Goal: Task Accomplishment & Management: Use online tool/utility

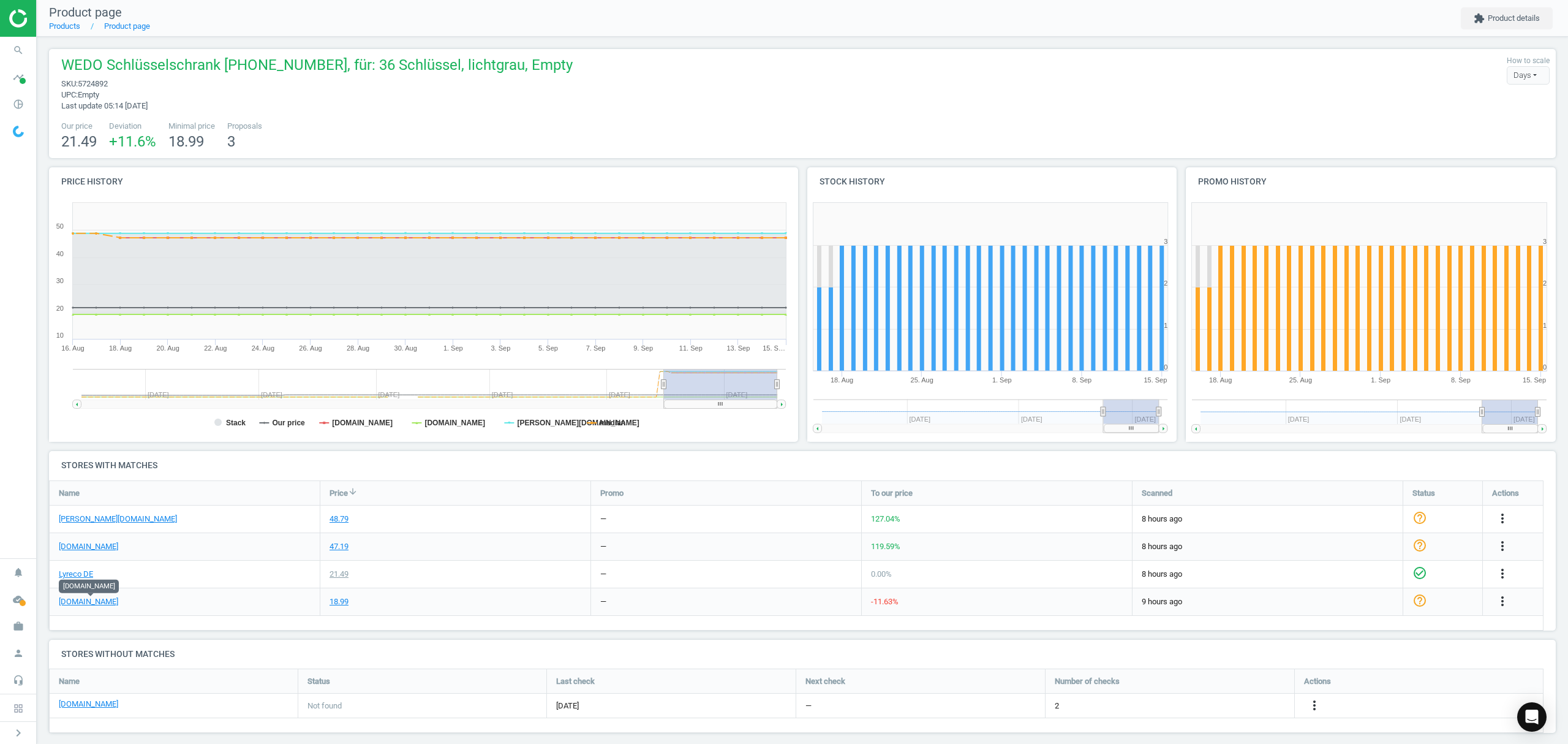
click at [64, 33] on nav "Product page Products Product page extension Product details" at bounding box center [802, 18] width 1531 height 37
click at [61, 28] on link "Products" at bounding box center [65, 26] width 32 height 10
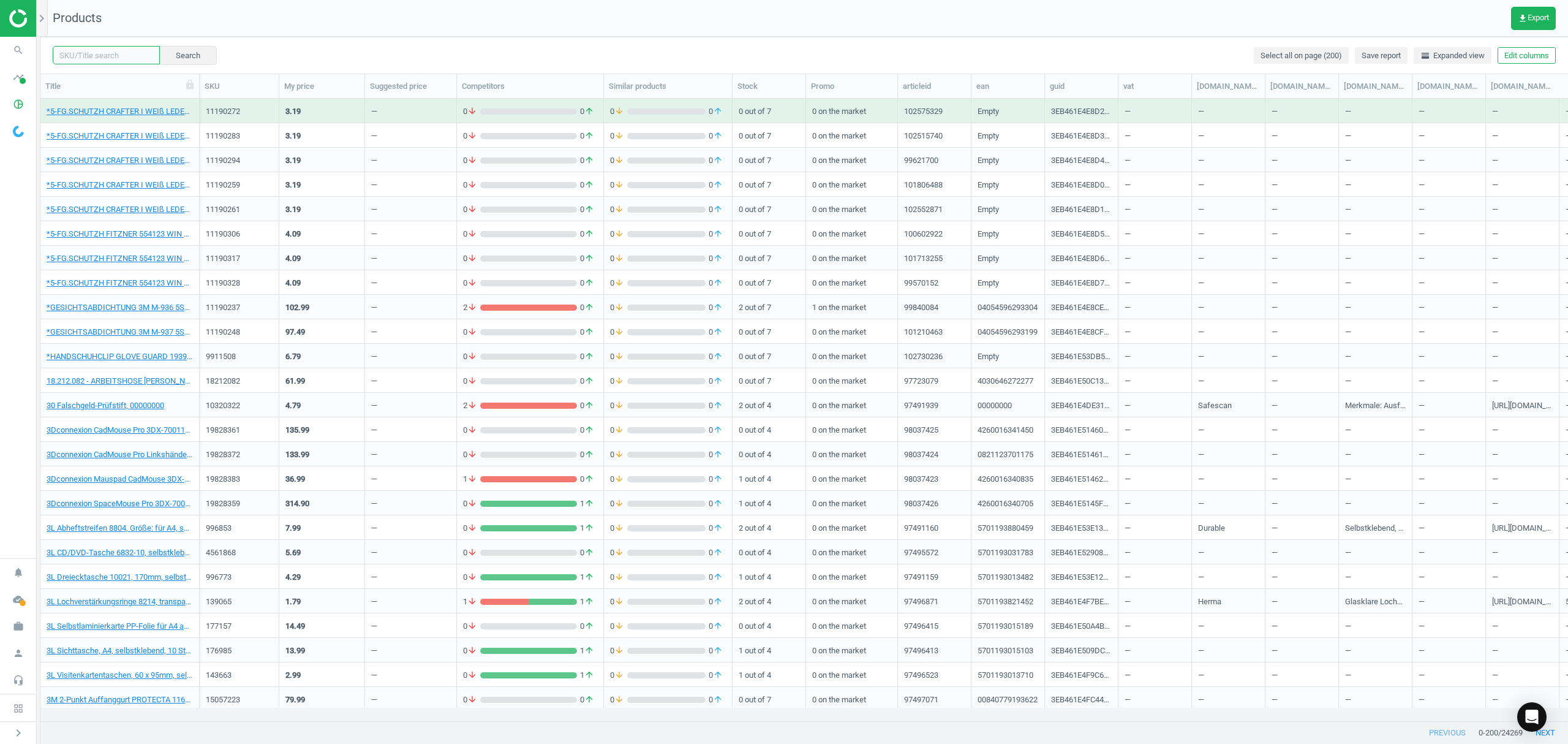
click at [106, 46] on input "text" at bounding box center [106, 55] width 107 height 18
paste input "2698969"
type input "2698969"
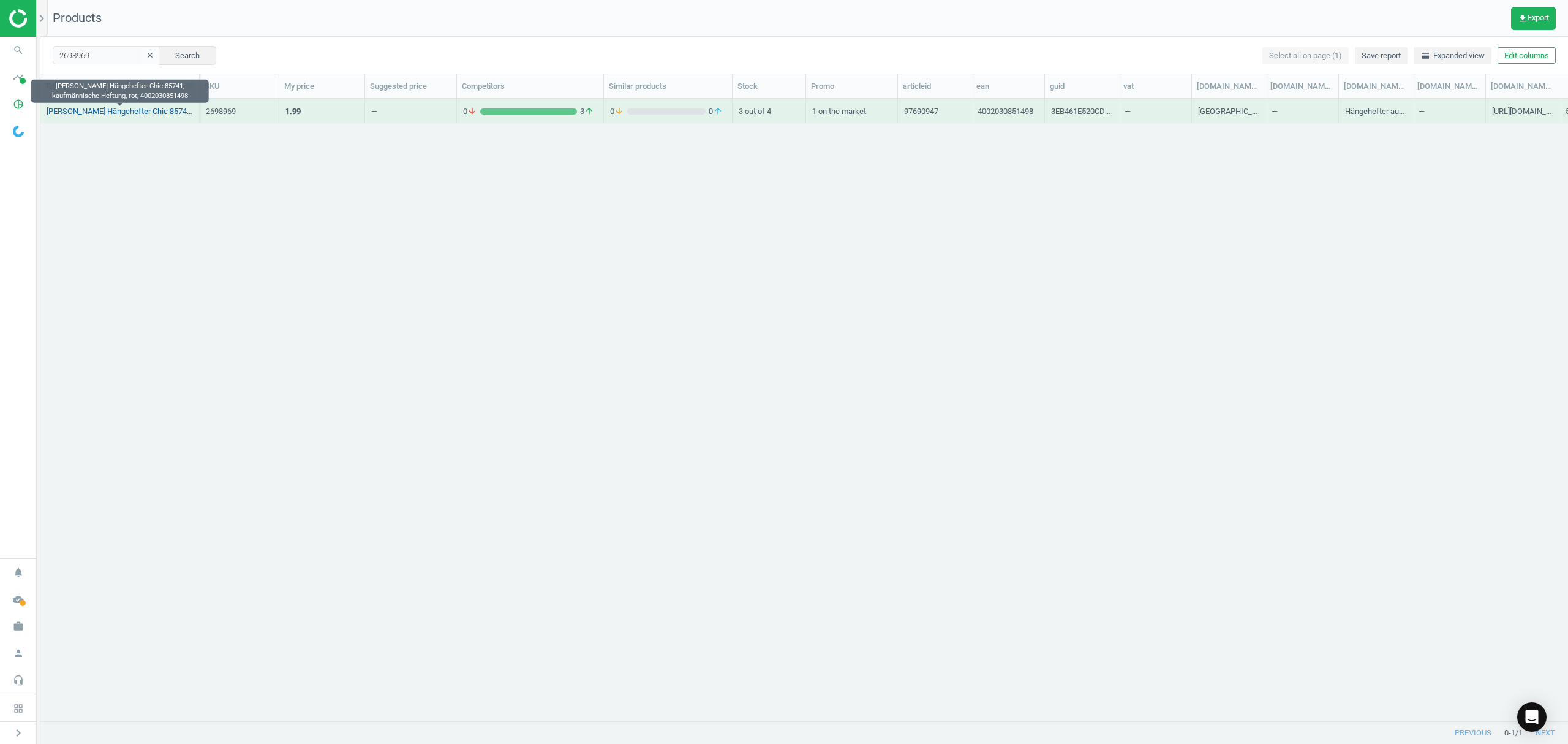
click at [131, 111] on link "Elba Hängehefter Chic 85741, kaufmännische Heftung, rot, 4002030851498" at bounding box center [119, 111] width 146 height 11
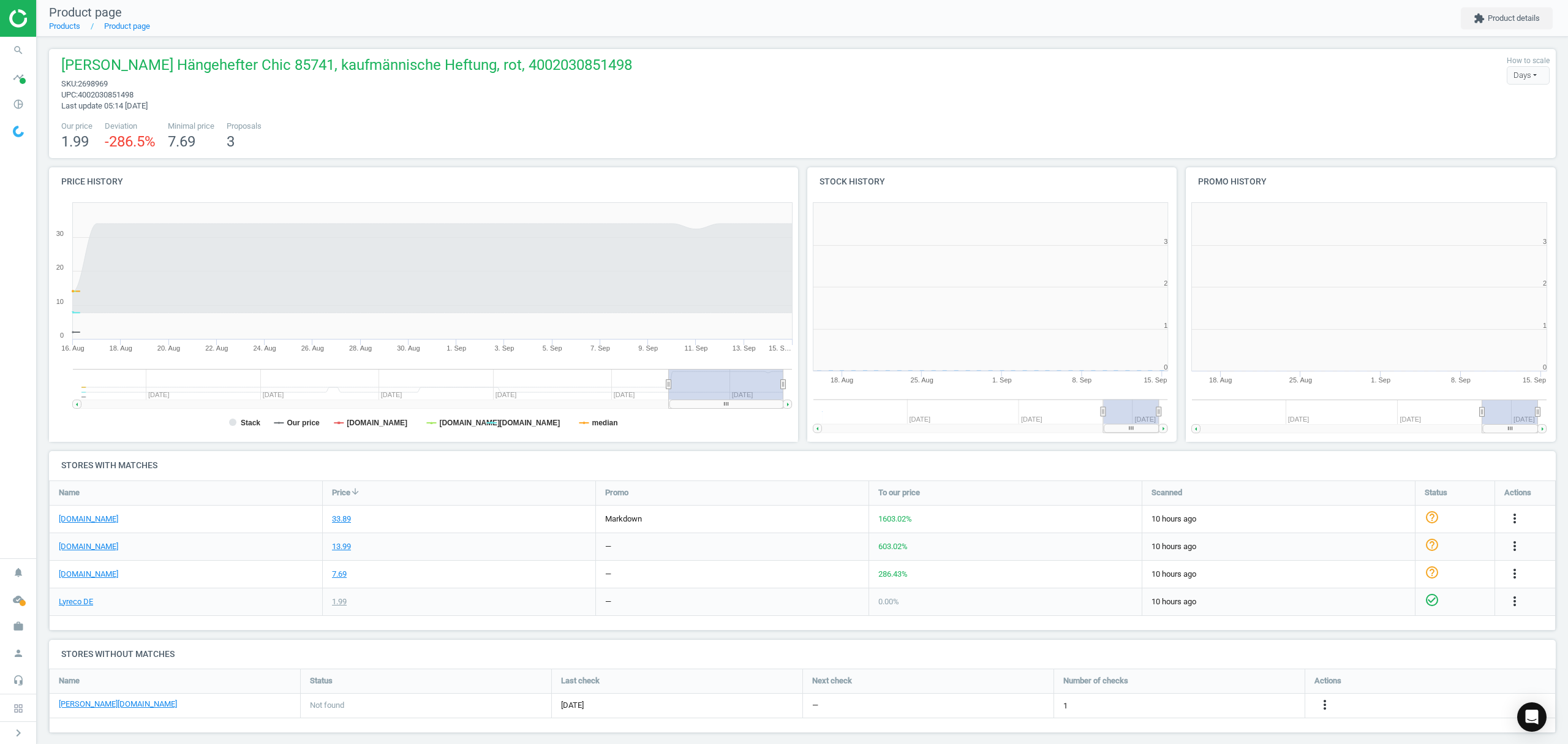
scroll to position [270, 392]
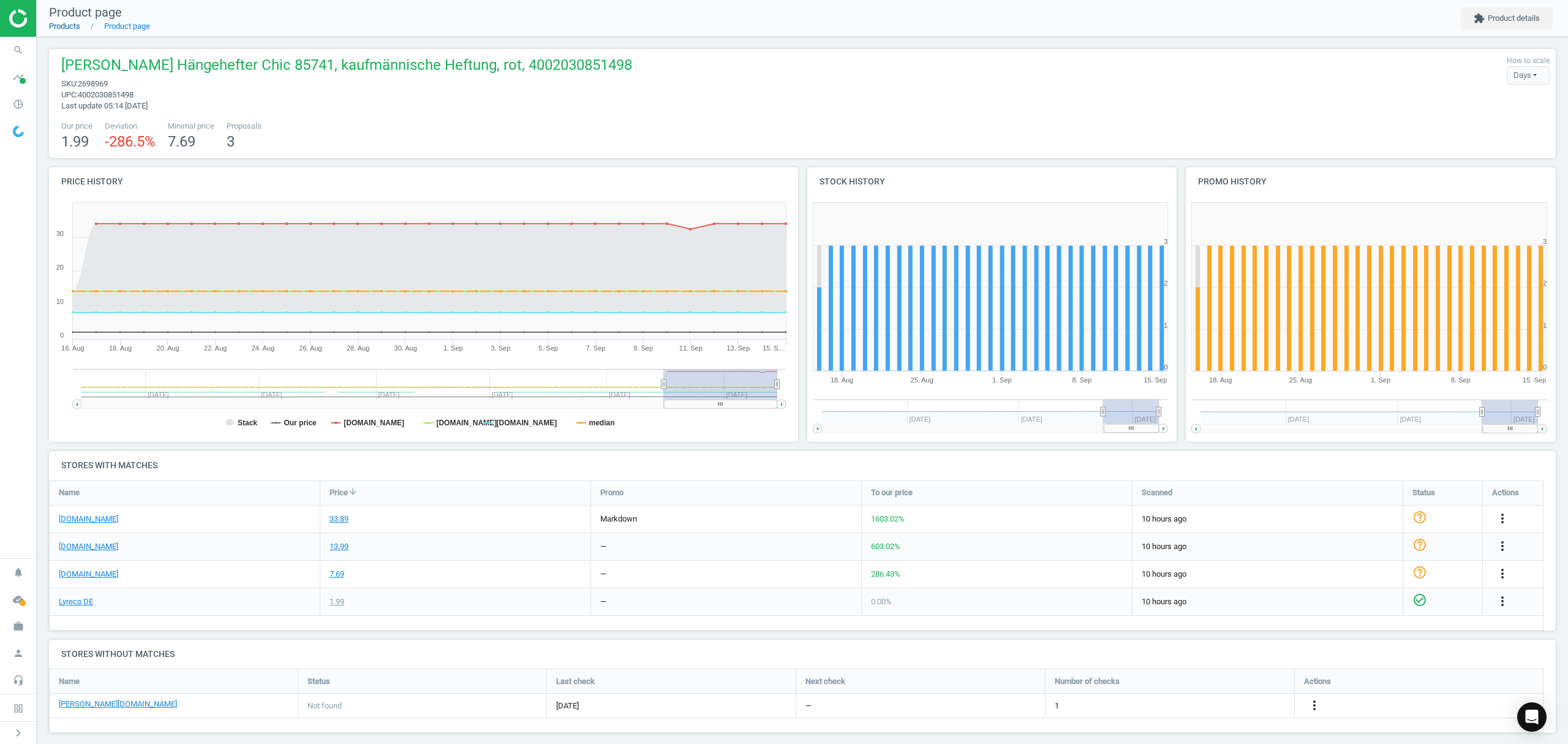
click at [59, 28] on link "Products" at bounding box center [65, 26] width 32 height 10
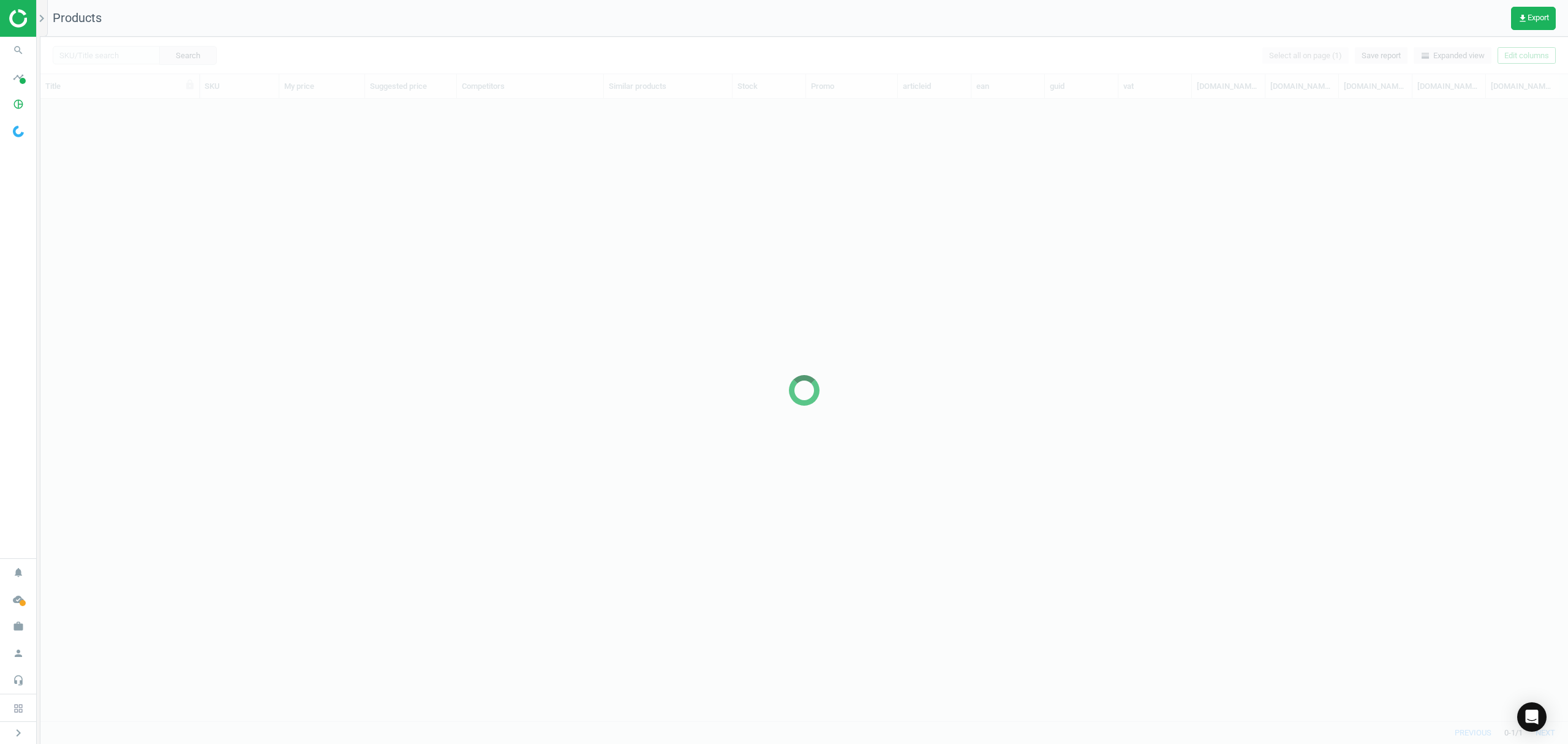
scroll to position [597, 1514]
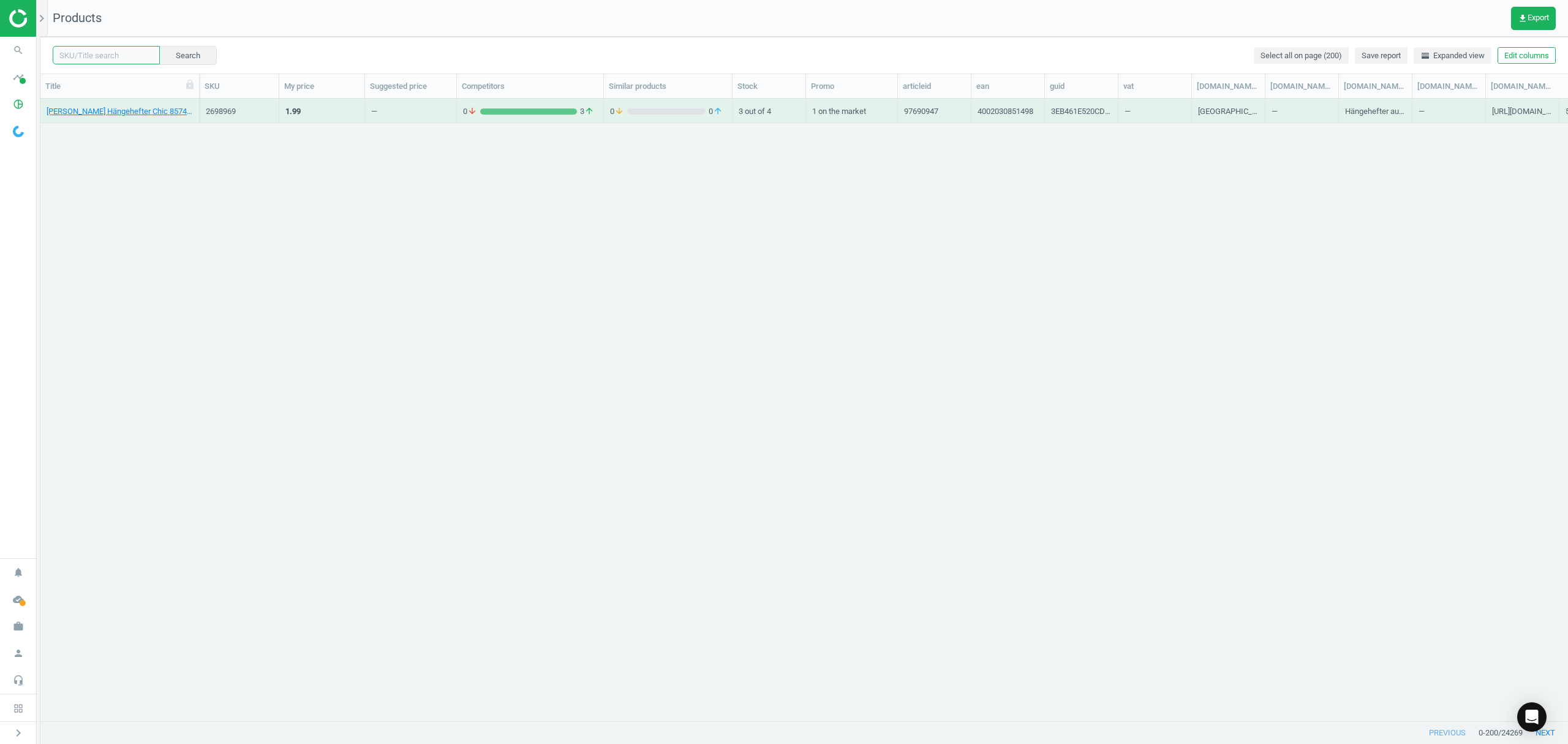
click at [79, 57] on input "text" at bounding box center [106, 55] width 107 height 18
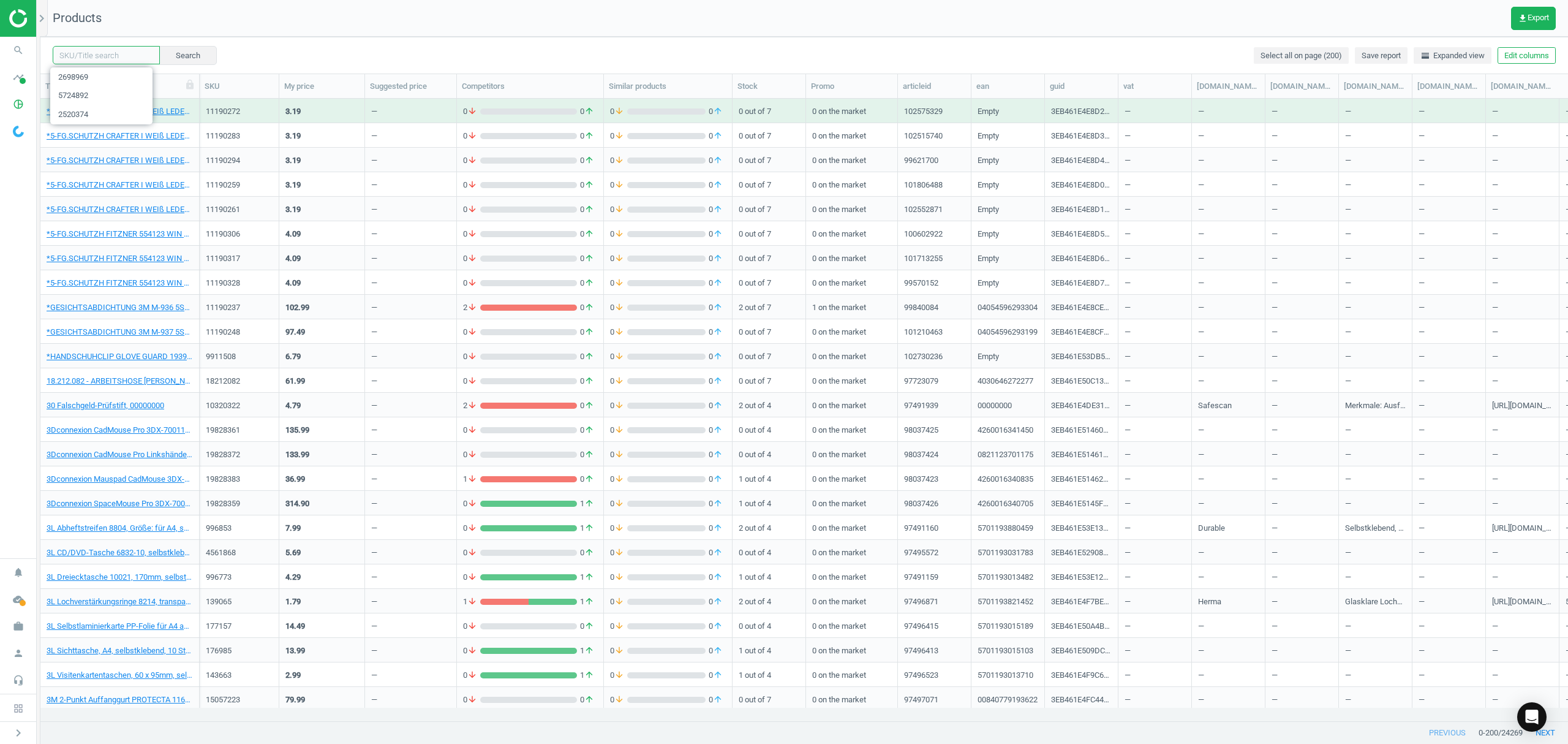
paste input "https://www.office-discount.de/elba-chic-ultimate-haengehefter-601880"
type input "https://www.office-discount.de/elba-chic-ultimate-haengehefter-601880"
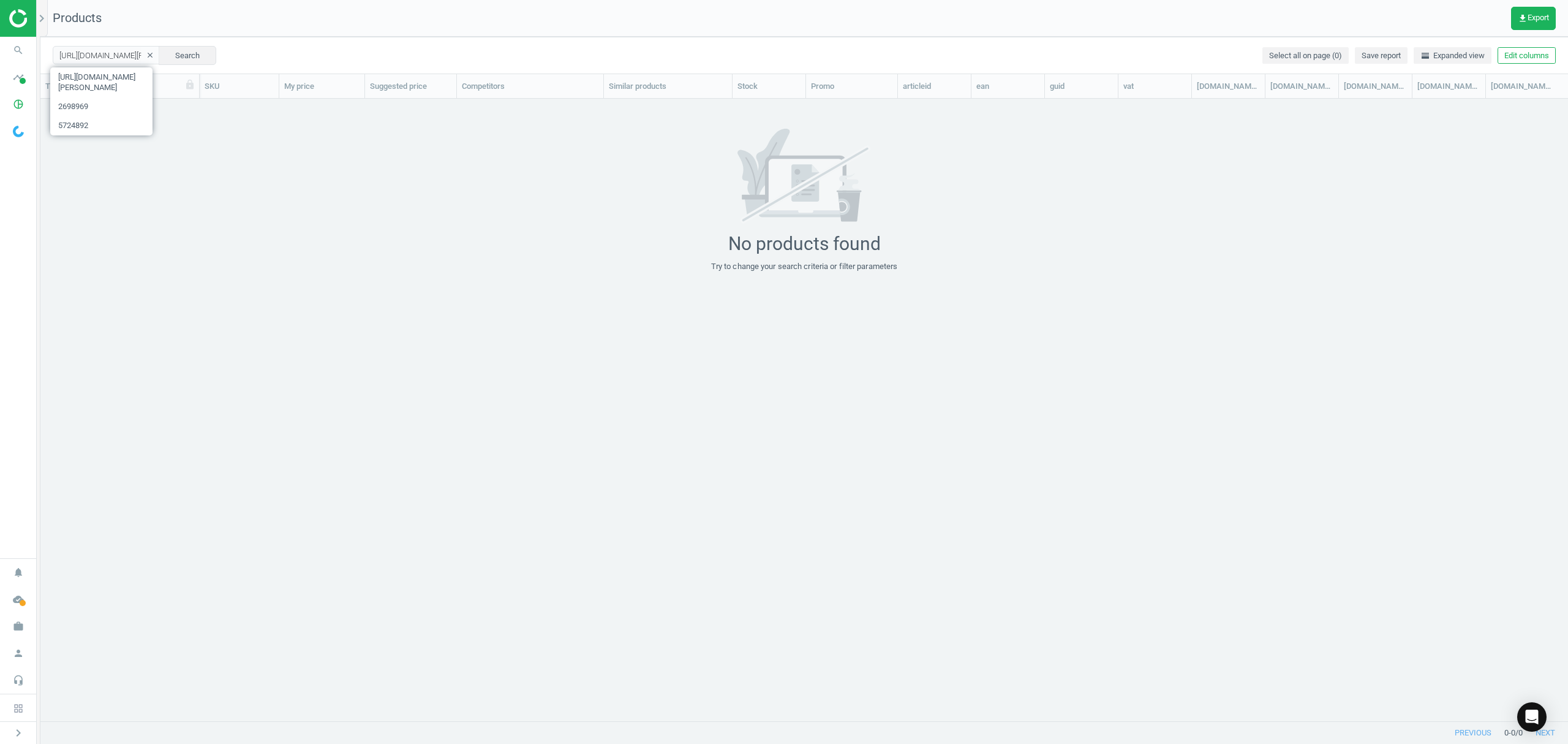
click at [141, 54] on button "clear" at bounding box center [150, 55] width 18 height 17
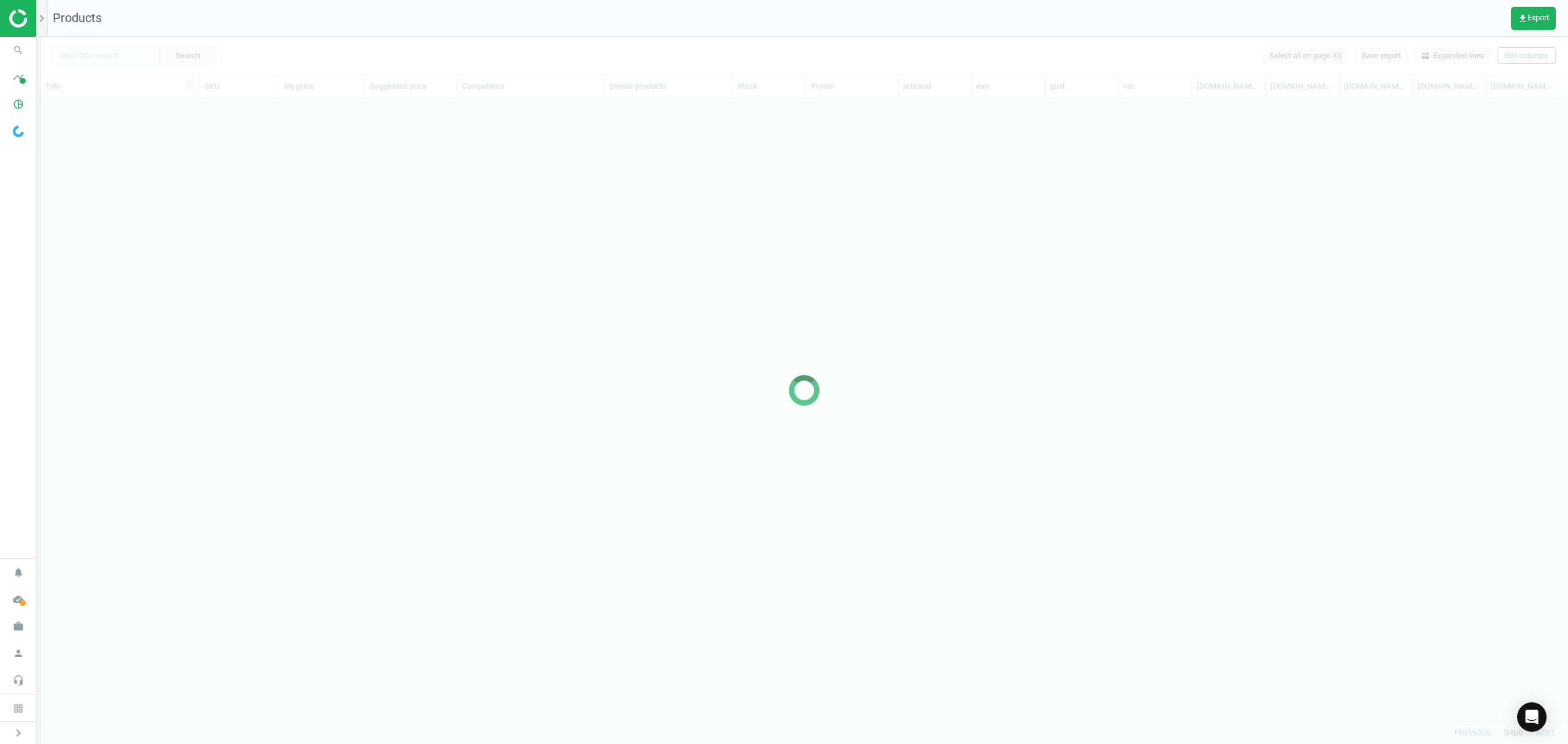
click at [106, 54] on div at bounding box center [804, 390] width 1528 height 707
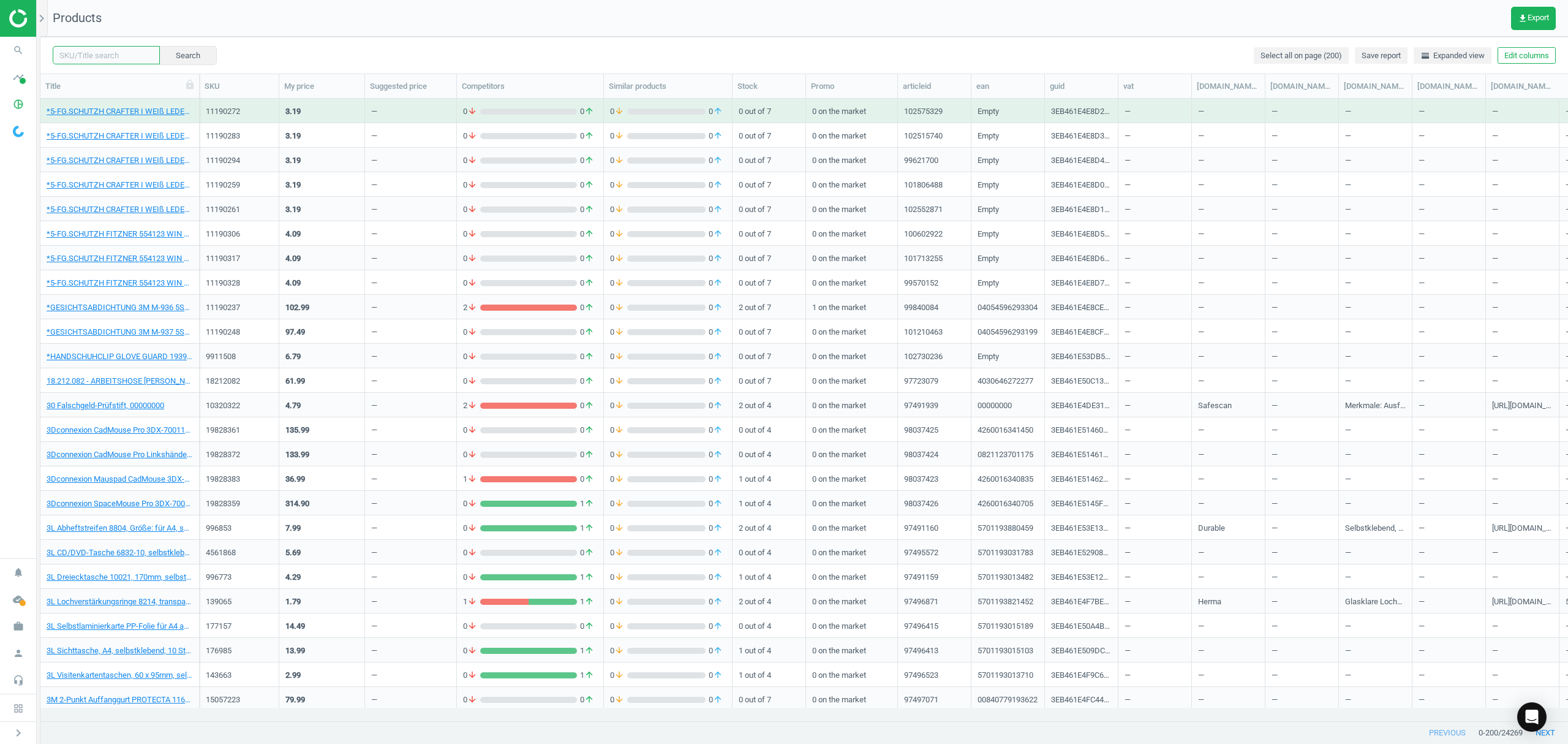
click at [101, 57] on input "text" at bounding box center [106, 55] width 107 height 18
paste input "2698969"
type input "2698969"
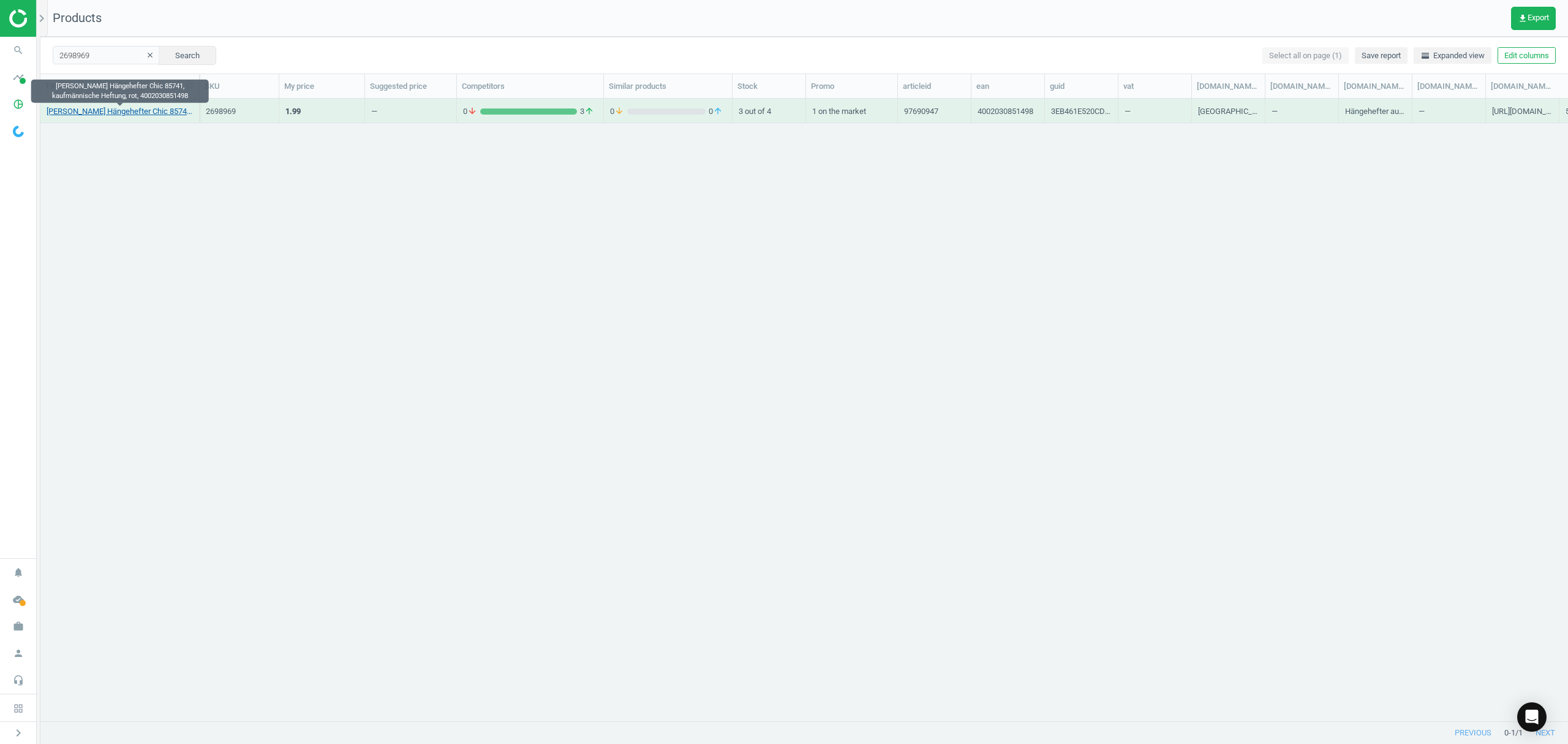
click at [143, 113] on link "Elba Hängehefter Chic 85741, kaufmännische Heftung, rot, 4002030851498" at bounding box center [119, 111] width 146 height 11
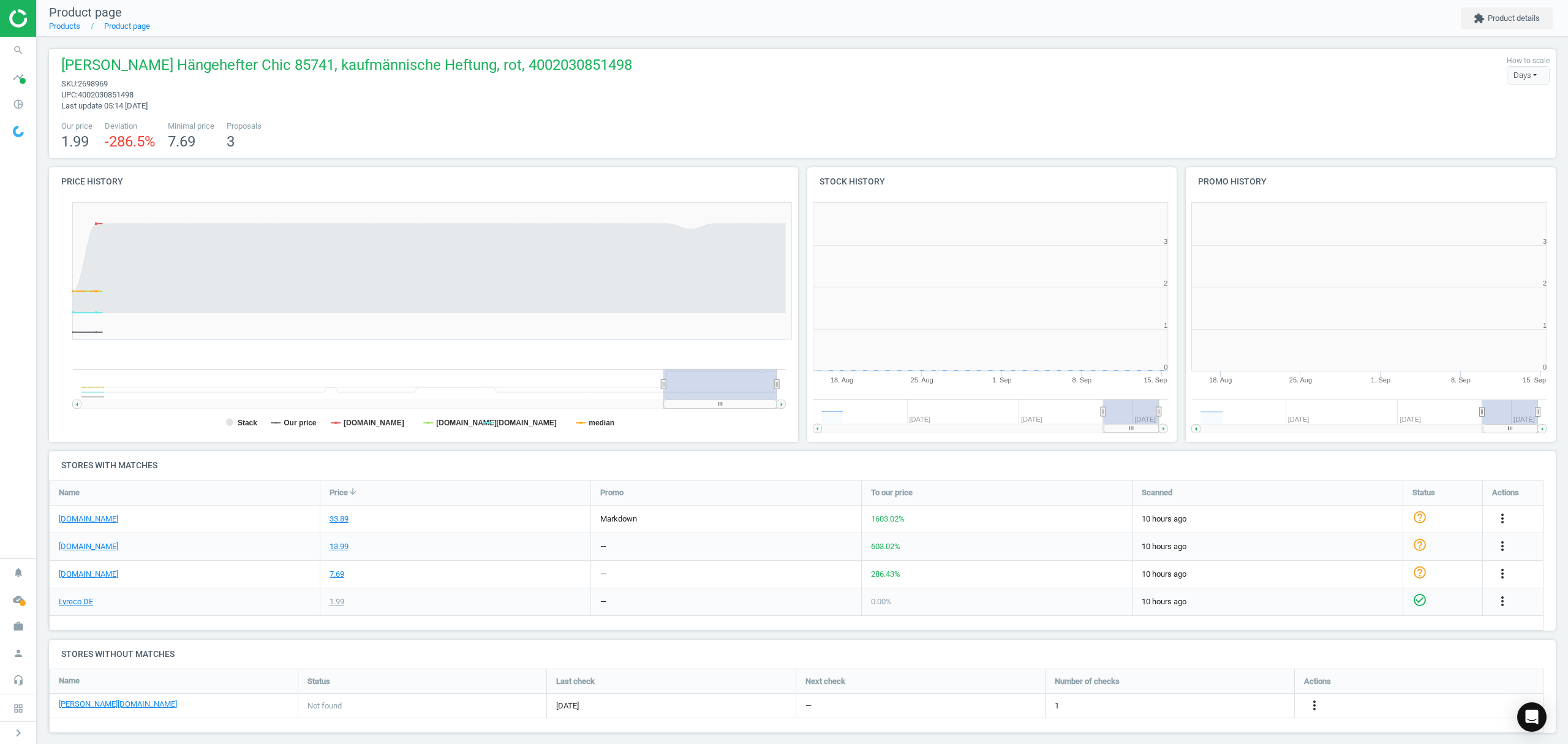
scroll to position [270, 392]
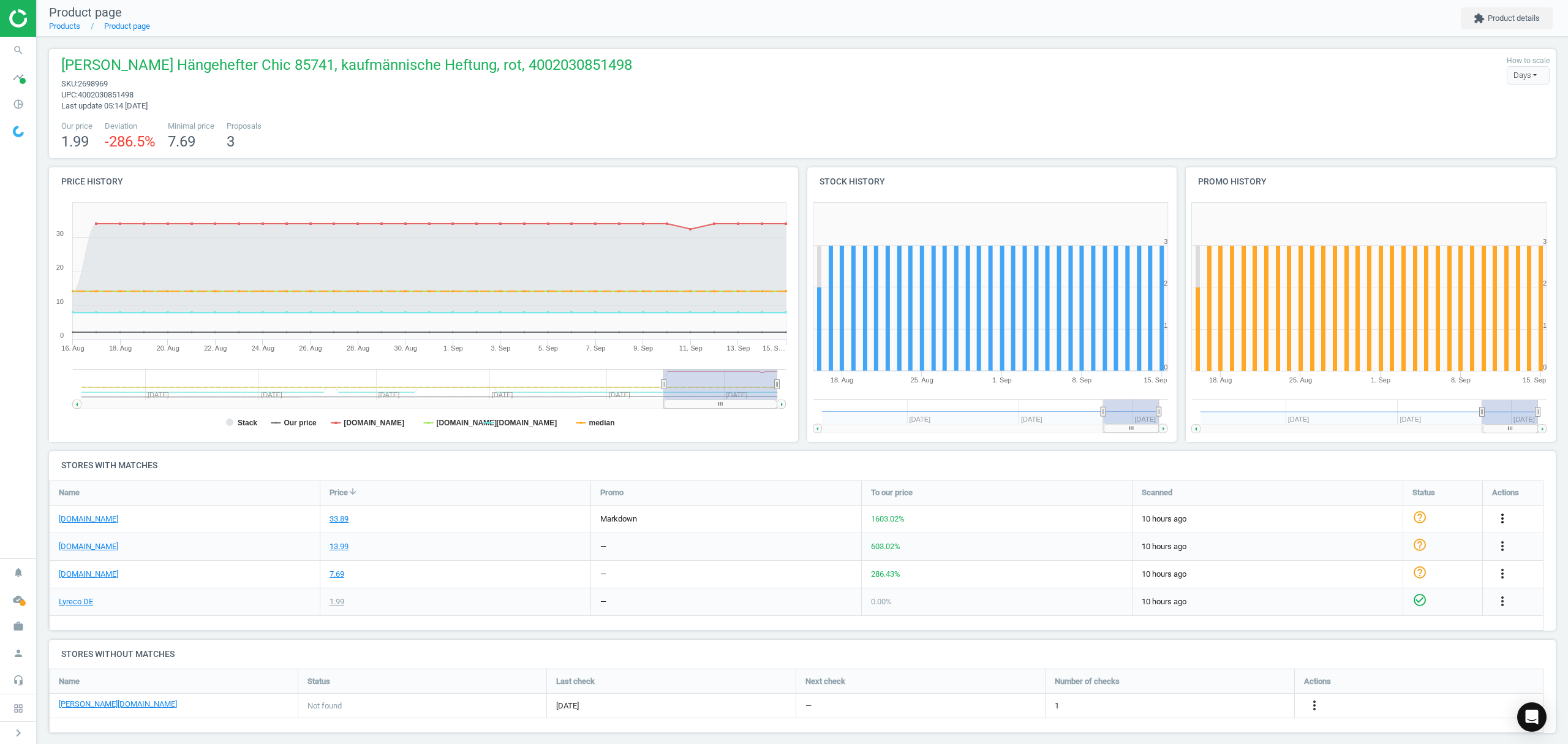
click at [1503, 516] on icon "more_vert" at bounding box center [1503, 519] width 15 height 15
click at [1355, 546] on link "Edit URL/product option" at bounding box center [1407, 548] width 168 height 19
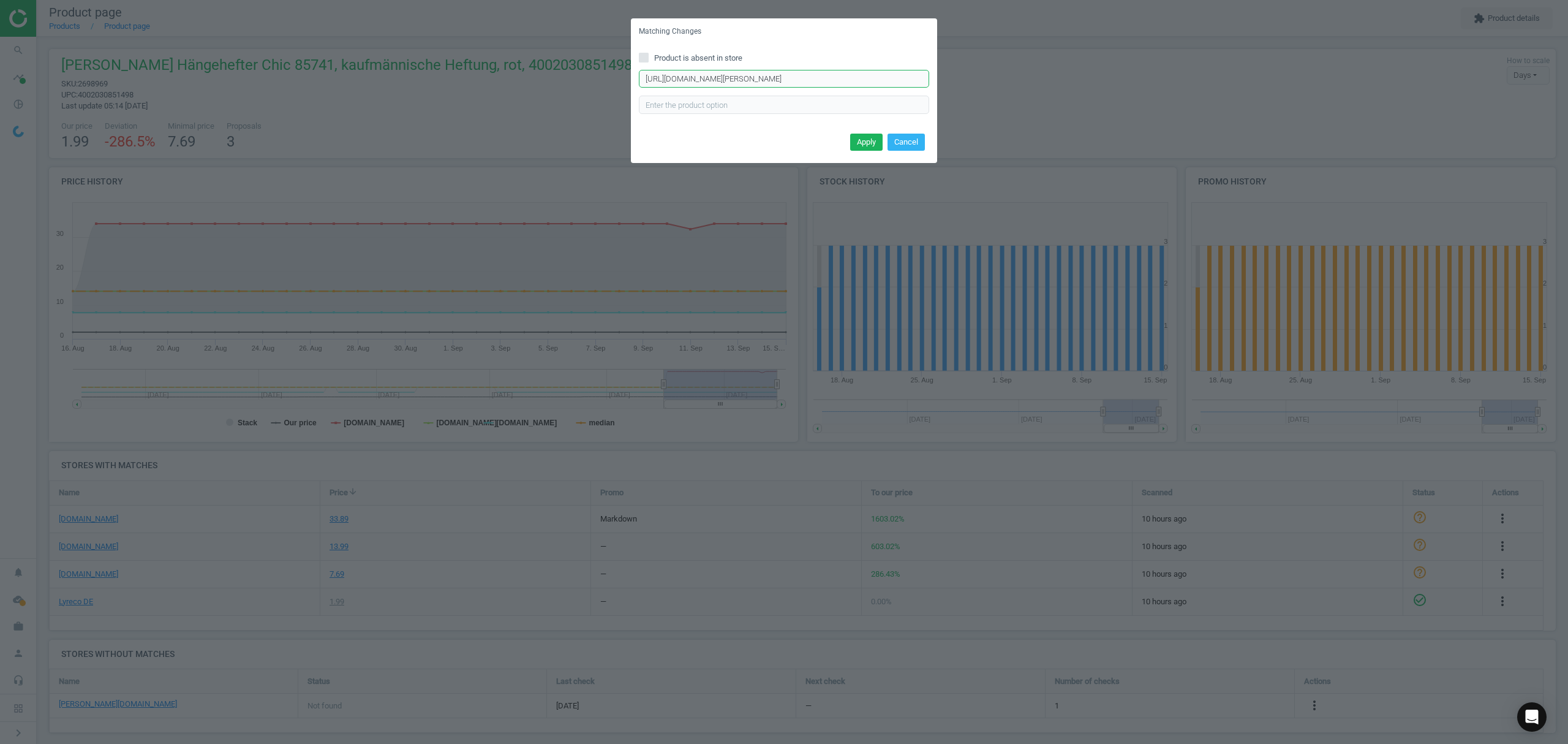
click at [773, 76] on input "https://www.office-discount.de/elba-chic-ultimate-personalhefter-796284" at bounding box center [783, 79] width 290 height 18
click at [773, 75] on input "https://www.office-discount.de/elba-chic-ultimate-personalhefter-796284" at bounding box center [783, 79] width 290 height 18
paste input "haengehefter-601880"
type input "https://www.office-discount.de/elba-chic-ultimate-haengehefter-601880"
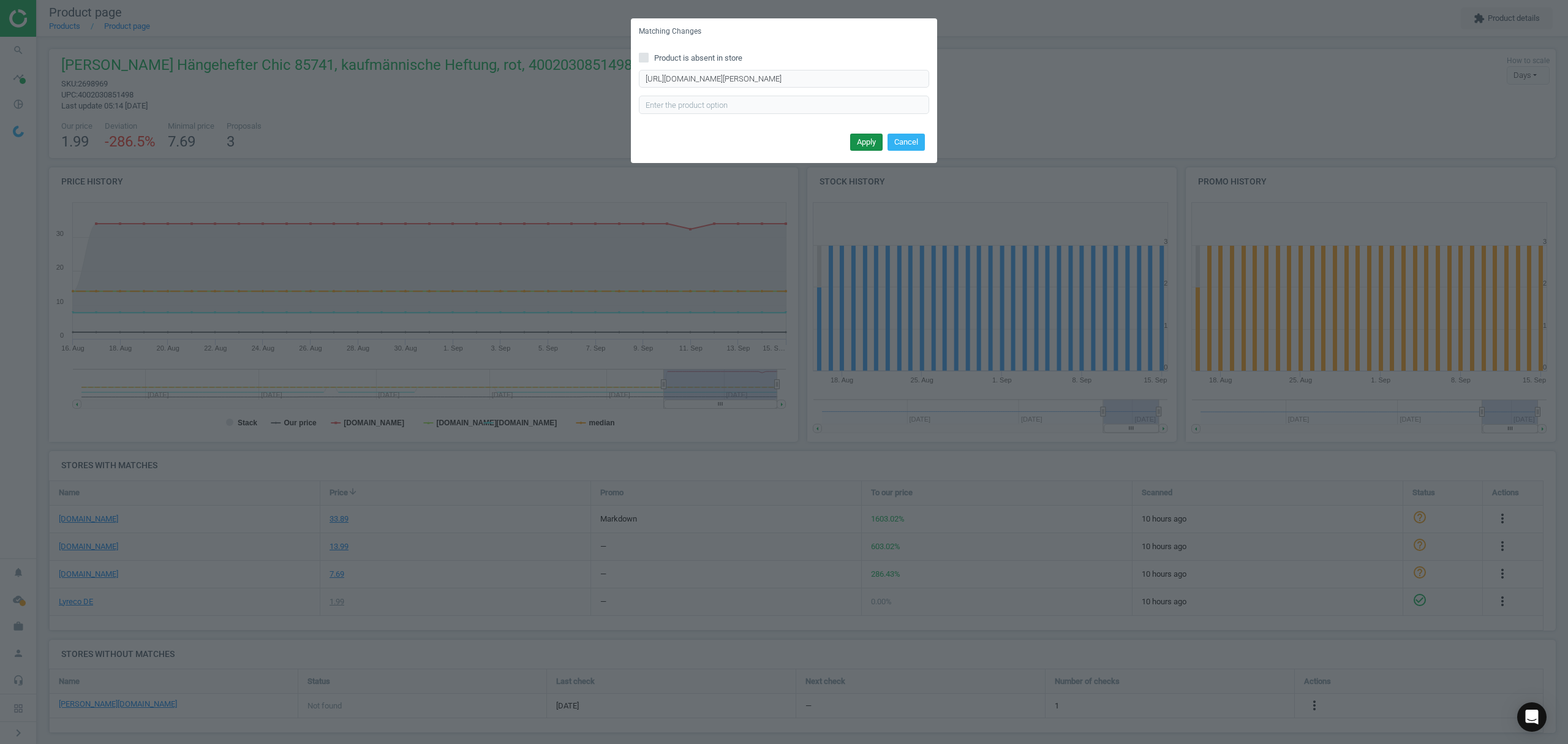
click at [865, 143] on button "Apply" at bounding box center [866, 142] width 32 height 17
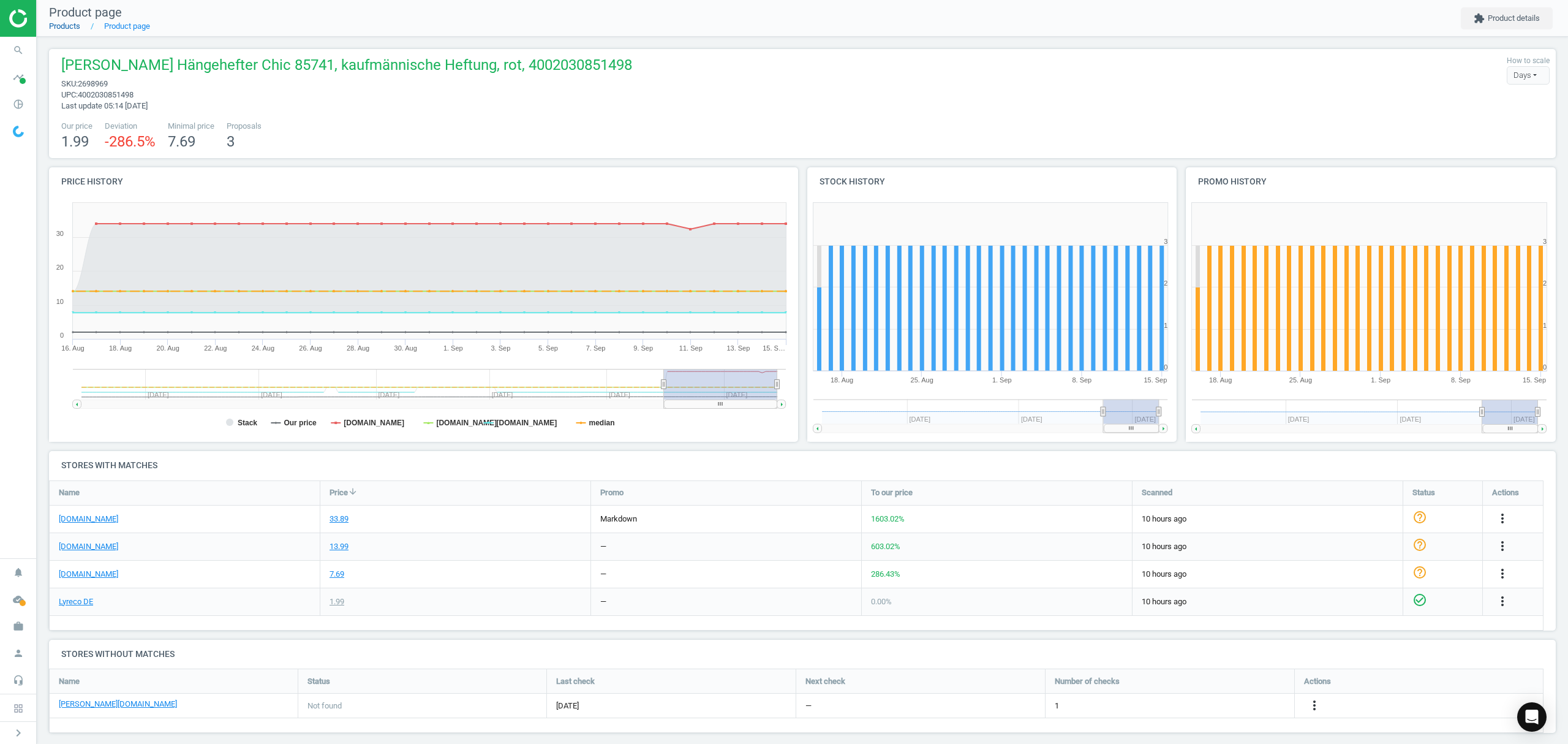
click at [70, 29] on link "Products" at bounding box center [65, 26] width 32 height 10
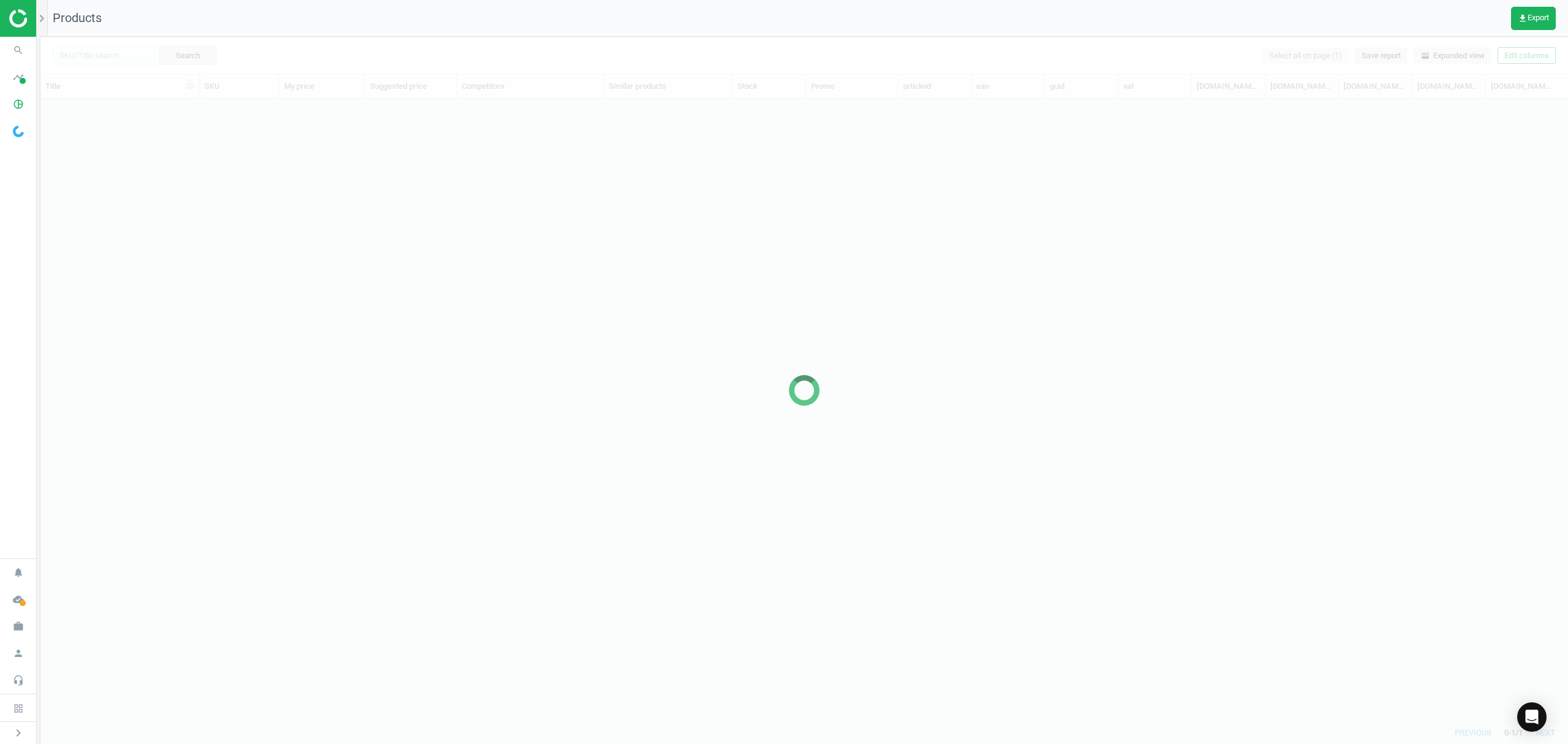
scroll to position [597, 1514]
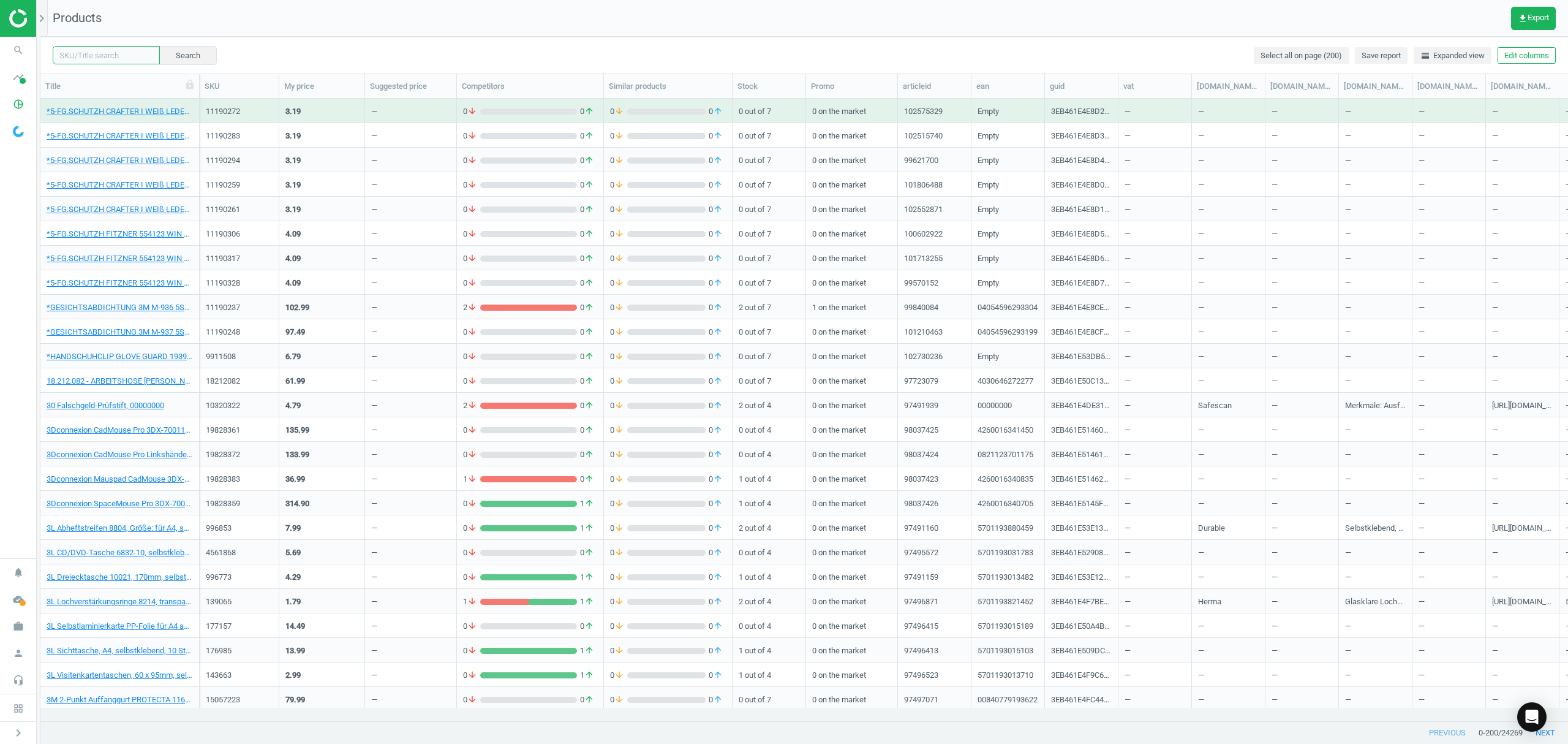
click at [106, 52] on input "text" at bounding box center [106, 55] width 107 height 18
paste input "3478603"
type input "3478603"
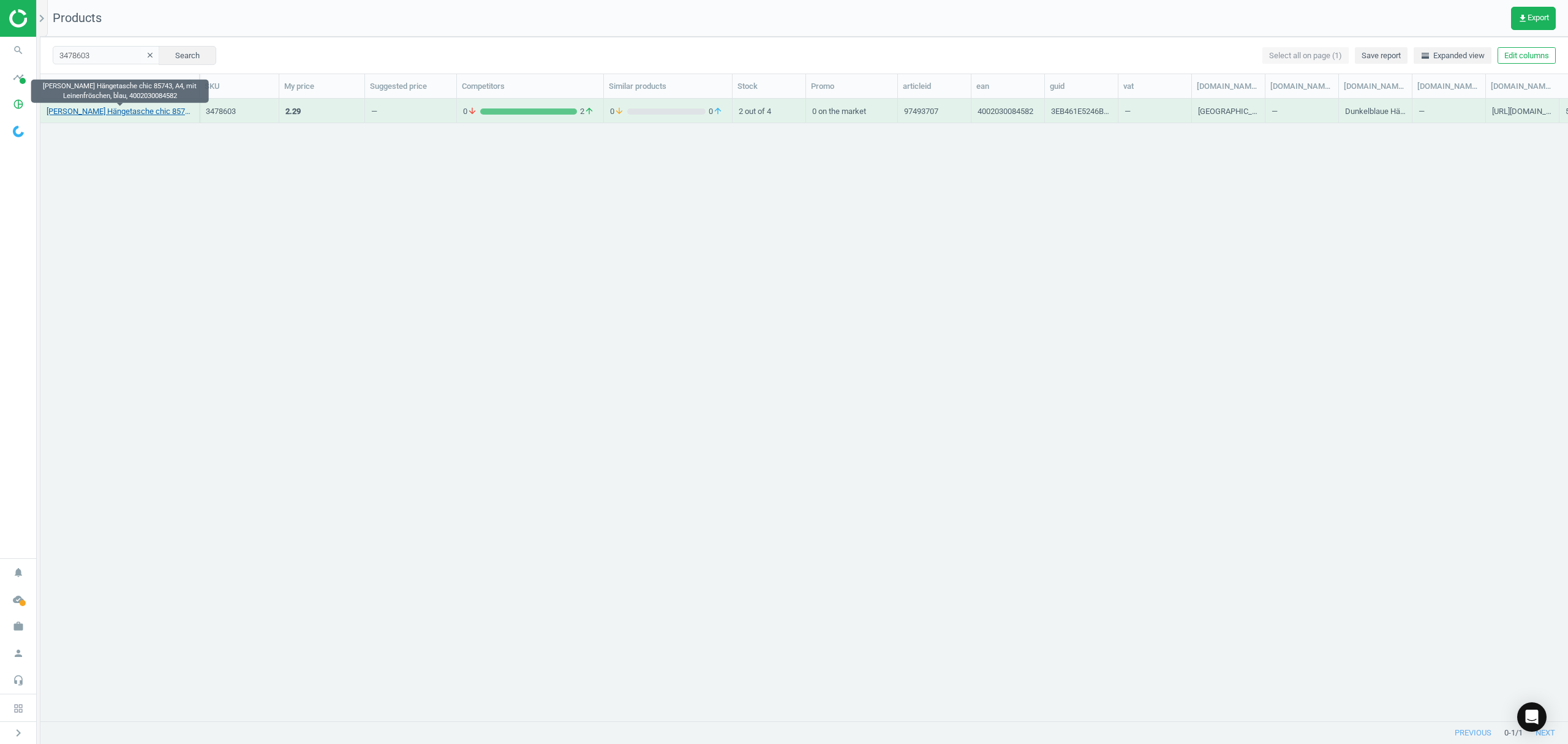
click at [124, 109] on link "Elba Hängetasche chic 85743, A4, mit Leinenfröschen, blau, 4002030084582" at bounding box center [119, 111] width 146 height 11
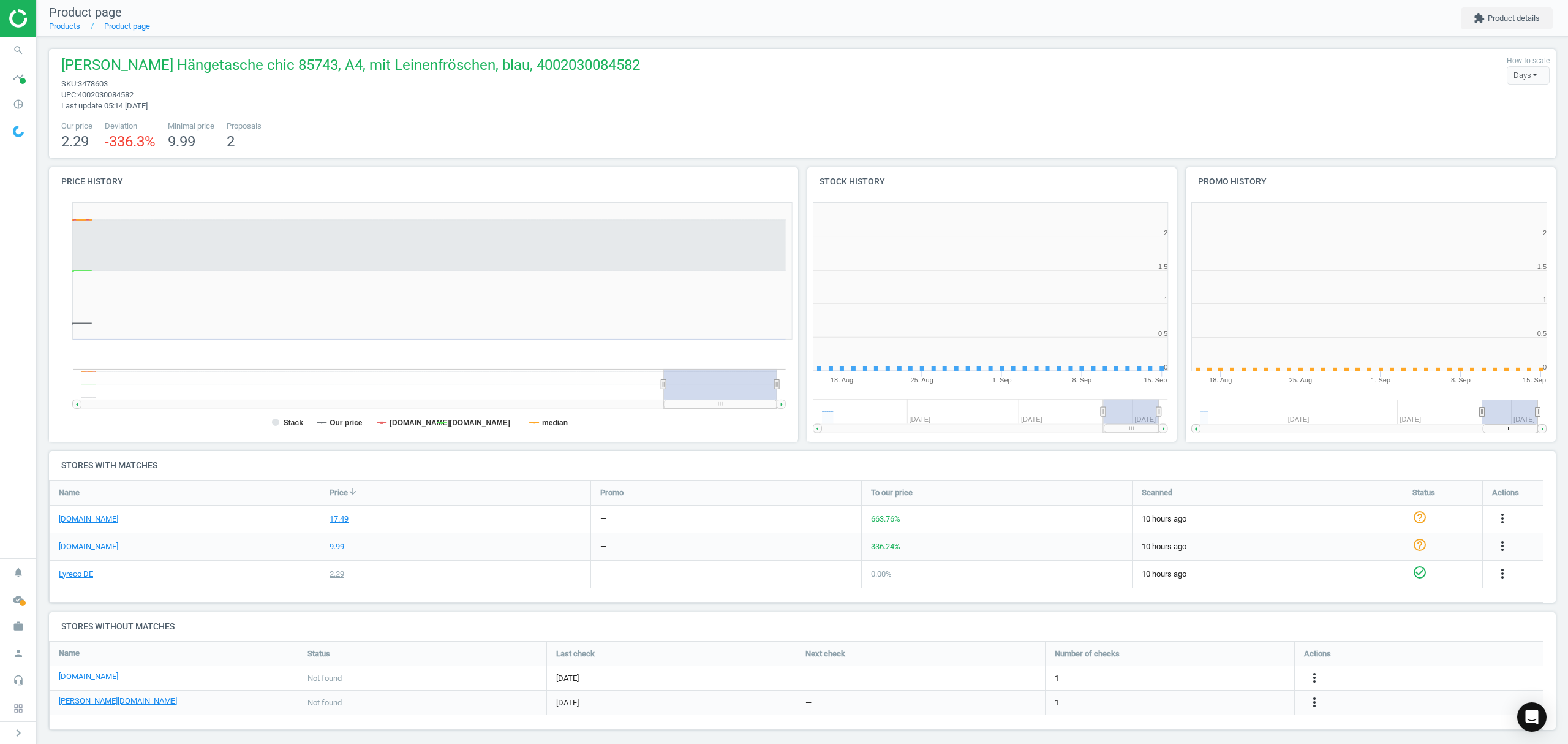
scroll to position [6, 6]
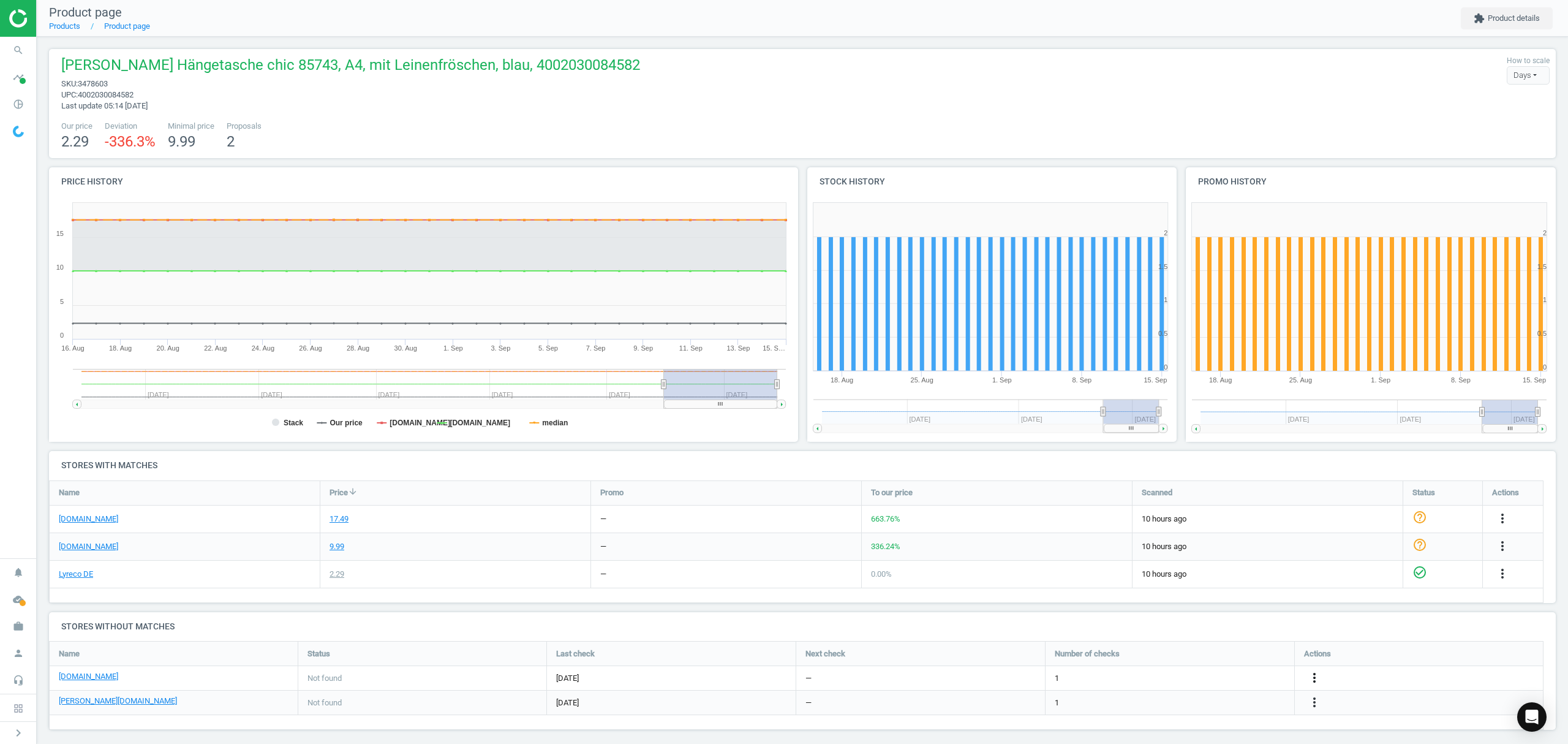
click at [1312, 675] on icon "more_vert" at bounding box center [1315, 678] width 15 height 15
click at [1198, 679] on link "Edit URL/product option" at bounding box center [1219, 679] width 168 height 19
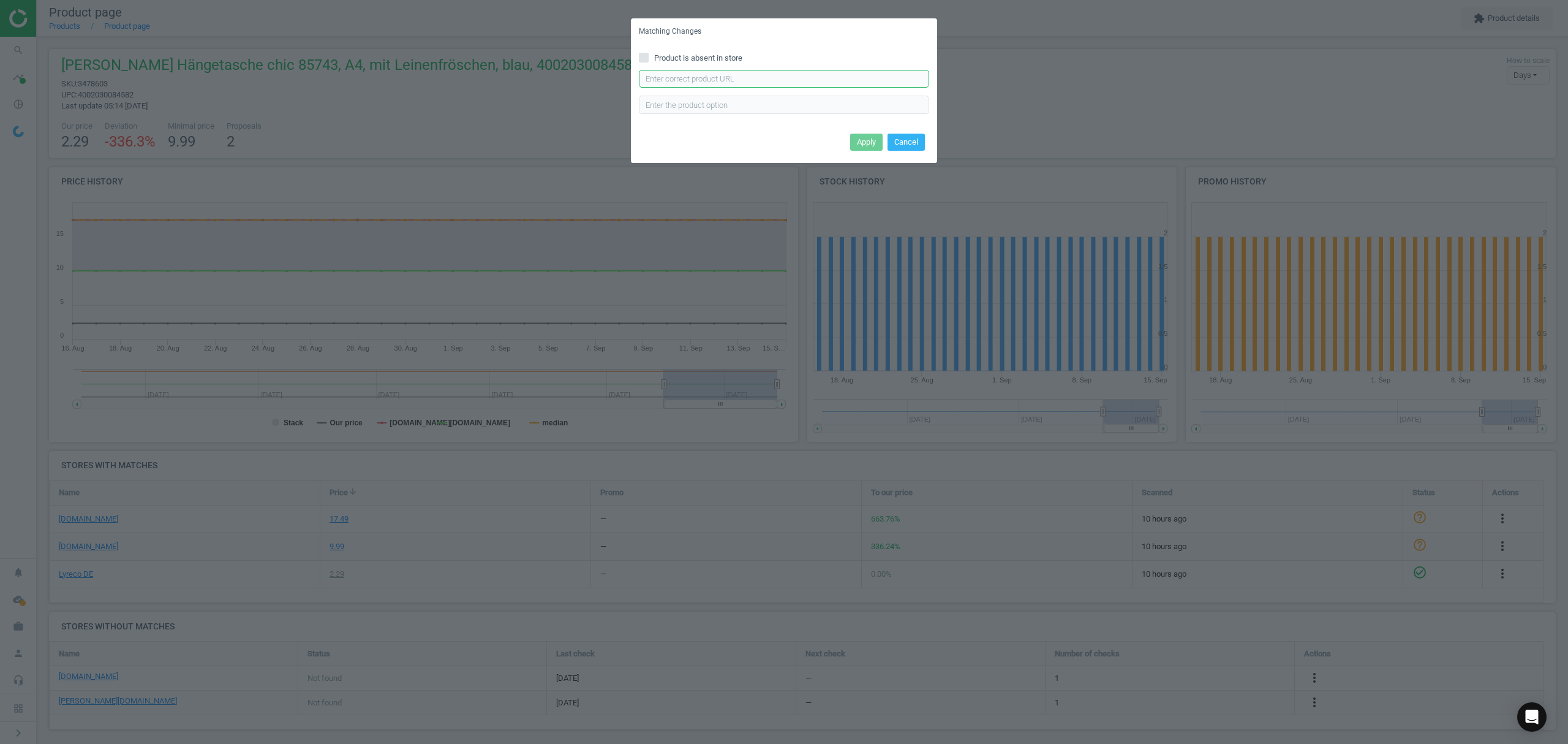
click at [703, 79] on input "text" at bounding box center [783, 79] width 290 height 18
paste input "https://www.office-discount.de/elba-chic-ultimate-haengetaschen-602193"
type input "https://www.office-discount.de/elba-chic-ultimate-haengetaschen-602193"
click at [870, 143] on button "Apply" at bounding box center [866, 142] width 32 height 17
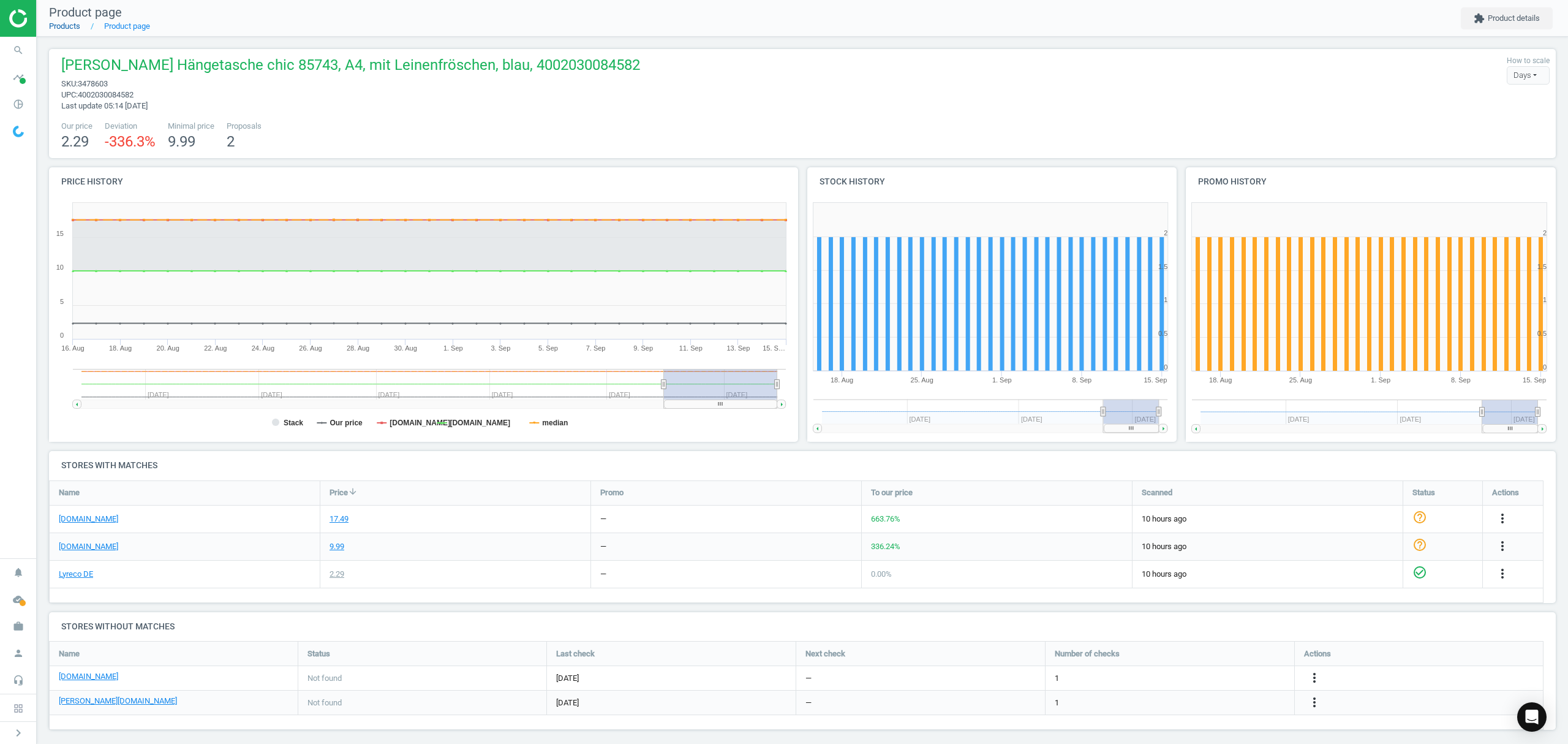
click at [65, 23] on link "Products" at bounding box center [65, 26] width 32 height 10
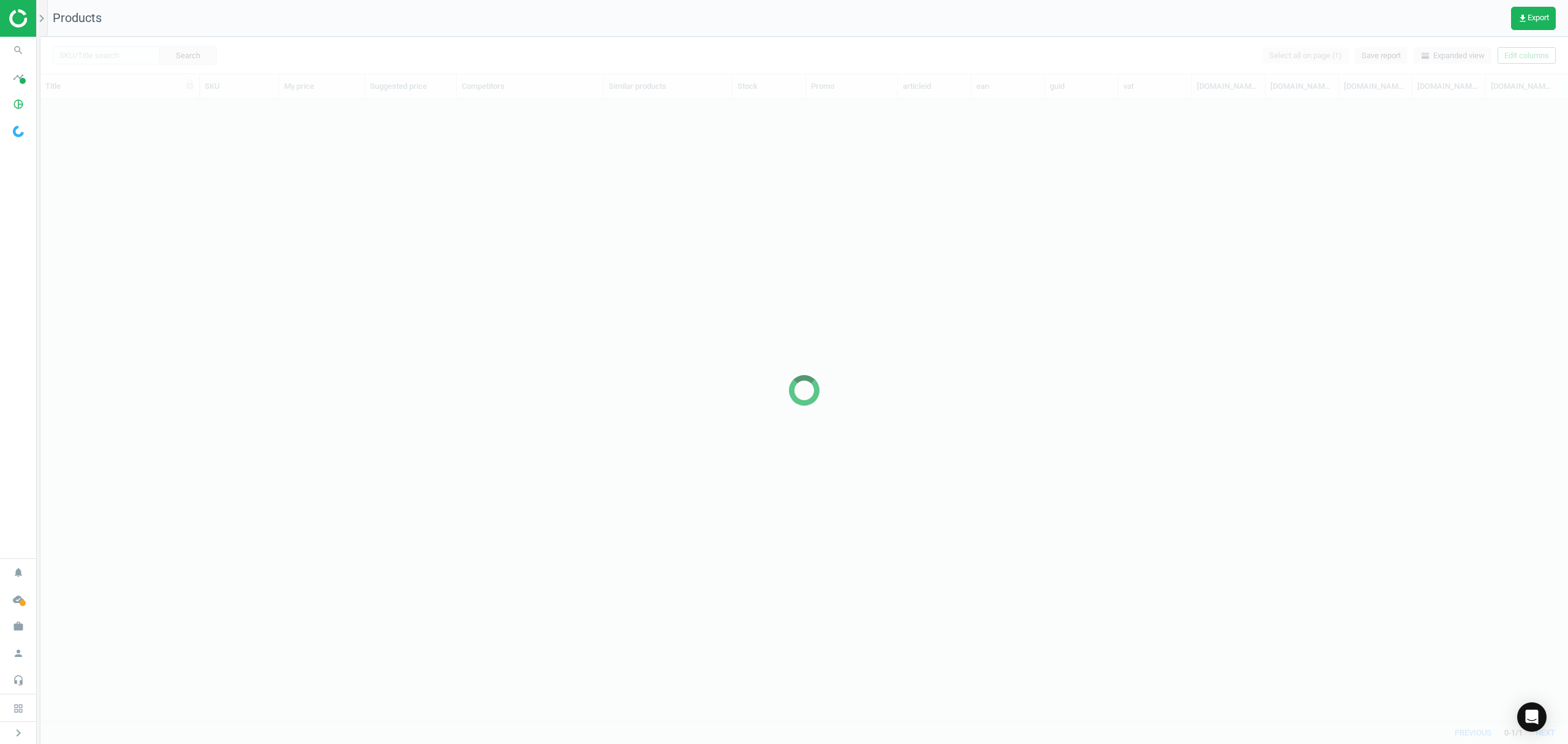
scroll to position [597, 1514]
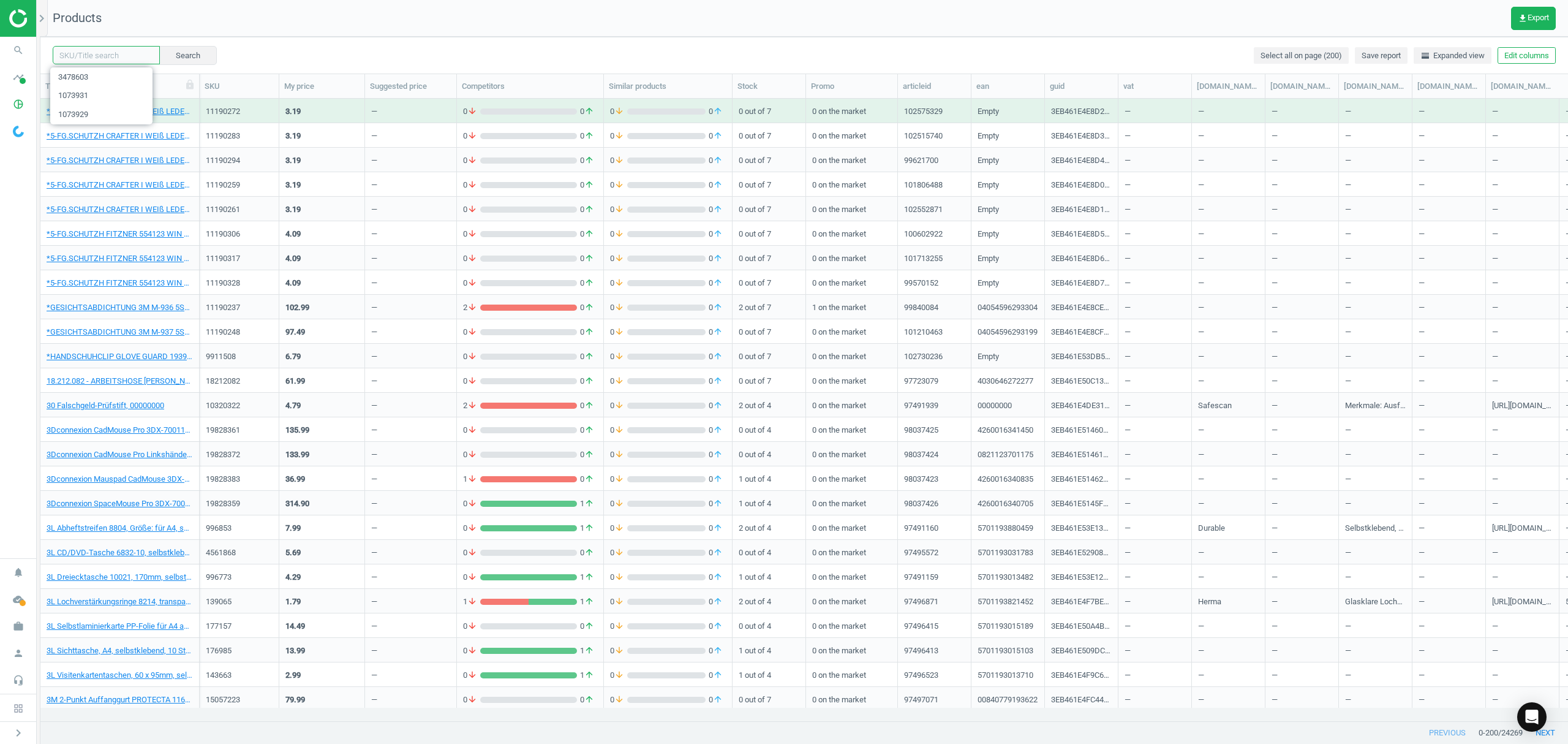
click at [97, 57] on input "text" at bounding box center [106, 55] width 107 height 18
paste input "3477724"
type input "3477724"
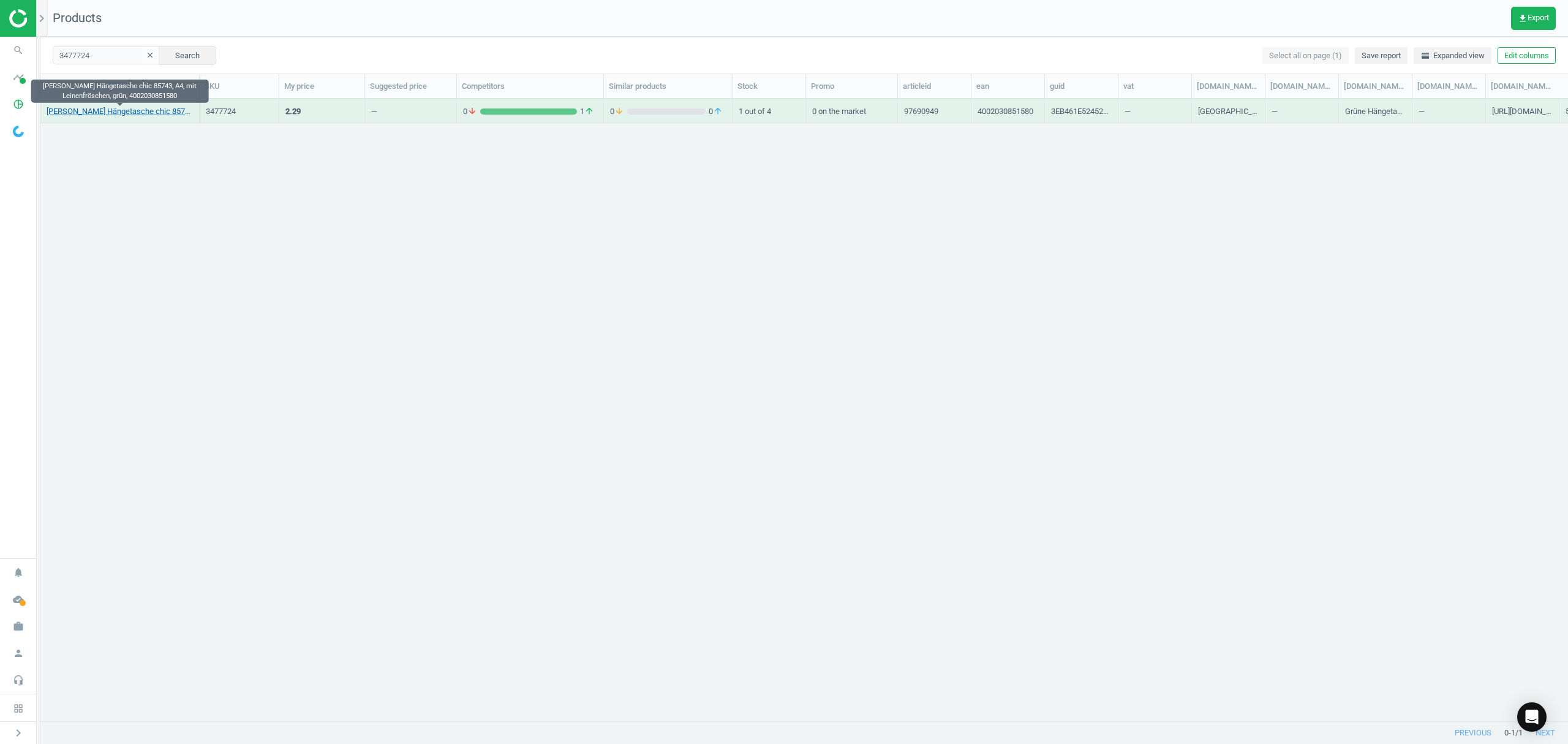
click at [106, 112] on link "Elba Hängetasche chic 85743, A4, mit Leinenfröschen, grün, 4002030851580" at bounding box center [119, 111] width 146 height 11
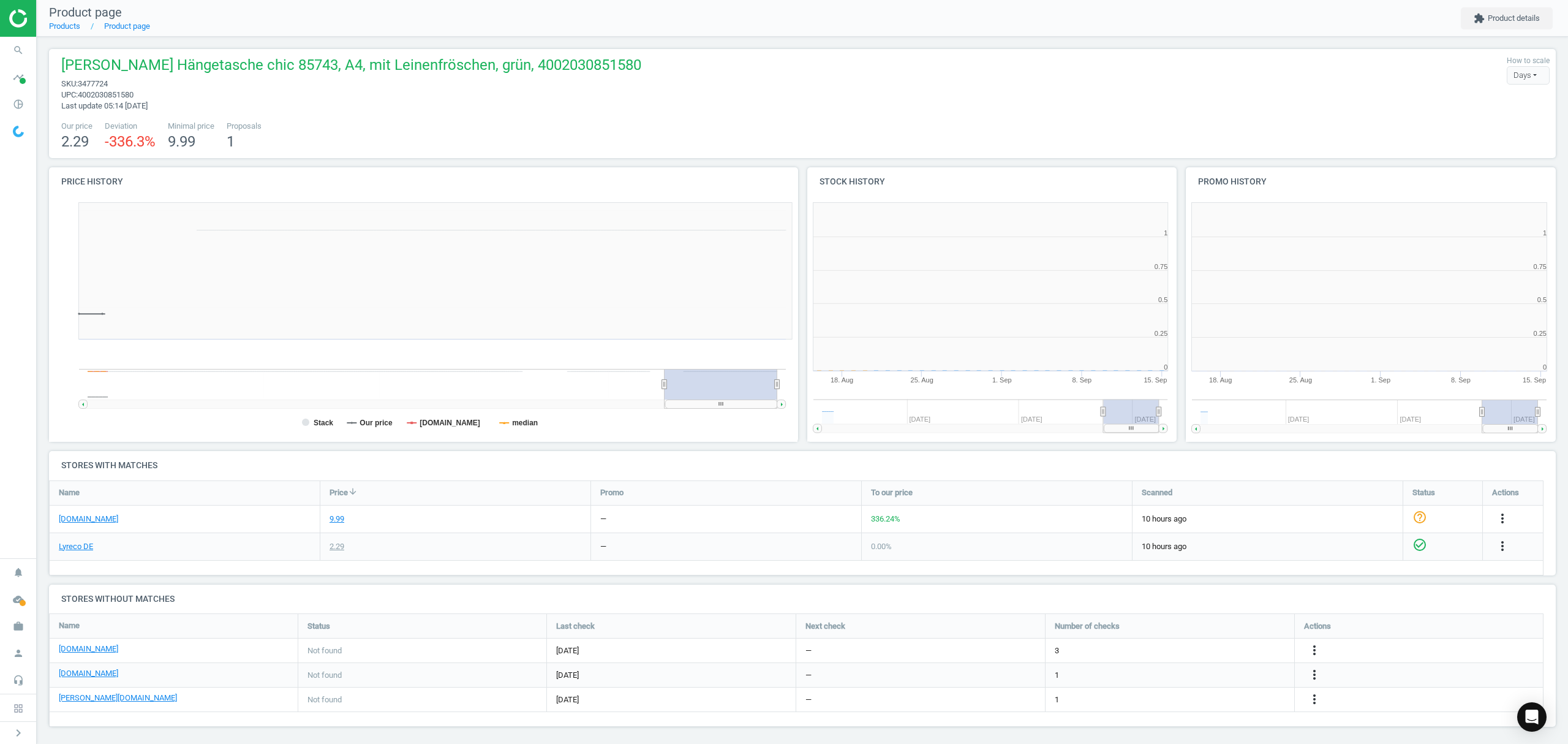
scroll to position [270, 767]
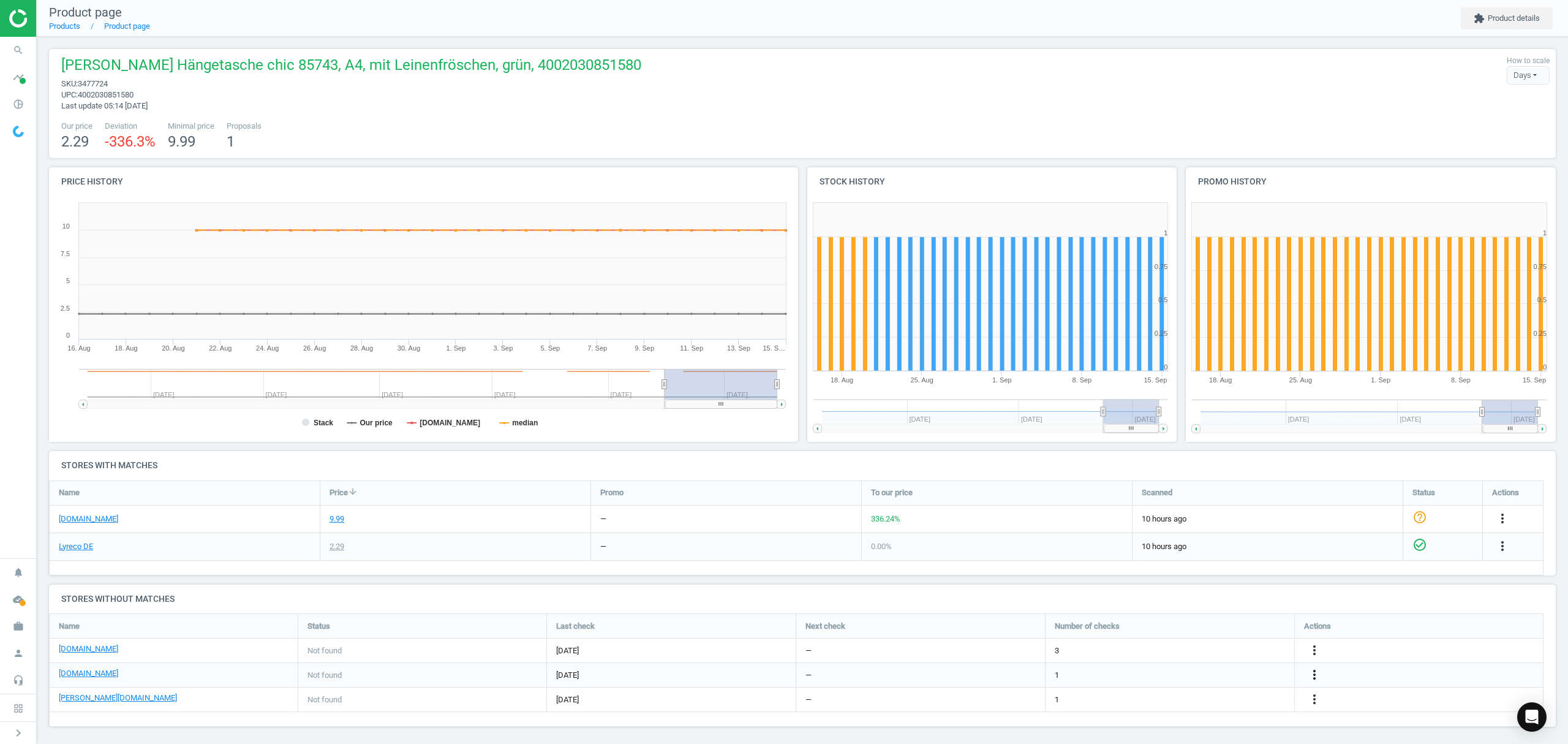
click at [1316, 675] on icon "more_vert" at bounding box center [1315, 675] width 15 height 15
click at [1196, 678] on link "Edit URL/product option" at bounding box center [1219, 676] width 168 height 19
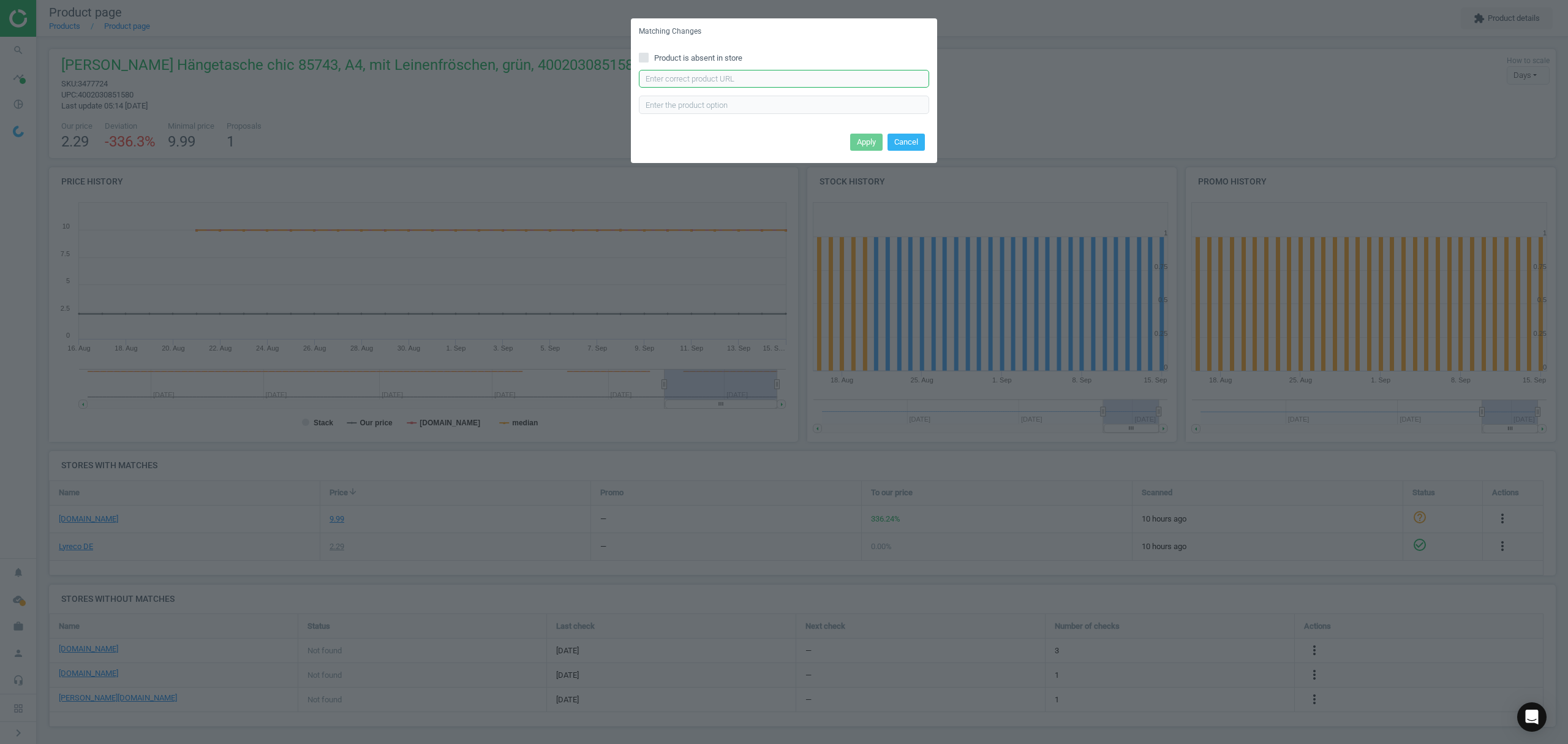
click at [779, 76] on input "text" at bounding box center [783, 79] width 290 height 18
paste input "https://www.office-discount.de/elba-chic-ultimate-haengetaschen-602219"
type input "https://www.office-discount.de/elba-chic-ultimate-haengetaschen-602219"
click at [852, 143] on button "Apply" at bounding box center [866, 142] width 32 height 17
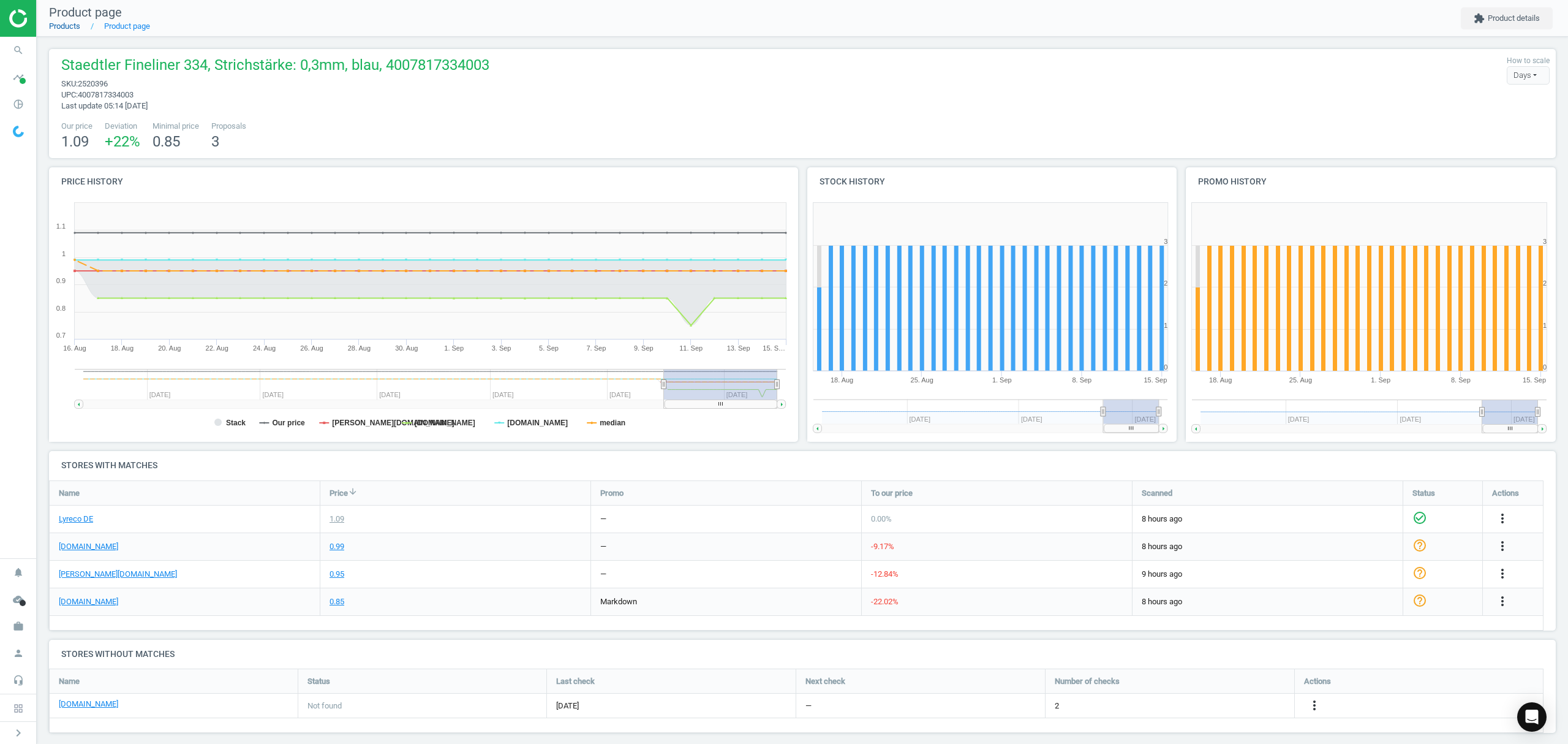
click at [54, 31] on link "Products" at bounding box center [65, 26] width 32 height 10
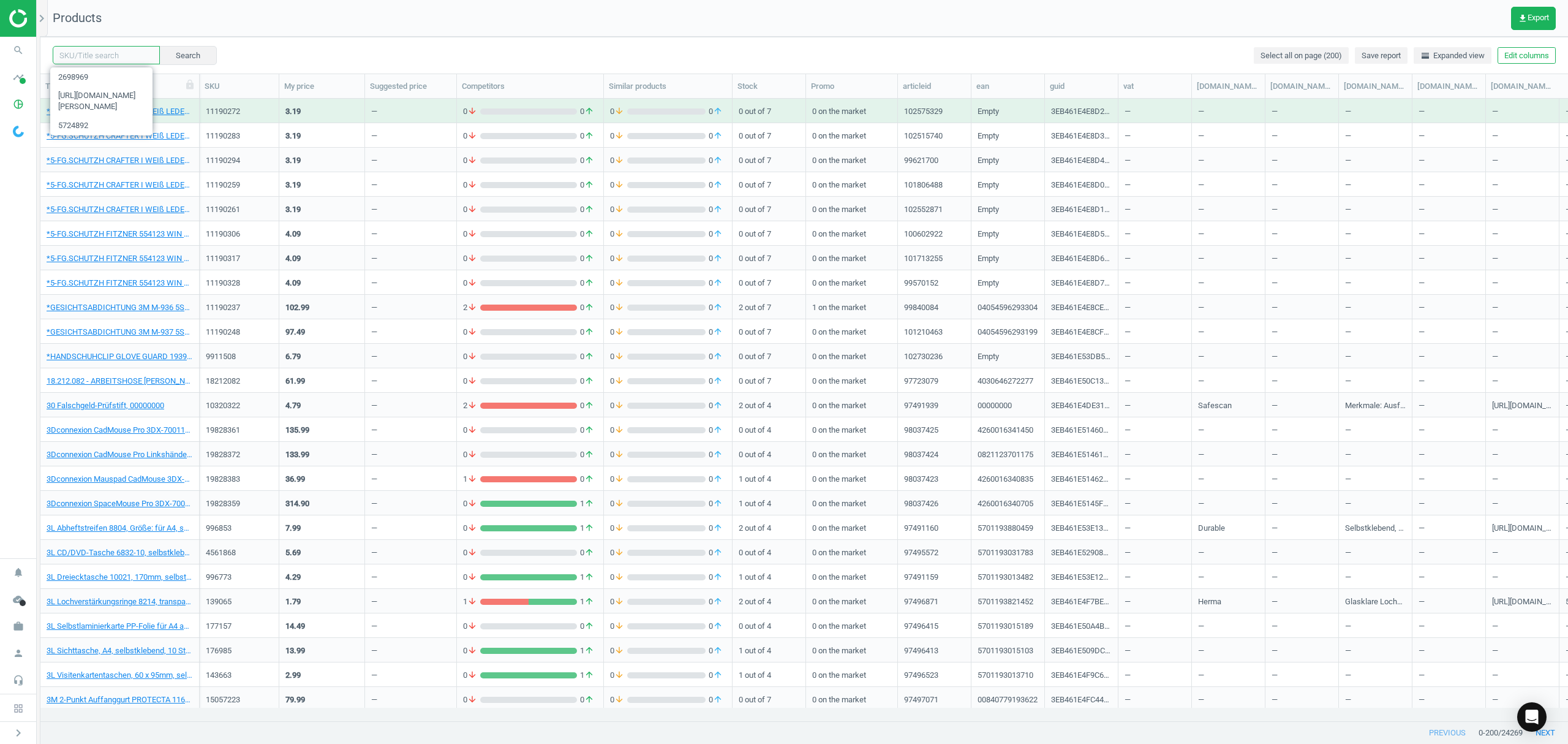
drag, startPoint x: 101, startPoint y: 60, endPoint x: 130, endPoint y: 40, distance: 35.2
click at [101, 60] on input "text" at bounding box center [106, 55] width 107 height 18
paste input "1073929"
type input "1073929"
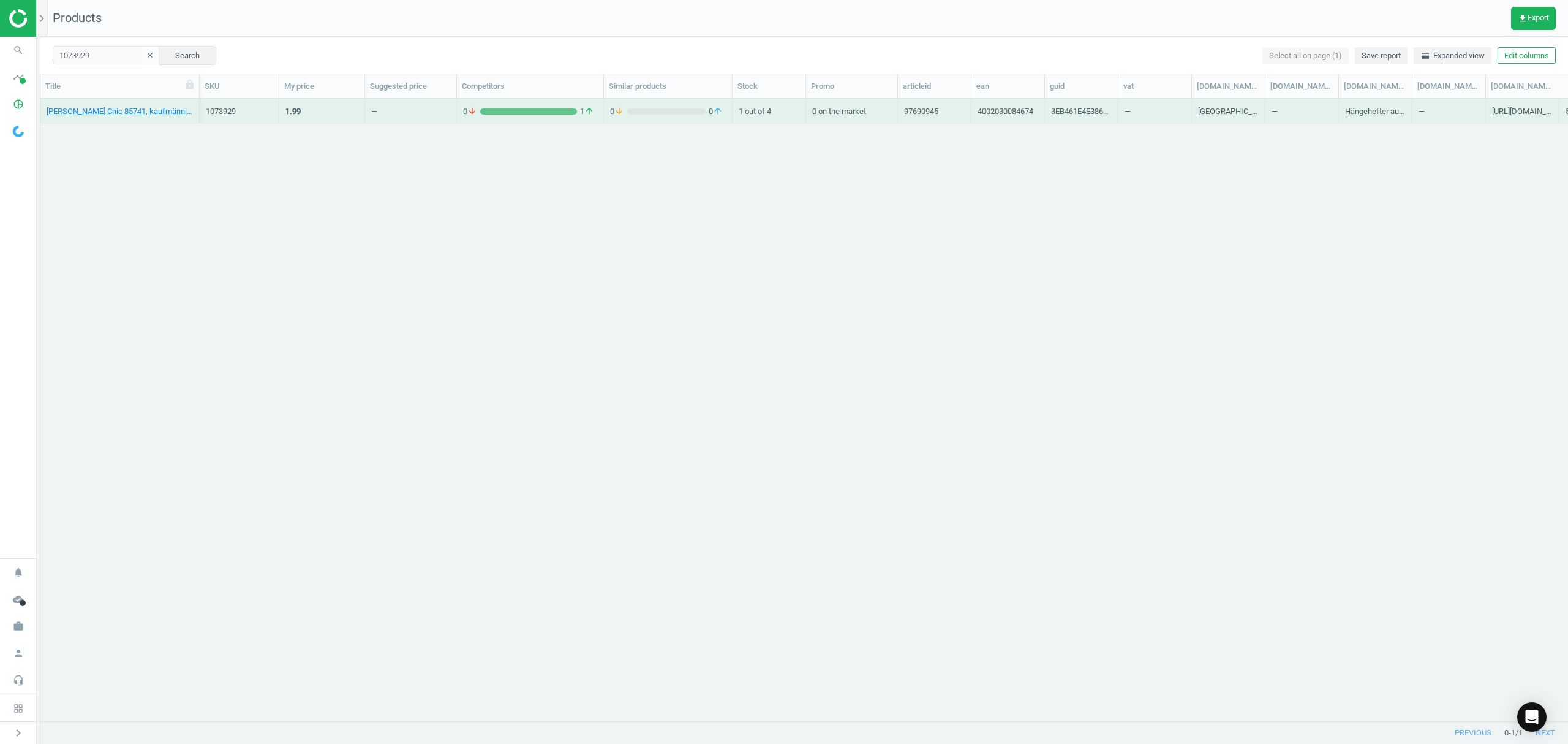
click at [98, 118] on div "Elba Hängehefter Chic 85741, kaufmännische Heftung, dunkelblau, 4002030084674" at bounding box center [119, 113] width 146 height 15
click at [104, 109] on link "Elba Hängehefter Chic 85741, kaufmännische Heftung, dunkelblau, 4002030084674" at bounding box center [119, 111] width 146 height 11
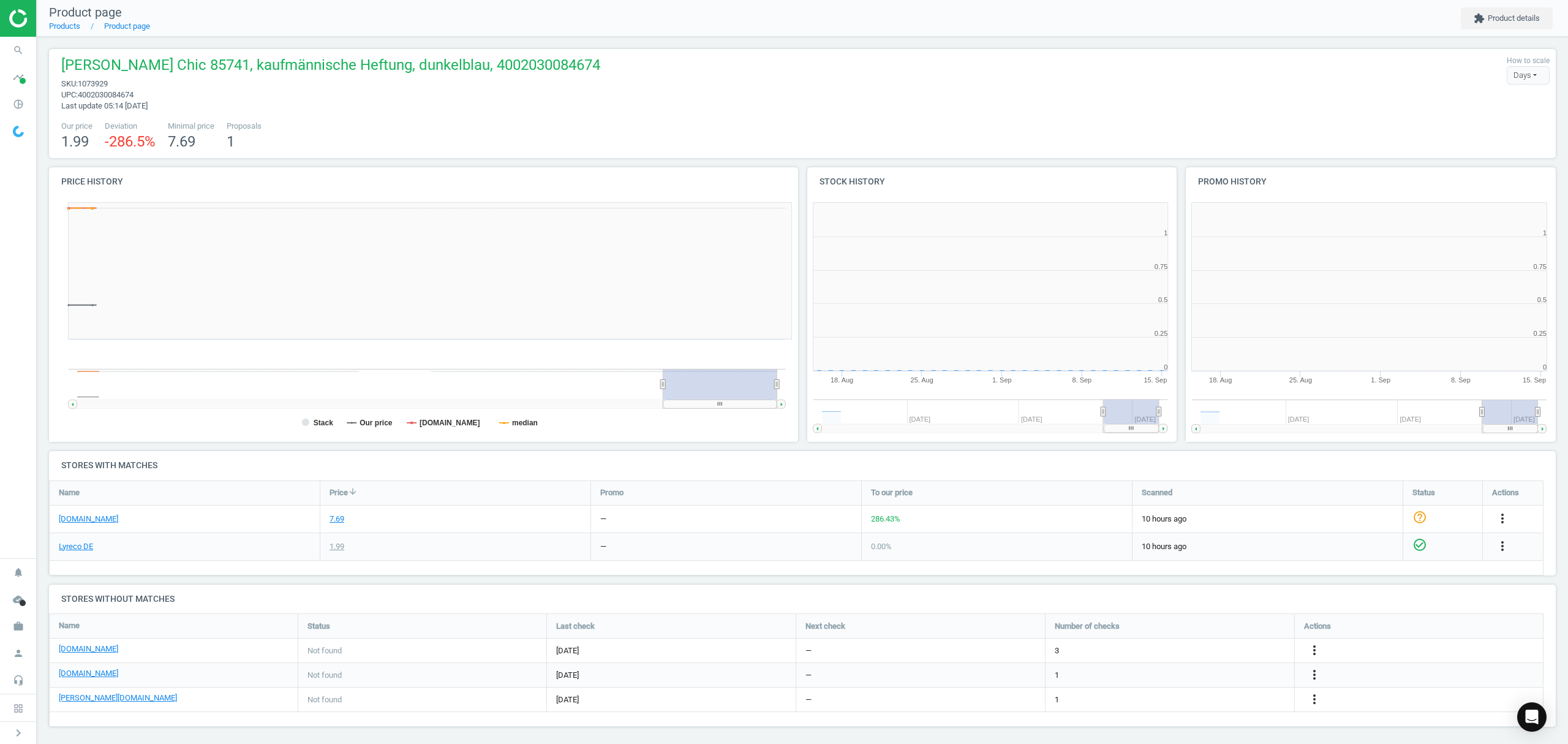
scroll to position [270, 767]
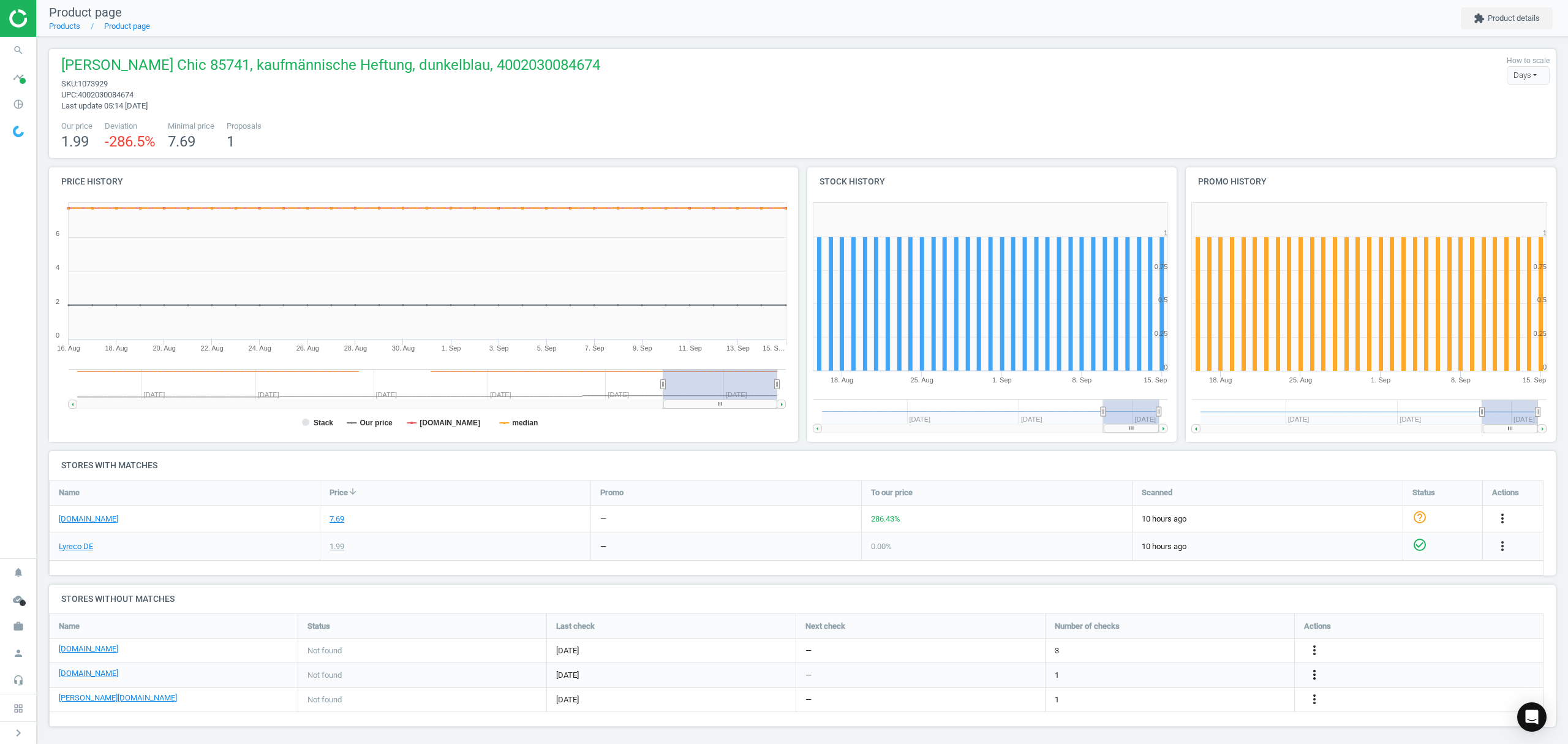
click at [1315, 675] on icon "more_vert" at bounding box center [1315, 675] width 15 height 15
click at [1208, 670] on link "Edit URL/product option" at bounding box center [1219, 676] width 168 height 19
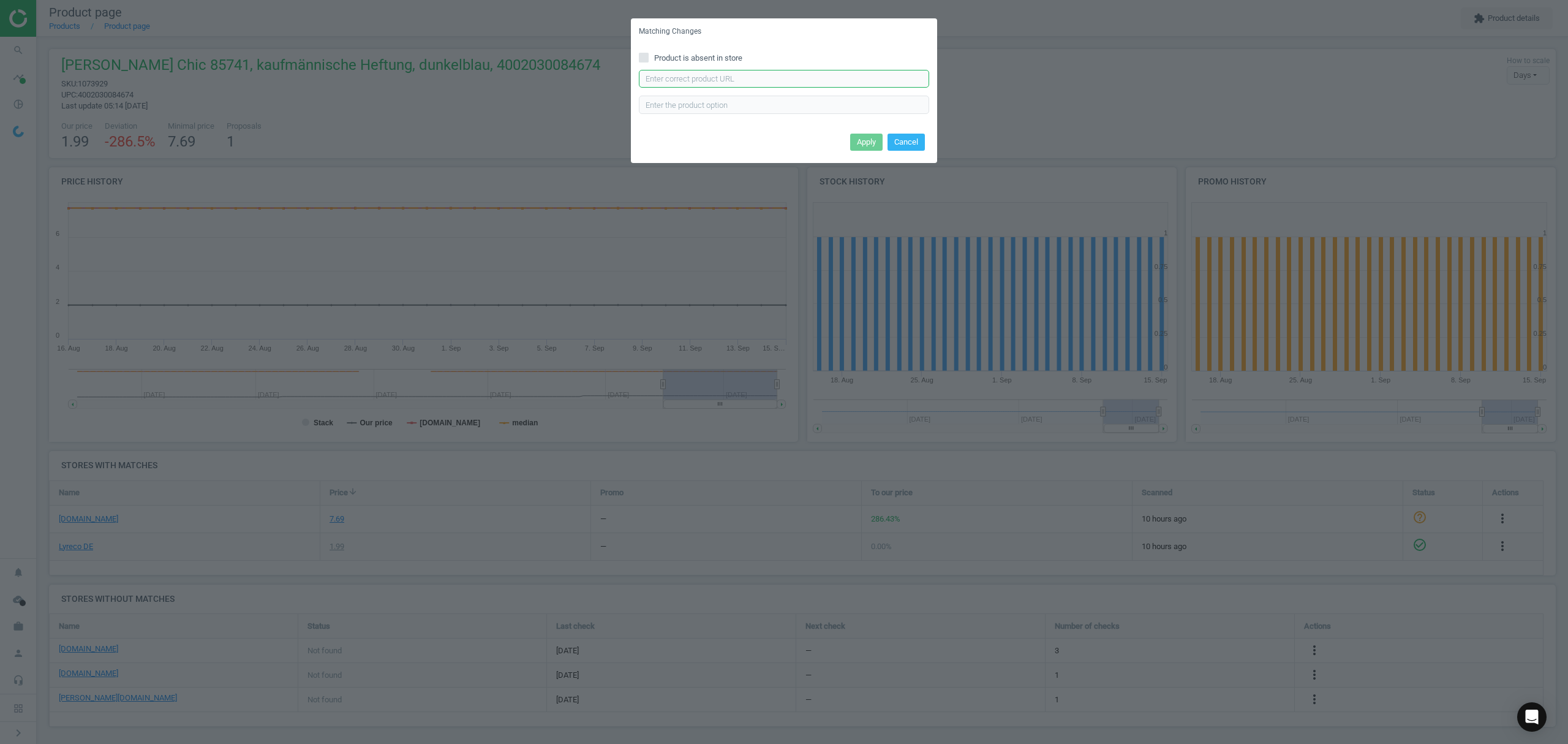
click at [745, 73] on input "text" at bounding box center [783, 79] width 290 height 18
paste input "https://www.office-discount.de/elba-chic-ultimate-haengehefter-601633"
type input "https://www.office-discount.de/elba-chic-ultimate-haengehefter-601633"
click at [863, 141] on button "Apply" at bounding box center [866, 142] width 32 height 17
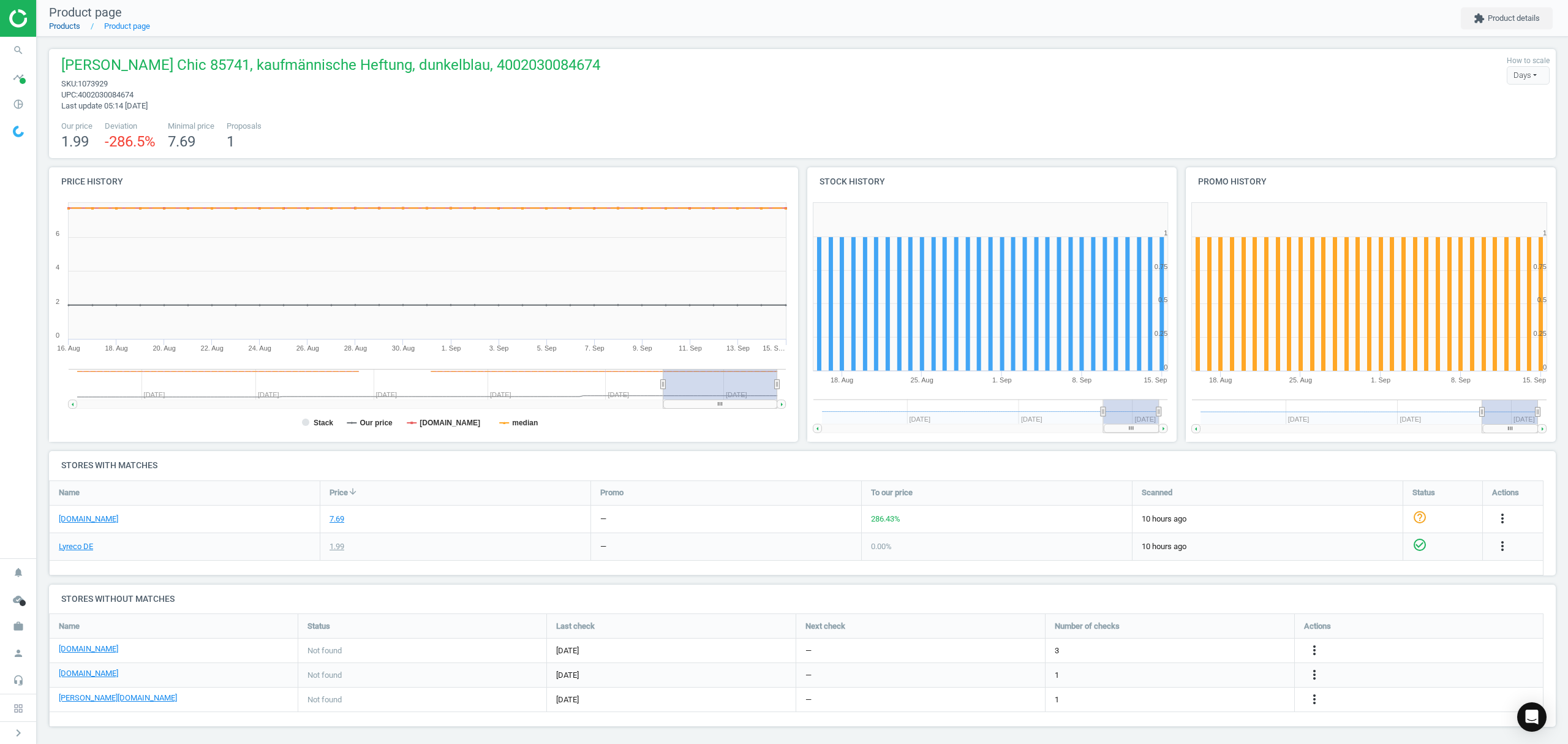
click at [57, 29] on link "Products" at bounding box center [65, 26] width 32 height 10
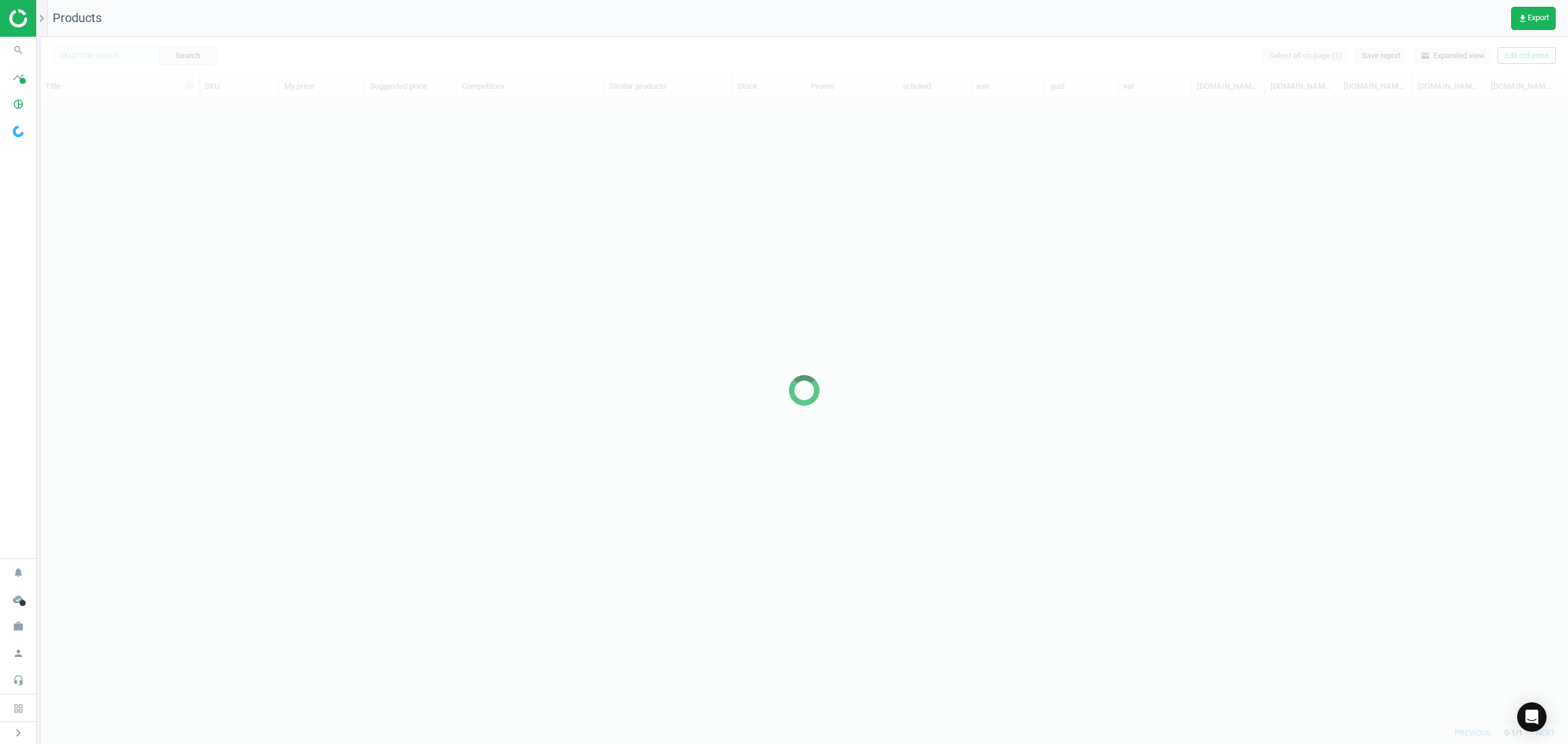
scroll to position [597, 1514]
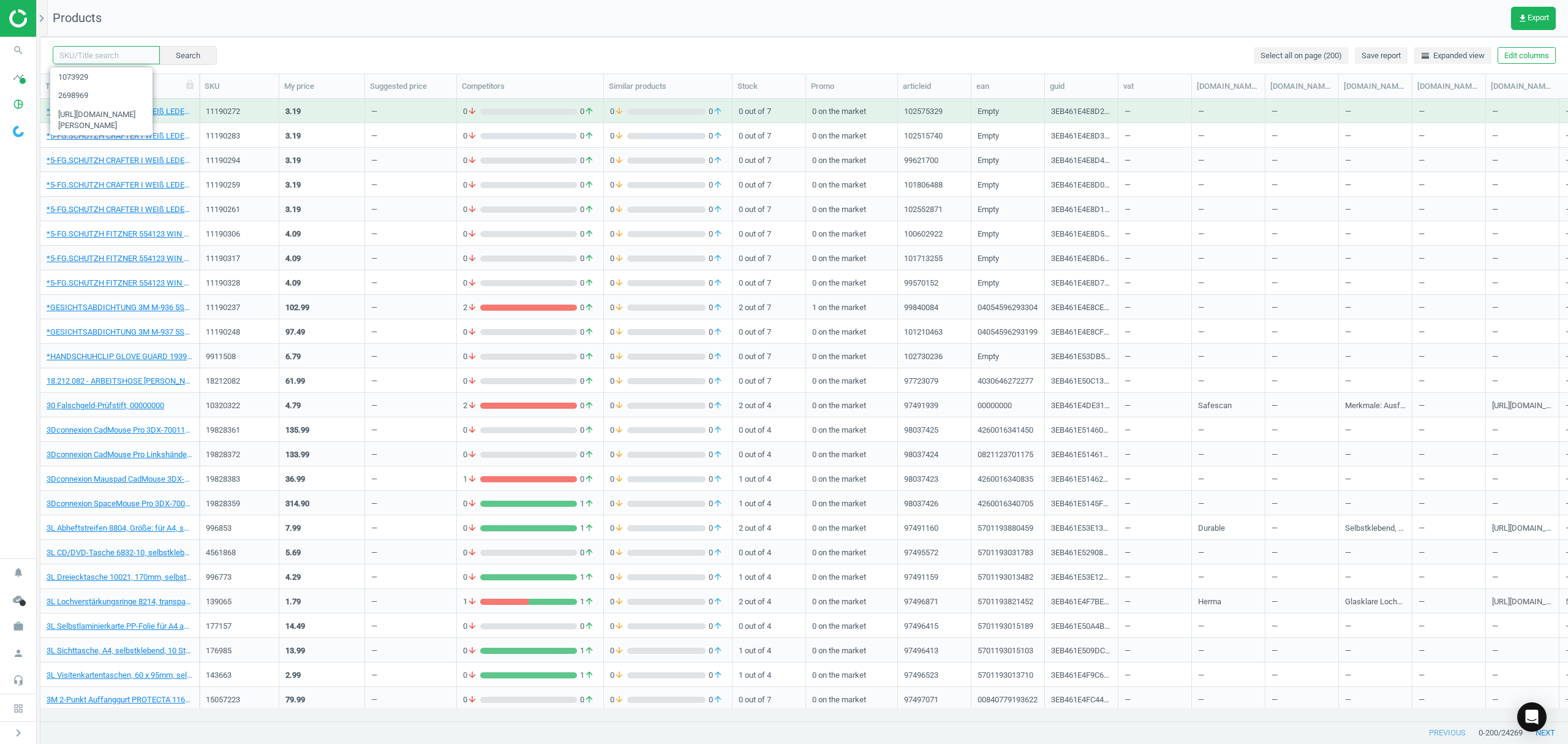
click at [108, 50] on input "text" at bounding box center [106, 55] width 107 height 18
paste input "1073931"
type input "1073931"
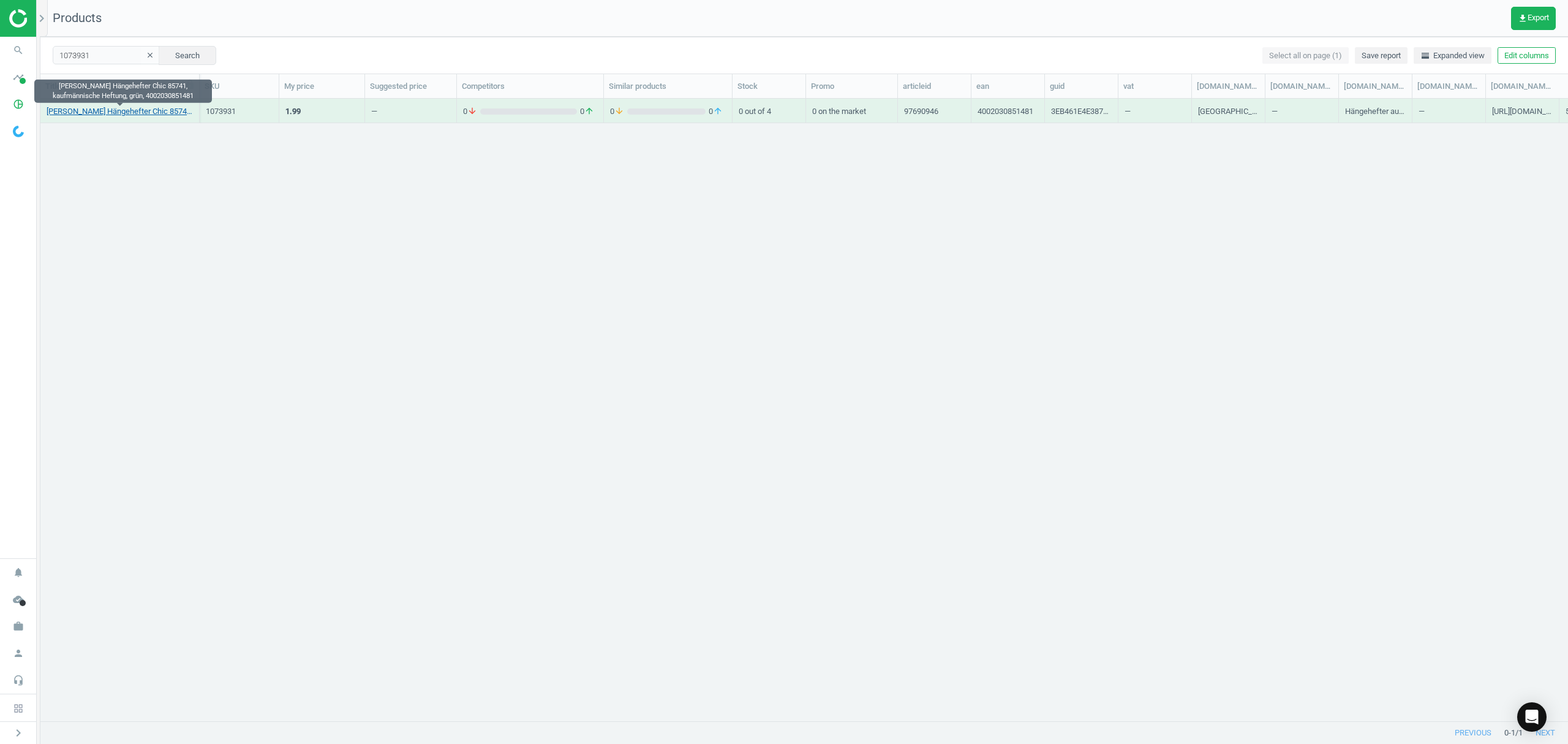
click at [115, 114] on link "Elba Hängehefter Chic 85741, kaufmännische Heftung, grün, 4002030851481" at bounding box center [119, 111] width 146 height 11
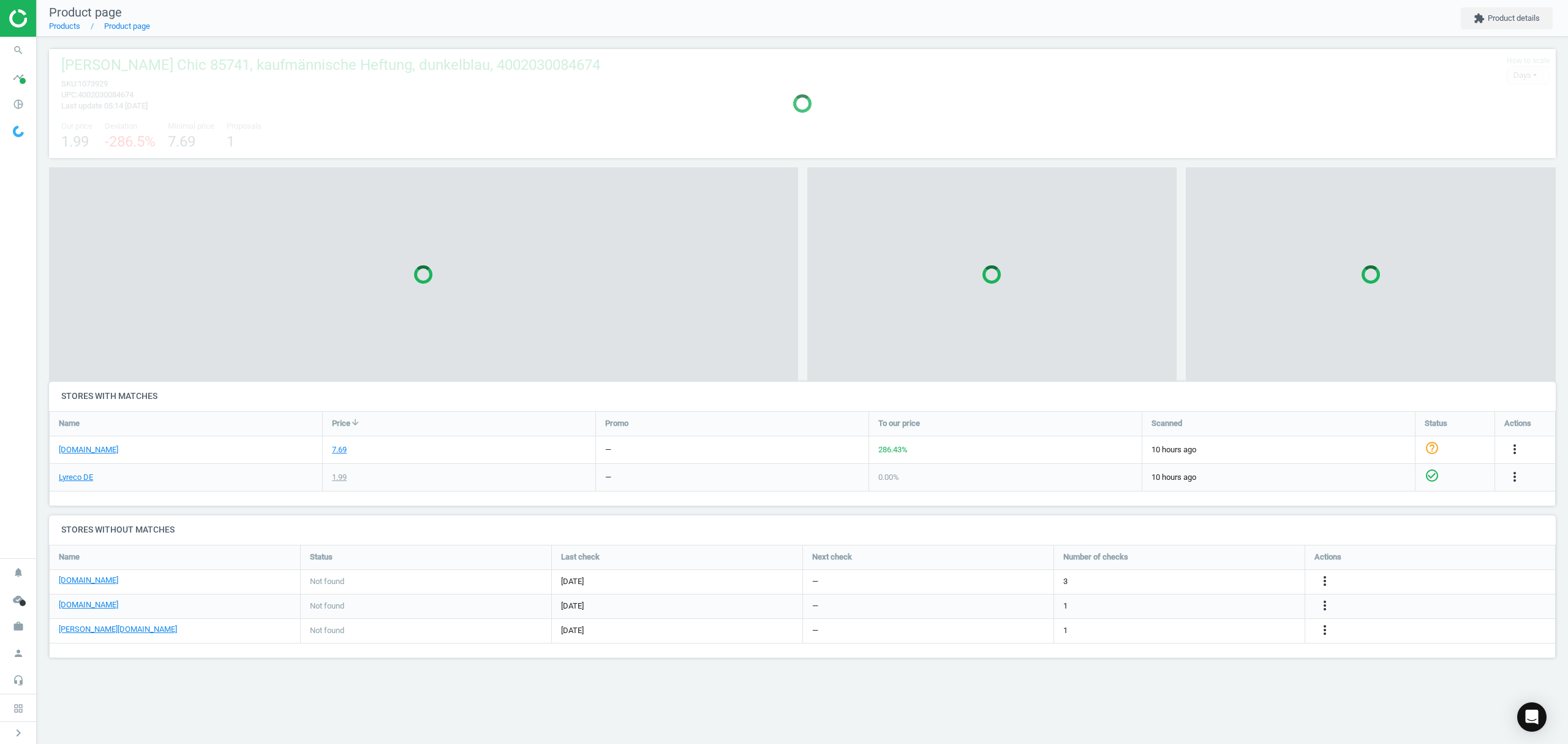
scroll to position [6, 6]
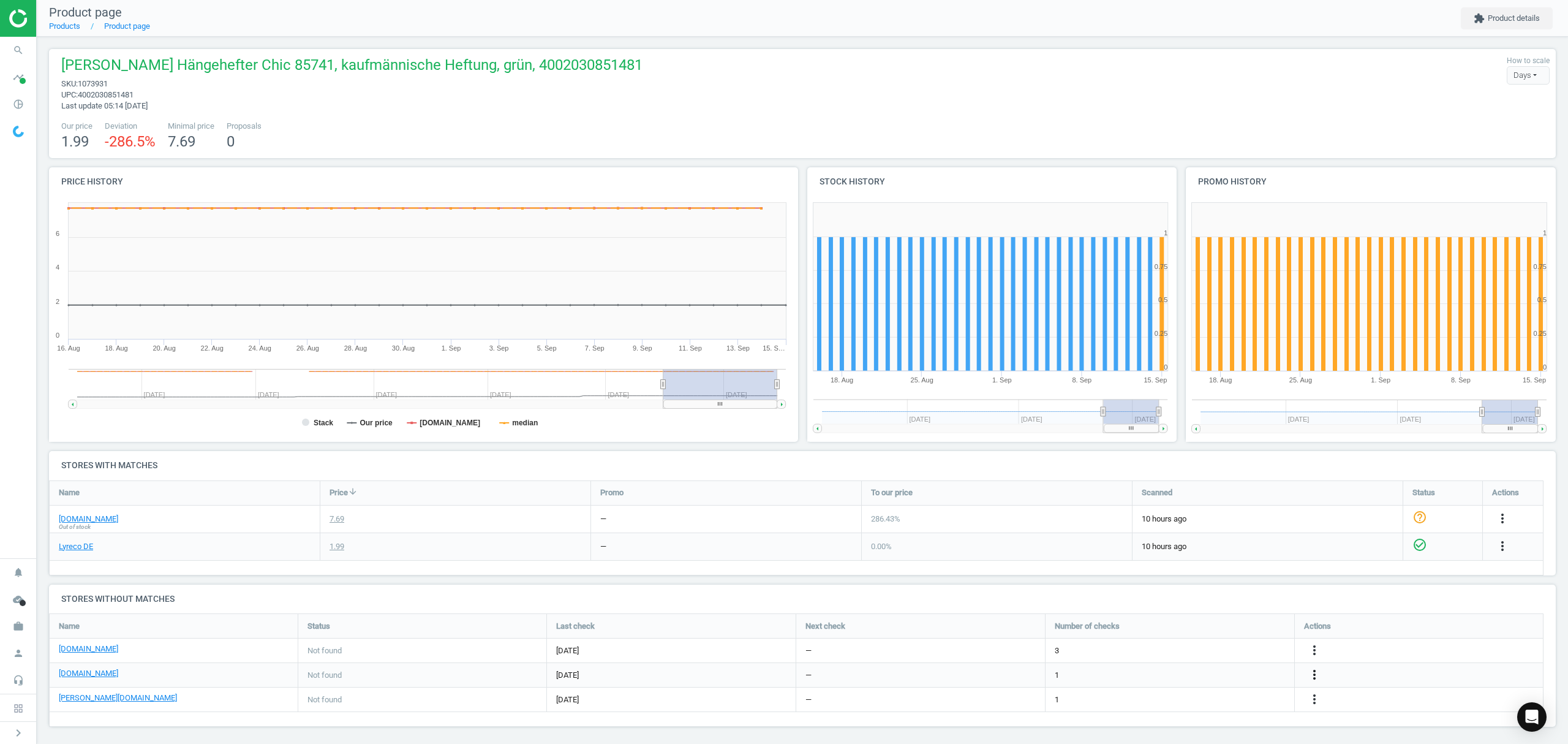
click at [1311, 676] on icon "more_vert" at bounding box center [1315, 675] width 15 height 15
click at [1183, 671] on link "Edit URL/product option" at bounding box center [1219, 676] width 168 height 19
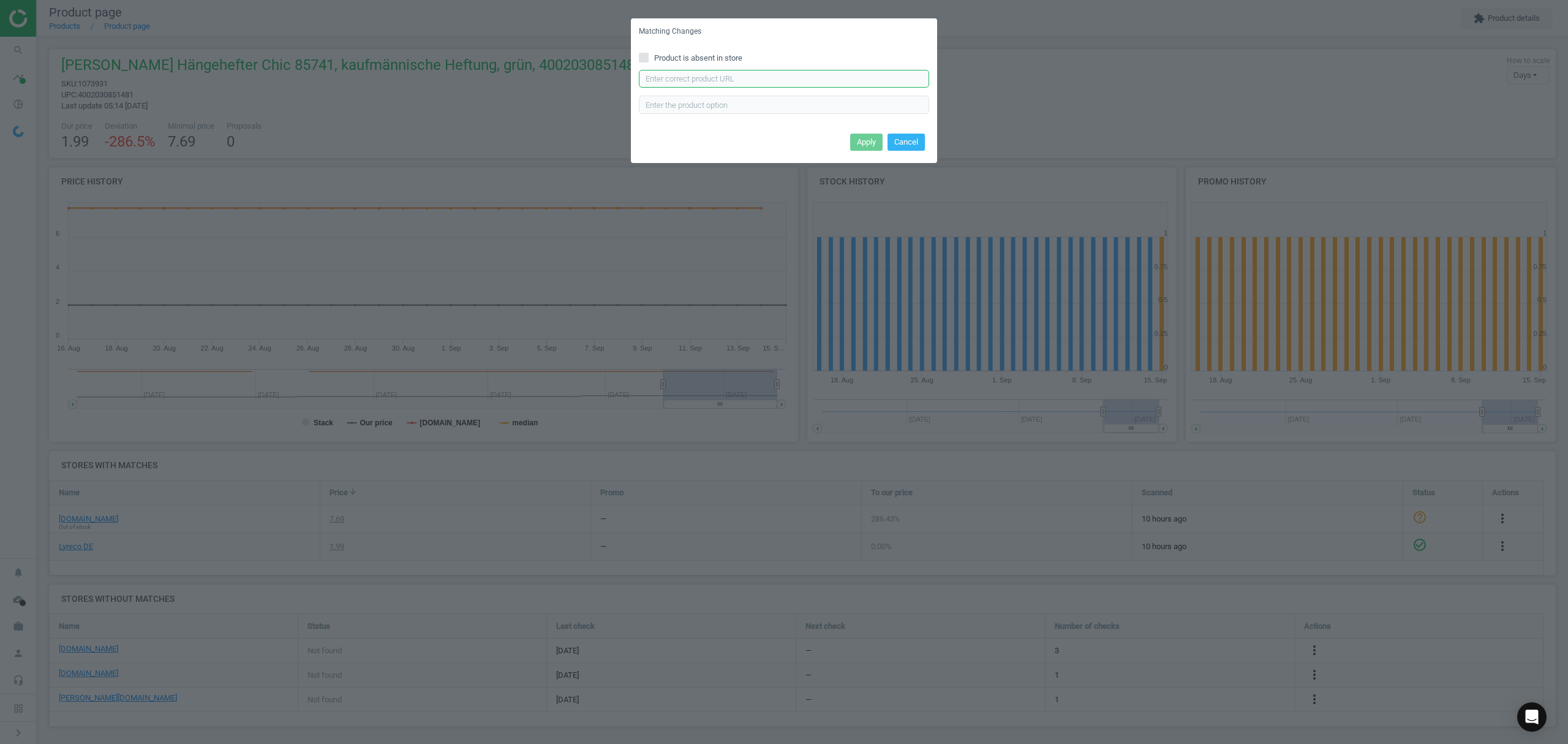
click at [769, 76] on input "text" at bounding box center [783, 79] width 290 height 18
paste input "https://www.office-discount.de/elba-chic-ultimate-haengehefter-601864"
type input "https://www.office-discount.de/elba-chic-ultimate-haengehefter-601864"
click at [858, 147] on button "Apply" at bounding box center [866, 142] width 32 height 17
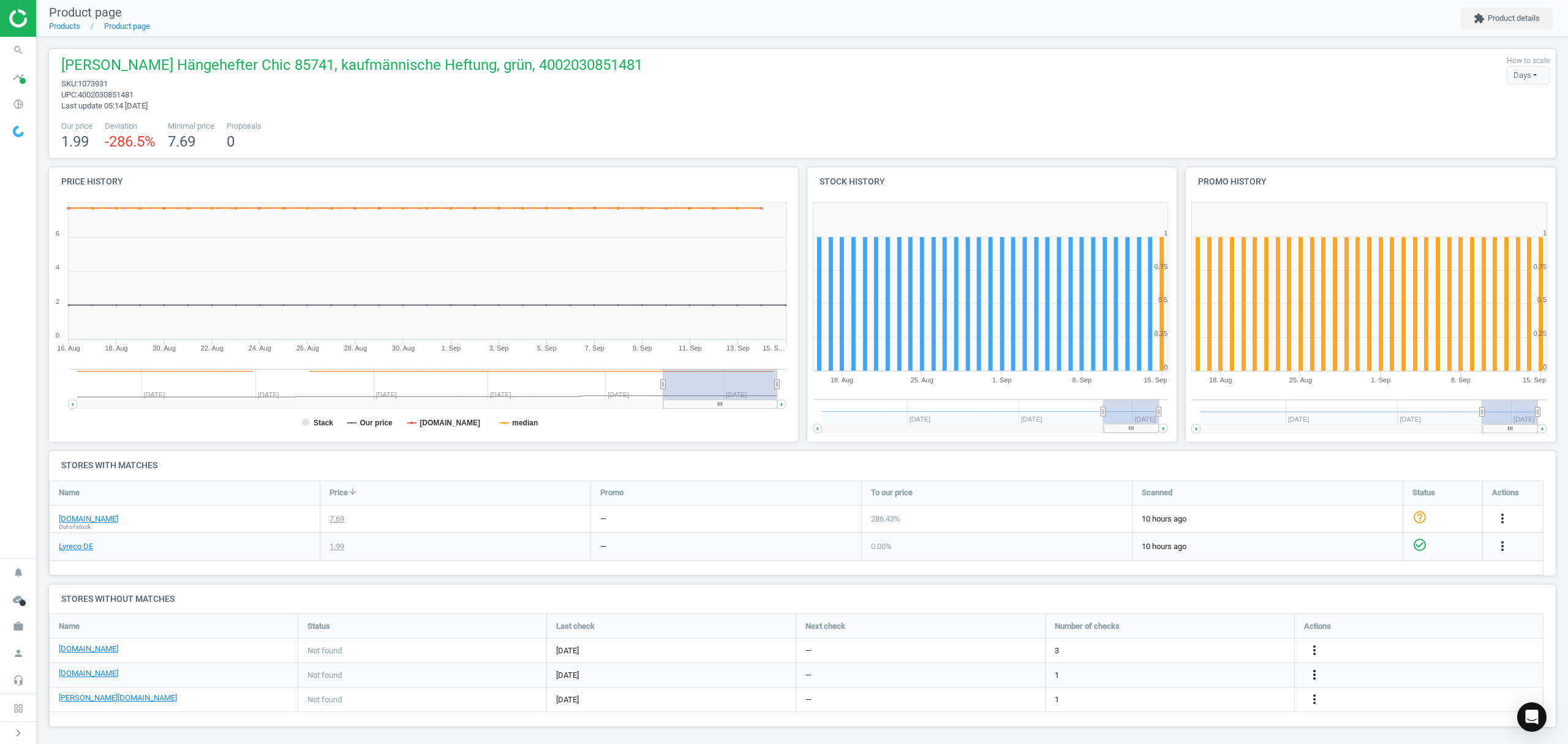
click at [1315, 677] on icon "more_vert" at bounding box center [1315, 675] width 15 height 15
click at [1182, 676] on link "Edit packaging coefficient" at bounding box center [1219, 676] width 168 height 19
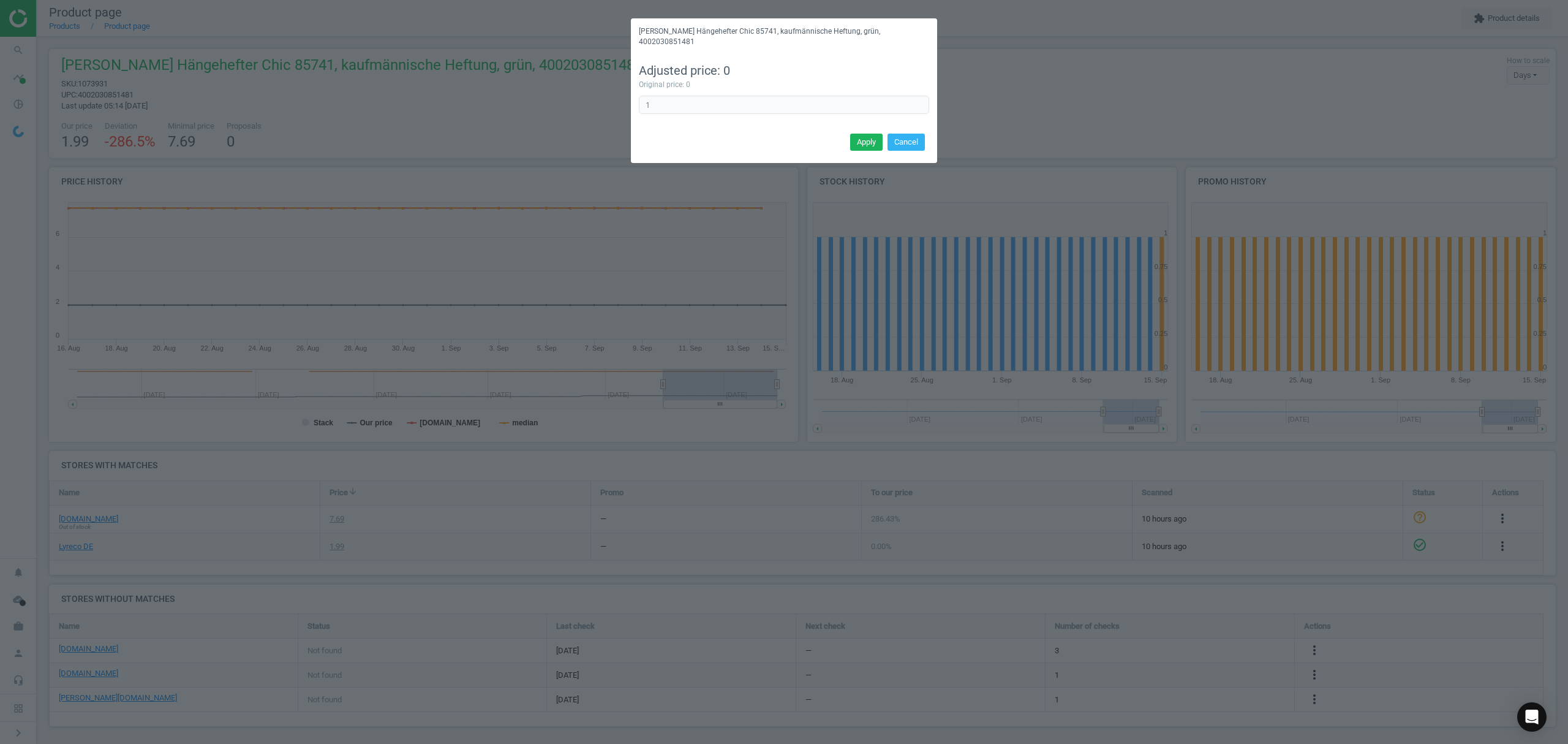
drag, startPoint x: 916, startPoint y: 128, endPoint x: 940, endPoint y: 168, distance: 46.6
click at [917, 134] on button "Cancel" at bounding box center [906, 142] width 37 height 17
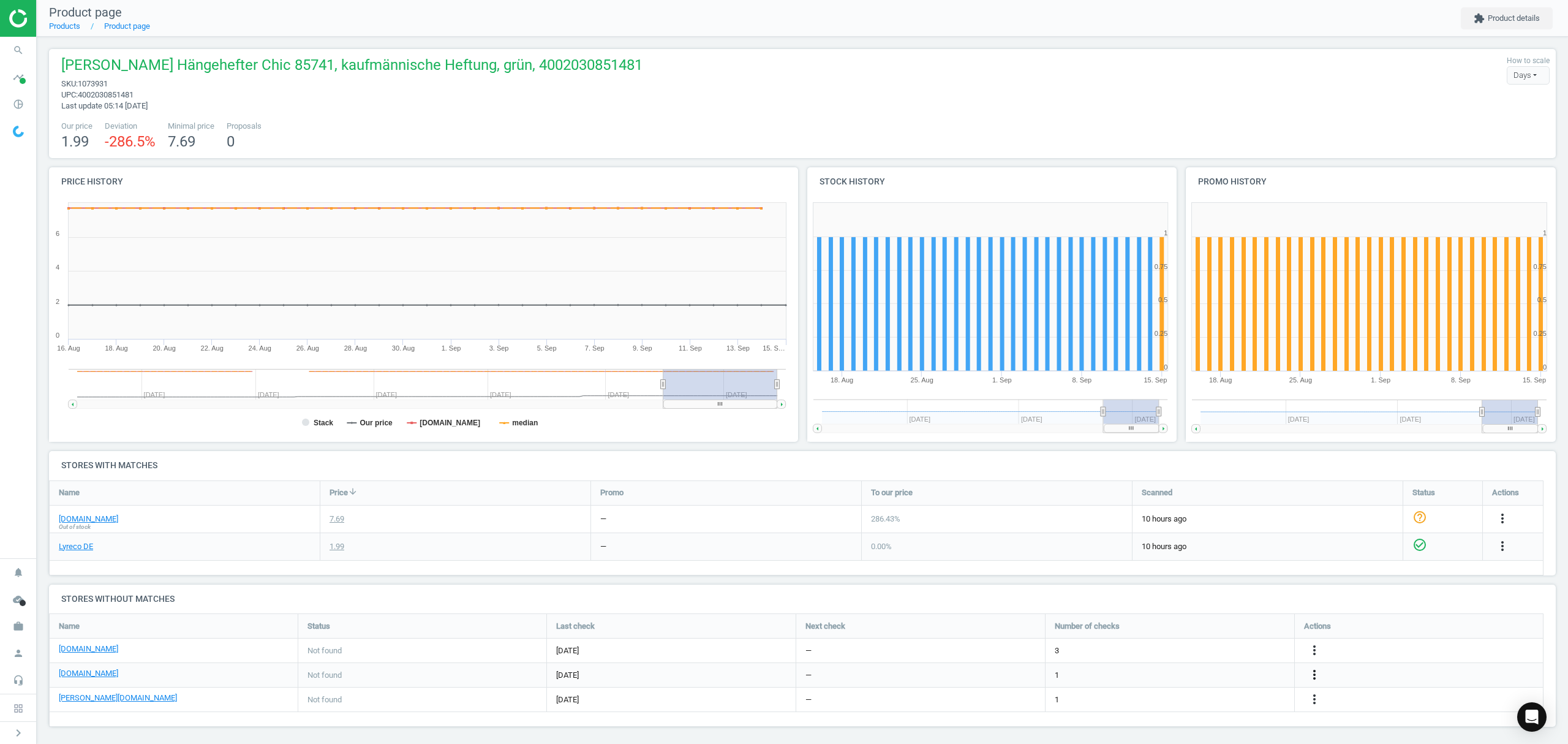
click at [1311, 673] on icon "more_vert" at bounding box center [1315, 675] width 15 height 15
click at [1182, 656] on link "Edit URL/product option" at bounding box center [1219, 657] width 168 height 19
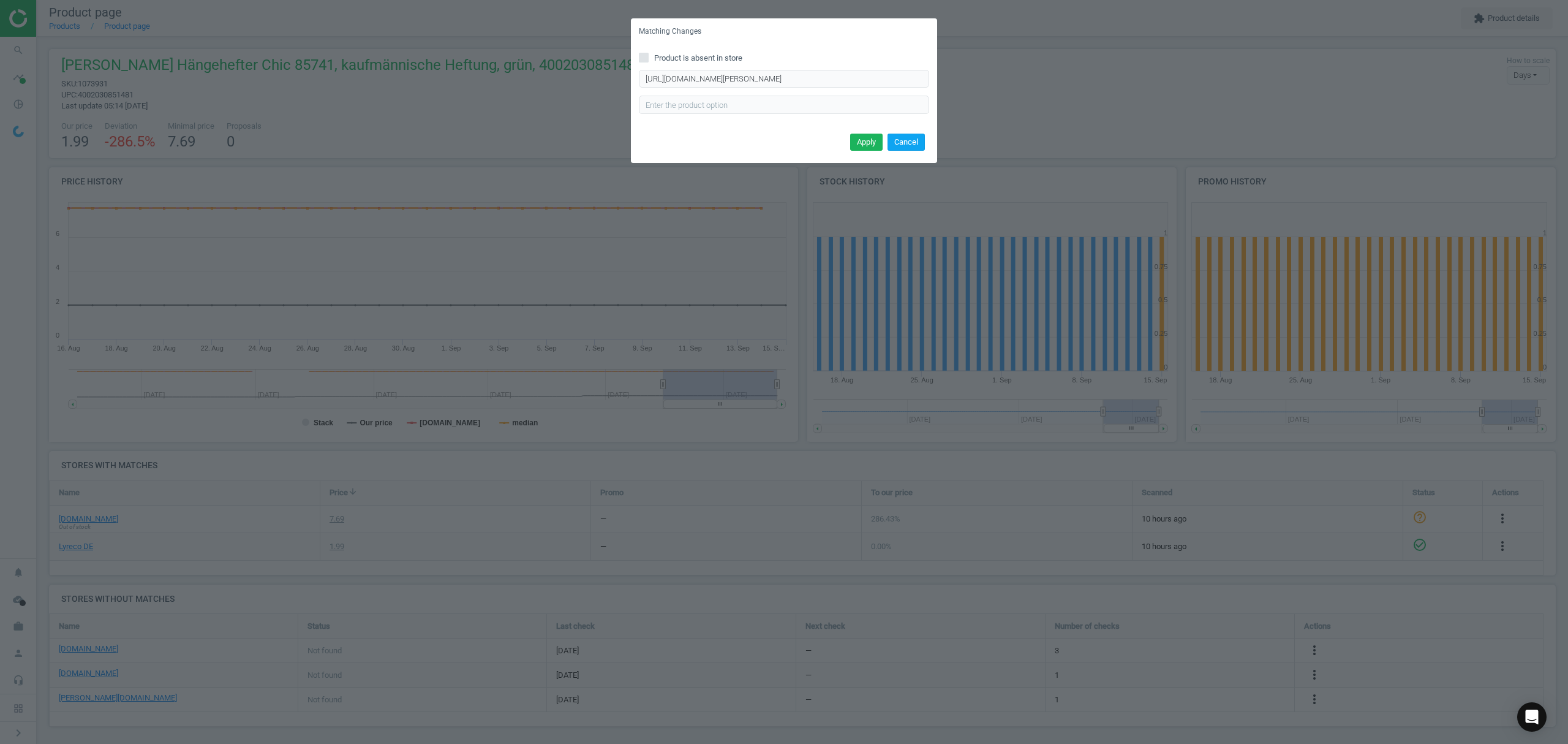
click at [919, 145] on button "Cancel" at bounding box center [906, 142] width 37 height 17
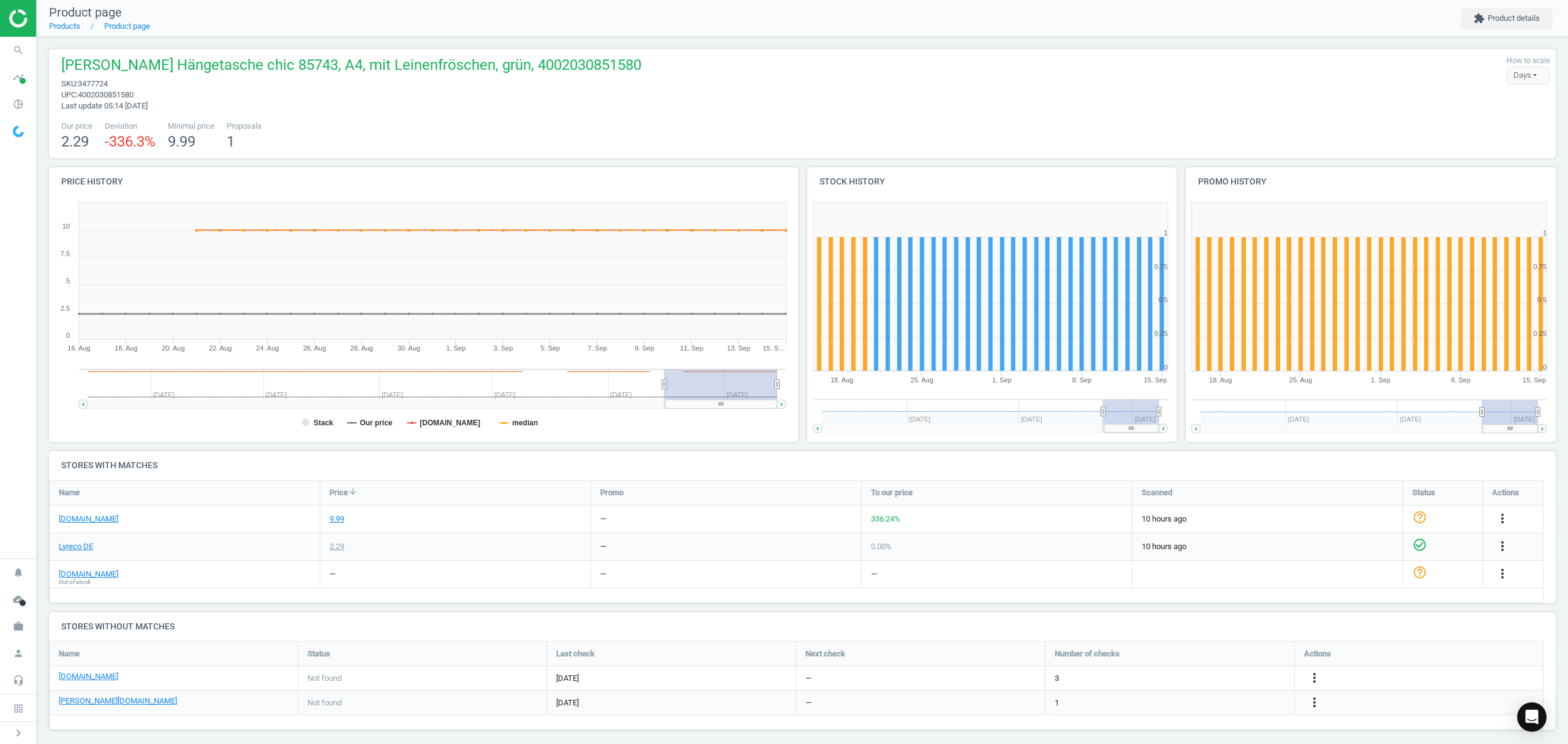
click at [75, 32] on nav "Product page Products Product page extension Product details" at bounding box center [802, 18] width 1531 height 37
click at [70, 32] on nav "Product page Products Product page extension Product details" at bounding box center [802, 18] width 1531 height 37
click at [68, 27] on link "Products" at bounding box center [65, 26] width 32 height 10
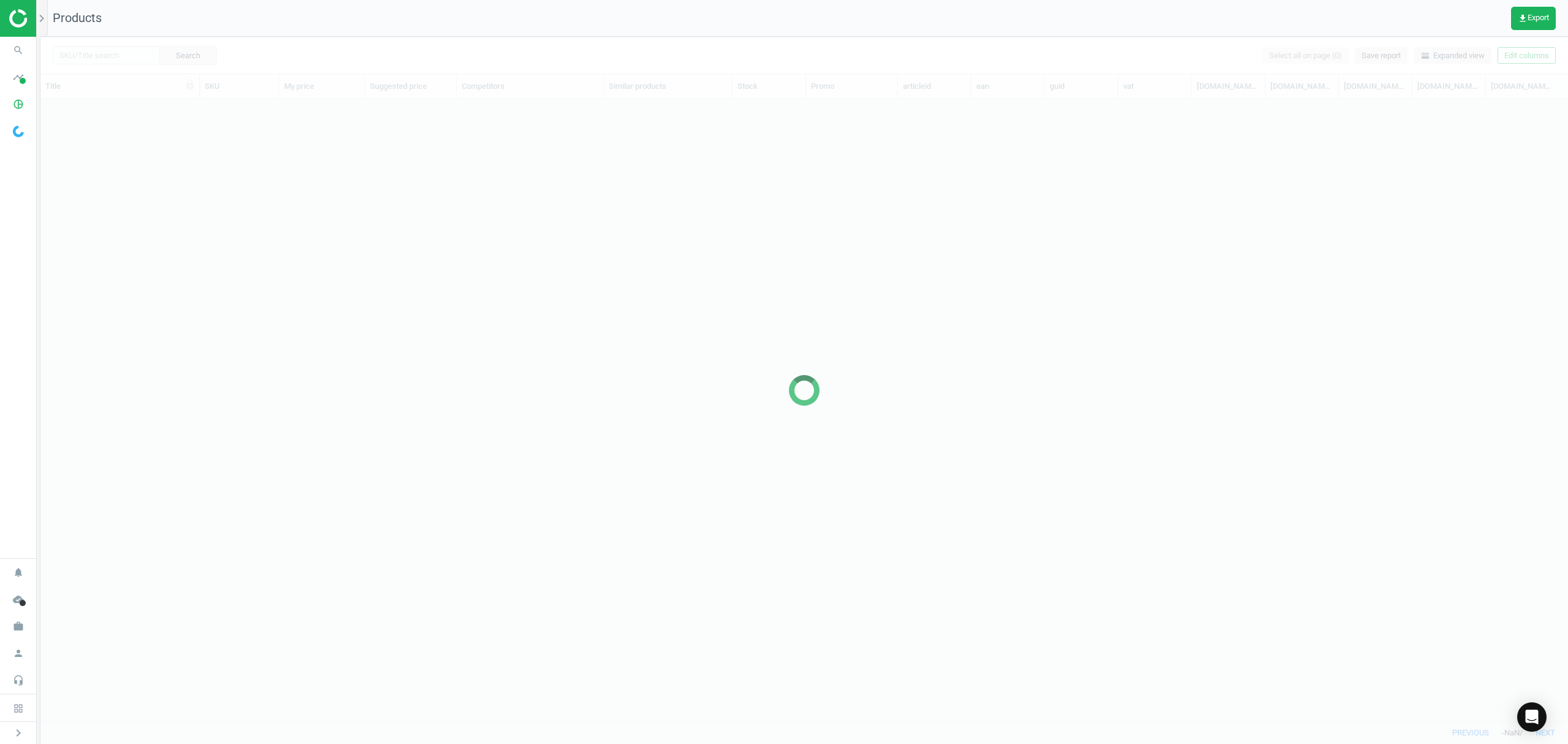
scroll to position [597, 1514]
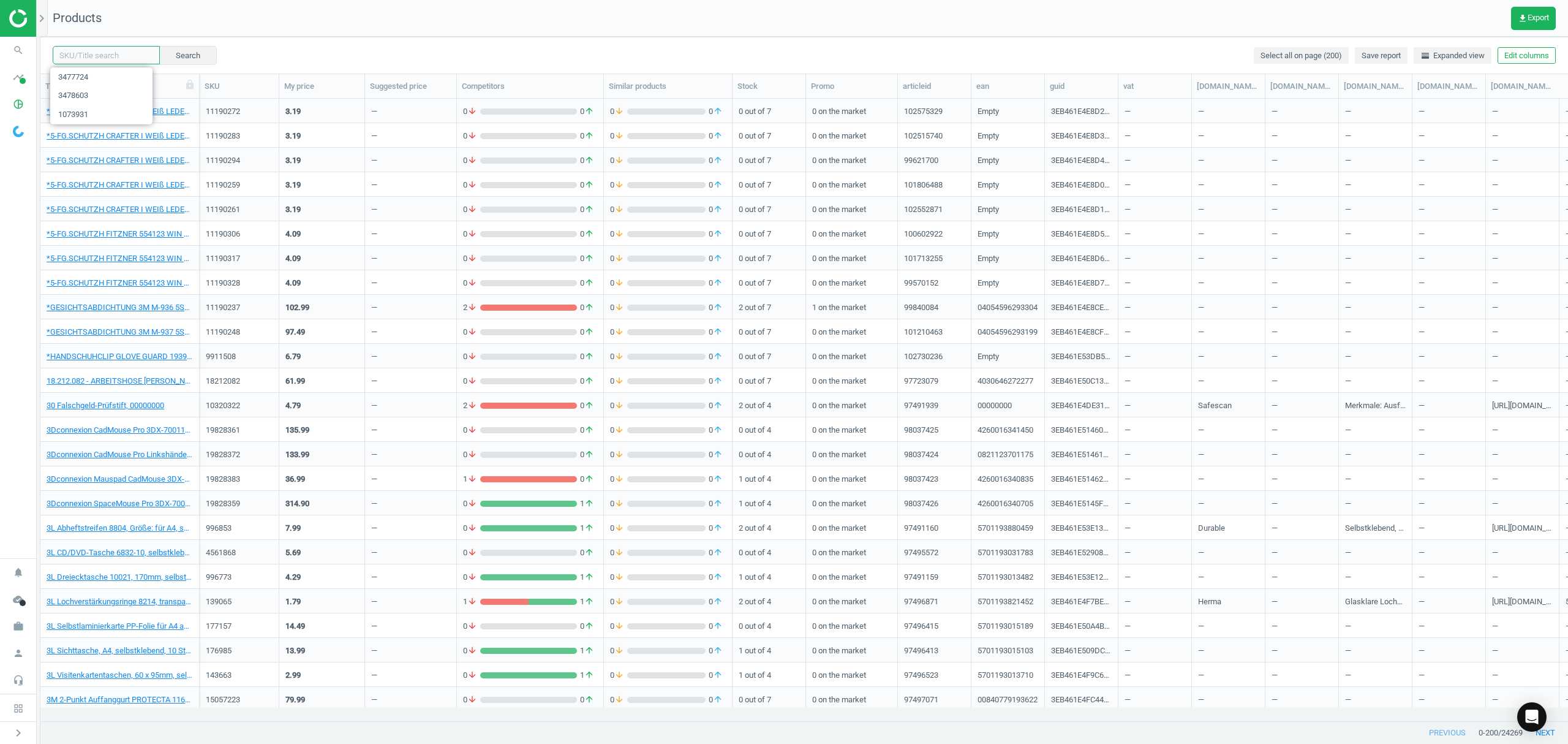
click at [115, 59] on input "text" at bounding box center [106, 55] width 107 height 18
paste input "3822341"
type input "3822341"
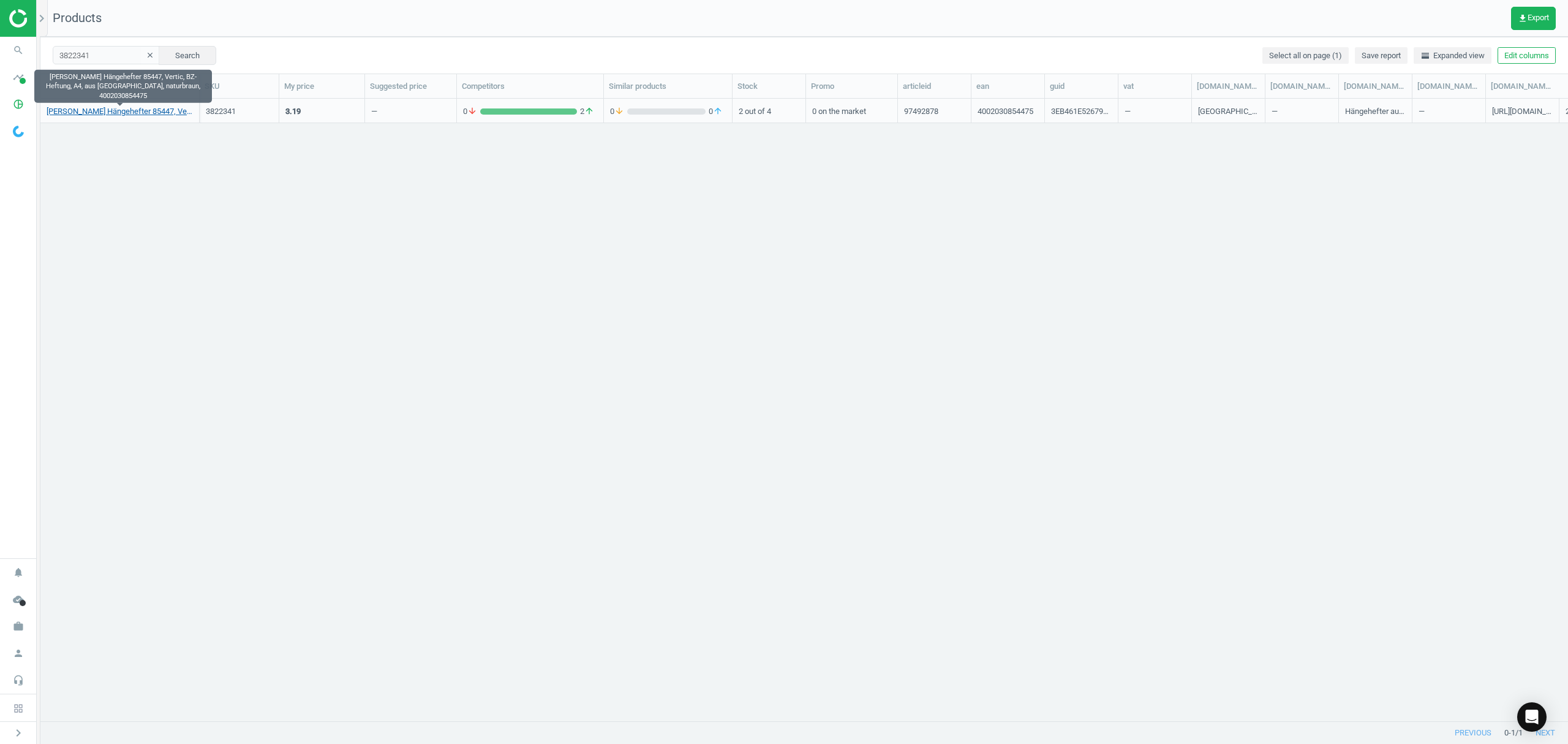
click at [117, 111] on link "Elba Hängehefter 85447, Vertic, BZ-Heftung, A4, aus Karton, naturbraun, 4002030…" at bounding box center [119, 111] width 146 height 11
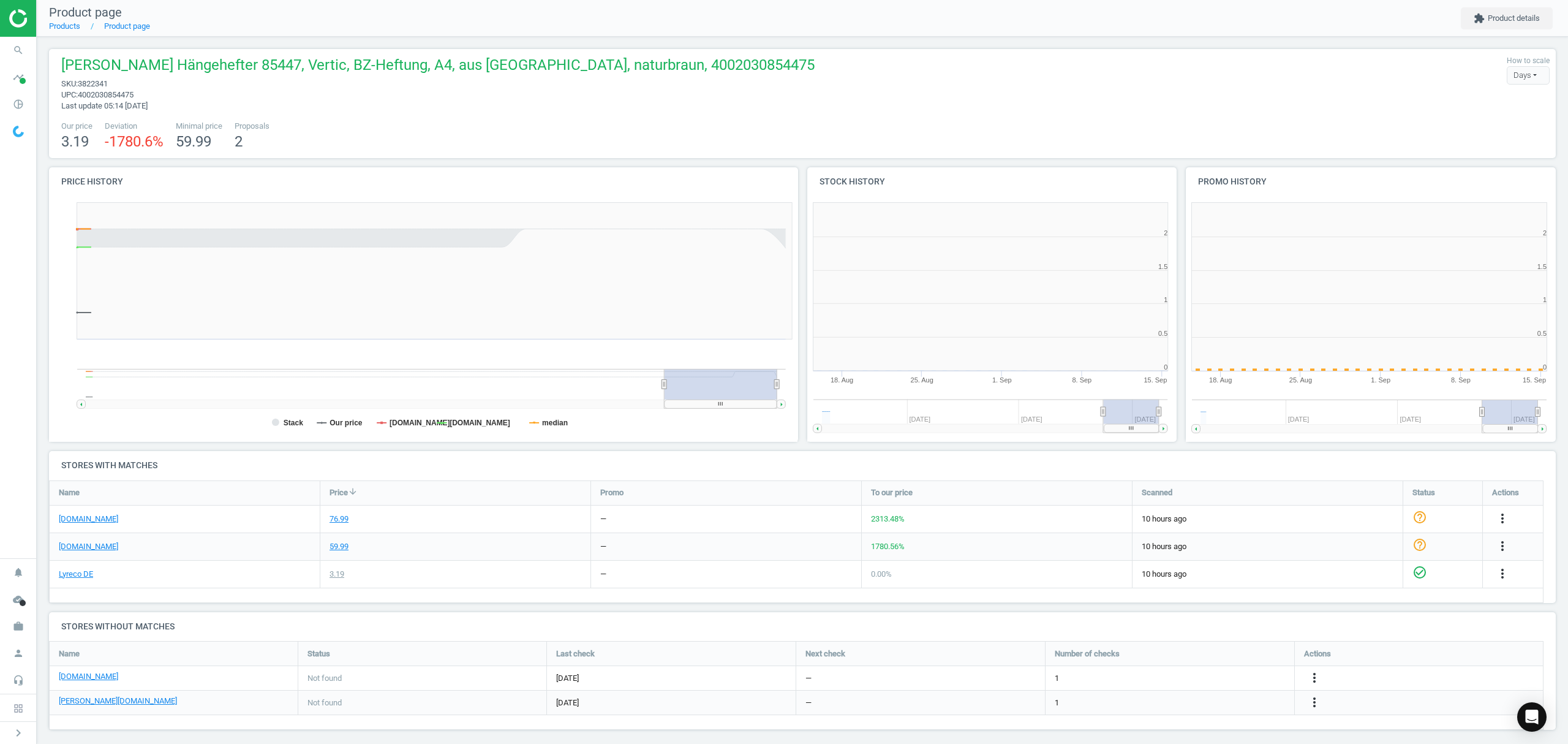
scroll to position [270, 392]
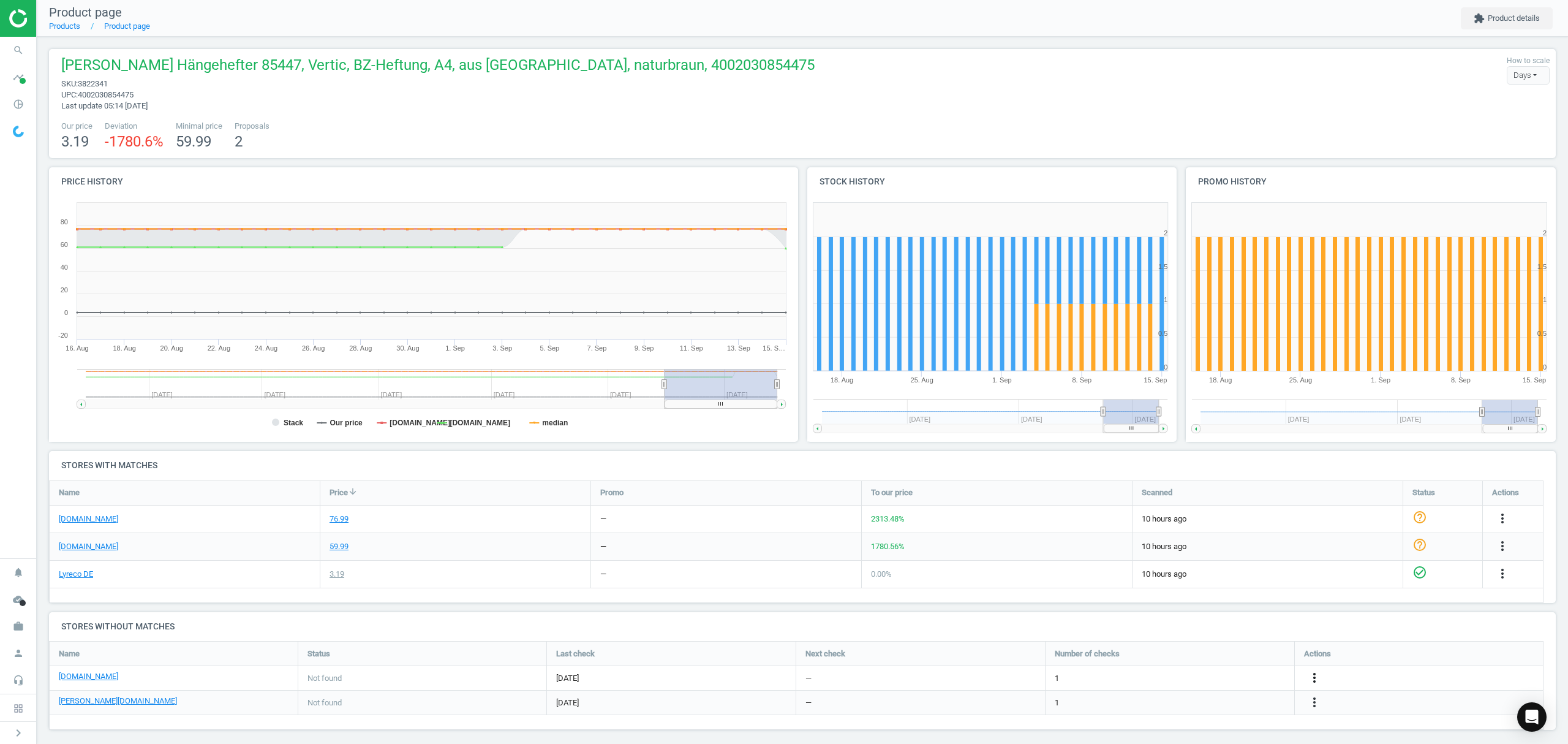
click at [1314, 680] on icon "more_vert" at bounding box center [1315, 678] width 15 height 15
click at [1204, 677] on link "Edit URL/product option" at bounding box center [1219, 679] width 168 height 19
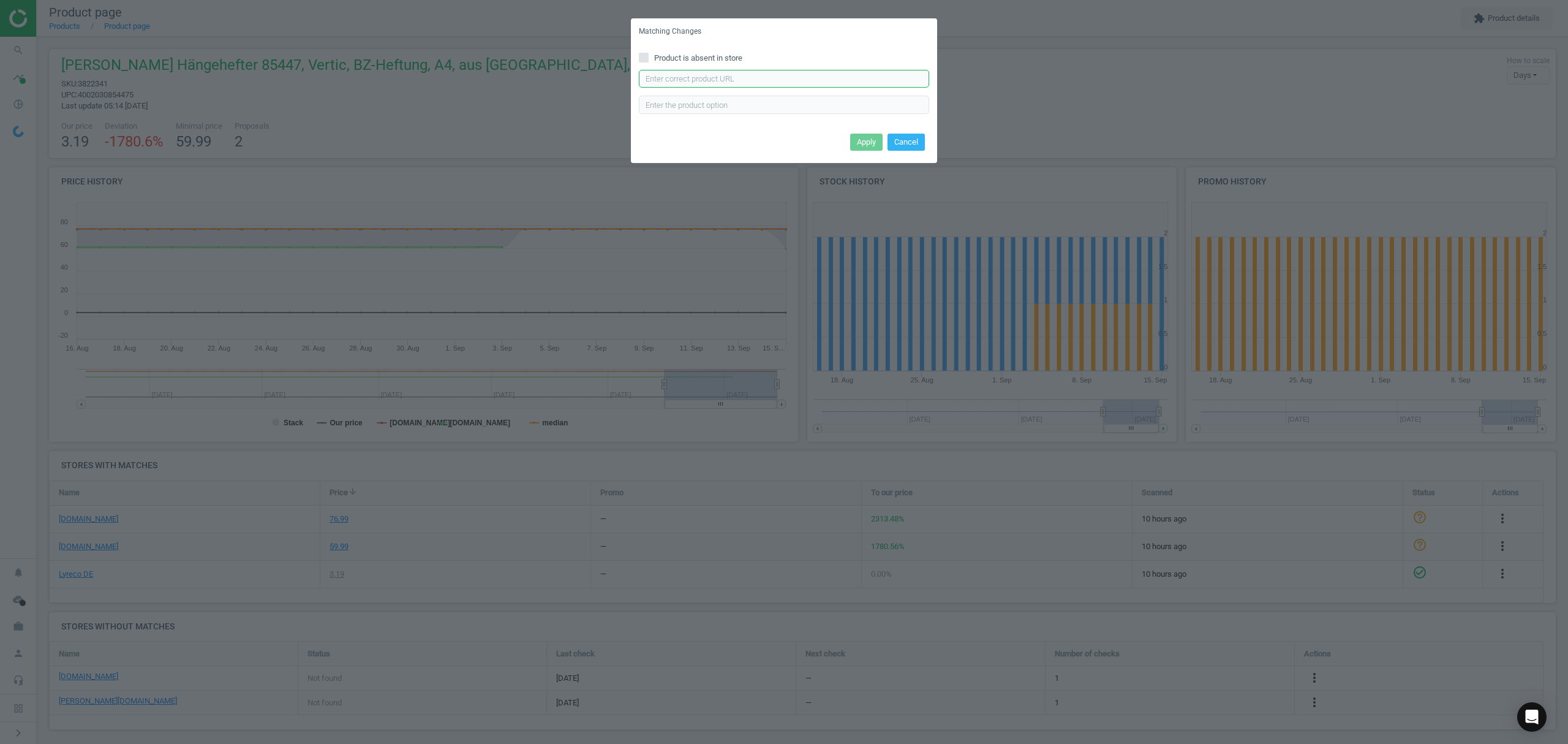
click at [762, 83] on input "text" at bounding box center [783, 79] width 290 height 18
paste input "https://www.office-discount.de/elba-vertic-ultimate-haengehefter-393959"
type input "https://www.office-discount.de/elba-vertic-ultimate-haengehefter-393959"
click at [859, 145] on button "Apply" at bounding box center [866, 142] width 32 height 17
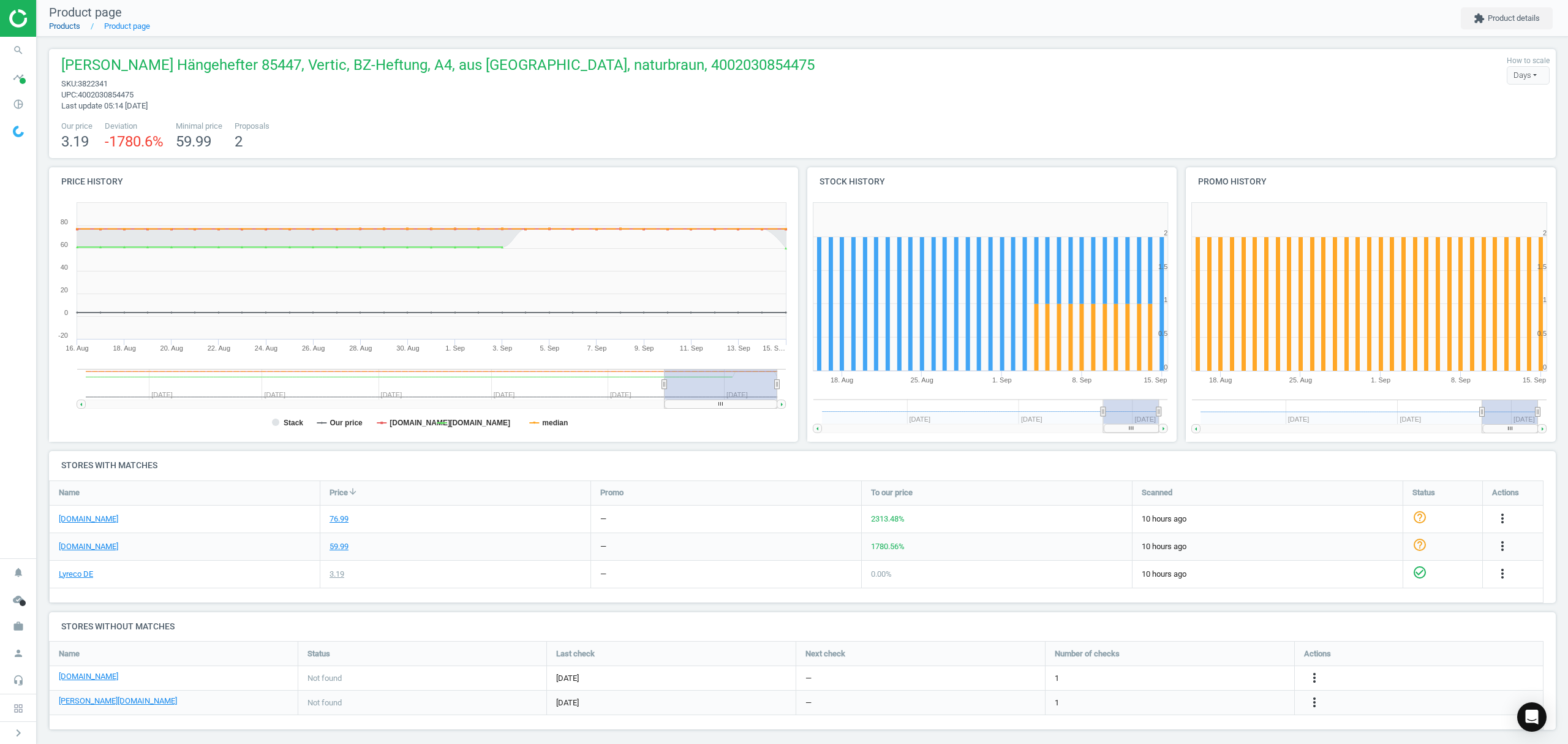
click at [65, 23] on link "Products" at bounding box center [65, 26] width 32 height 10
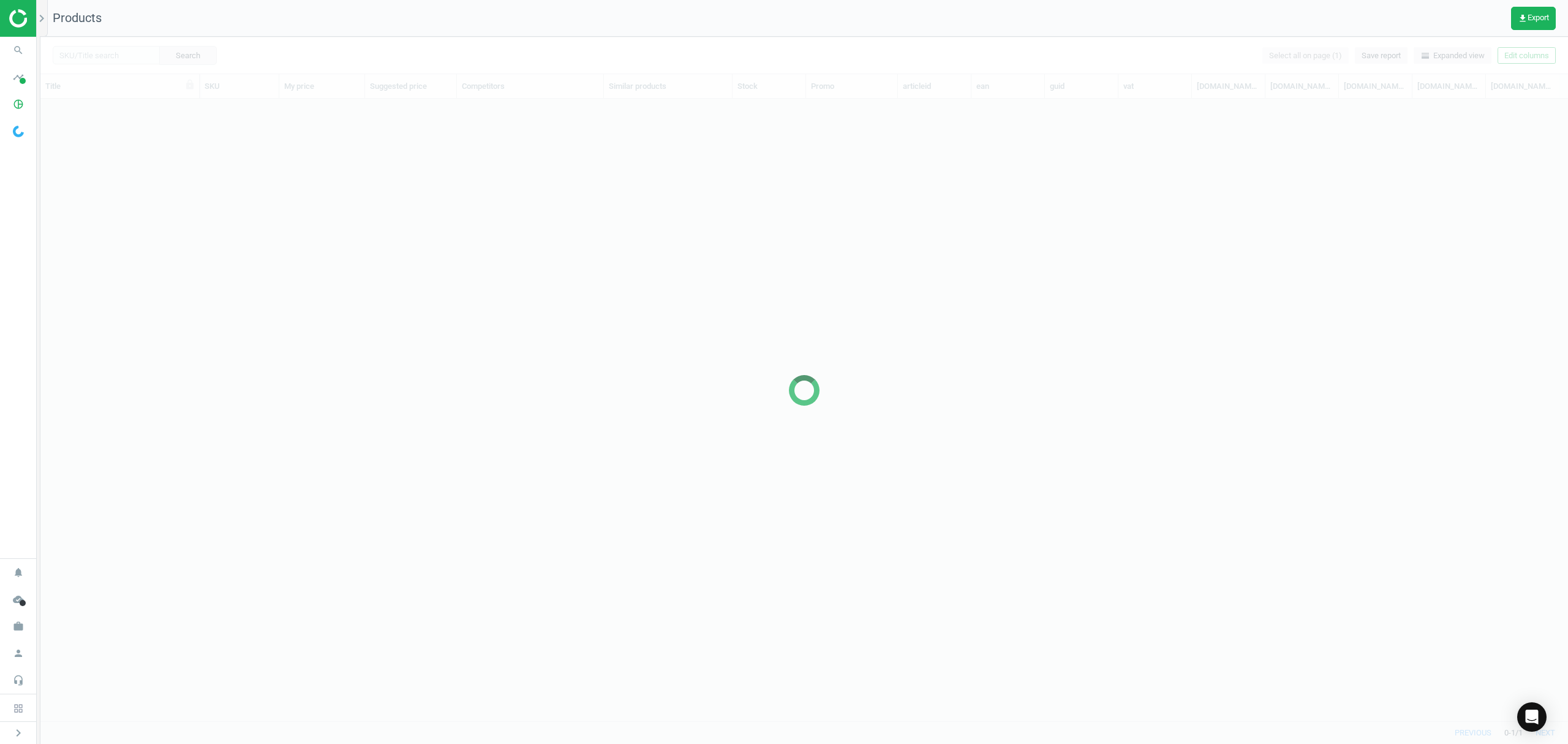
scroll to position [597, 1514]
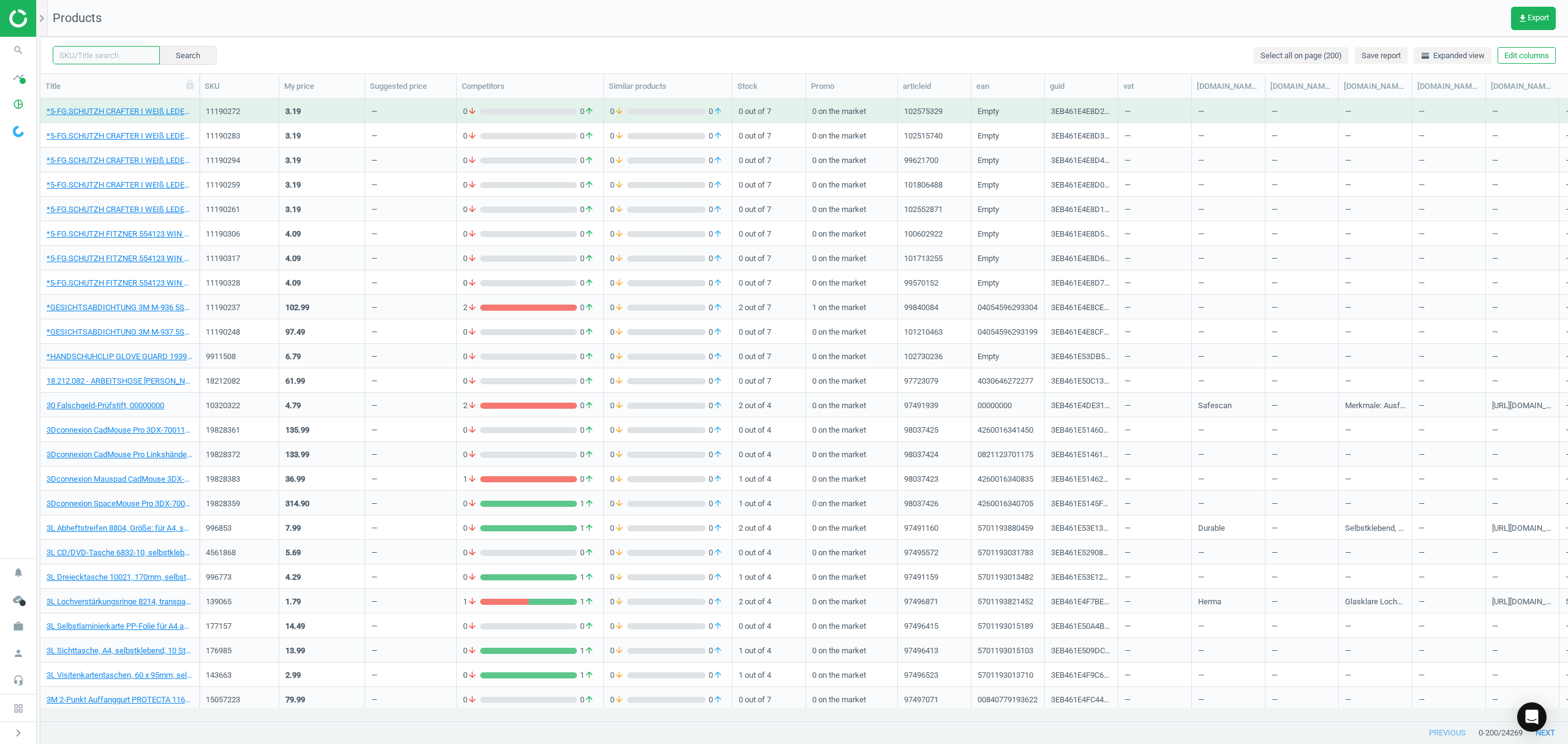
click at [92, 51] on input "text" at bounding box center [106, 55] width 107 height 18
paste input "3741179"
type input "3741179"
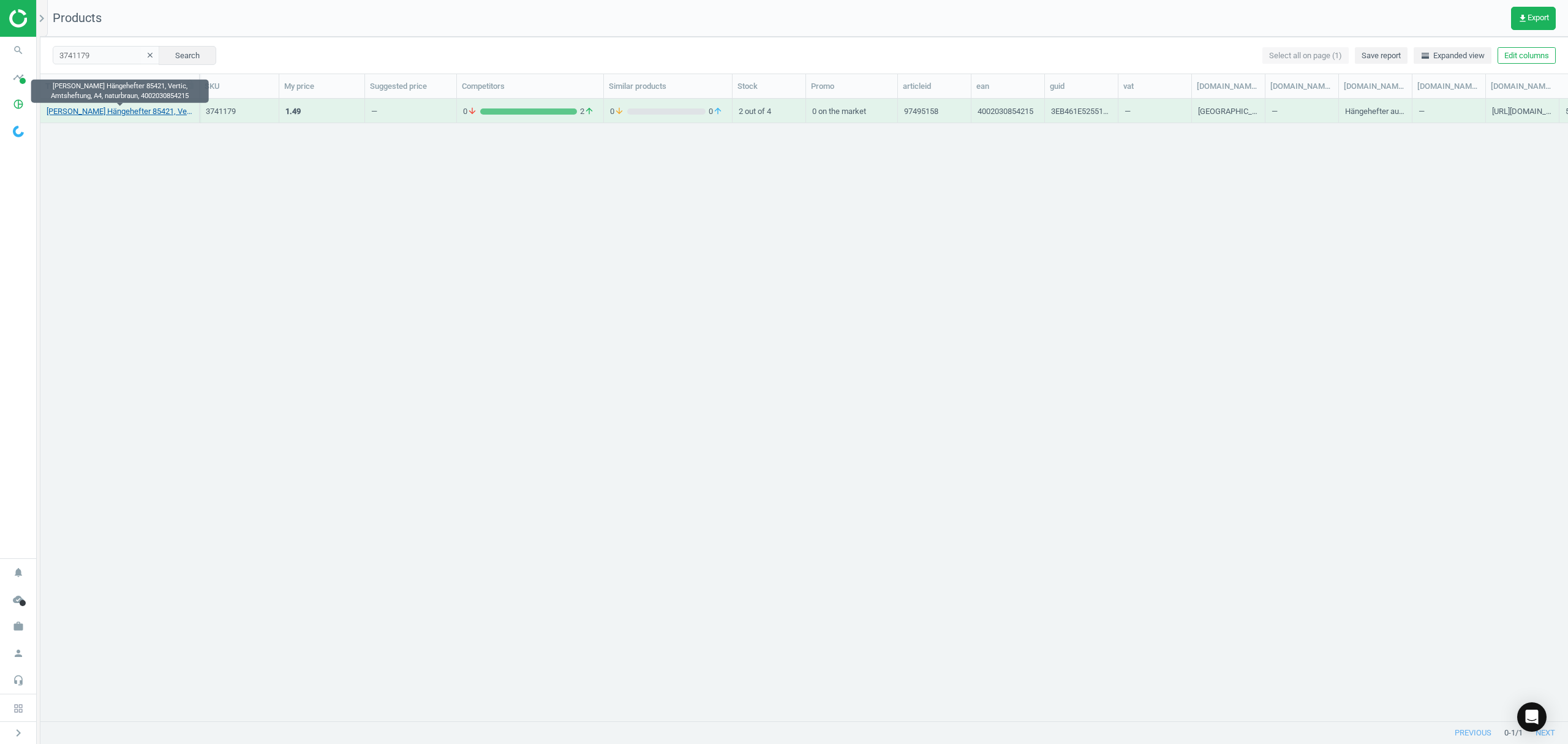
click at [90, 110] on link "Elba Hängehefter 85421, Vertic, Amtsheftung, A4, naturbraun, 4002030854215" at bounding box center [119, 111] width 146 height 11
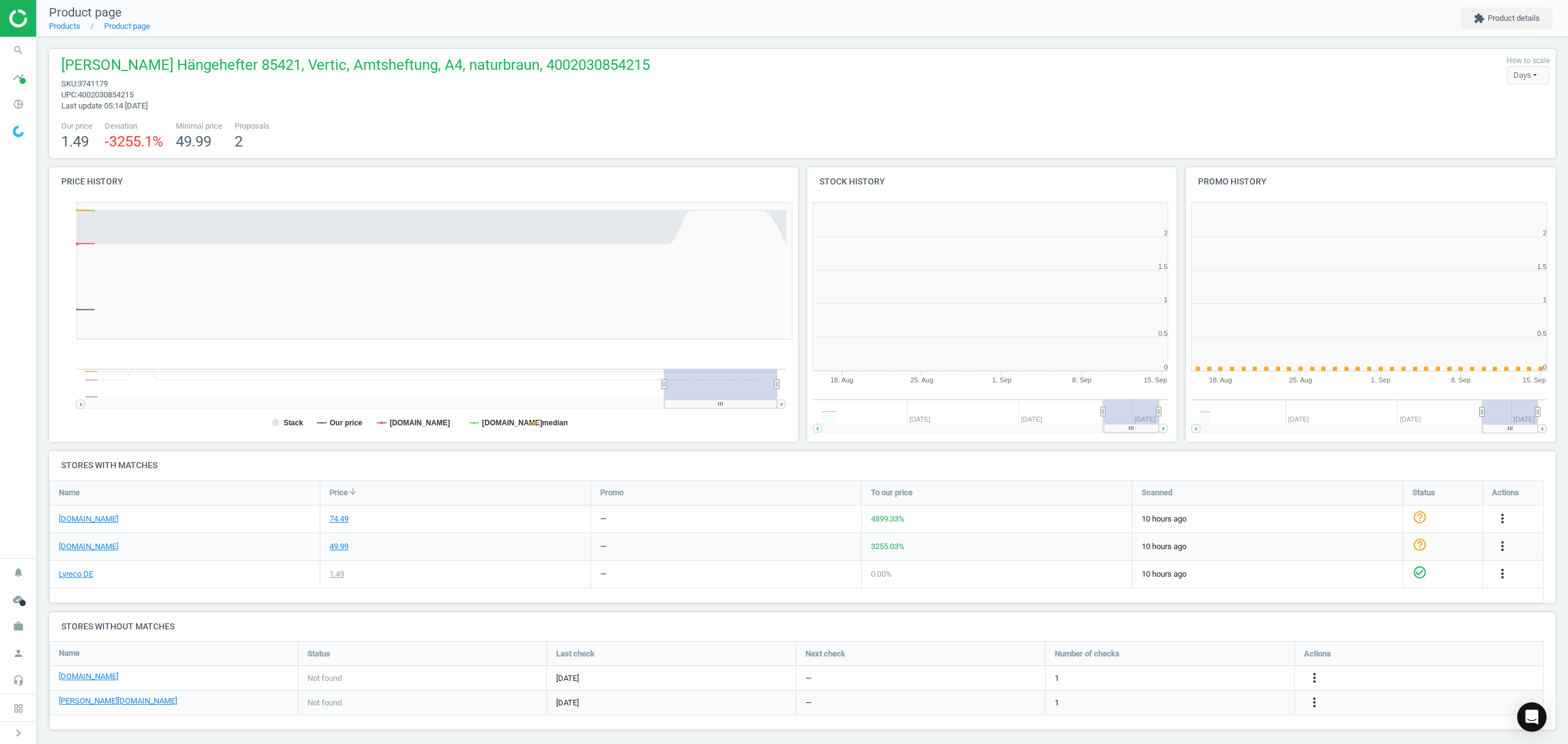
scroll to position [270, 392]
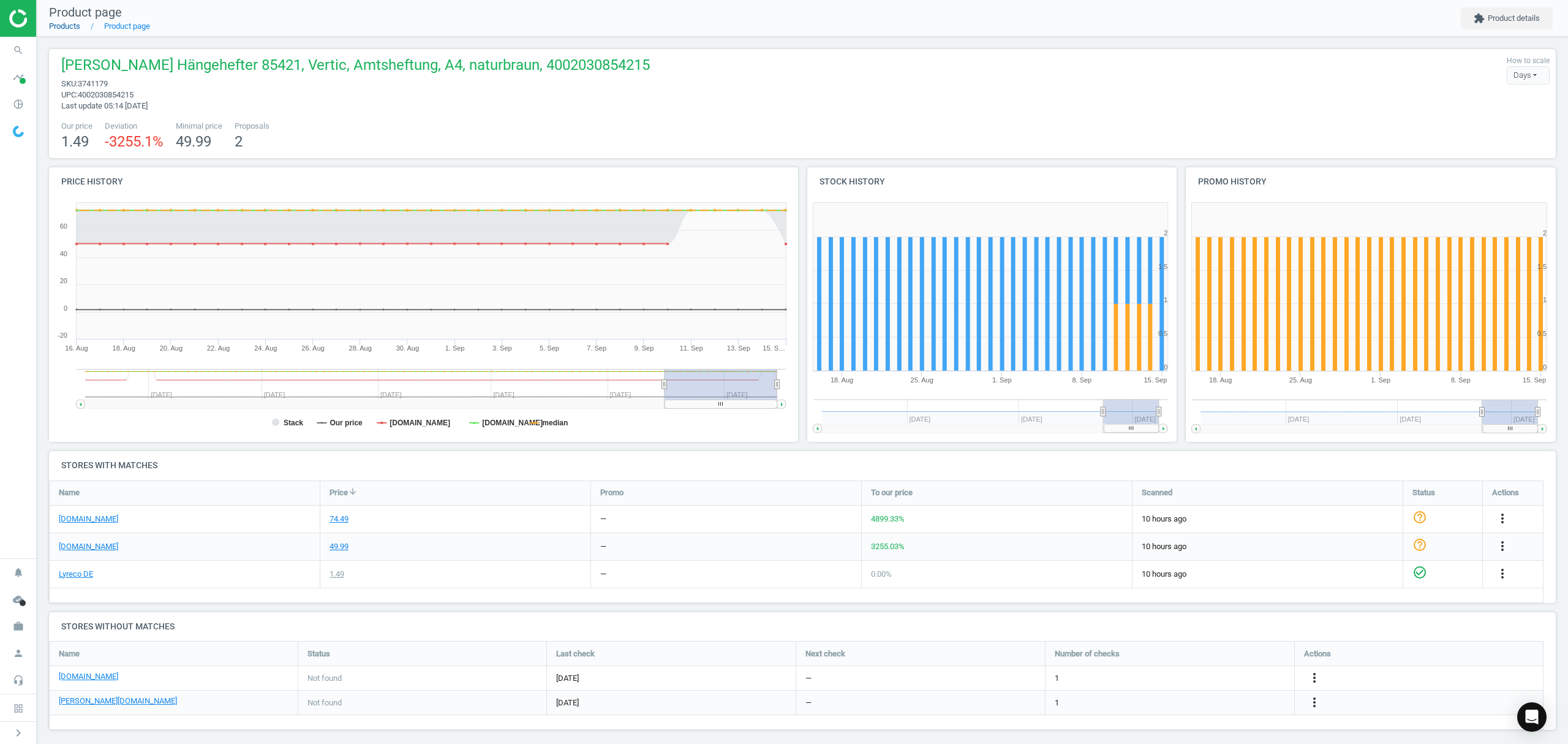
click at [66, 28] on link "Products" at bounding box center [65, 26] width 32 height 10
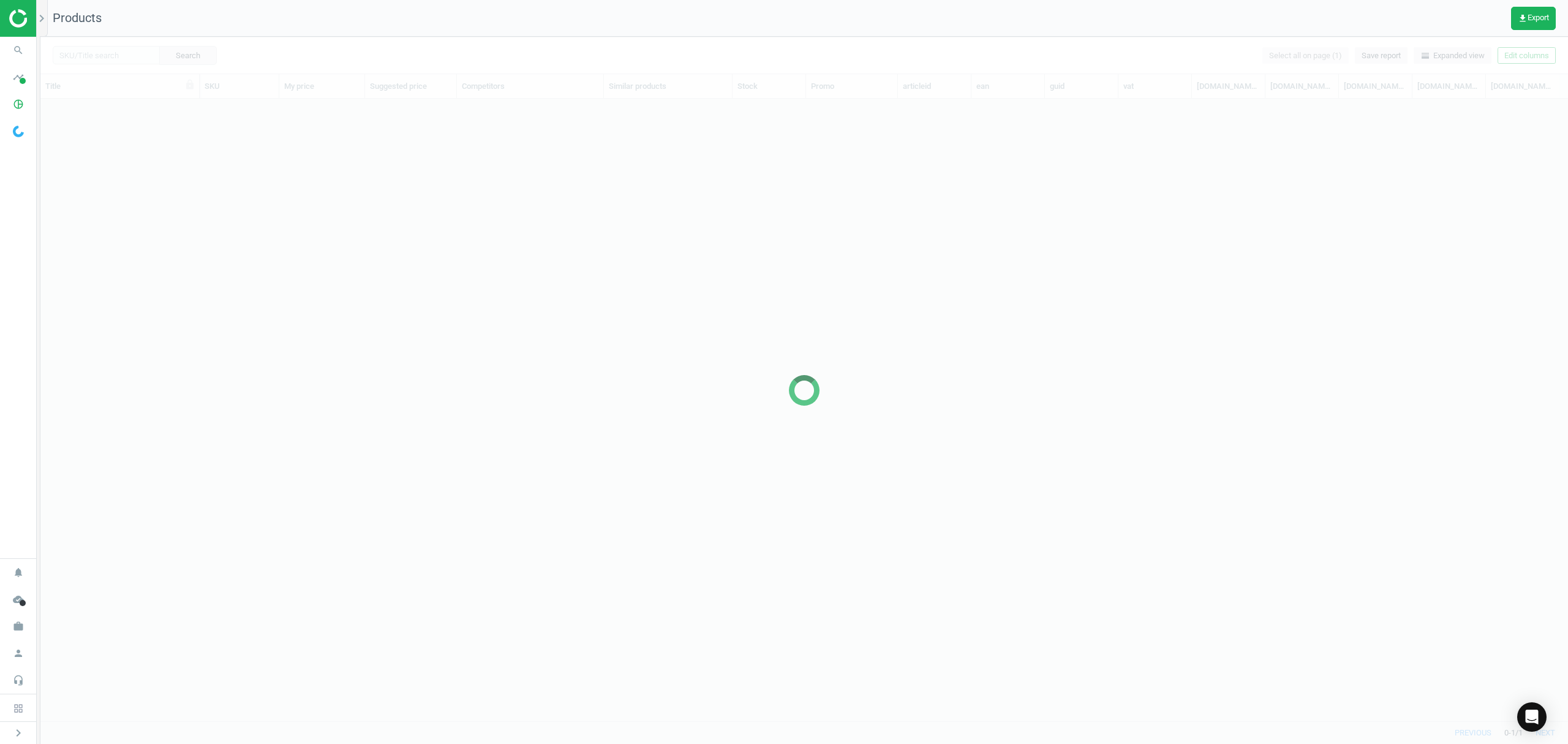
scroll to position [597, 1514]
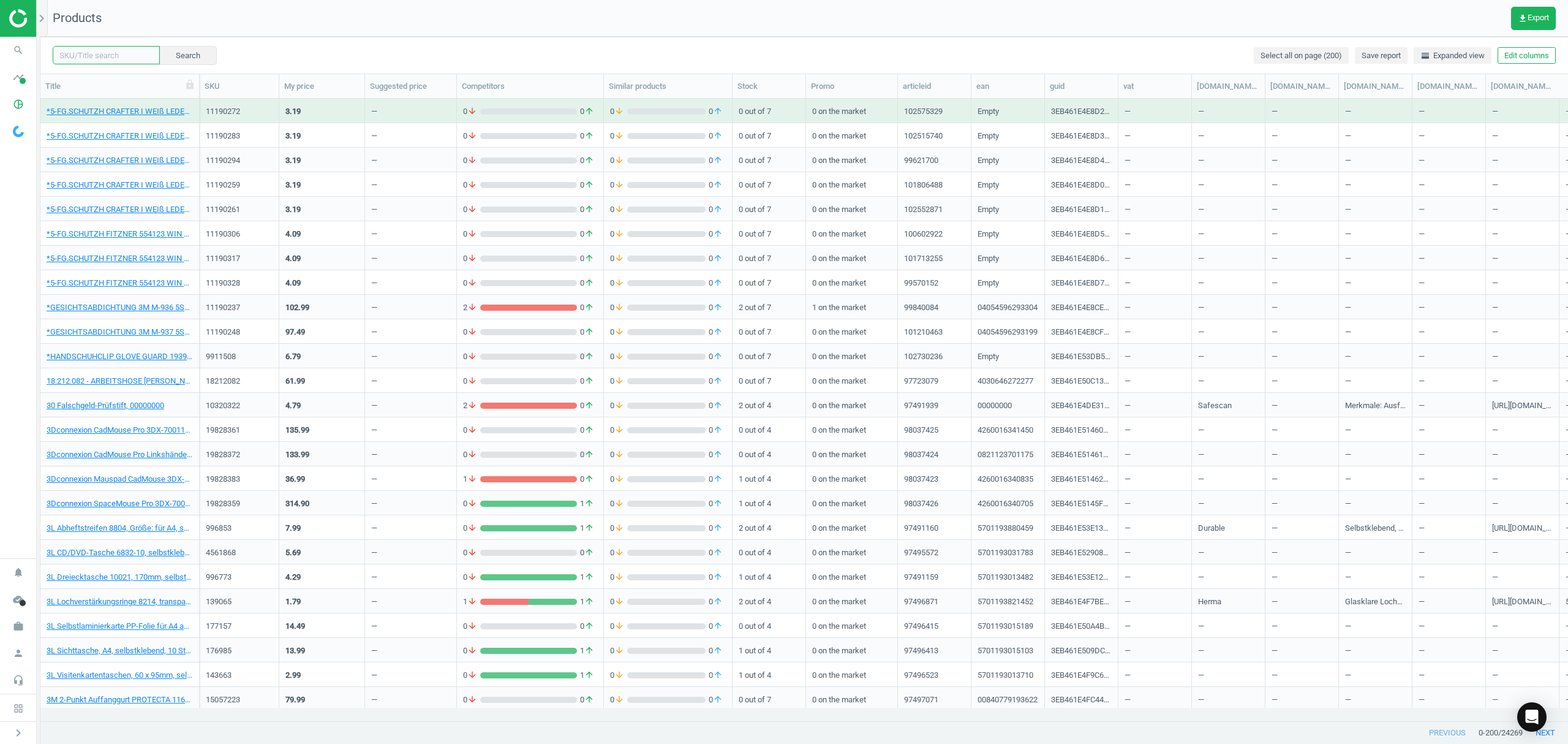
click at [125, 54] on input "text" at bounding box center [106, 55] width 107 height 18
paste input "400010103"
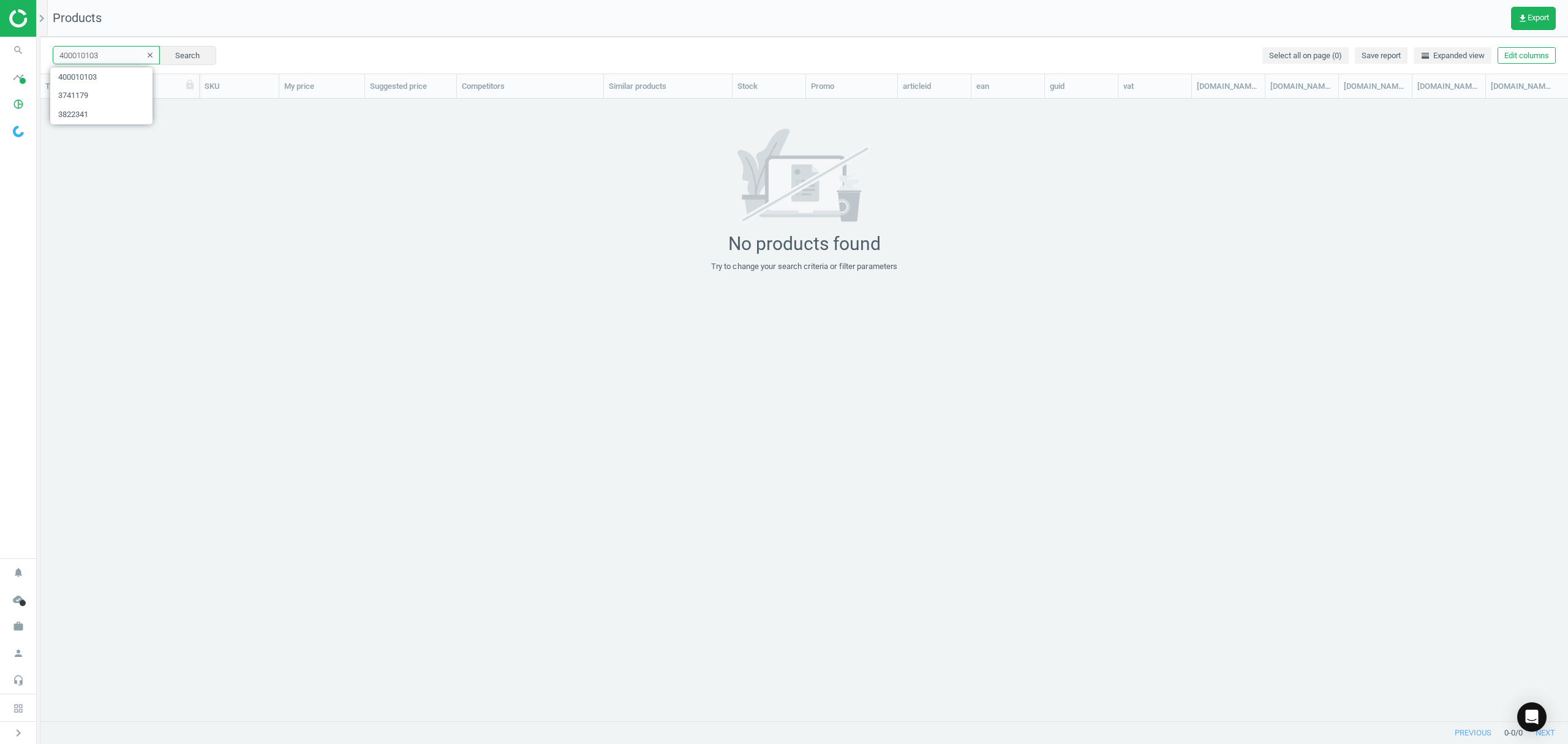
drag, startPoint x: 124, startPoint y: 57, endPoint x: 0, endPoint y: 1, distance: 136.1
click at [0, 20] on section "search Search timeline Data delivery Overview Matches dashboard Matches Rematch…" at bounding box center [784, 372] width 1568 height 744
paste input "820616"
type input "8206163"
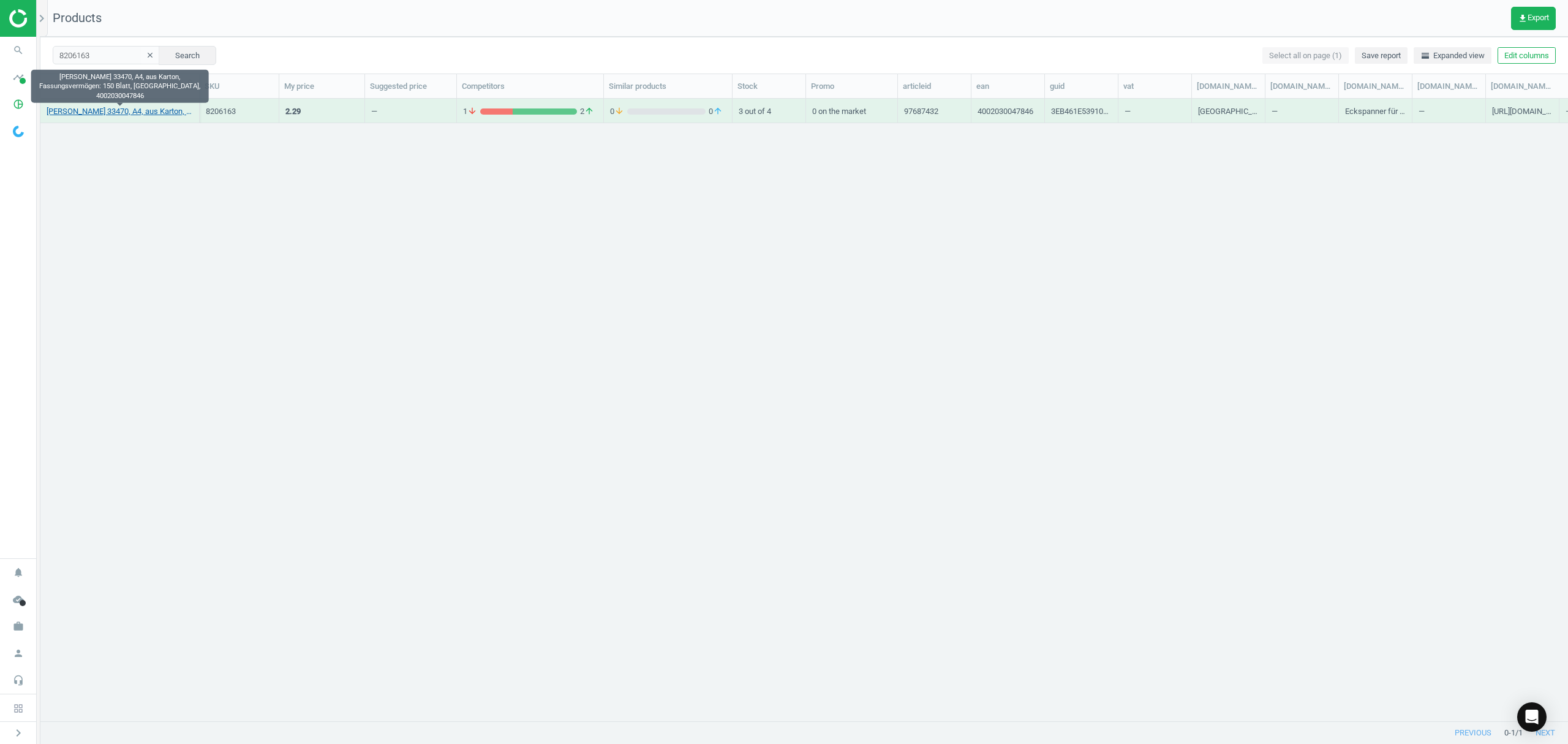
click at [106, 112] on link "Elba Eckspanner 33470, A4, aus Karton, Fassungsvermögen: 150 Blatt, bordeaux, 4…" at bounding box center [119, 111] width 146 height 11
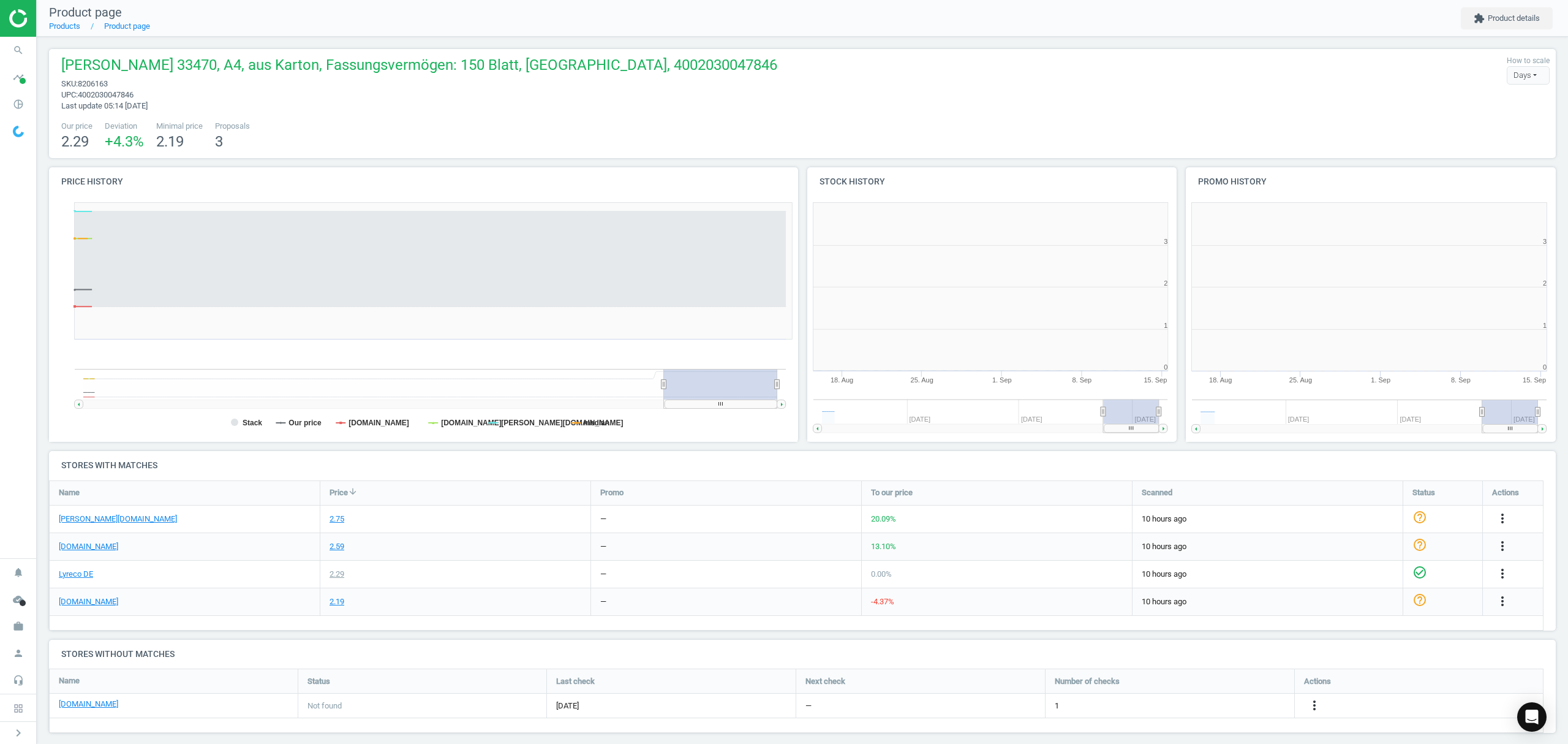
scroll to position [6, 6]
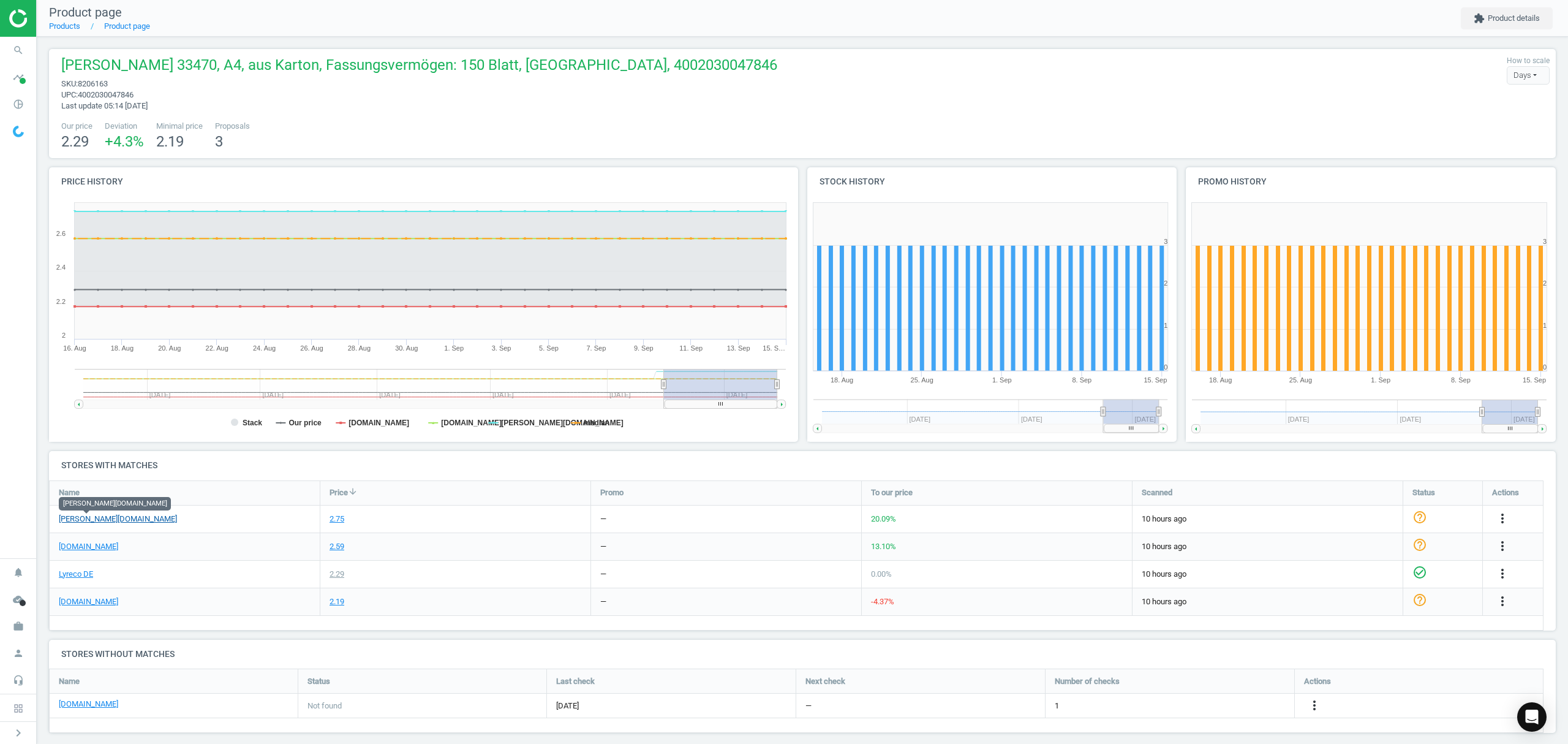
click at [94, 519] on link "[PERSON_NAME][DOMAIN_NAME]" at bounding box center [117, 519] width 118 height 11
click at [1313, 705] on icon "more_vert" at bounding box center [1315, 705] width 15 height 15
click at [1211, 704] on link "Edit URL/product option" at bounding box center [1219, 707] width 168 height 19
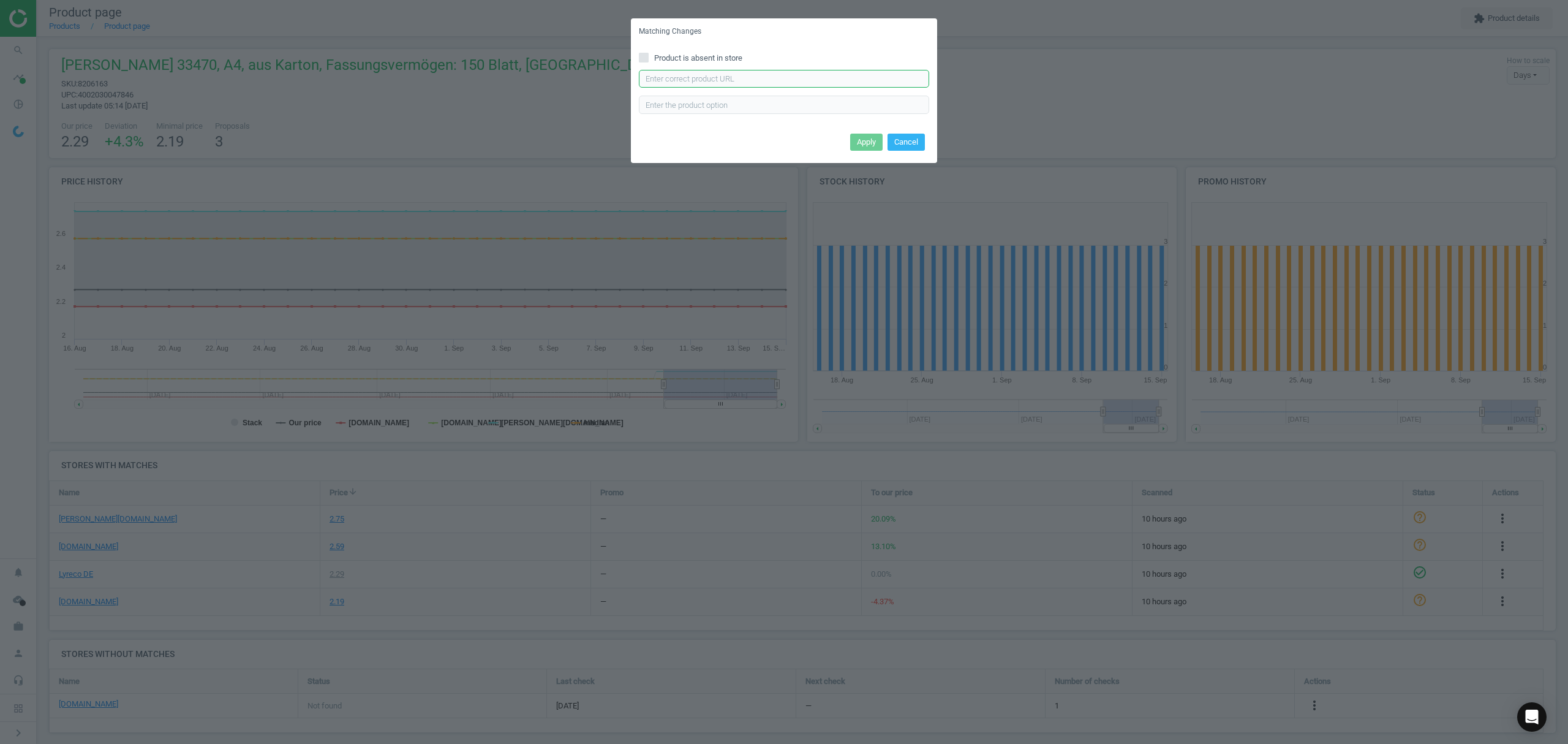
click at [722, 76] on input "text" at bounding box center [783, 79] width 290 height 18
paste input "https://www.office-discount.de/elba-chic-eckspanner-233650"
type input "https://www.office-discount.de/elba-chic-eckspanner-233650"
click at [856, 138] on button "Apply" at bounding box center [866, 142] width 32 height 17
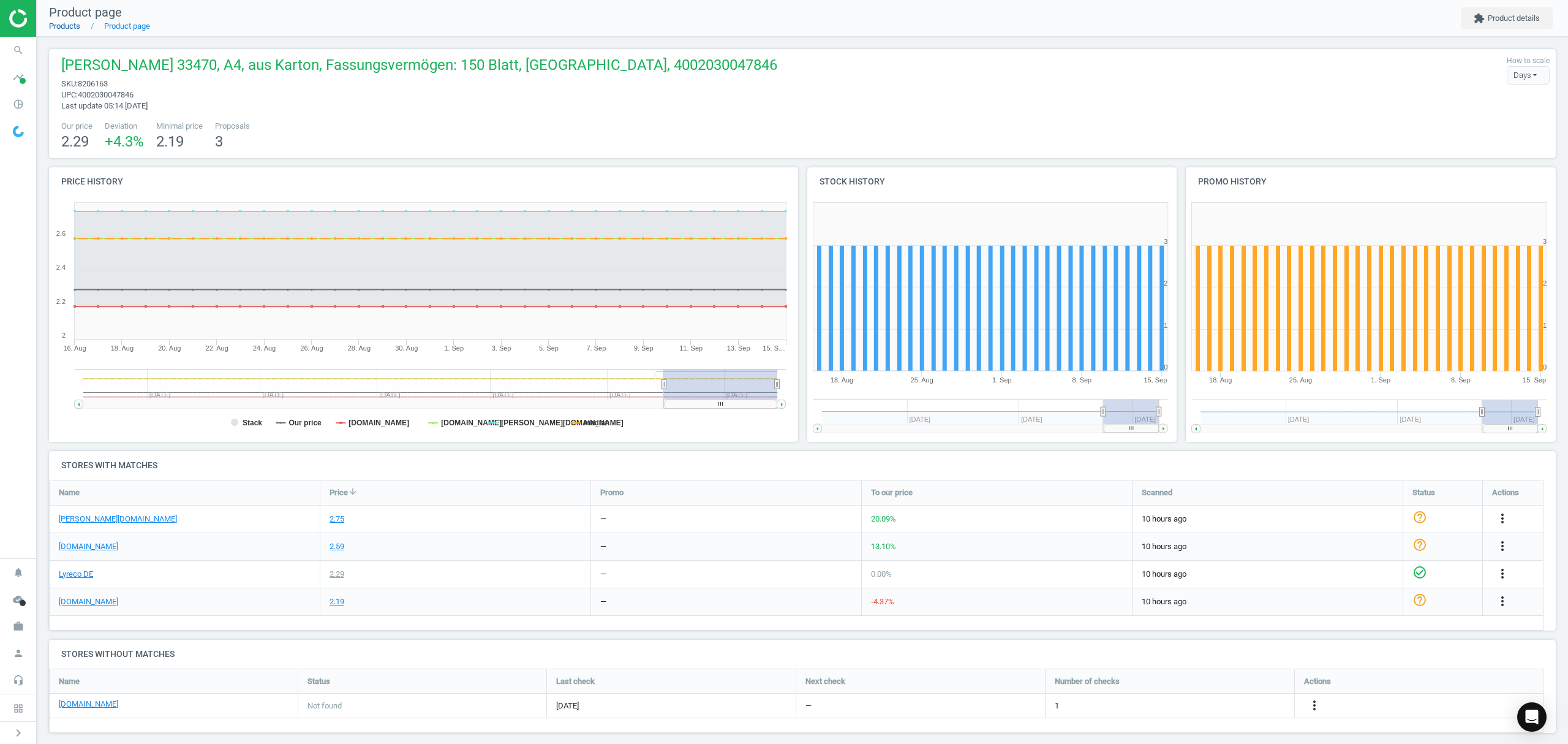
click at [59, 27] on link "Products" at bounding box center [65, 26] width 32 height 10
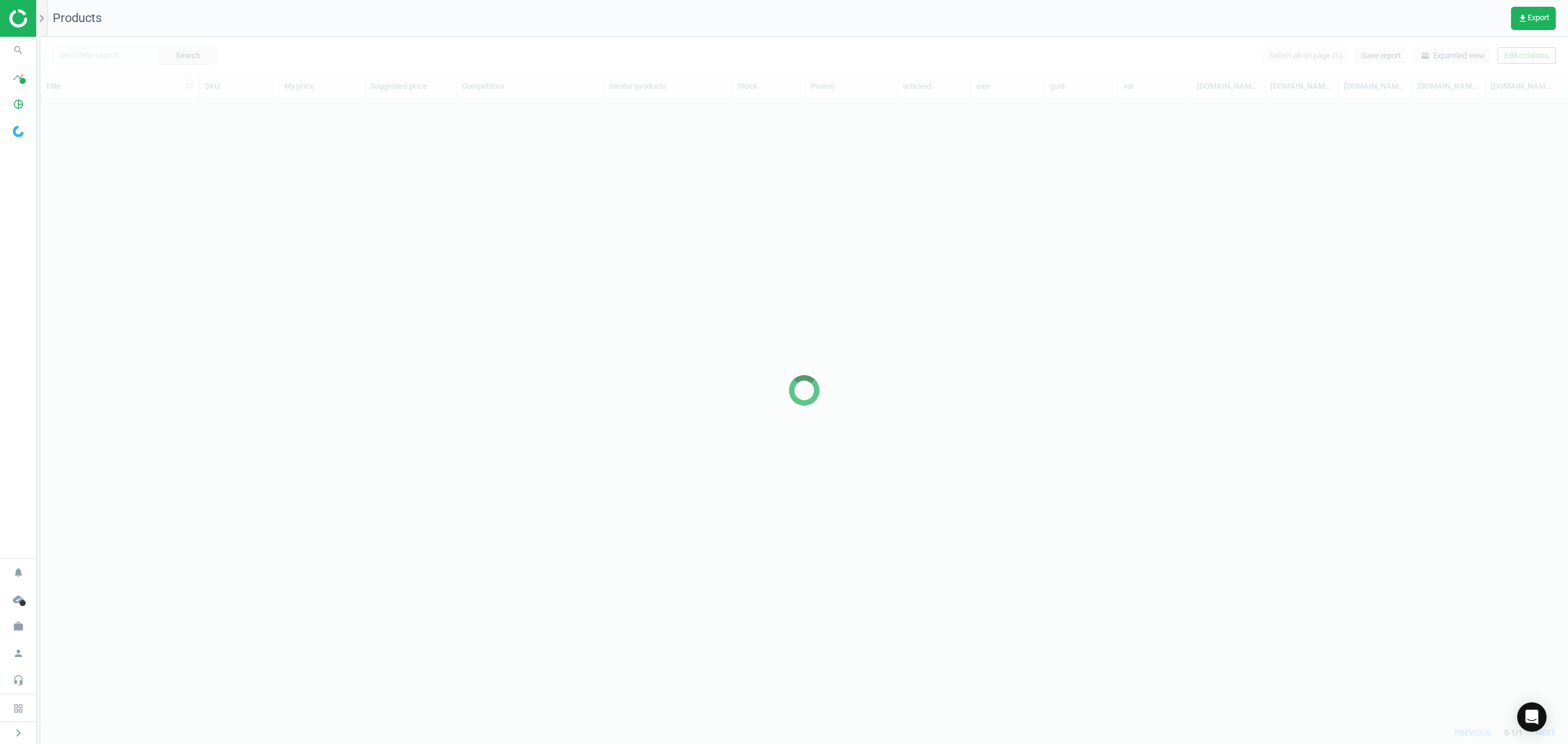
scroll to position [597, 1514]
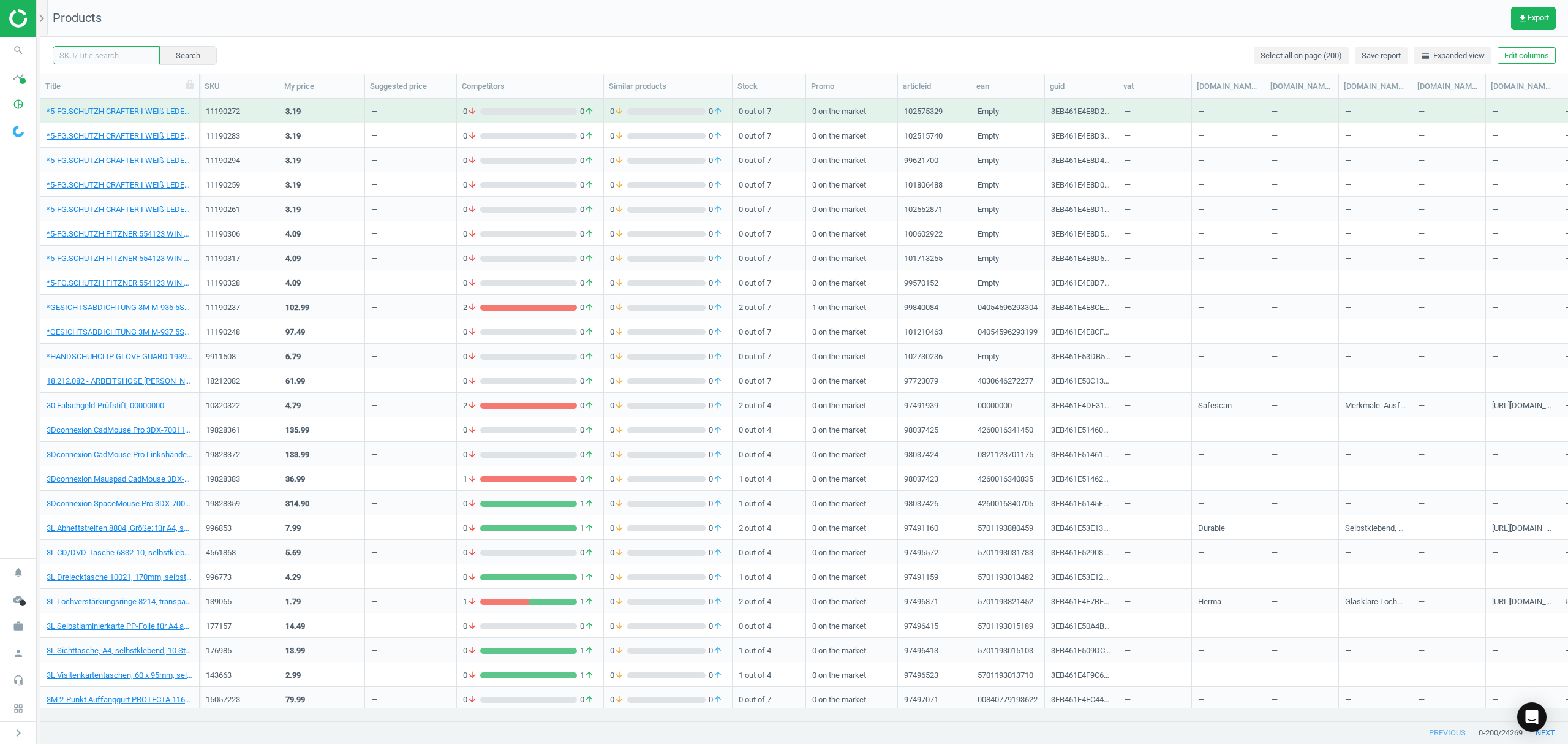
click at [95, 57] on input "text" at bounding box center [106, 55] width 107 height 18
paste input "8206174"
type input "8206174"
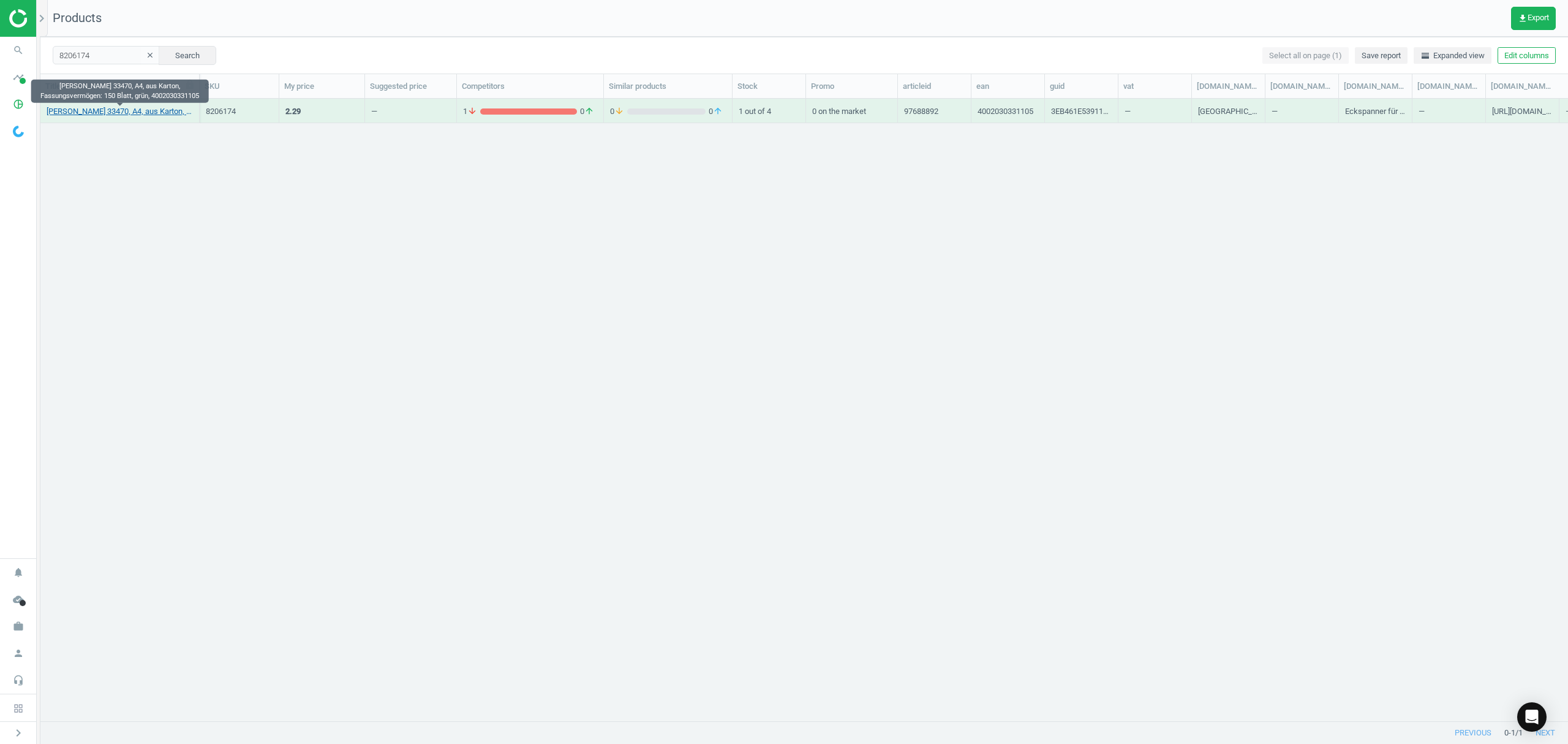
click at [126, 106] on link "Elba Eckspanner 33470, A4, aus Karton, Fassungsvermögen: 150 Blatt, grün, 40020…" at bounding box center [119, 111] width 146 height 11
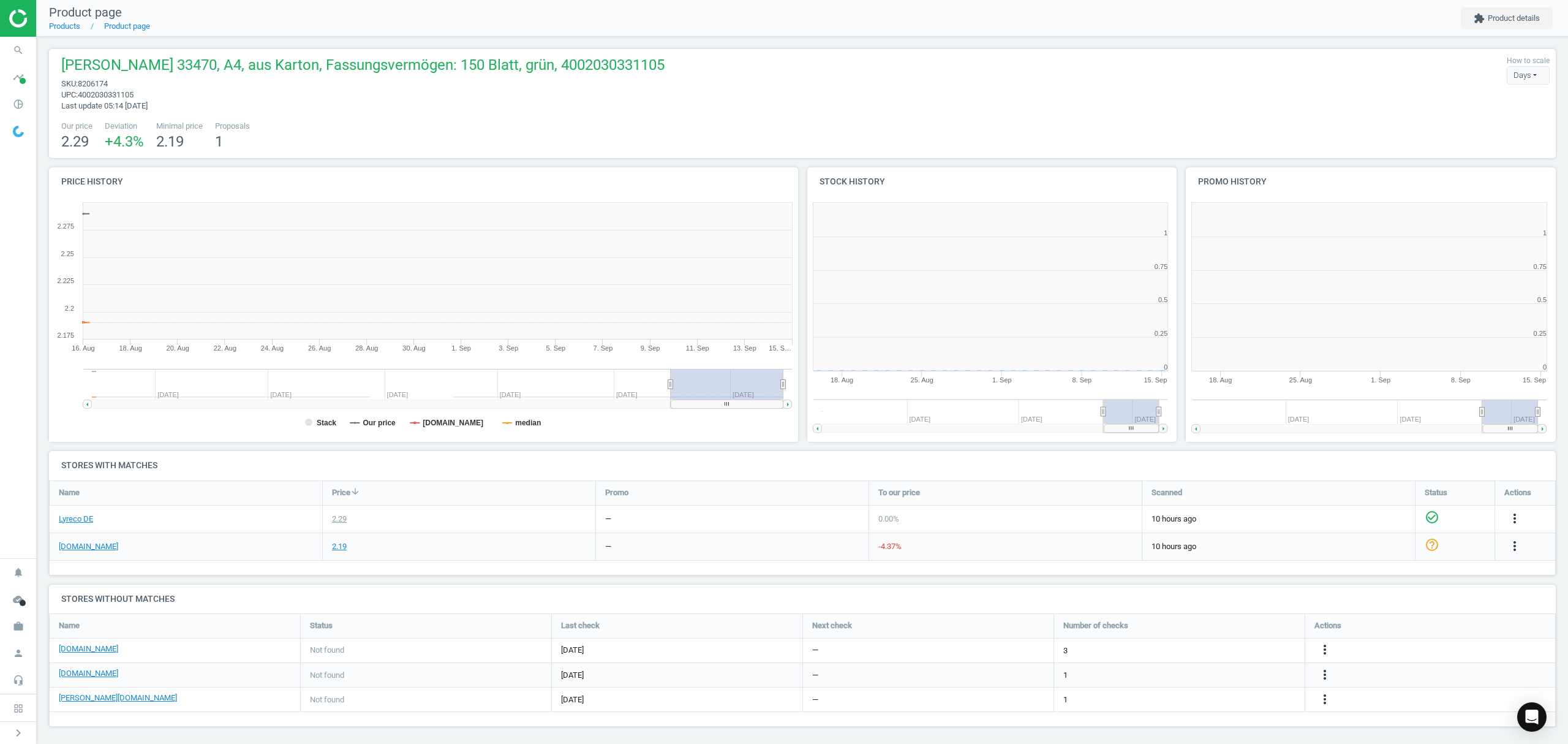
scroll to position [270, 767]
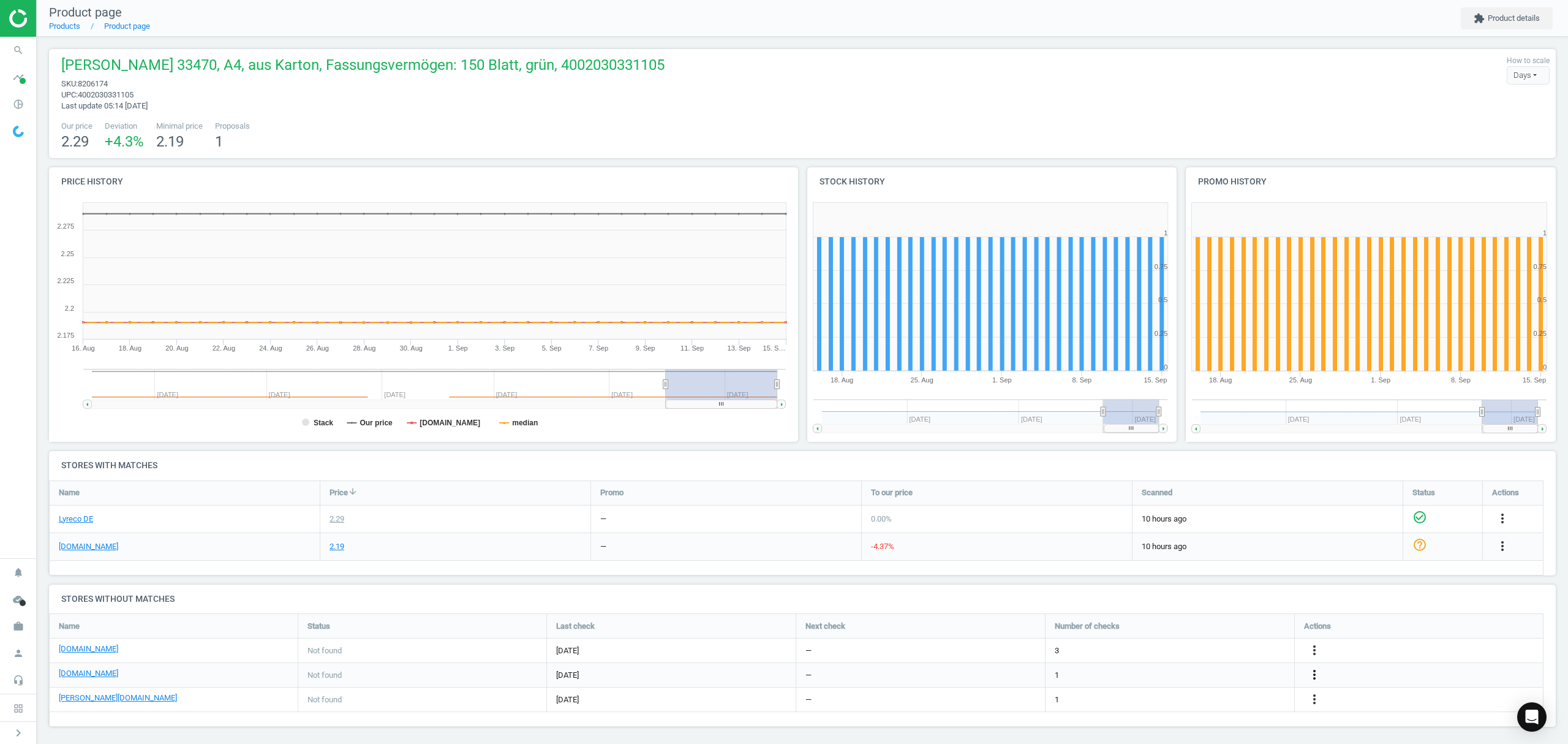
click at [1313, 675] on icon "more_vert" at bounding box center [1315, 675] width 15 height 15
click at [1167, 672] on link "Edit URL/product option" at bounding box center [1219, 676] width 168 height 19
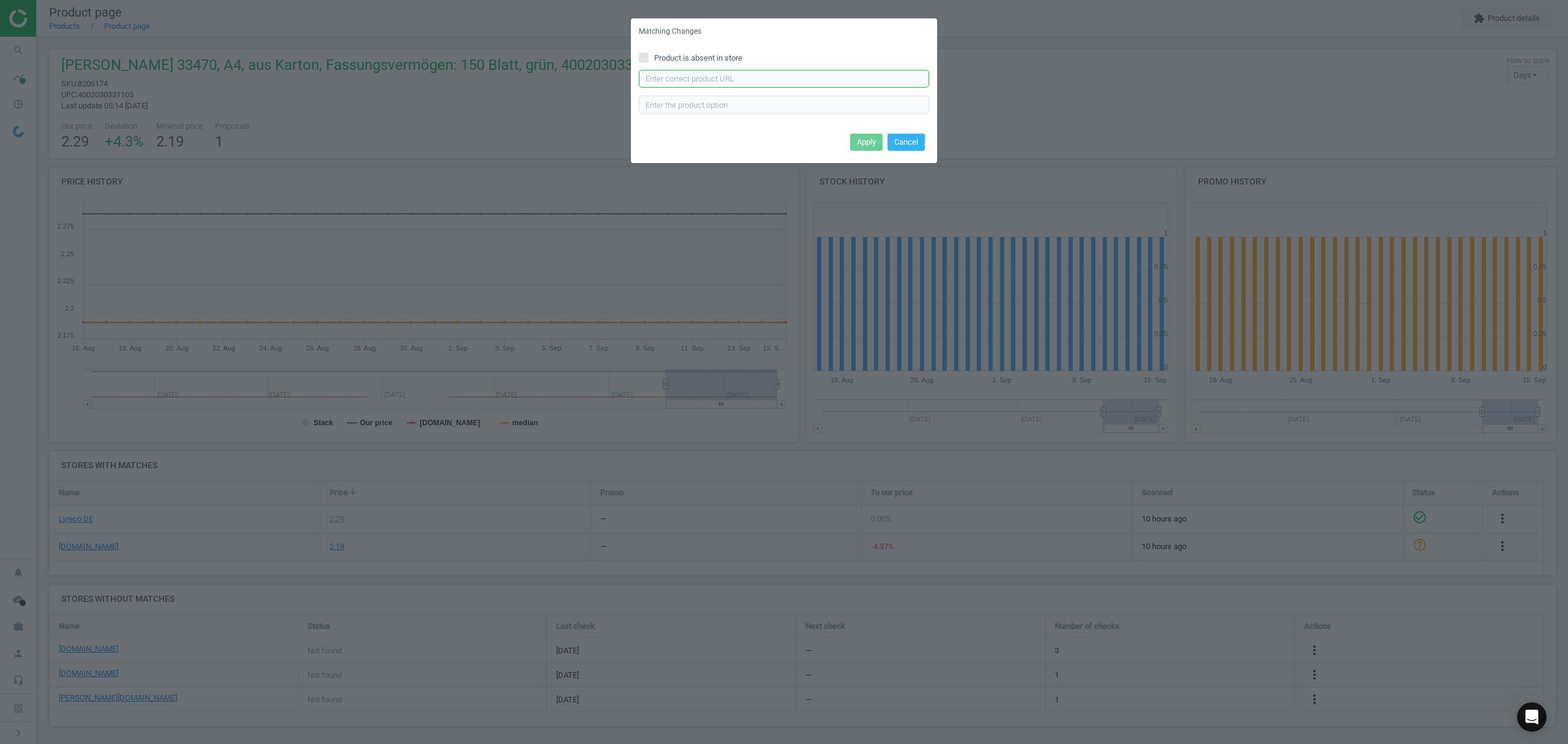
click at [749, 84] on input "text" at bounding box center [783, 79] width 290 height 18
paste input "https://www.office-discount.de/elba-chic-eckspanner-542567"
type input "https://www.office-discount.de/elba-chic-eckspanner-542567"
click at [865, 140] on button "Apply" at bounding box center [866, 142] width 32 height 17
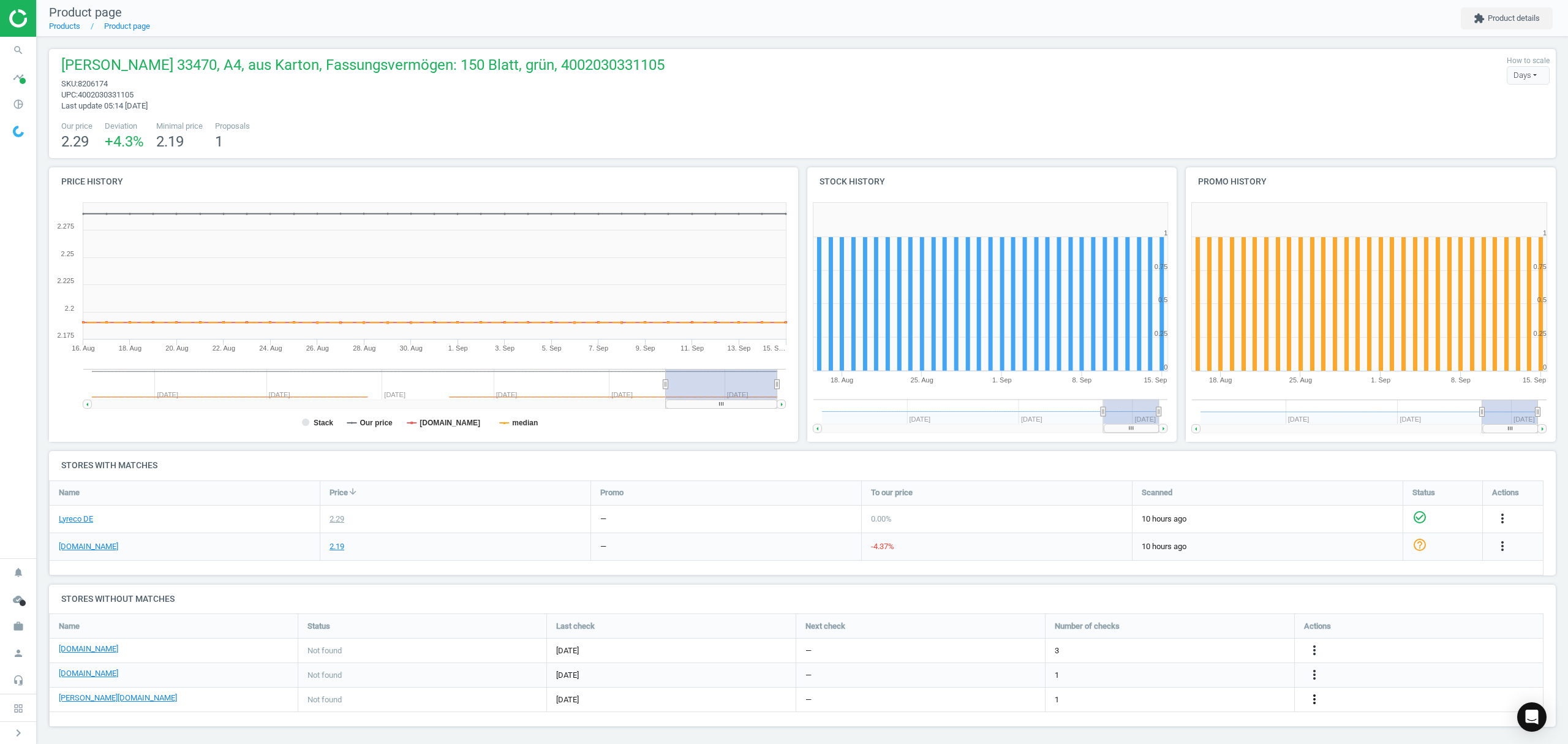
click at [1313, 701] on icon "more_vert" at bounding box center [1315, 699] width 15 height 15
click at [1175, 698] on link "Edit URL/product option" at bounding box center [1219, 700] width 168 height 19
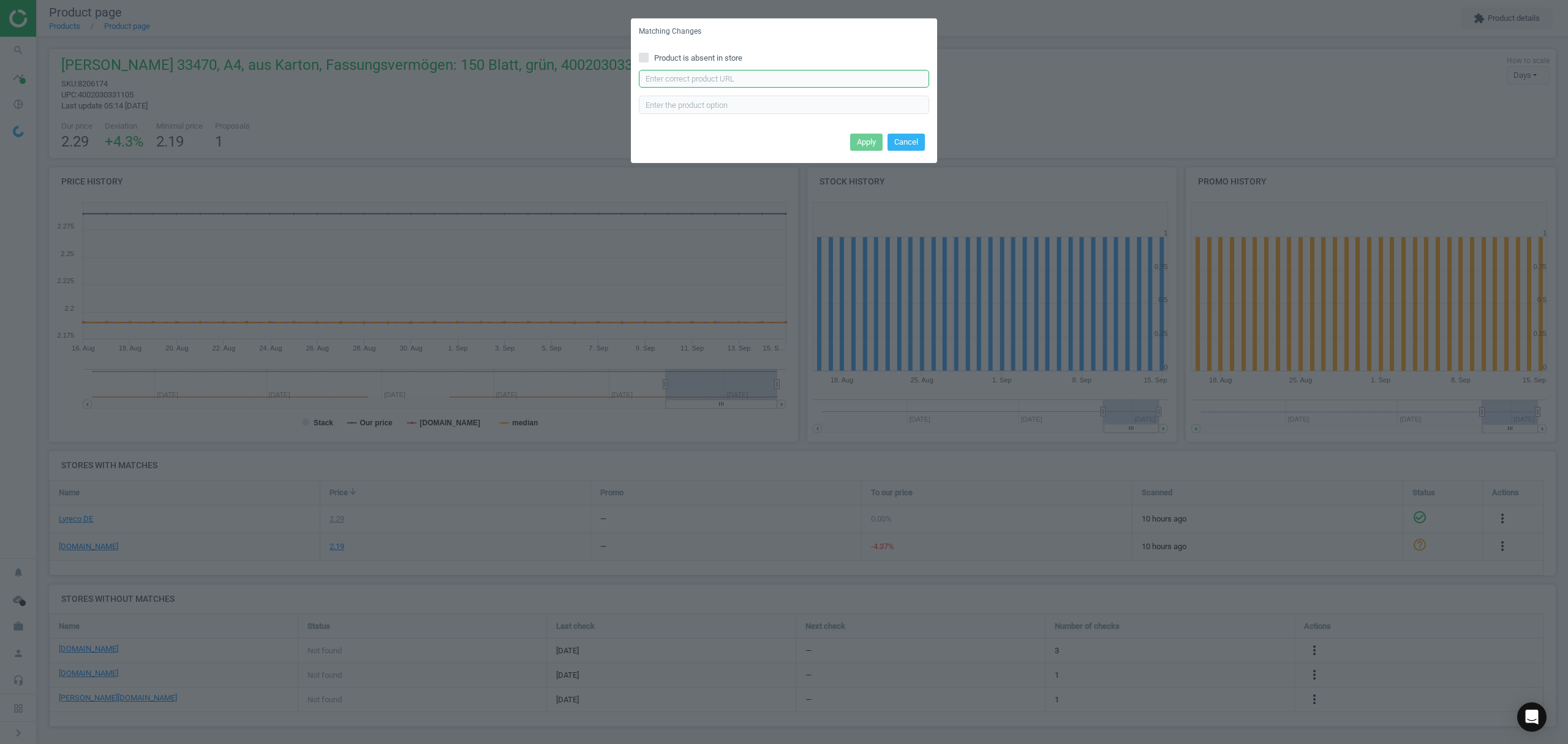
click at [676, 81] on input "text" at bounding box center [783, 79] width 290 height 18
paste input "https://www.otto-office.com/de/Elba-Eckspannermappe-A4-chic-400010-320-gqm-Kart…"
type input "https://www.otto-office.com/de/Elba-Eckspannermappe-A4-chic-400010-320-gqm-Kart…"
click at [863, 139] on button "Apply" at bounding box center [866, 142] width 32 height 17
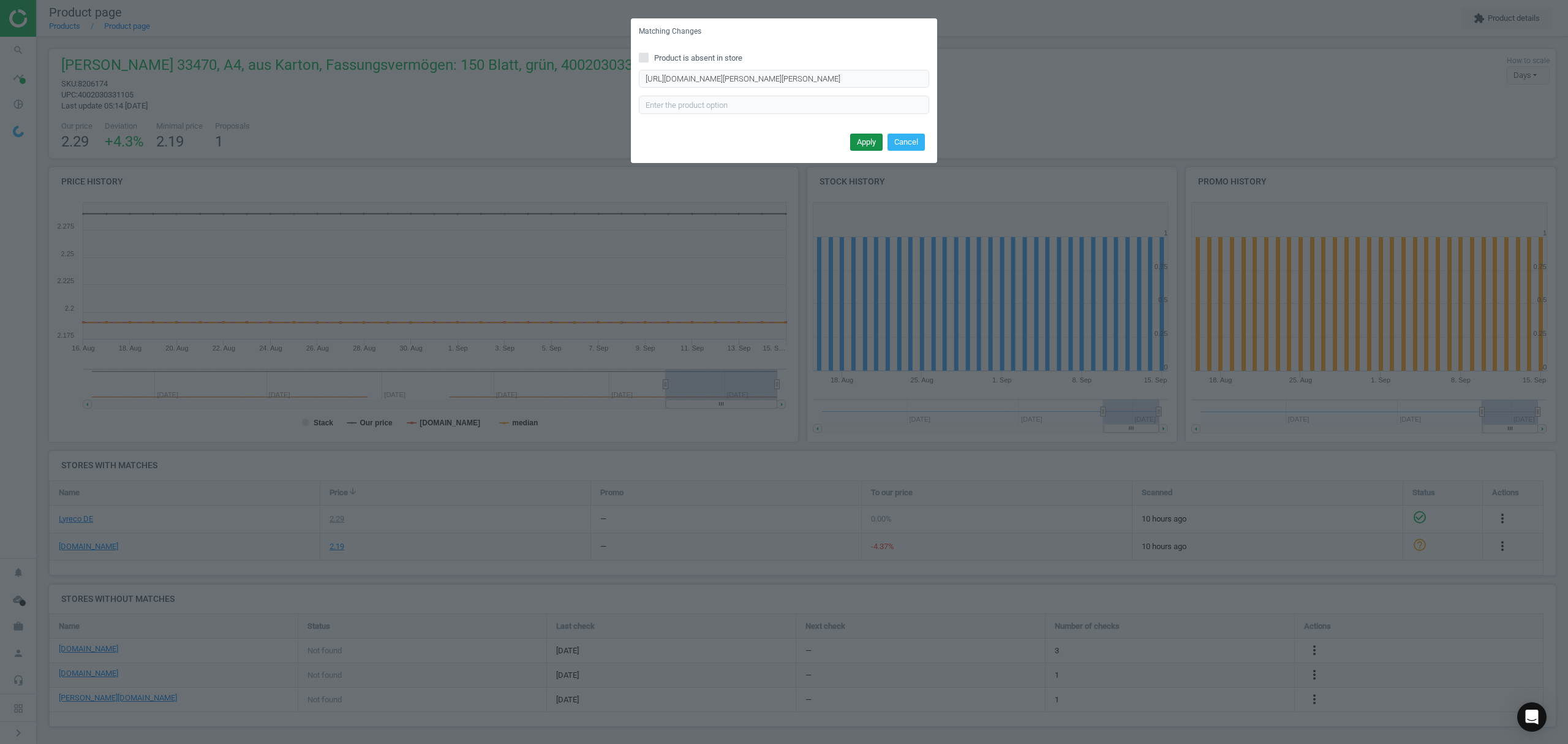
scroll to position [0, 0]
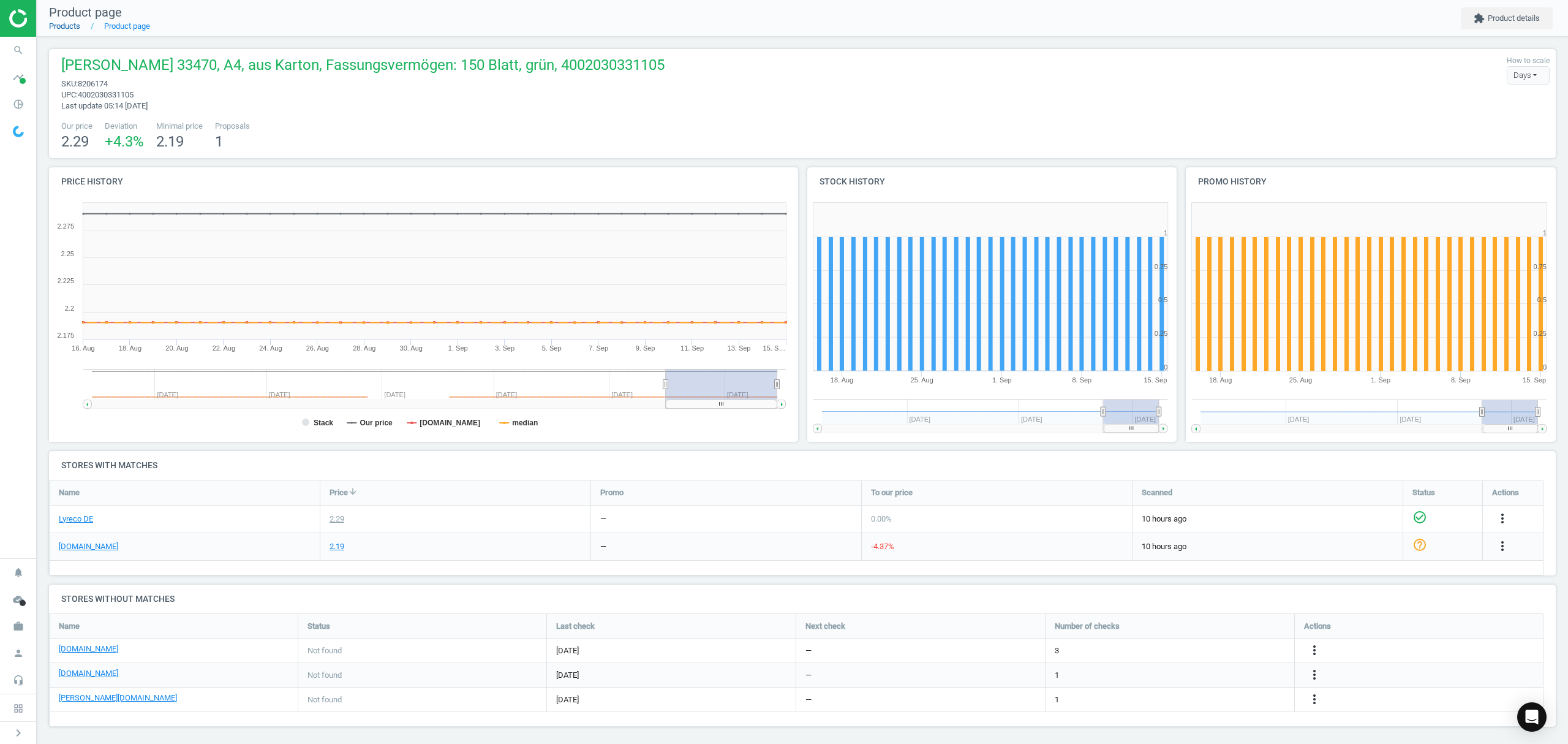
click at [57, 26] on link "Products" at bounding box center [65, 26] width 32 height 10
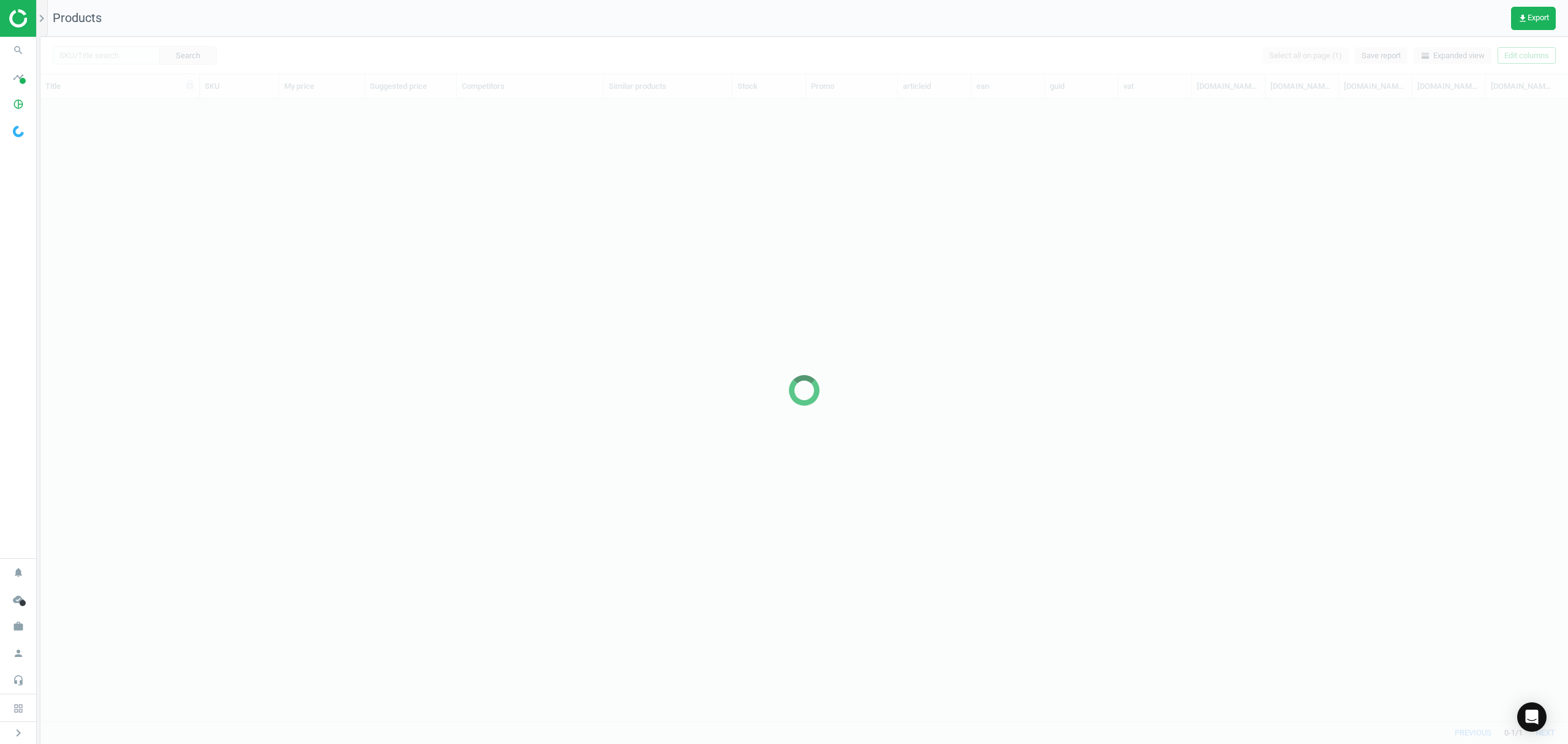
scroll to position [597, 1514]
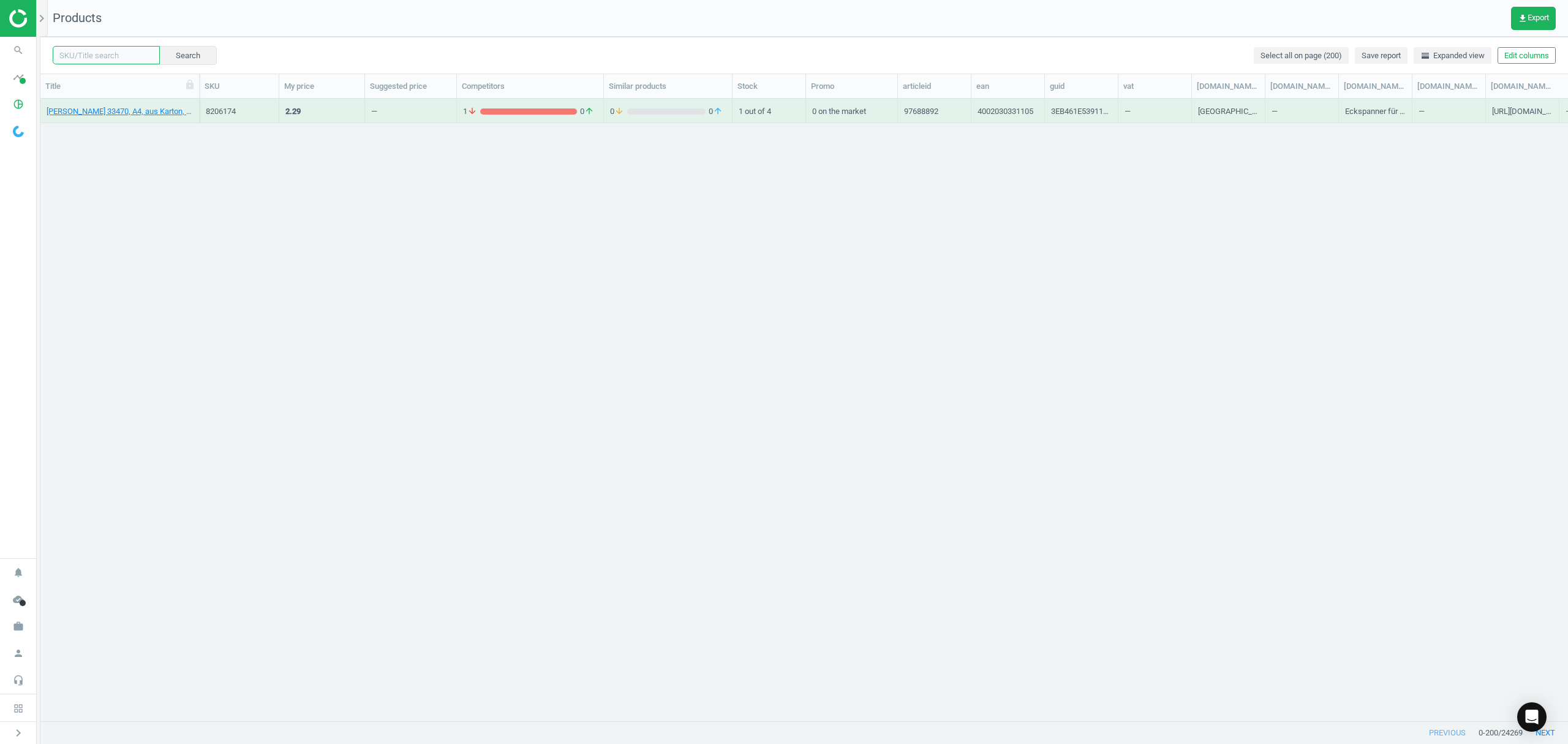
click at [109, 59] on input "text" at bounding box center [106, 55] width 107 height 18
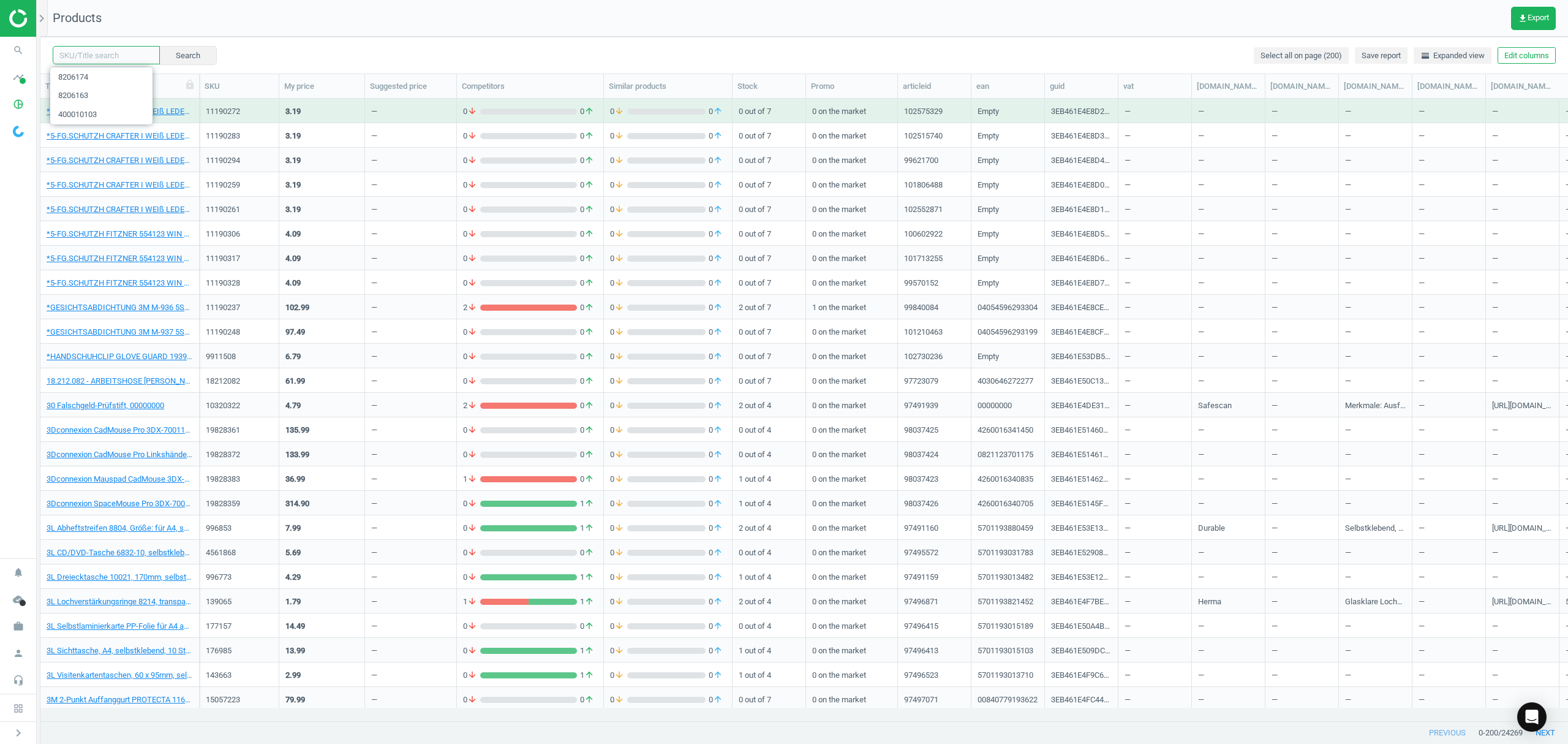
paste input "8206185"
type input "8206185"
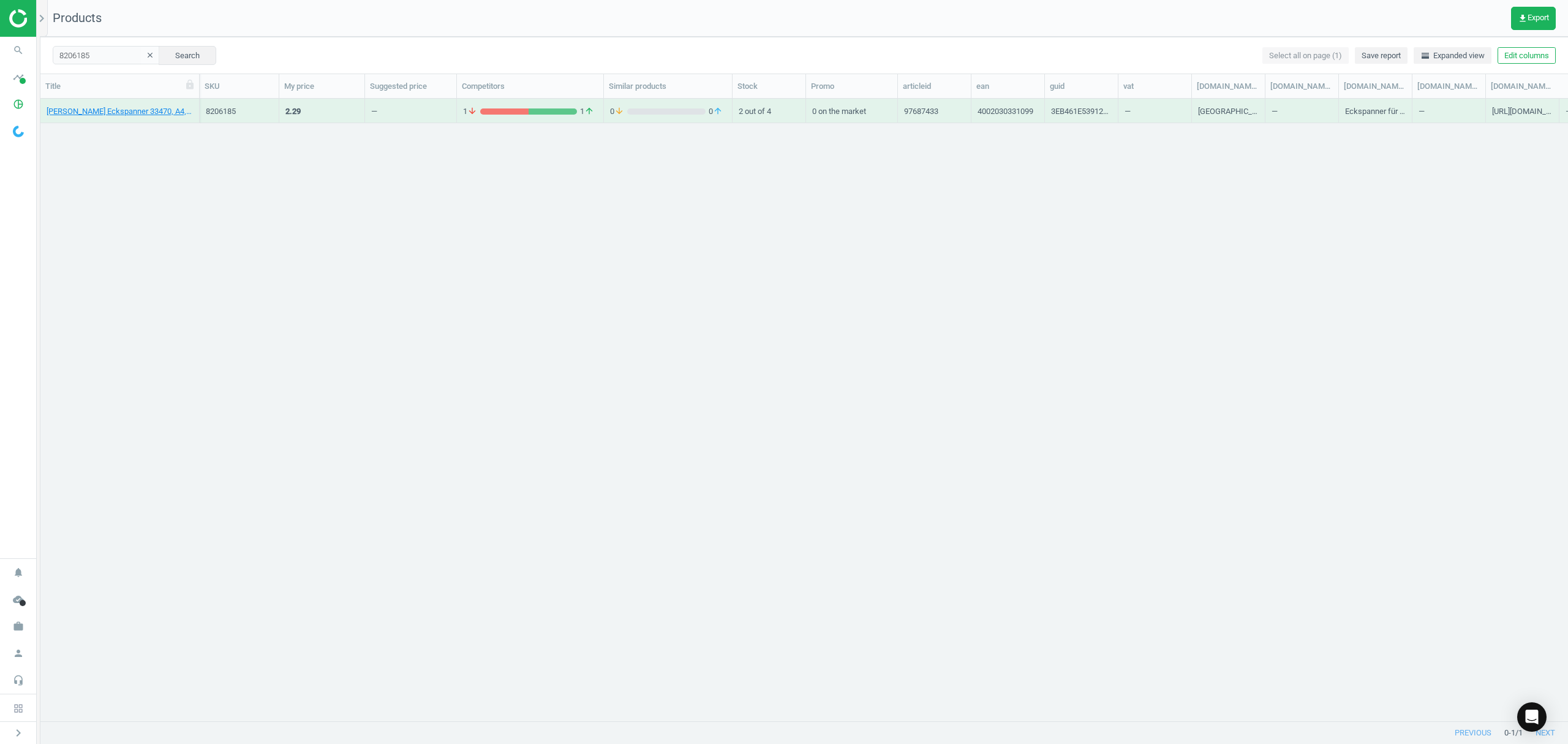
click at [73, 118] on div "Elba Eckspanner 33470, A4, aus Karton, Fassungsvermögen: 150 Blatt, gelb, 40020…" at bounding box center [119, 113] width 146 height 15
click at [75, 111] on link "Elba Eckspanner 33470, A4, aus Karton, Fassungsvermögen: 150 Blatt, gelb, 40020…" at bounding box center [119, 111] width 146 height 11
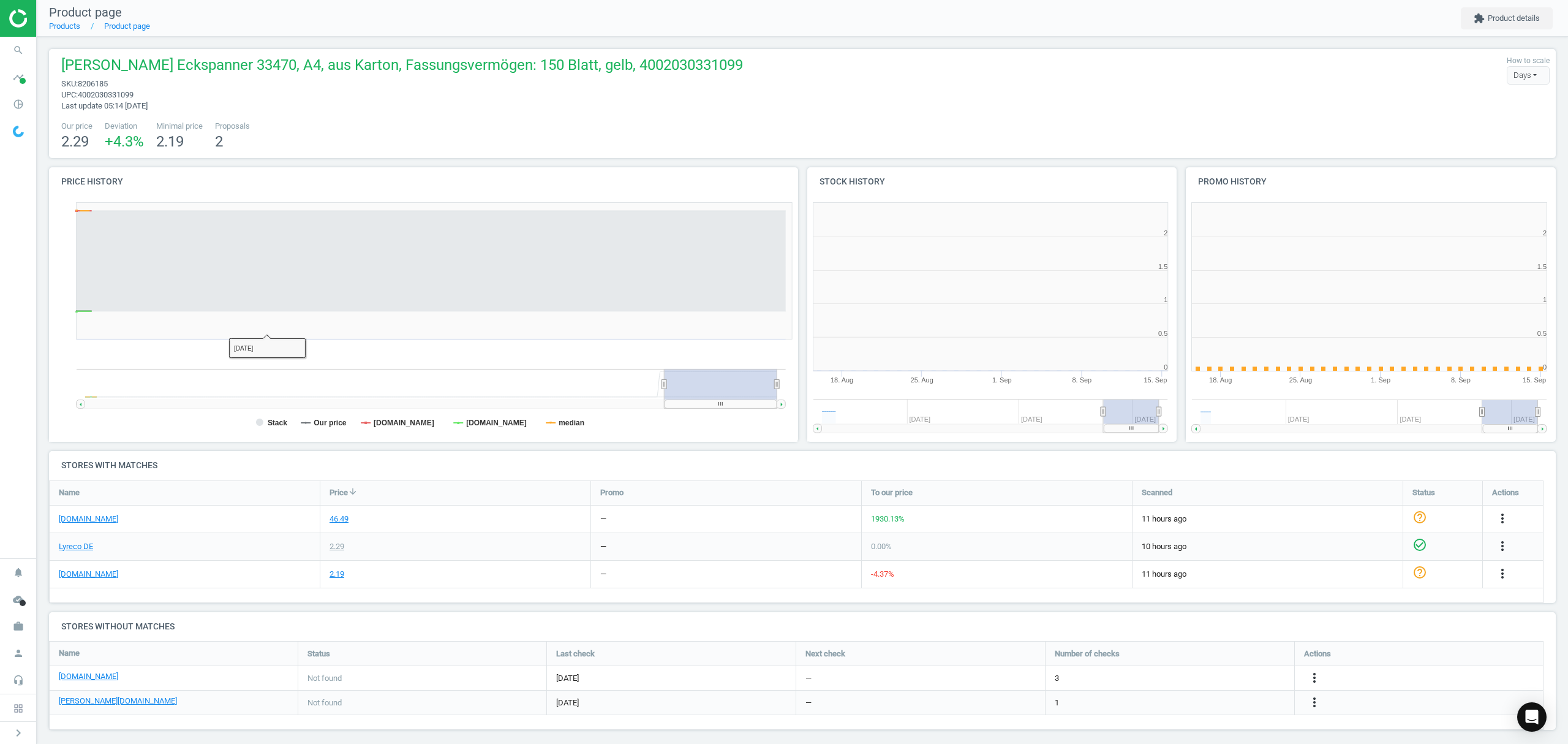
scroll to position [270, 392]
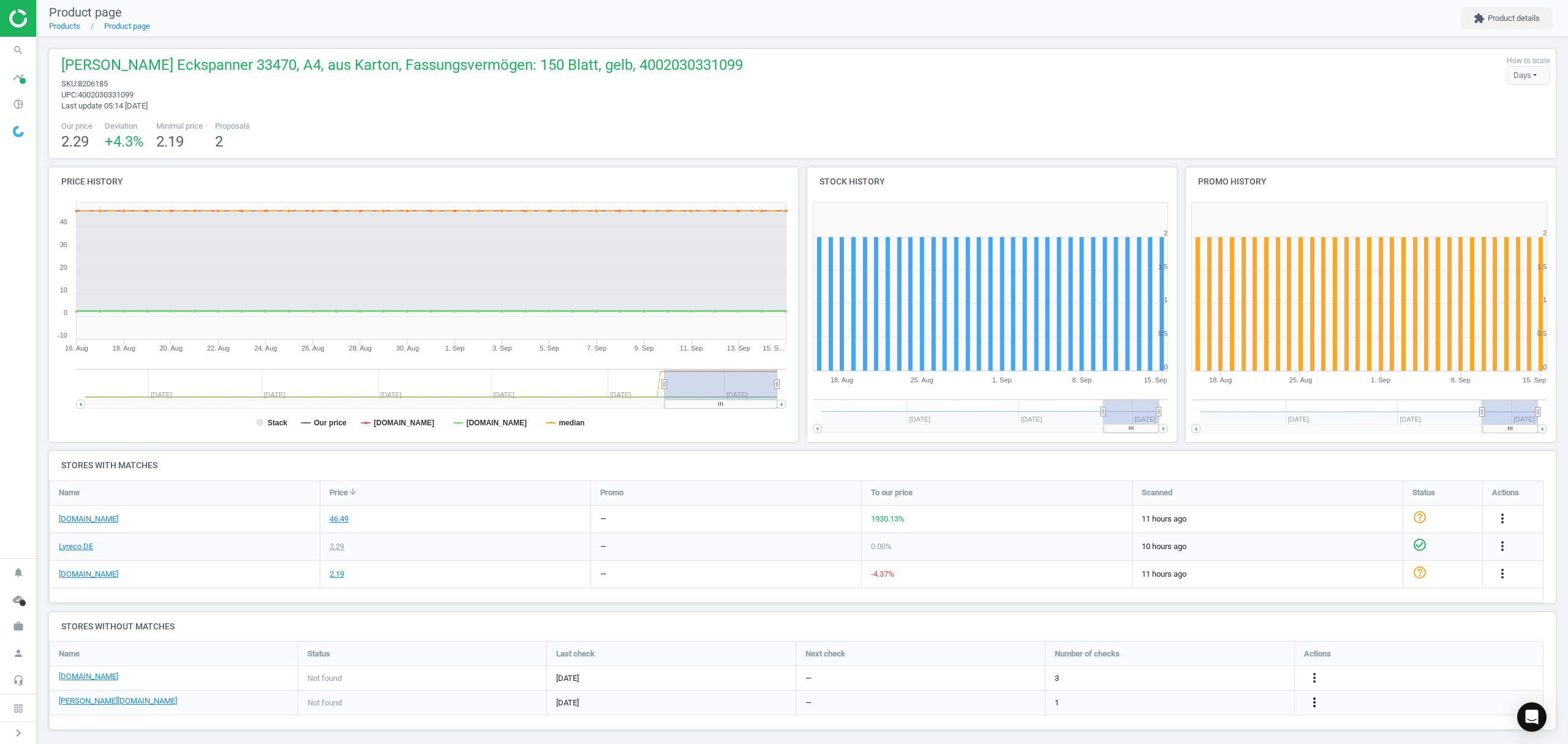
click at [1312, 699] on icon "more_vert" at bounding box center [1315, 702] width 15 height 15
click at [1187, 701] on link "Edit URL/product option" at bounding box center [1219, 704] width 168 height 19
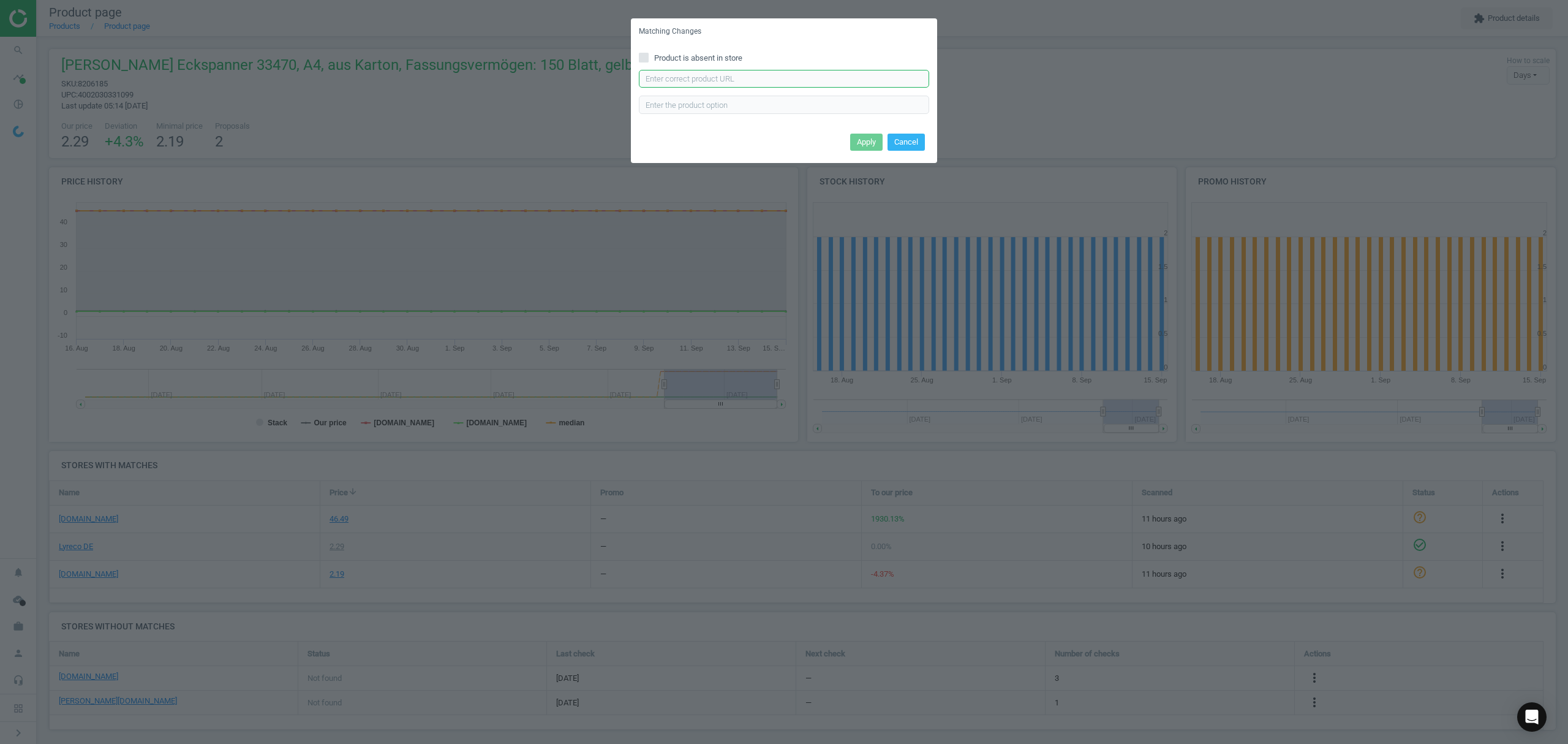
click at [689, 81] on input "text" at bounding box center [783, 79] width 290 height 18
paste input "https://www.otto-office.com/de/Elba-Eckspannermappe-A4-chic-400010-320-gqm-Kart…"
type input "https://www.otto-office.com/de/Elba-Eckspannermappe-A4-chic-400010-320-gqm-Kart…"
click at [873, 138] on button "Apply" at bounding box center [866, 142] width 32 height 17
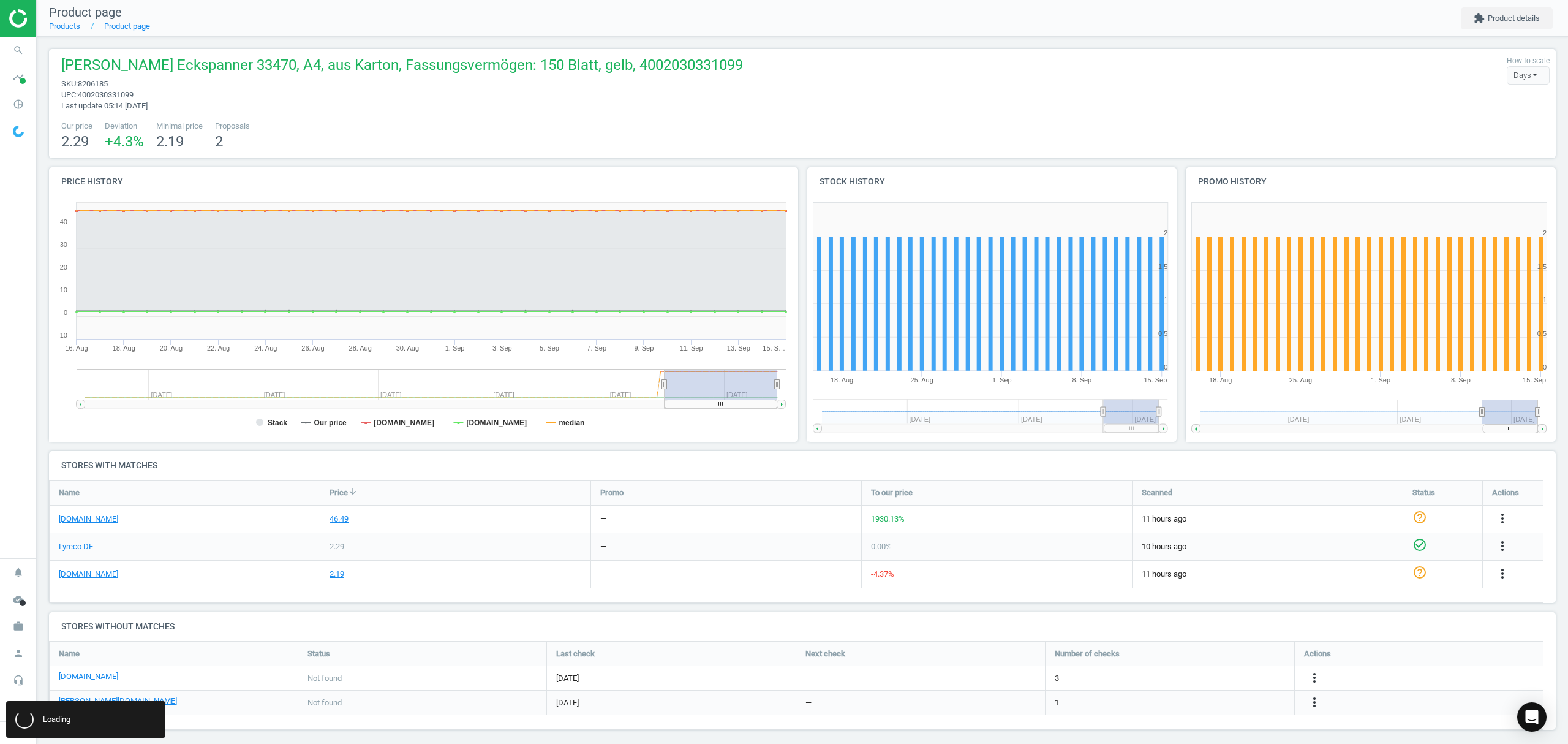
scroll to position [0, 0]
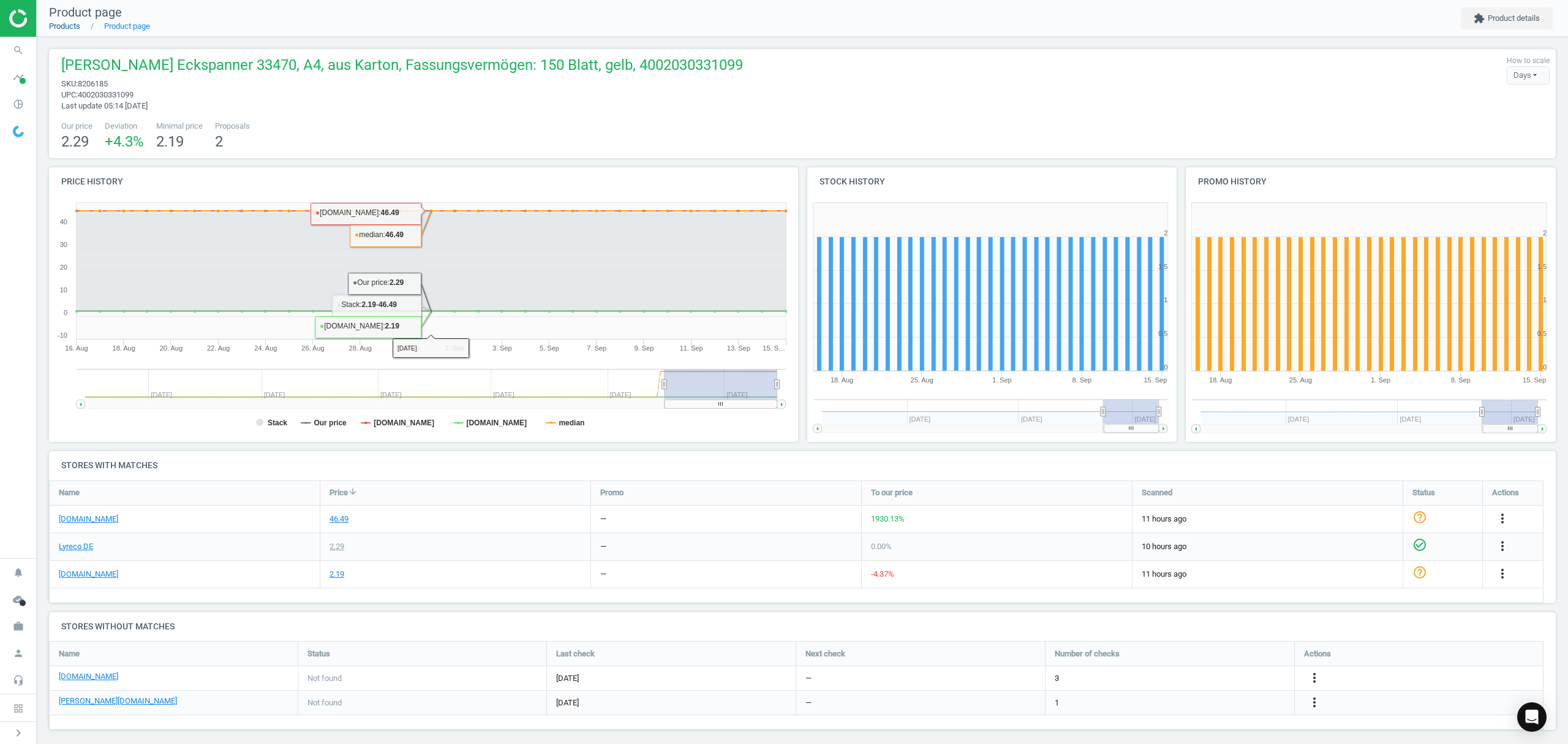
click at [61, 26] on link "Products" at bounding box center [65, 26] width 32 height 10
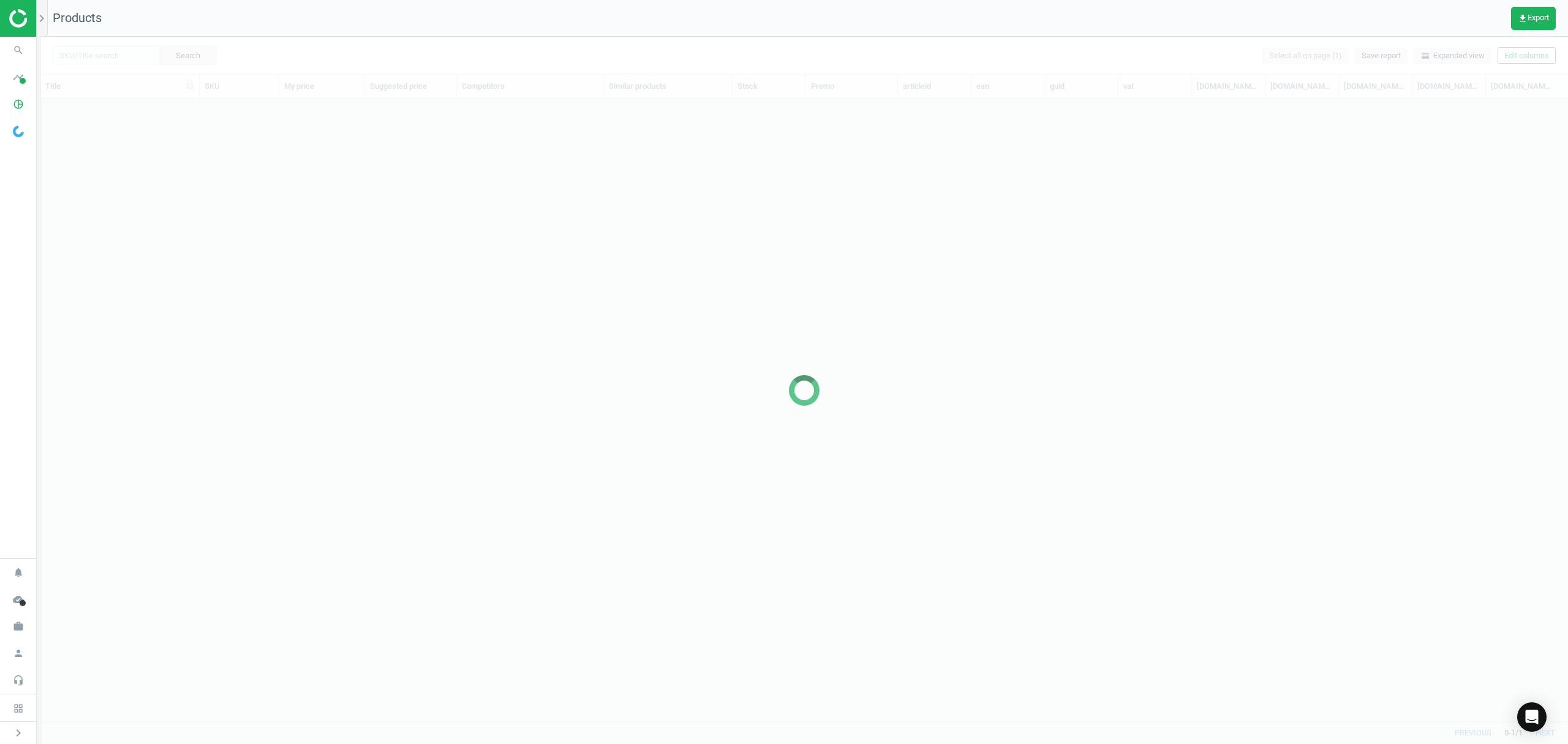
scroll to position [597, 1514]
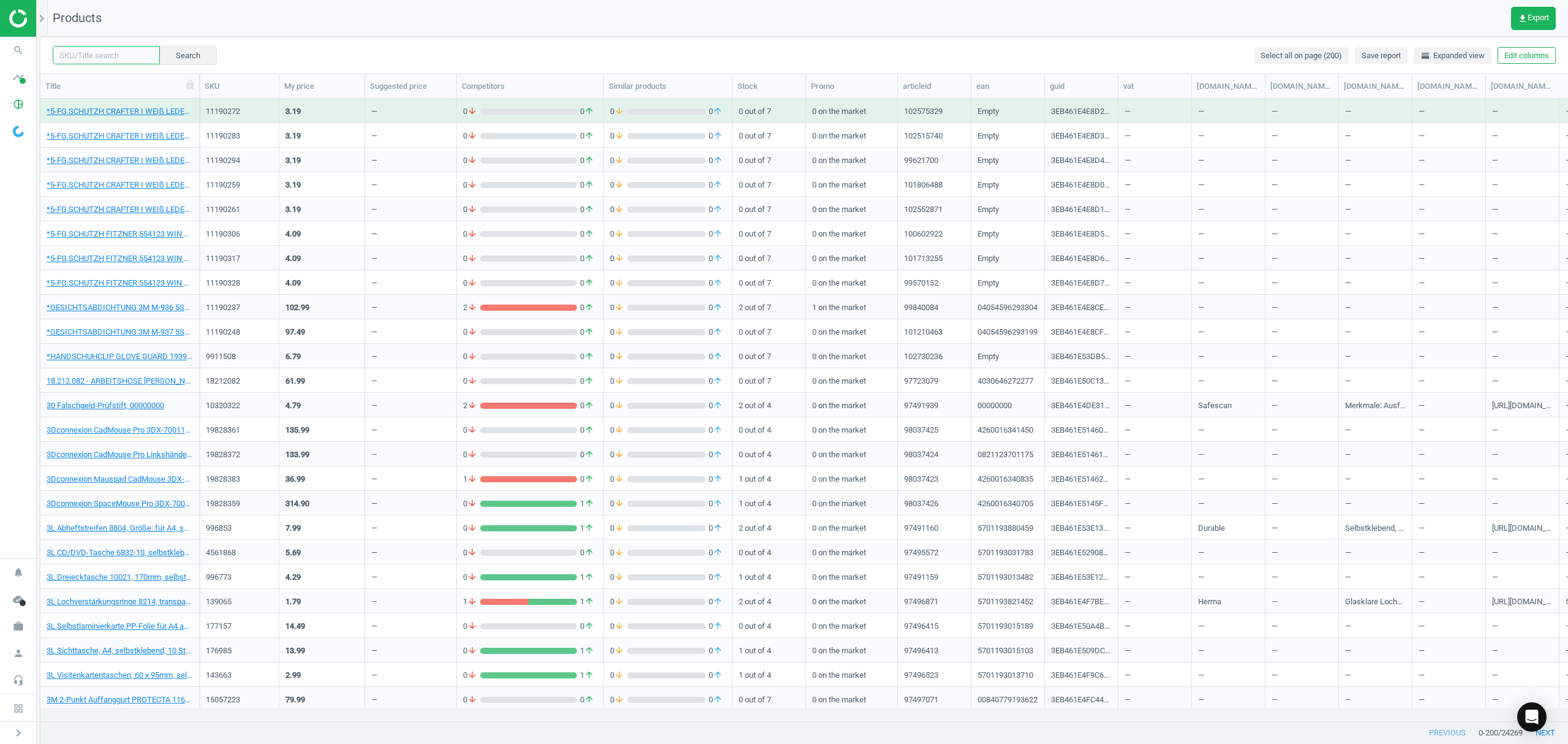
click at [101, 51] on input "text" at bounding box center [106, 55] width 107 height 18
paste input "13413356"
type input "13413356"
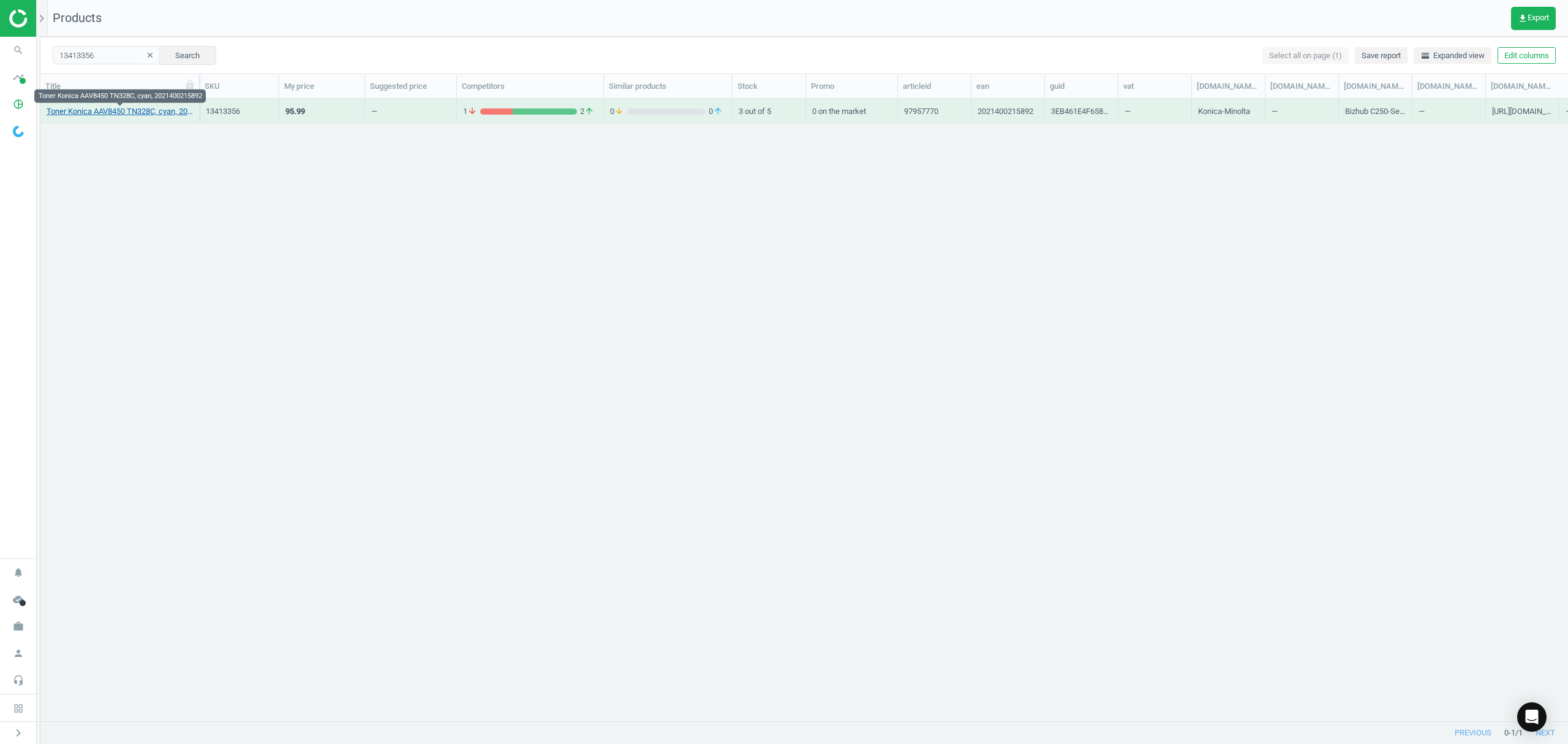
click at [108, 110] on link "Toner Konica AAV8450 TN328C, cyan, 2021400215892" at bounding box center [119, 111] width 146 height 11
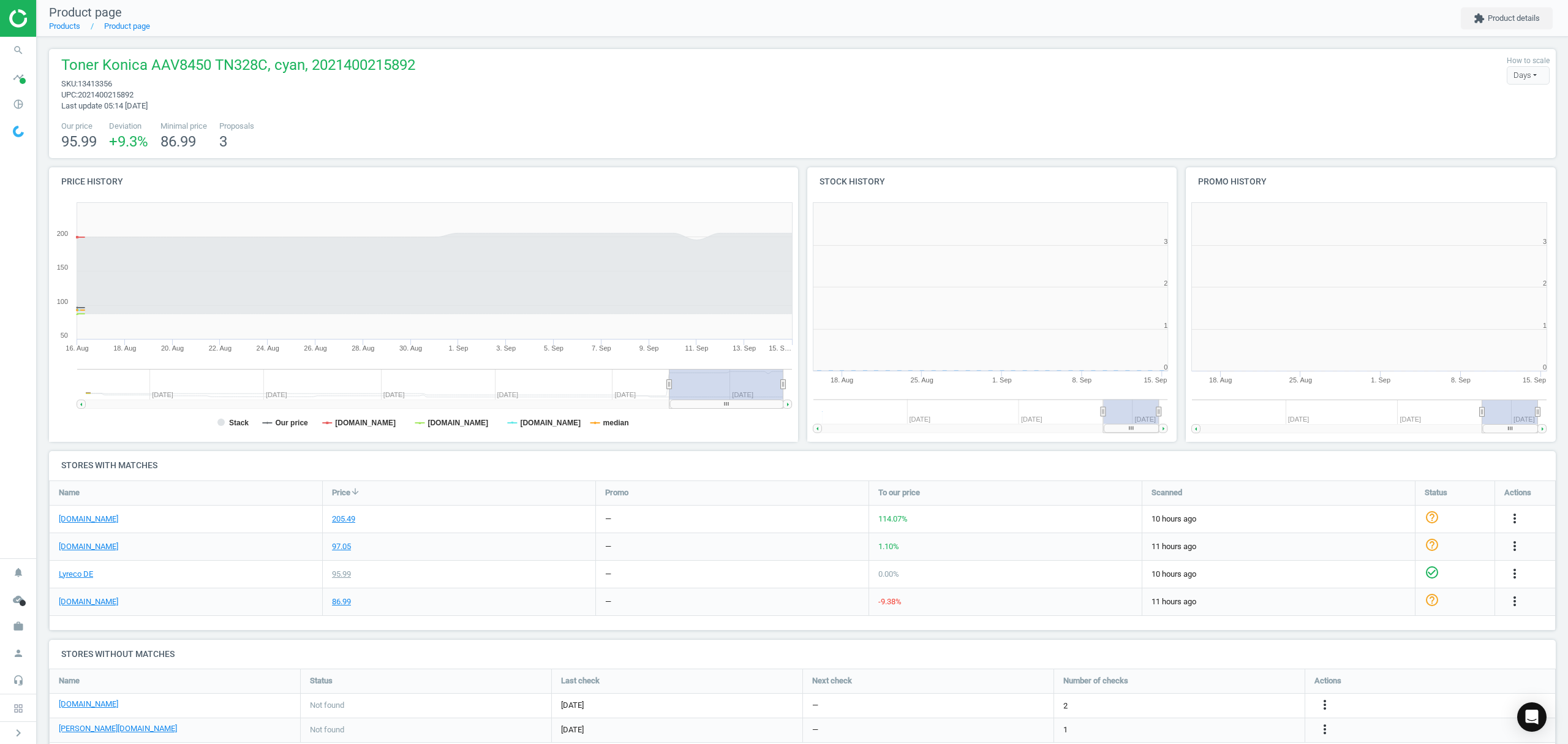
scroll to position [6, 6]
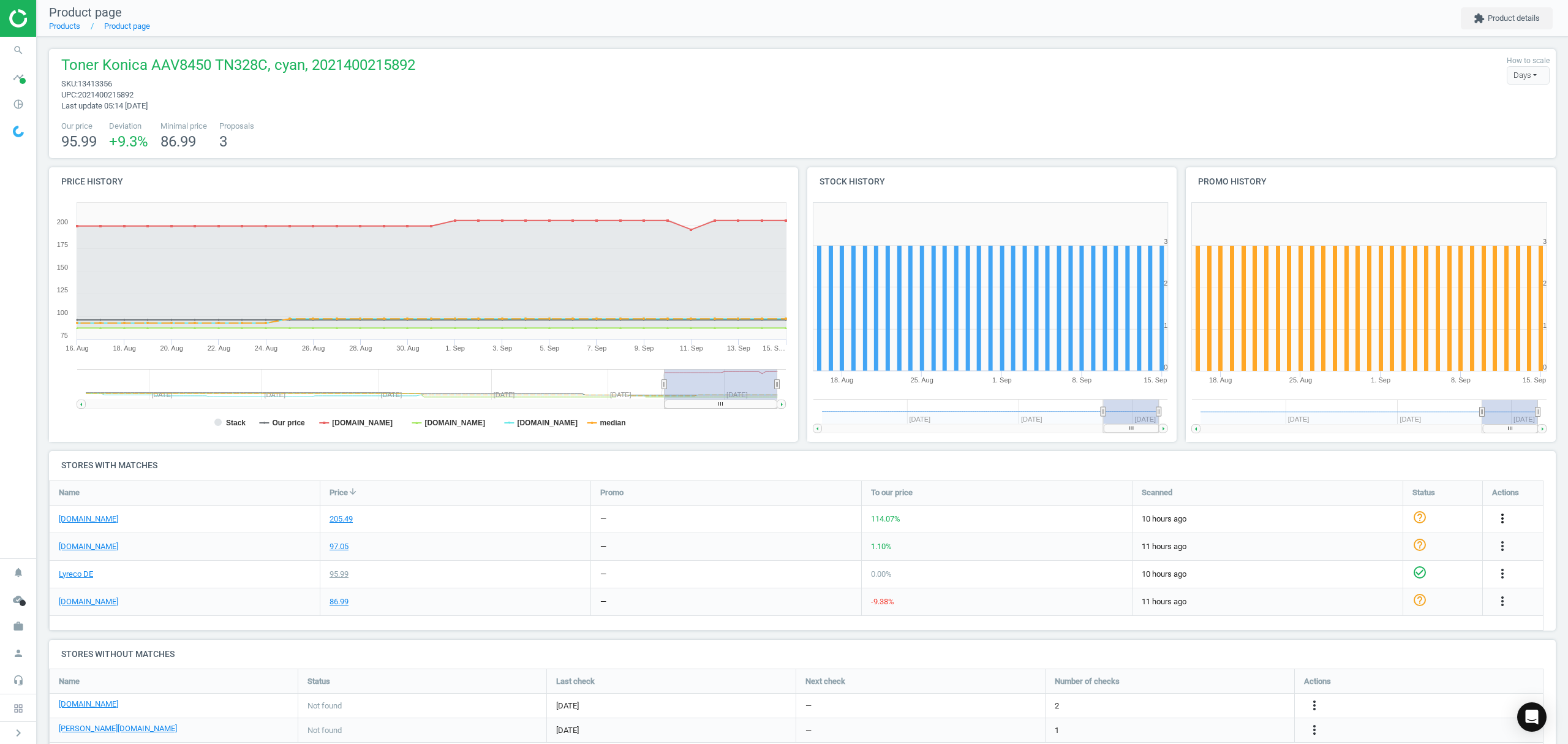
click at [1503, 516] on icon "more_vert" at bounding box center [1503, 519] width 15 height 15
click at [1353, 546] on link "Edit URL/product option" at bounding box center [1407, 548] width 168 height 19
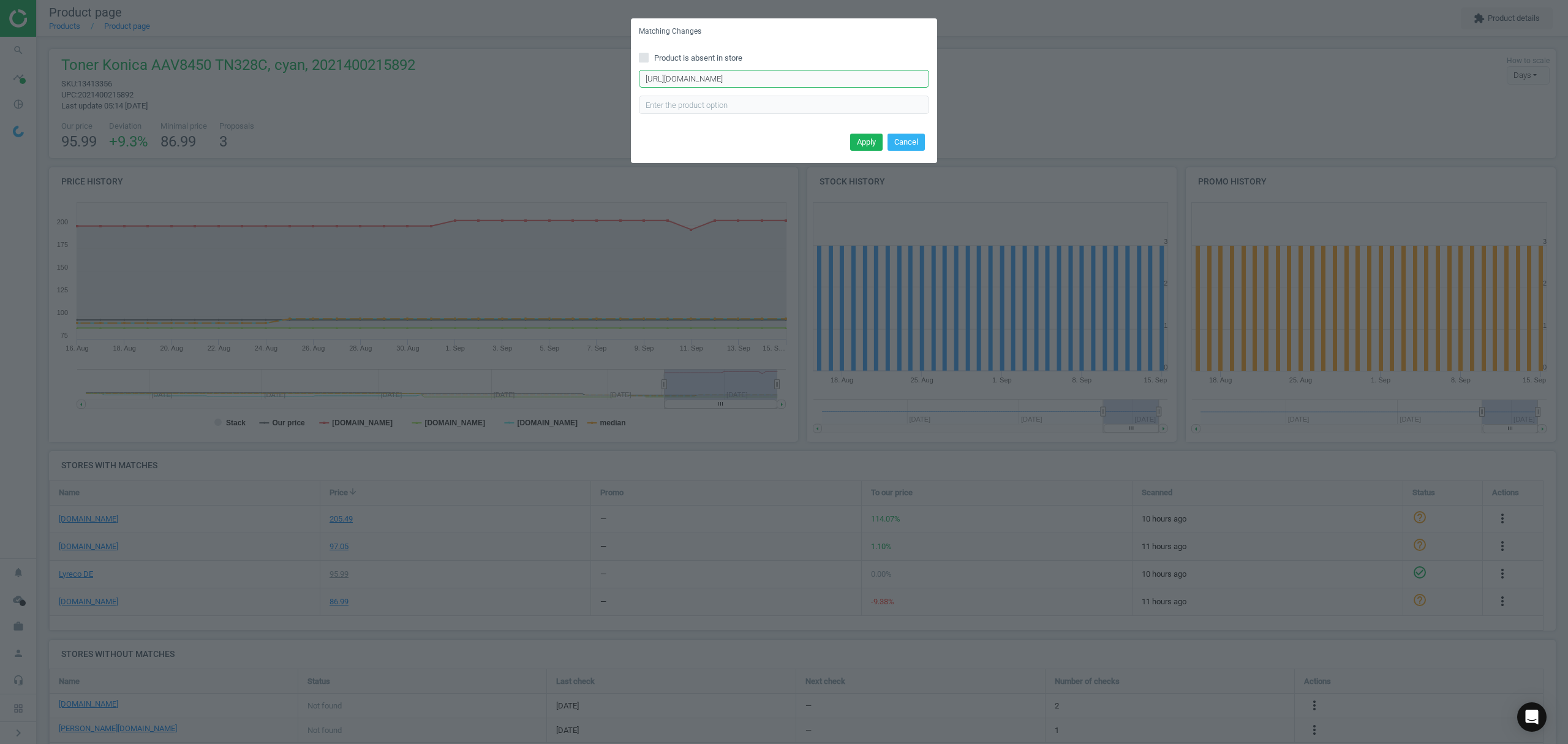
click at [716, 79] on input "https://www.office-discount.de/brother-tn-328c-toner-340828" at bounding box center [783, 79] width 290 height 18
click at [645, 57] on input "Product is absent in store" at bounding box center [644, 57] width 8 height 8
checkbox input "true"
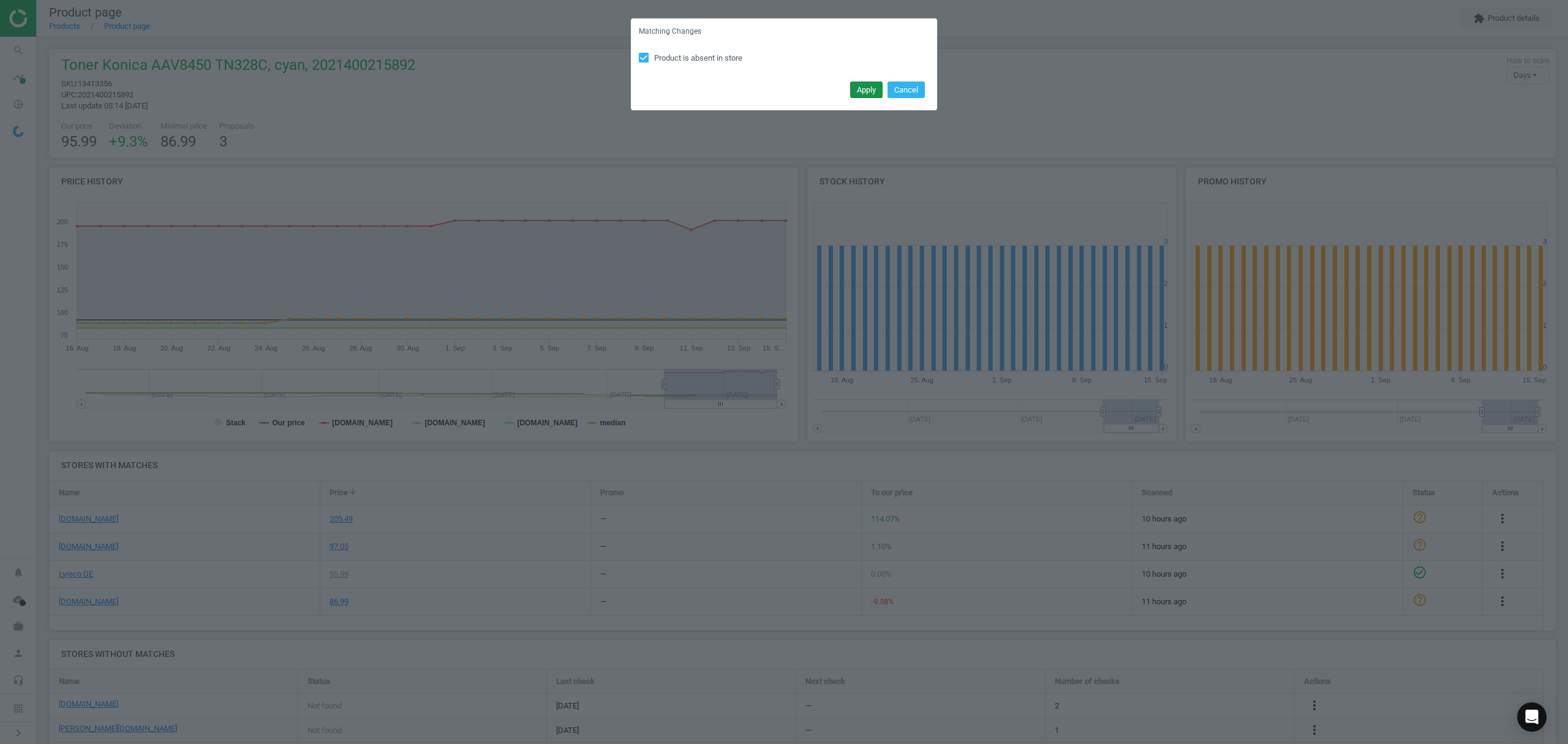
click at [867, 88] on button "Apply" at bounding box center [866, 90] width 32 height 17
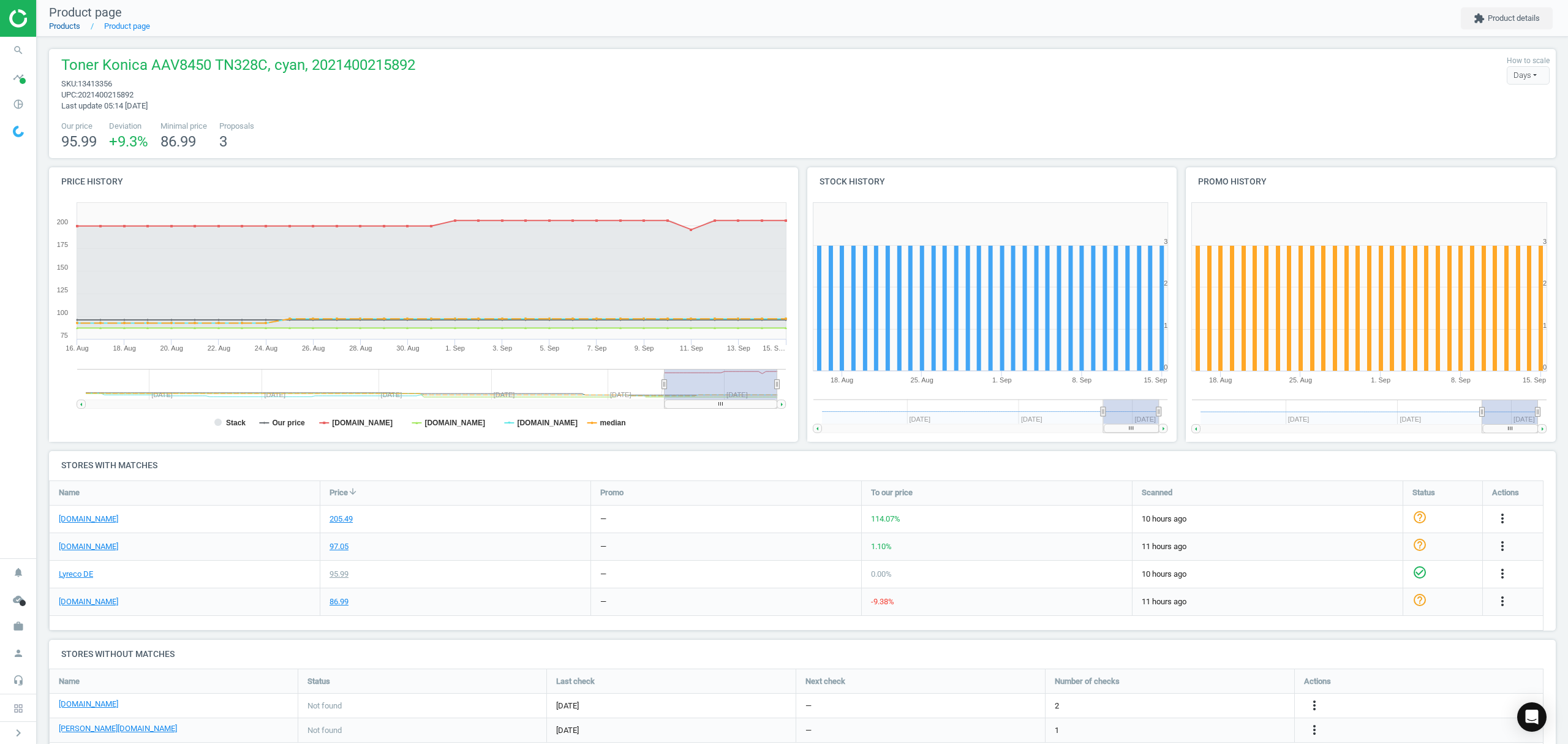
click at [62, 29] on link "Products" at bounding box center [65, 26] width 32 height 10
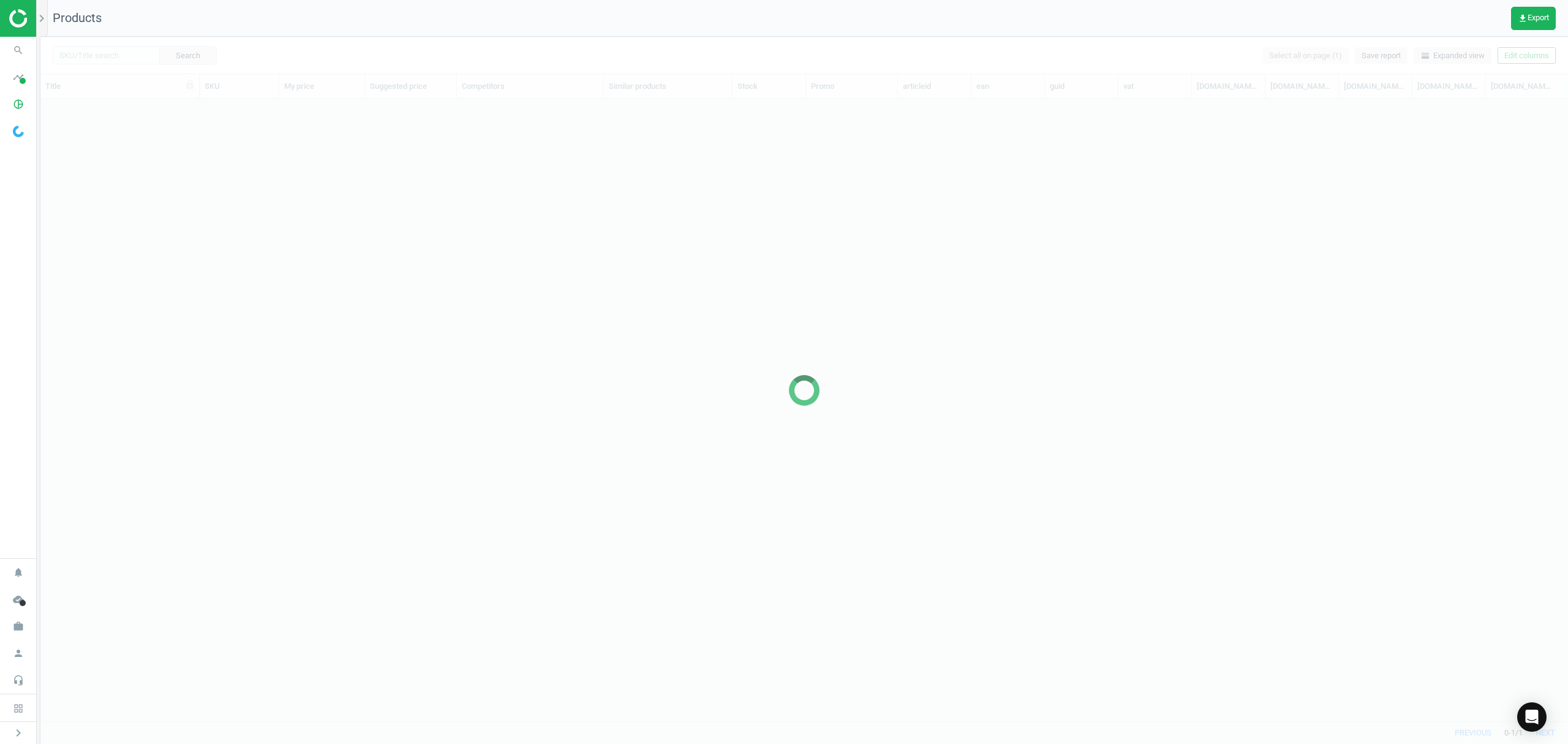
scroll to position [597, 1514]
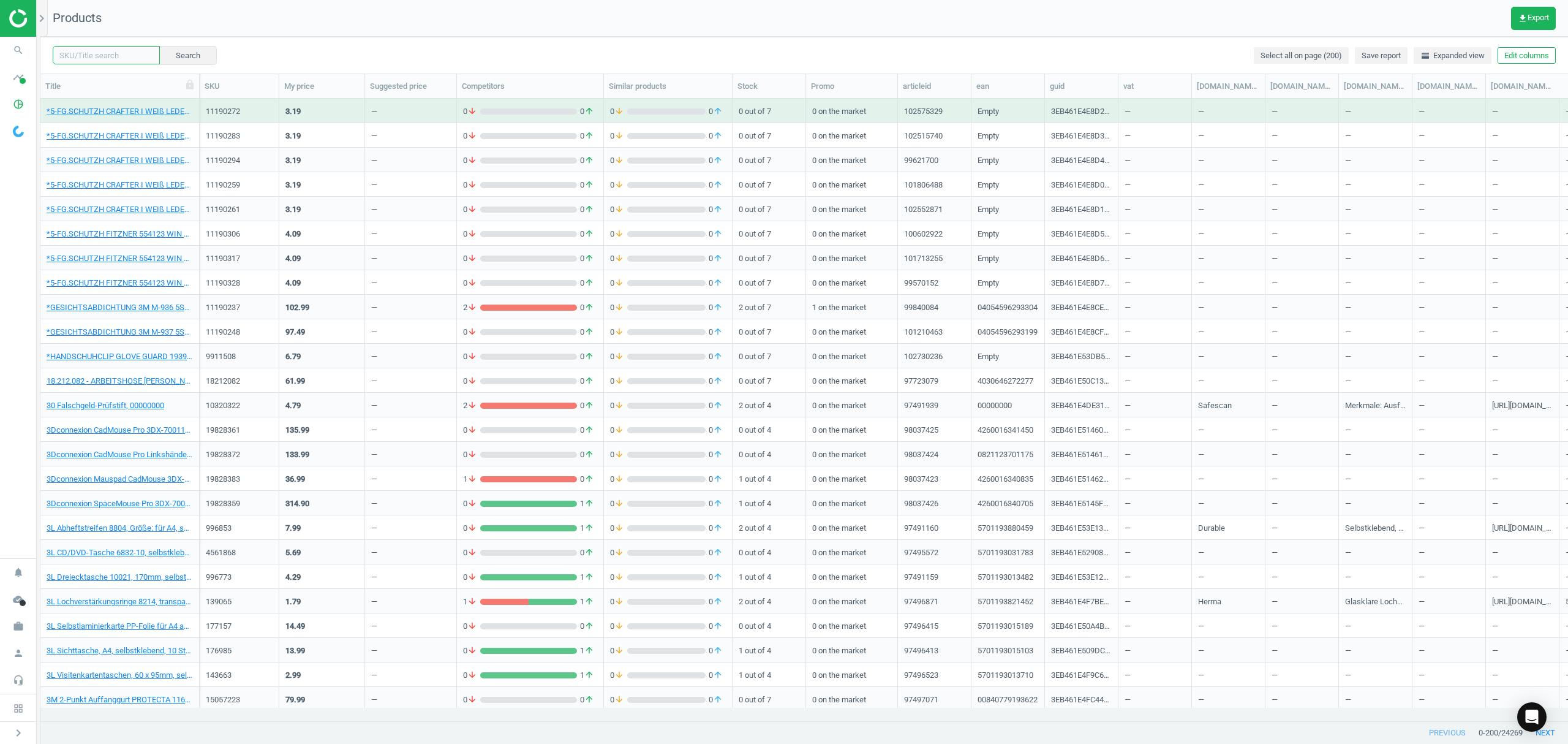
click at [114, 53] on input "text" at bounding box center [106, 55] width 107 height 18
paste input "3924844"
type input "3924844"
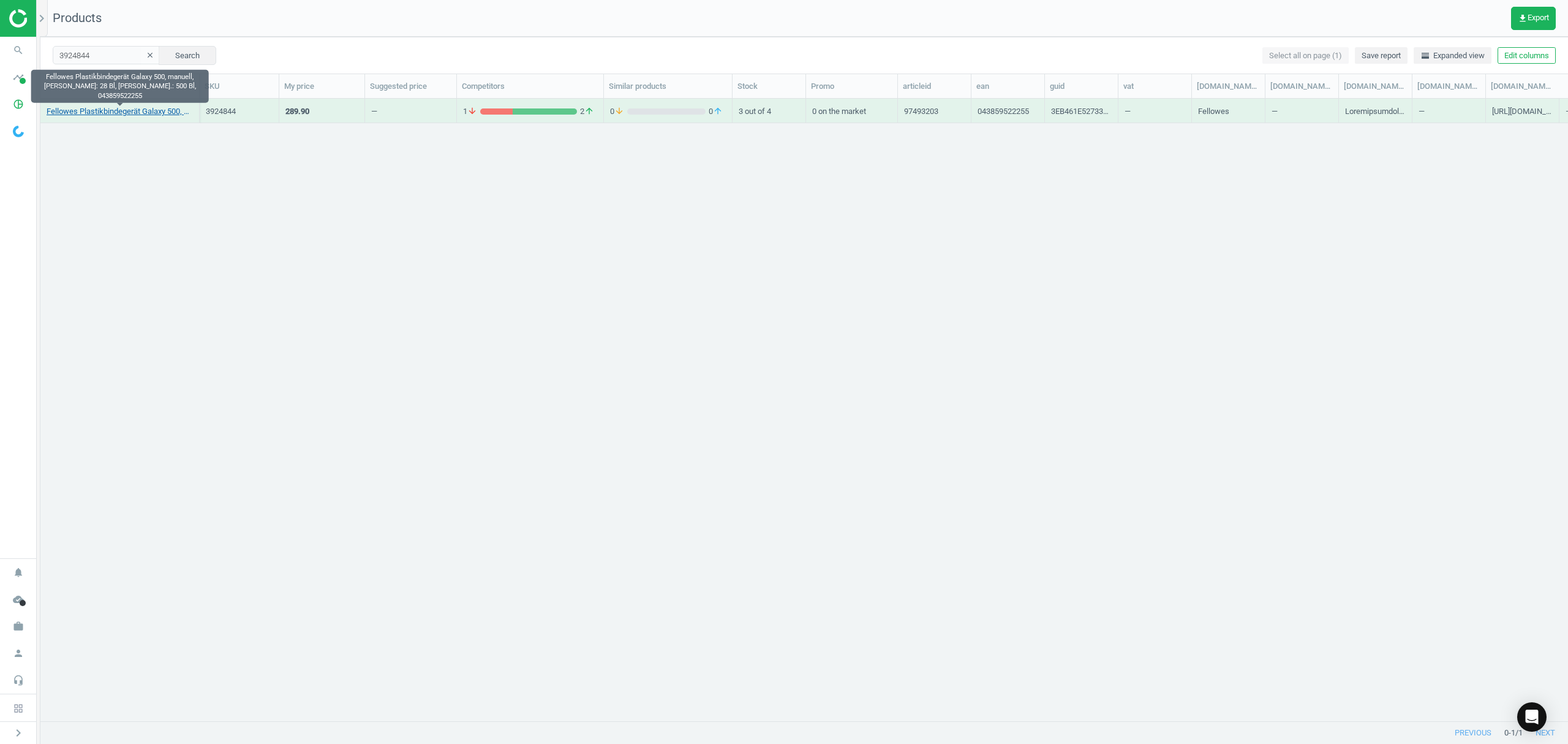
click at [125, 115] on link "Fellowes Plastikbindegerät Galaxy 500, manuell, Stanzl.: 28 Bl, Bindel.: 500 Bl…" at bounding box center [119, 111] width 146 height 11
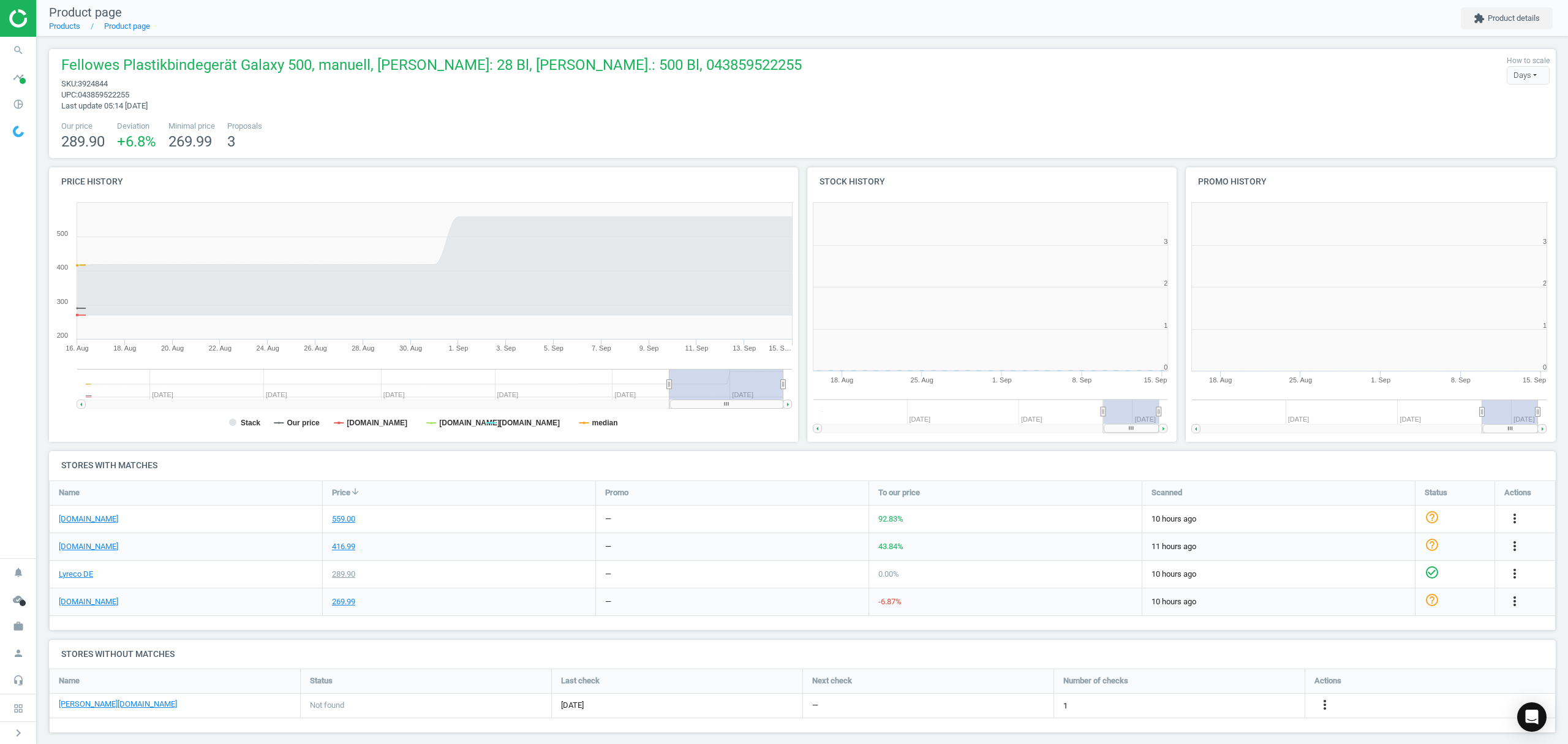
scroll to position [6, 6]
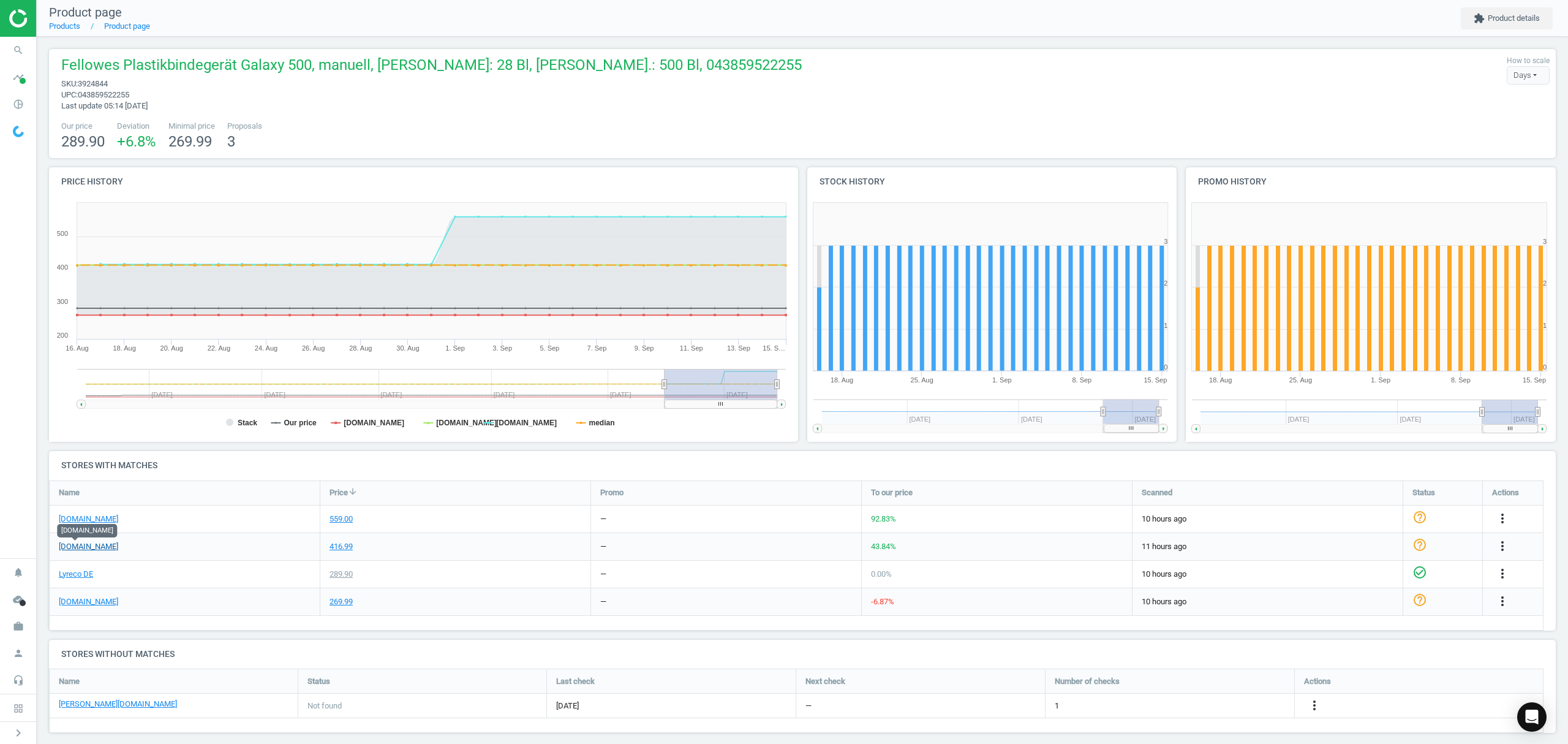
click at [71, 546] on link "[DOMAIN_NAME]" at bounding box center [88, 546] width 59 height 11
click at [1503, 543] on icon "more_vert" at bounding box center [1503, 546] width 15 height 15
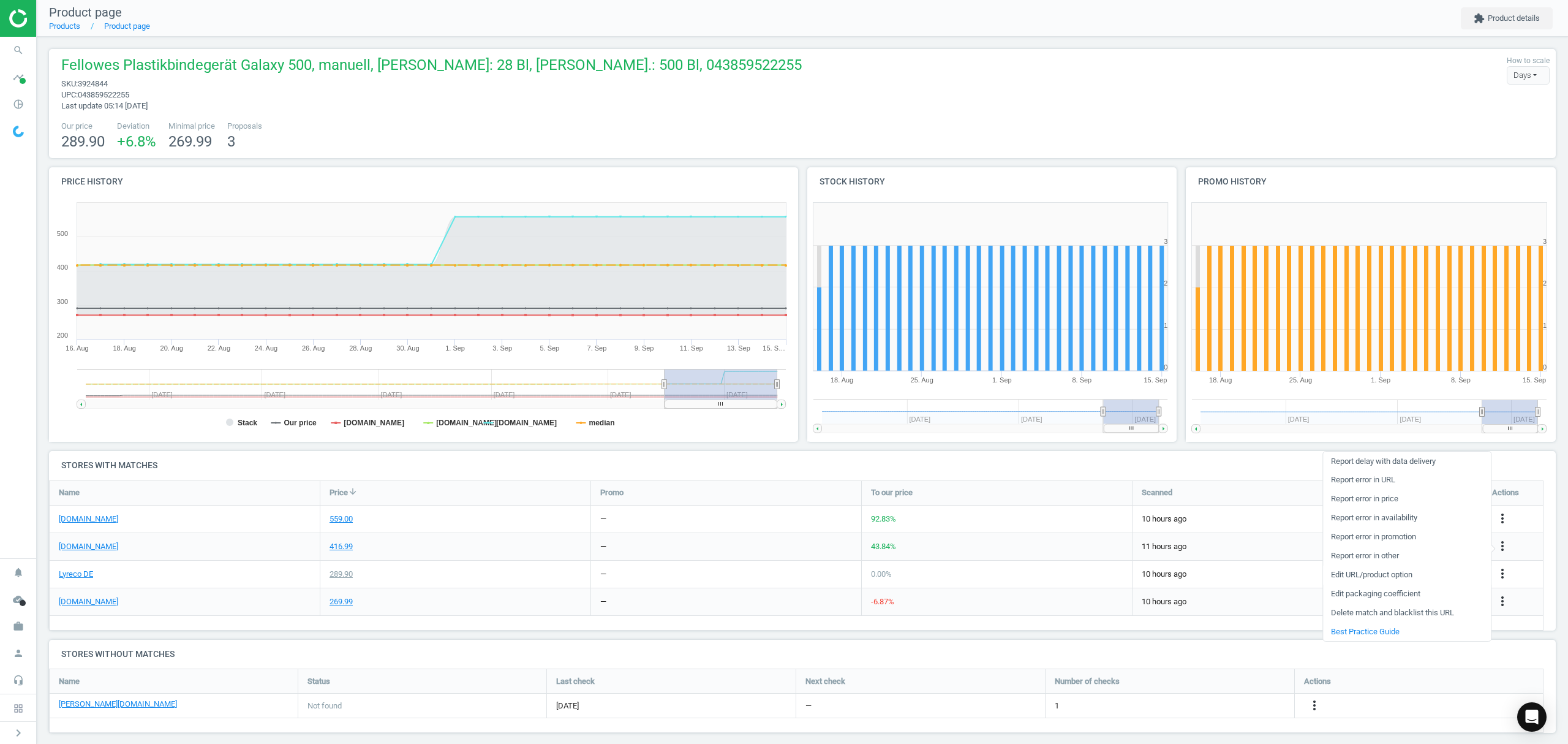
click at [1349, 574] on link "Edit URL/product option" at bounding box center [1407, 575] width 168 height 19
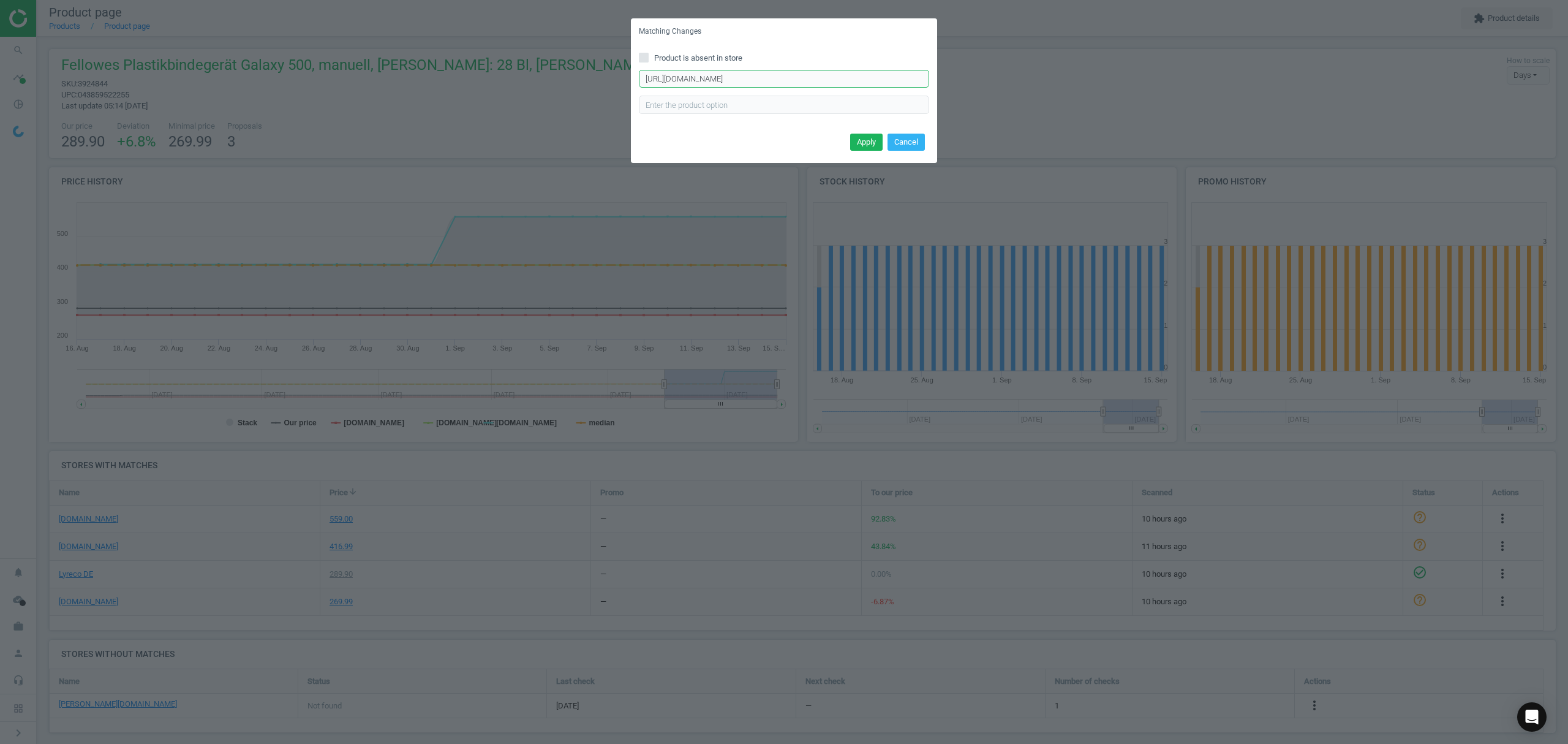
click at [763, 79] on input "https://www.viking.de/de/fellowes-bindegerat-galaxy-e-500-p-4061844" at bounding box center [783, 79] width 290 height 18
click at [764, 79] on input "https://www.viking.de/de/fellowes-bindegerat-galaxy-e-500-p-4061844" at bounding box center [783, 79] width 290 height 18
paste input "500-p-galaxy"
type input "https://www.viking.de/de/fellowes-bindegerat-galaxy-500-p-galaxy"
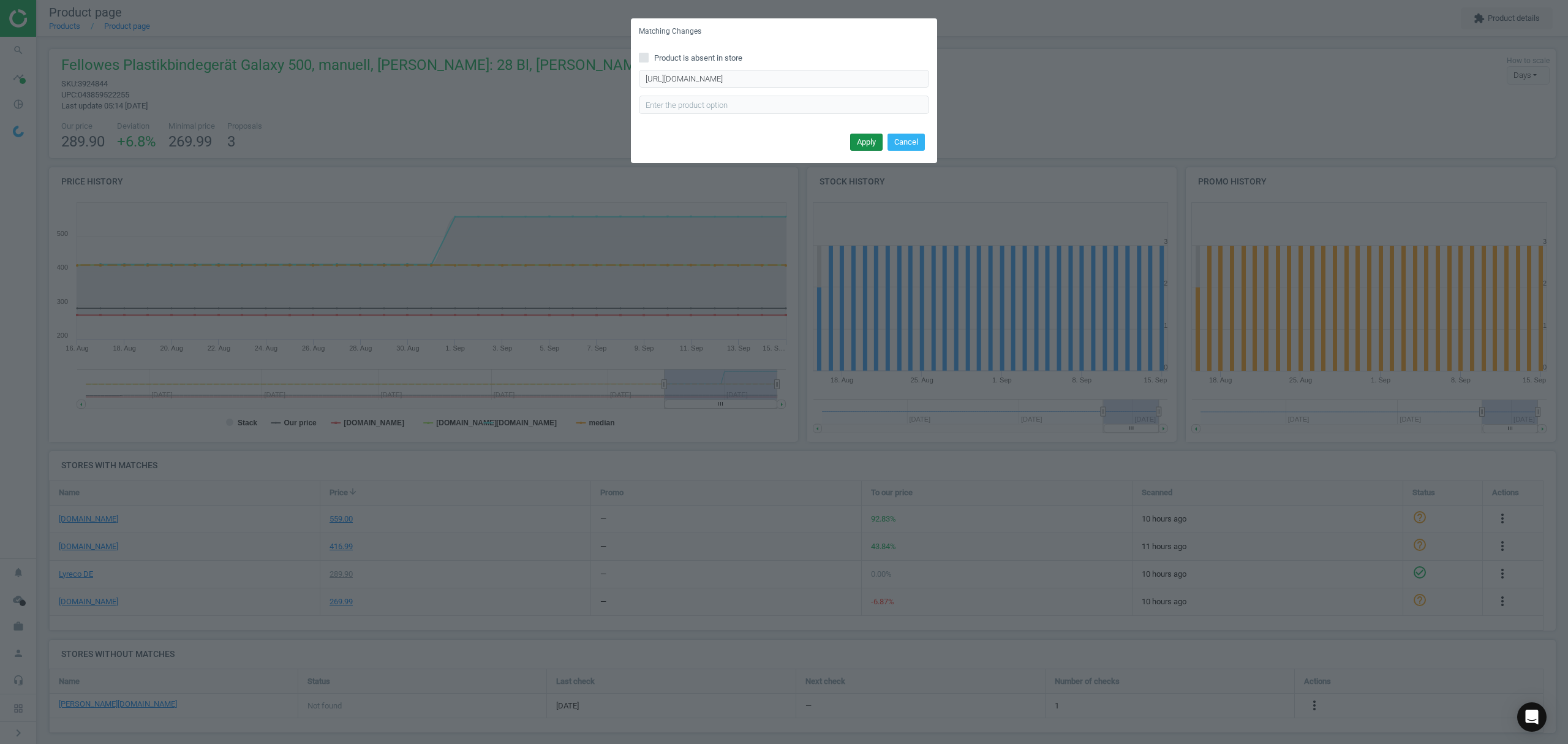
click at [868, 140] on button "Apply" at bounding box center [866, 142] width 32 height 17
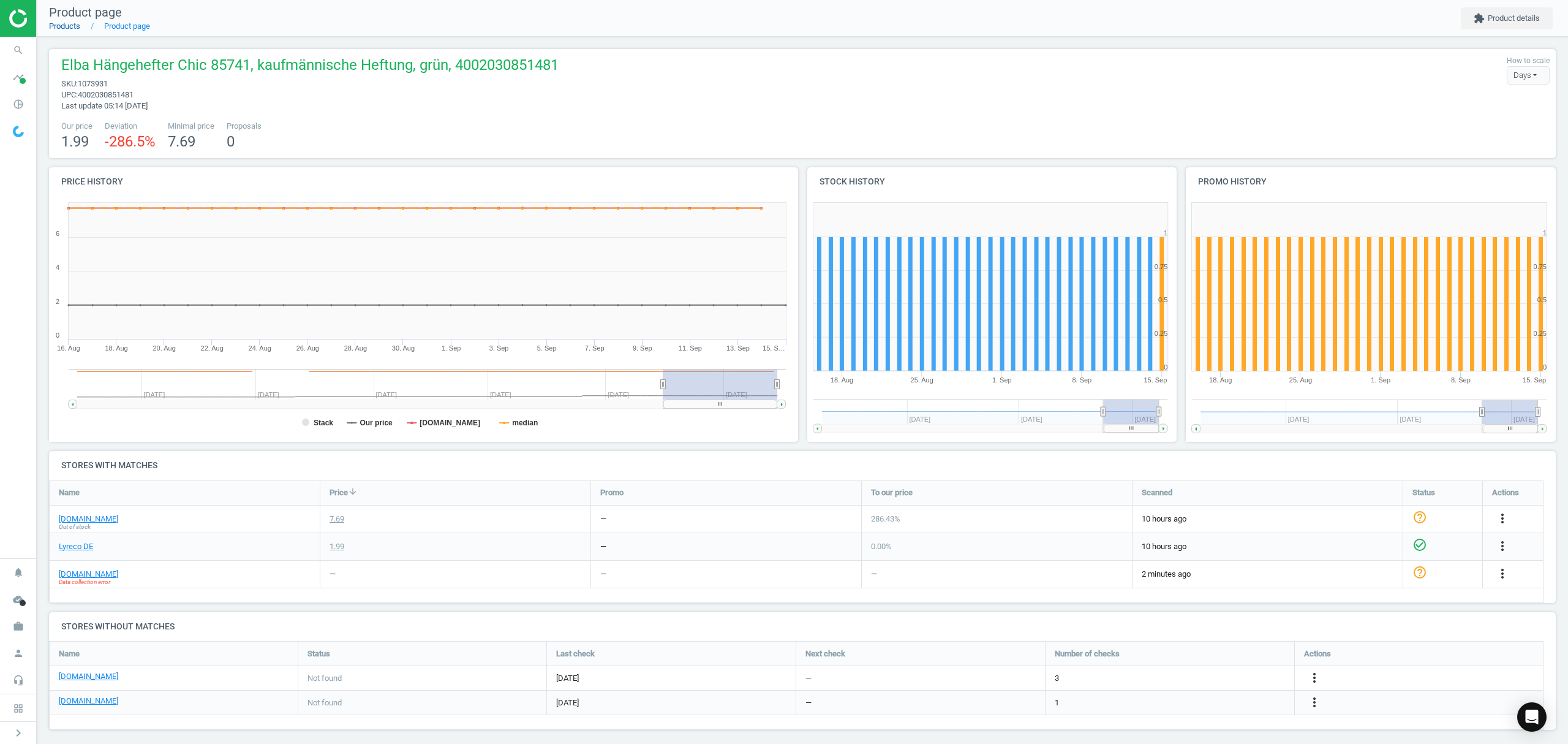
click at [65, 21] on link "Products" at bounding box center [65, 26] width 32 height 10
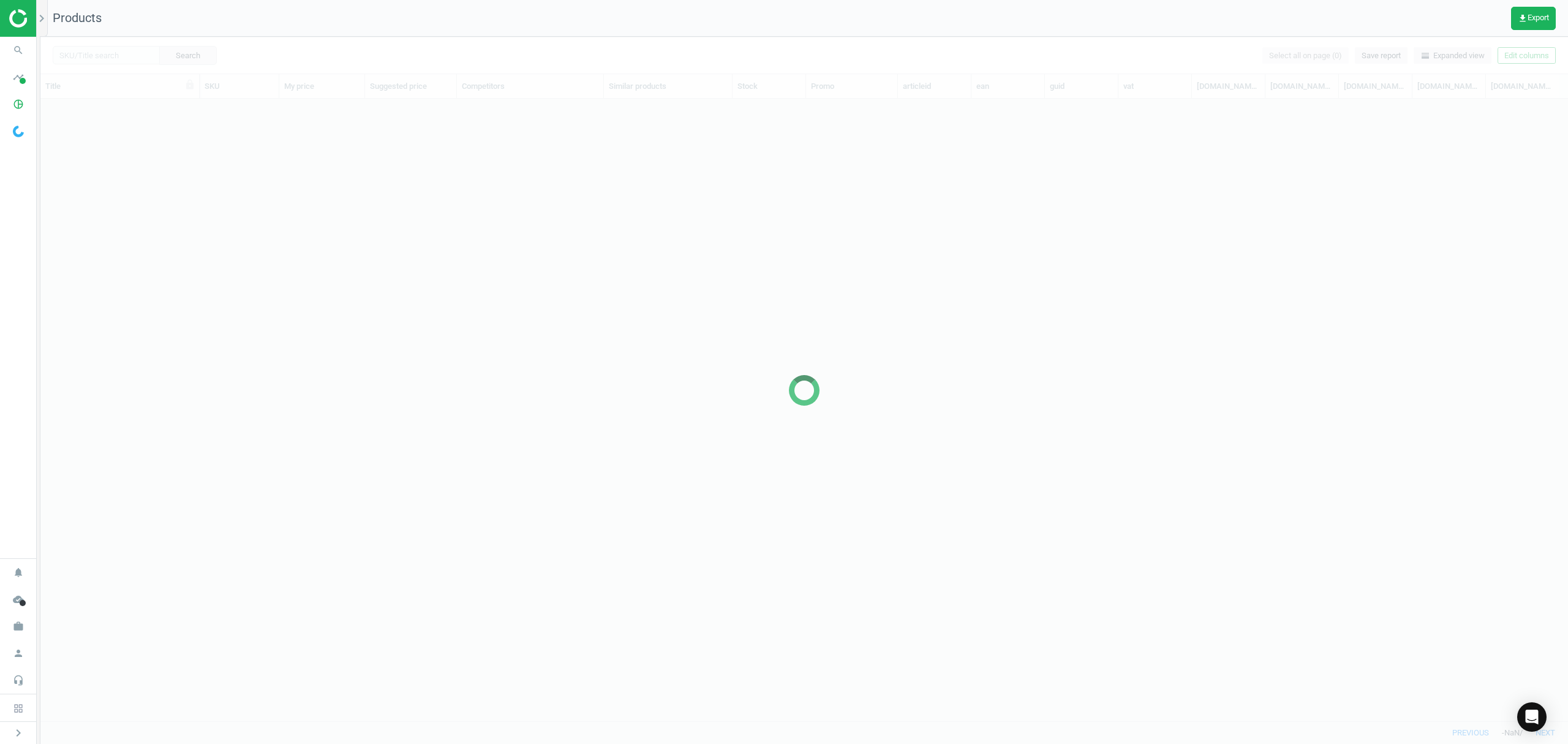
scroll to position [597, 1514]
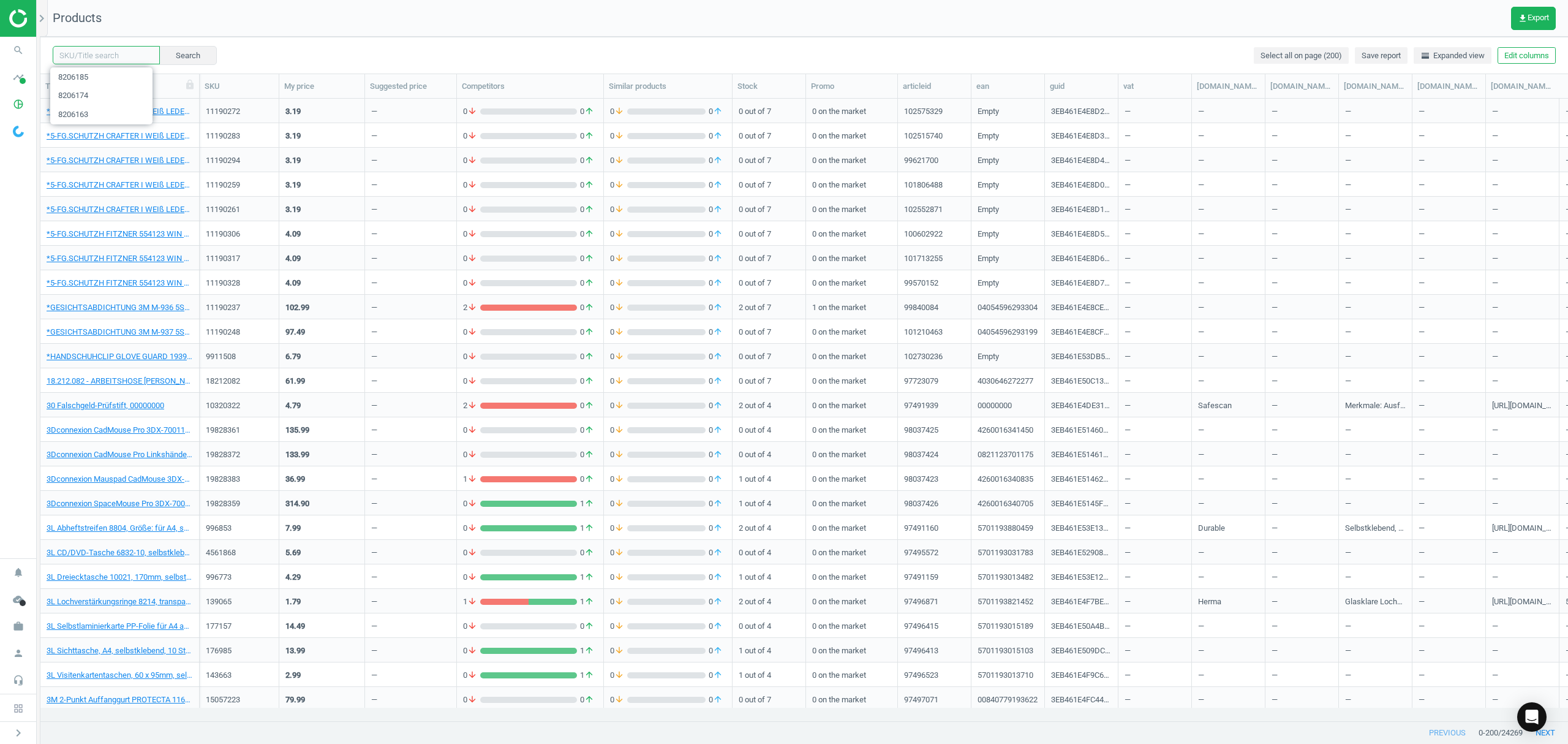
click at [94, 52] on input "text" at bounding box center [106, 55] width 107 height 18
paste input "8206152"
type input "8206152"
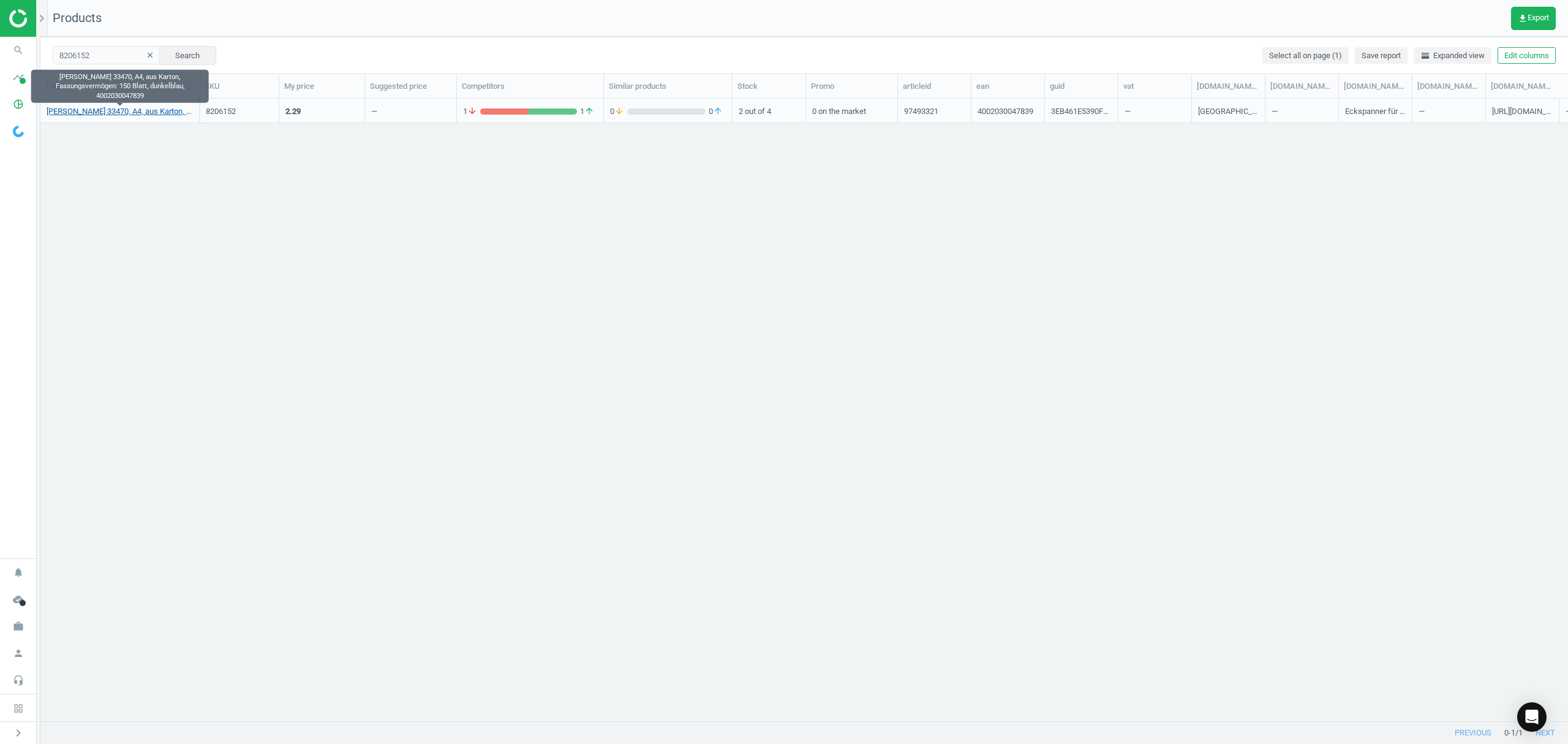
click at [115, 109] on link "Elba Eckspanner 33470, A4, aus Karton, Fassungsvermögen: 150 Blatt, dunkelblau,…" at bounding box center [119, 111] width 146 height 11
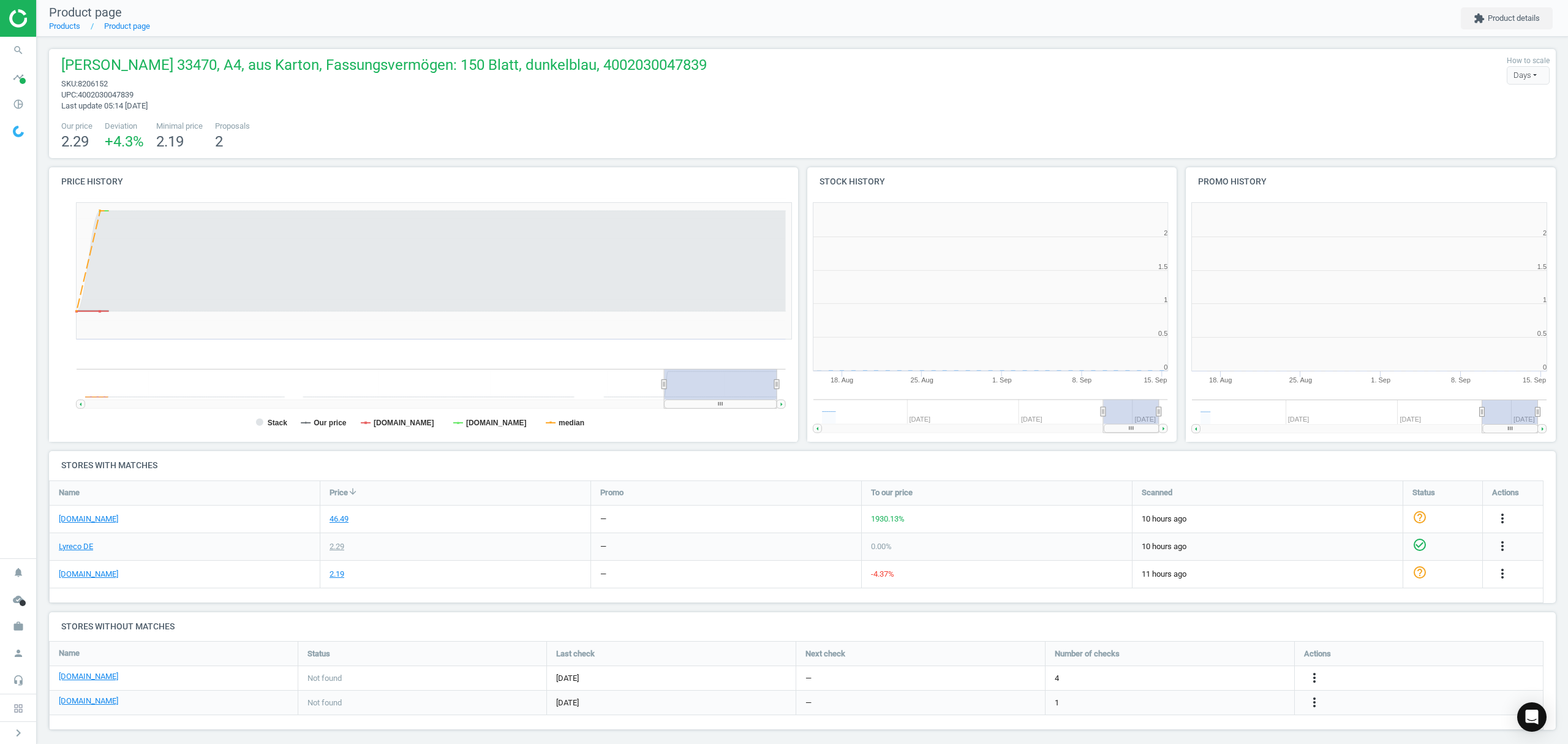
scroll to position [270, 392]
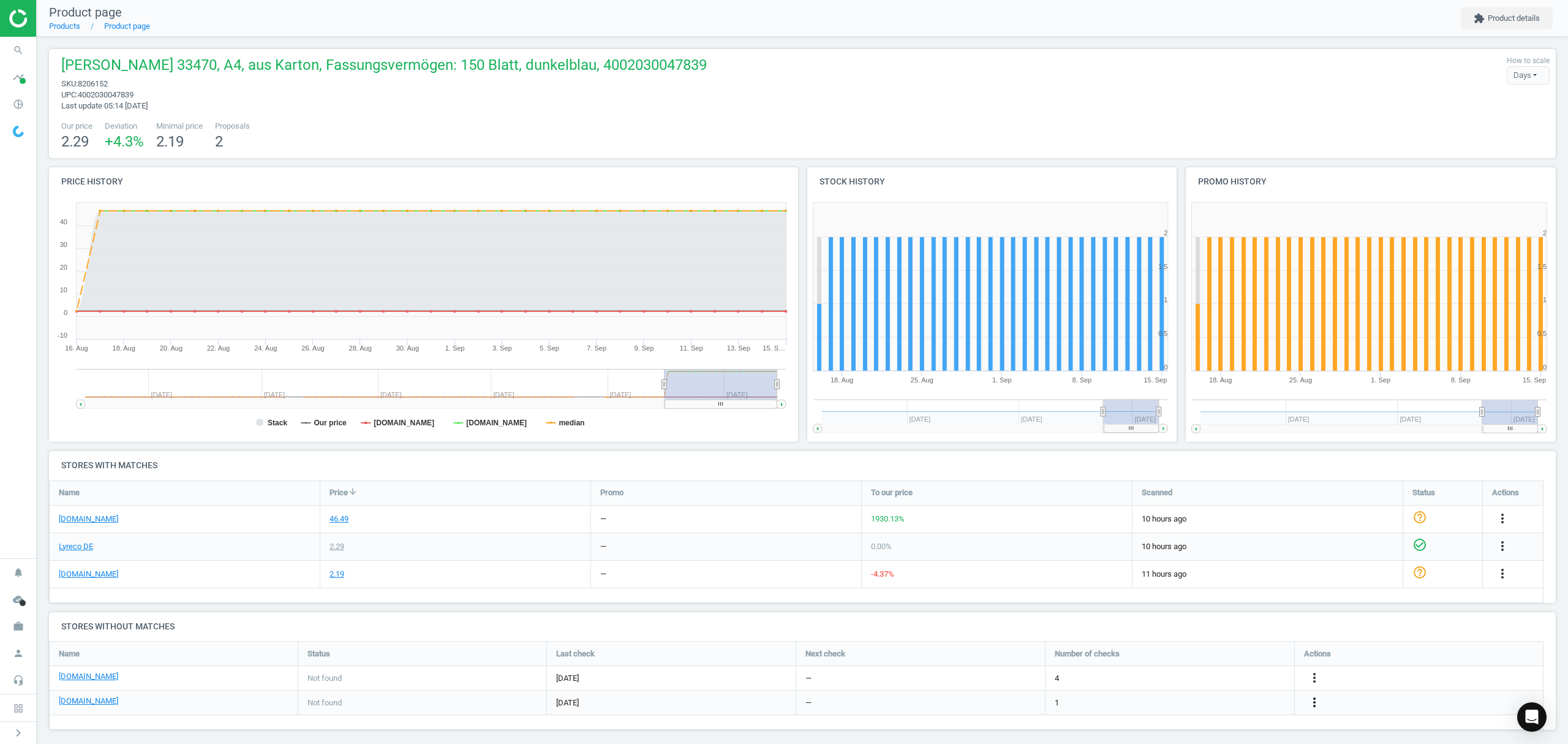
click at [1314, 701] on icon "more_vert" at bounding box center [1315, 702] width 15 height 15
click at [1201, 702] on link "Edit URL/product option" at bounding box center [1219, 704] width 168 height 19
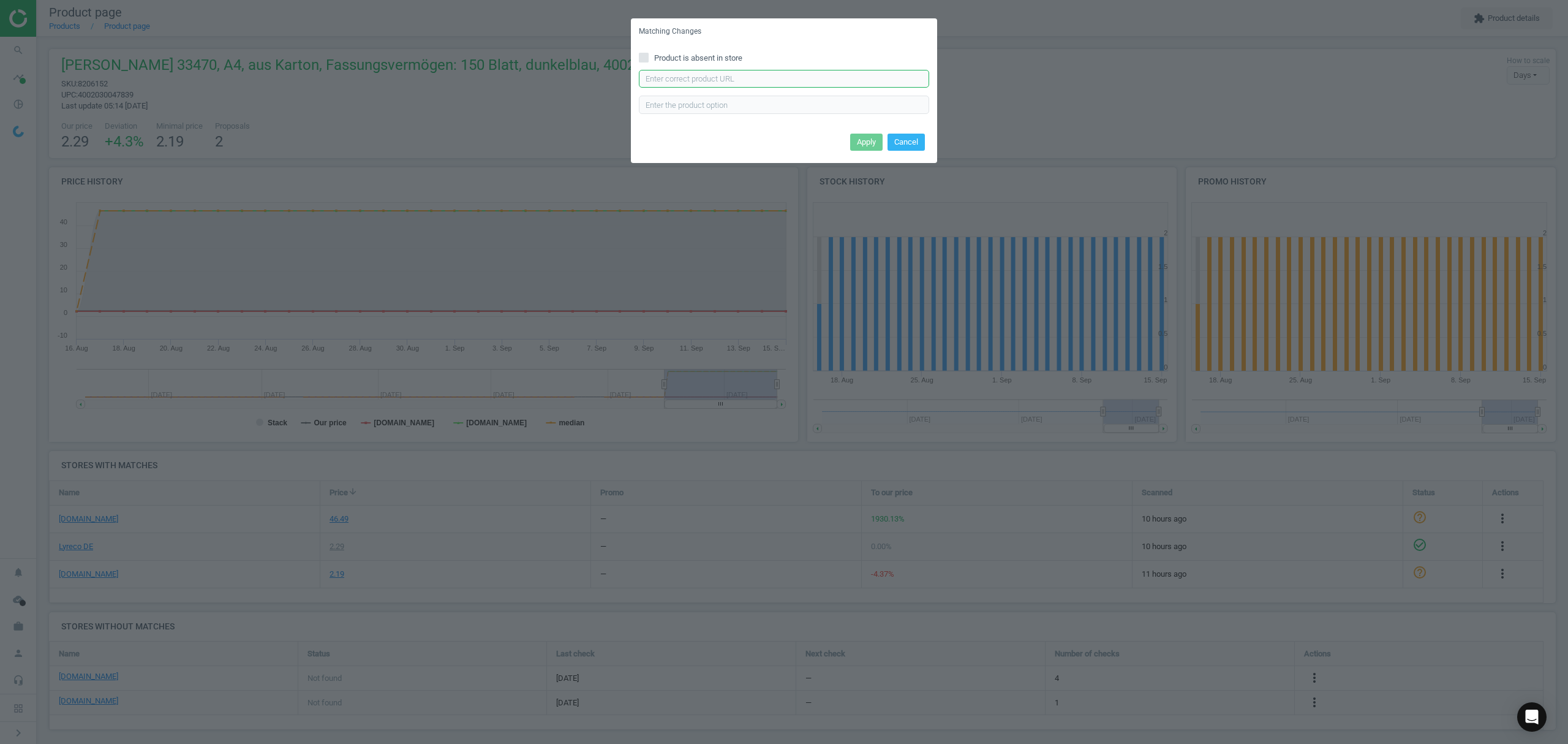
click at [692, 79] on input "text" at bounding box center [783, 79] width 290 height 18
paste input "https://www.otto-office.com/de/Elba-Eckspannermappe-A4-chic-400010-320-gqm-Kart…"
type input "https://www.otto-office.com/de/Elba-Eckspannermappe-A4-chic-400010-320-gqm-Kart…"
click at [871, 132] on div "Apply Cancel" at bounding box center [783, 146] width 306 height 33
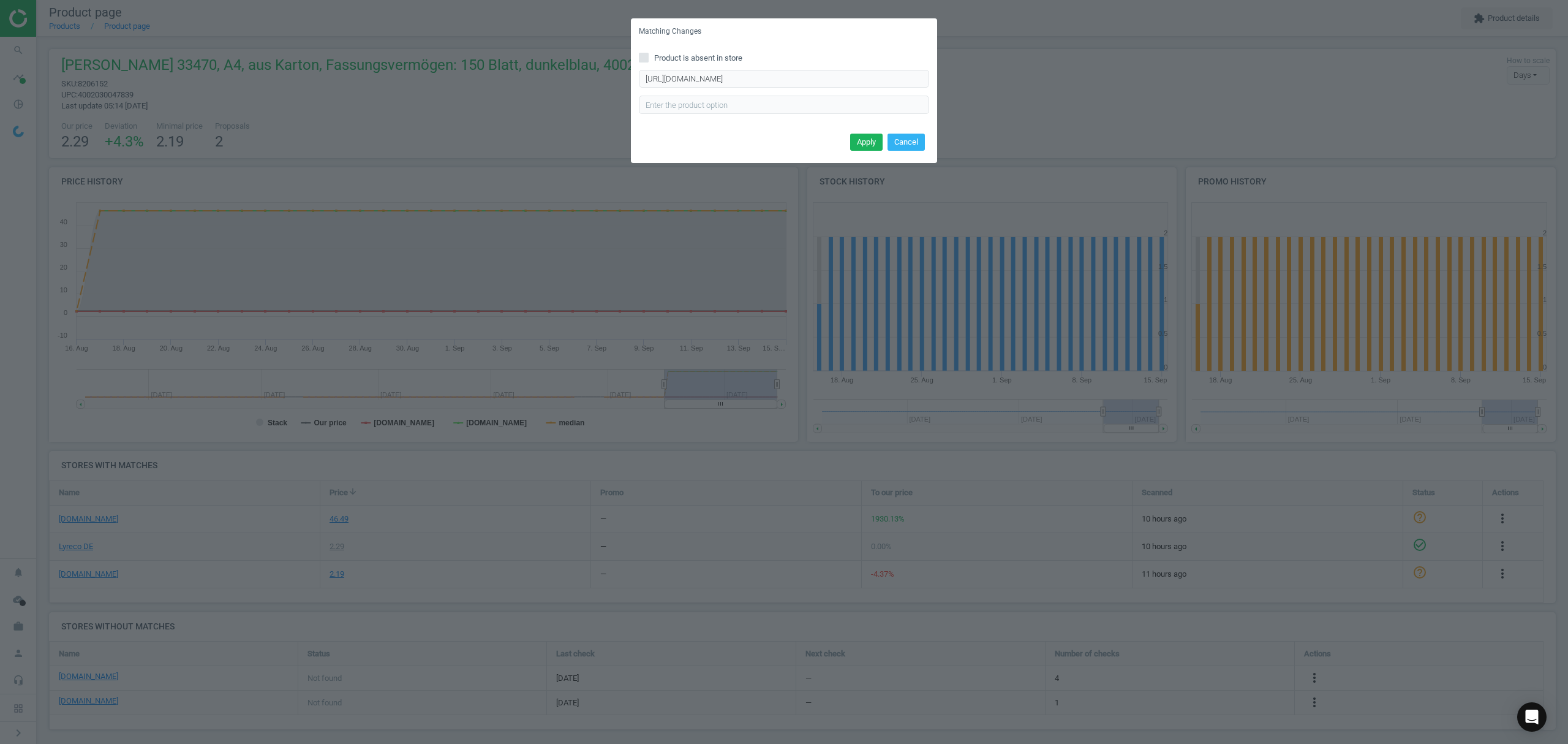
scroll to position [0, 0]
click at [866, 140] on button "Apply" at bounding box center [866, 142] width 32 height 17
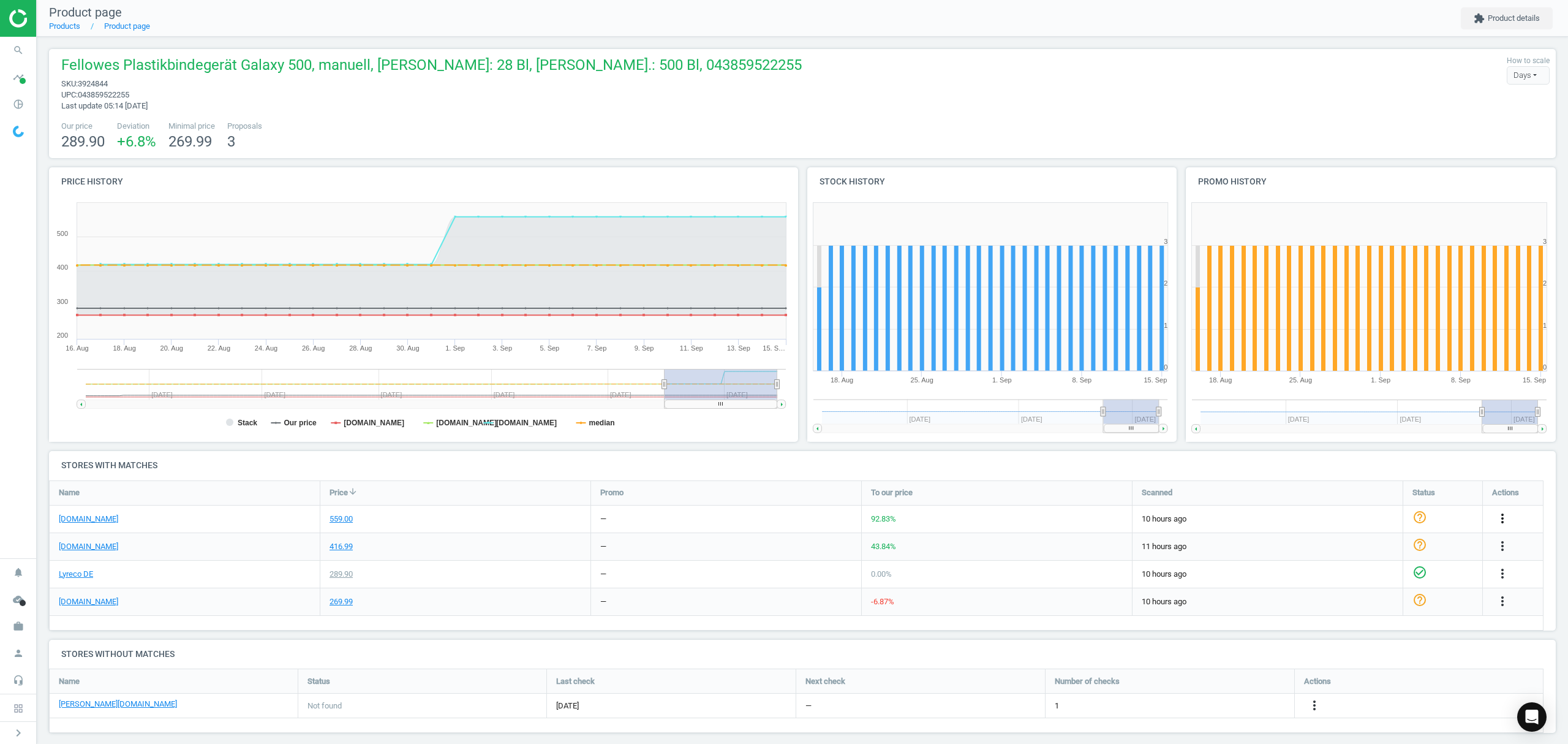
click at [1505, 517] on icon "more_vert" at bounding box center [1503, 519] width 15 height 15
click at [1379, 546] on link "Edit URL/product option" at bounding box center [1407, 548] width 168 height 19
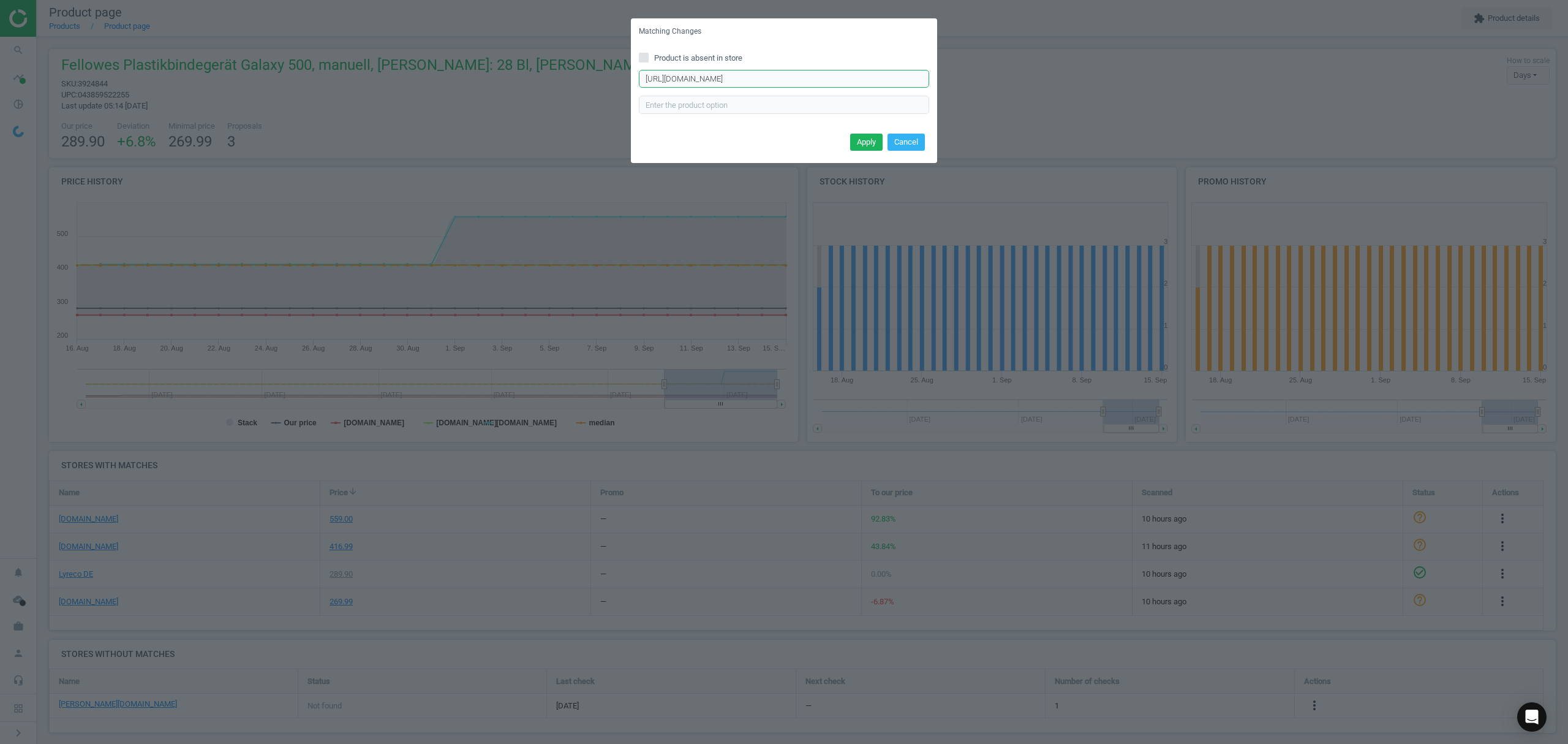
click at [782, 79] on input "[URL][DOMAIN_NAME]" at bounding box center [783, 79] width 290 height 18
click at [642, 57] on input "Product is absent in store" at bounding box center [644, 57] width 8 height 8
checkbox input "true"
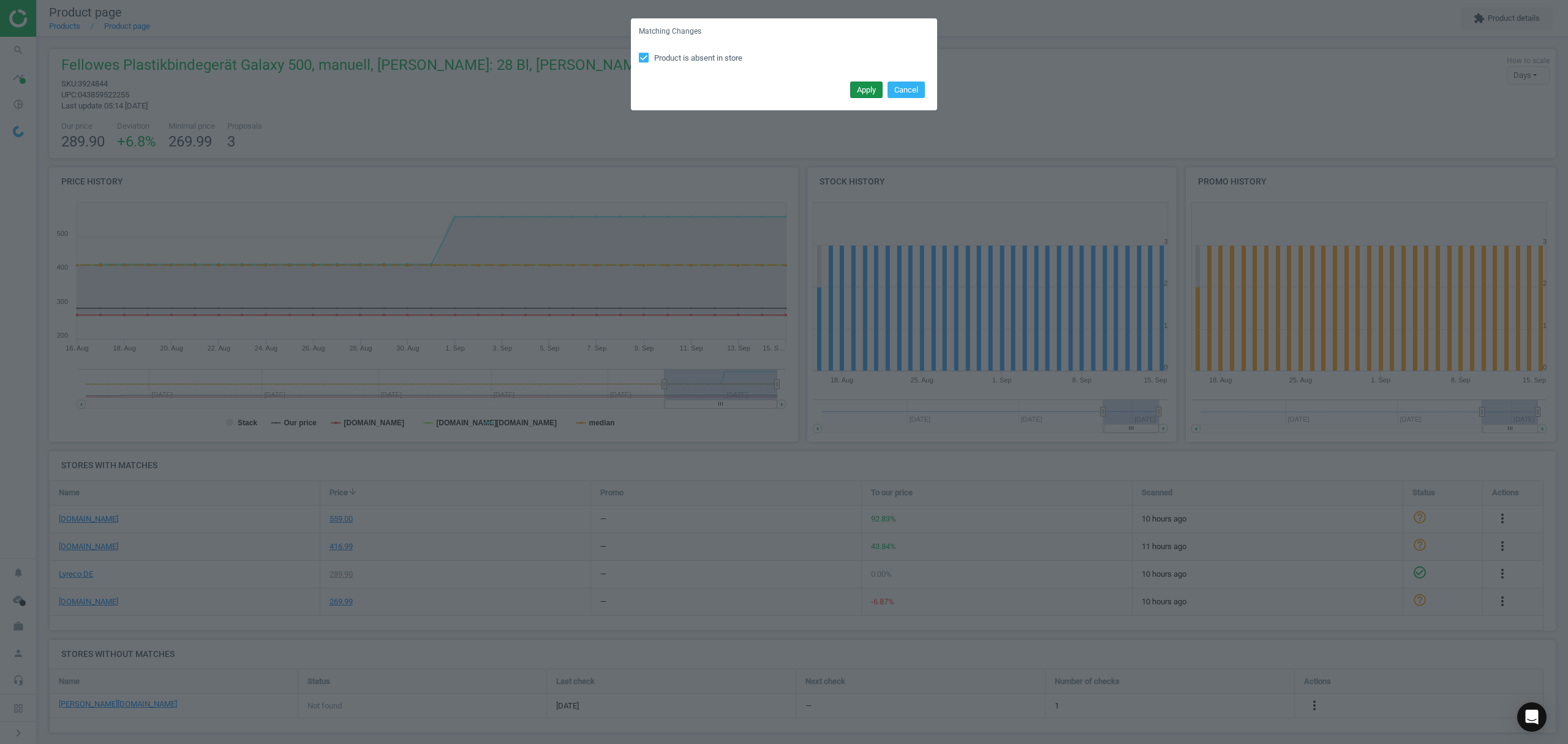
click at [868, 87] on button "Apply" at bounding box center [866, 90] width 32 height 17
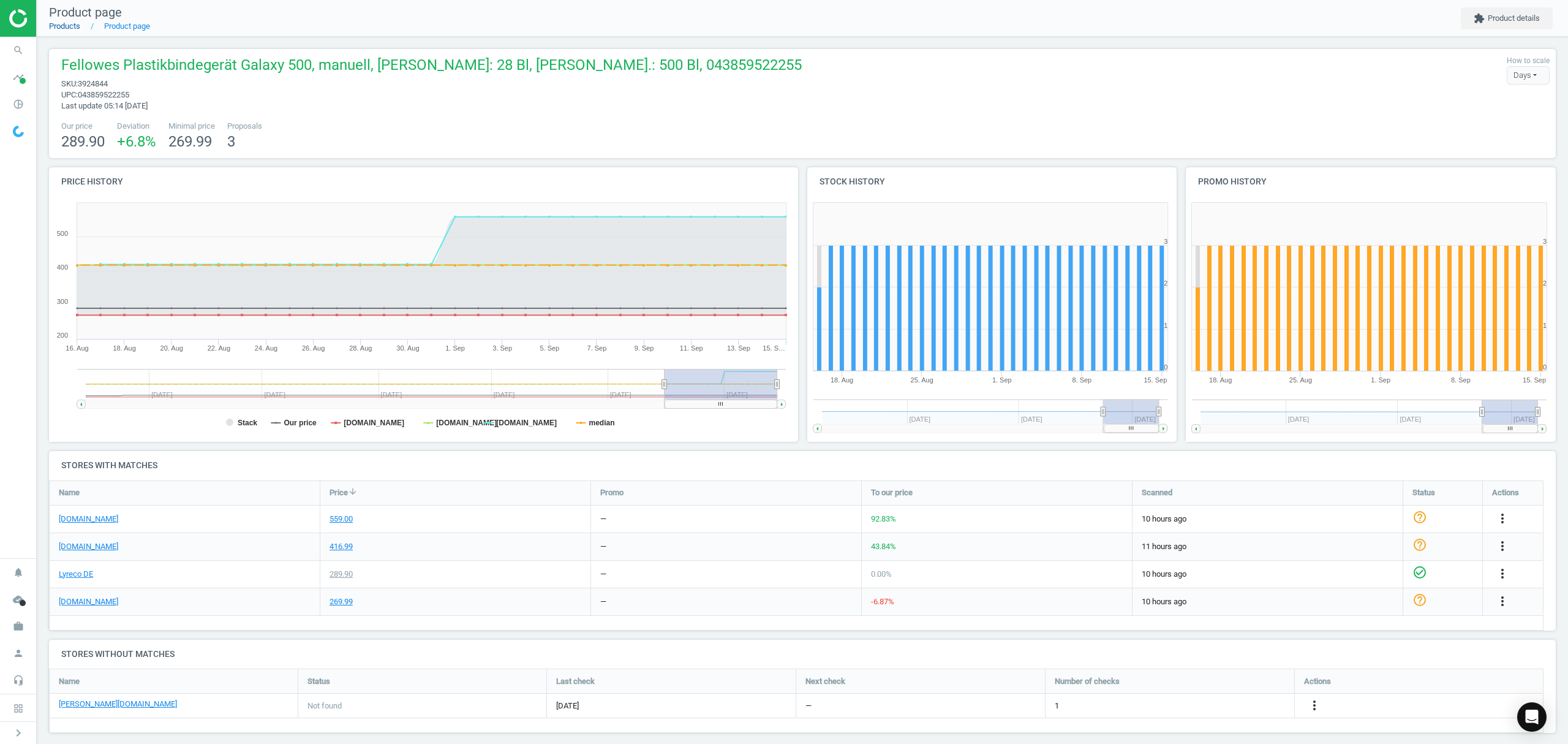
click at [64, 28] on link "Products" at bounding box center [65, 26] width 32 height 10
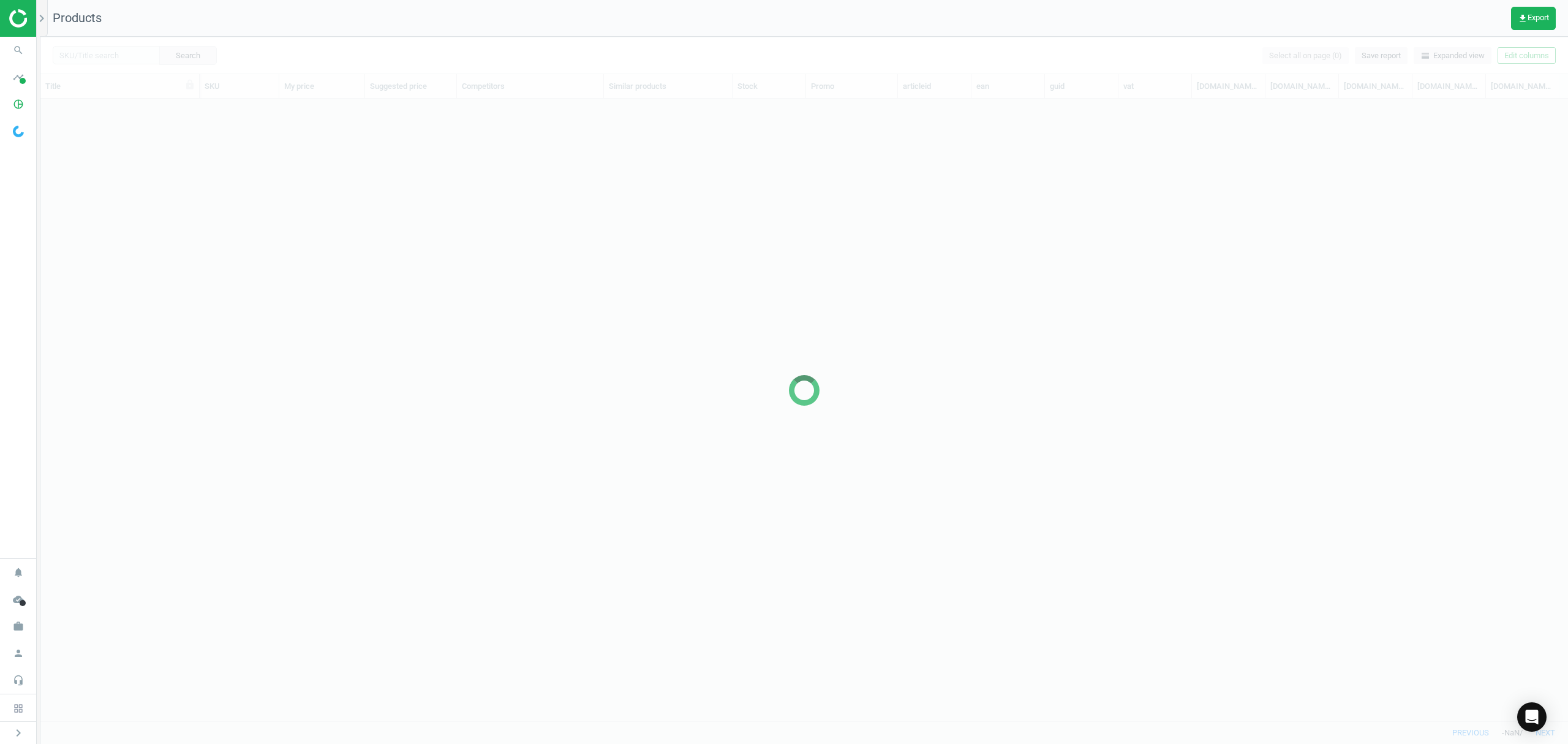
scroll to position [597, 1514]
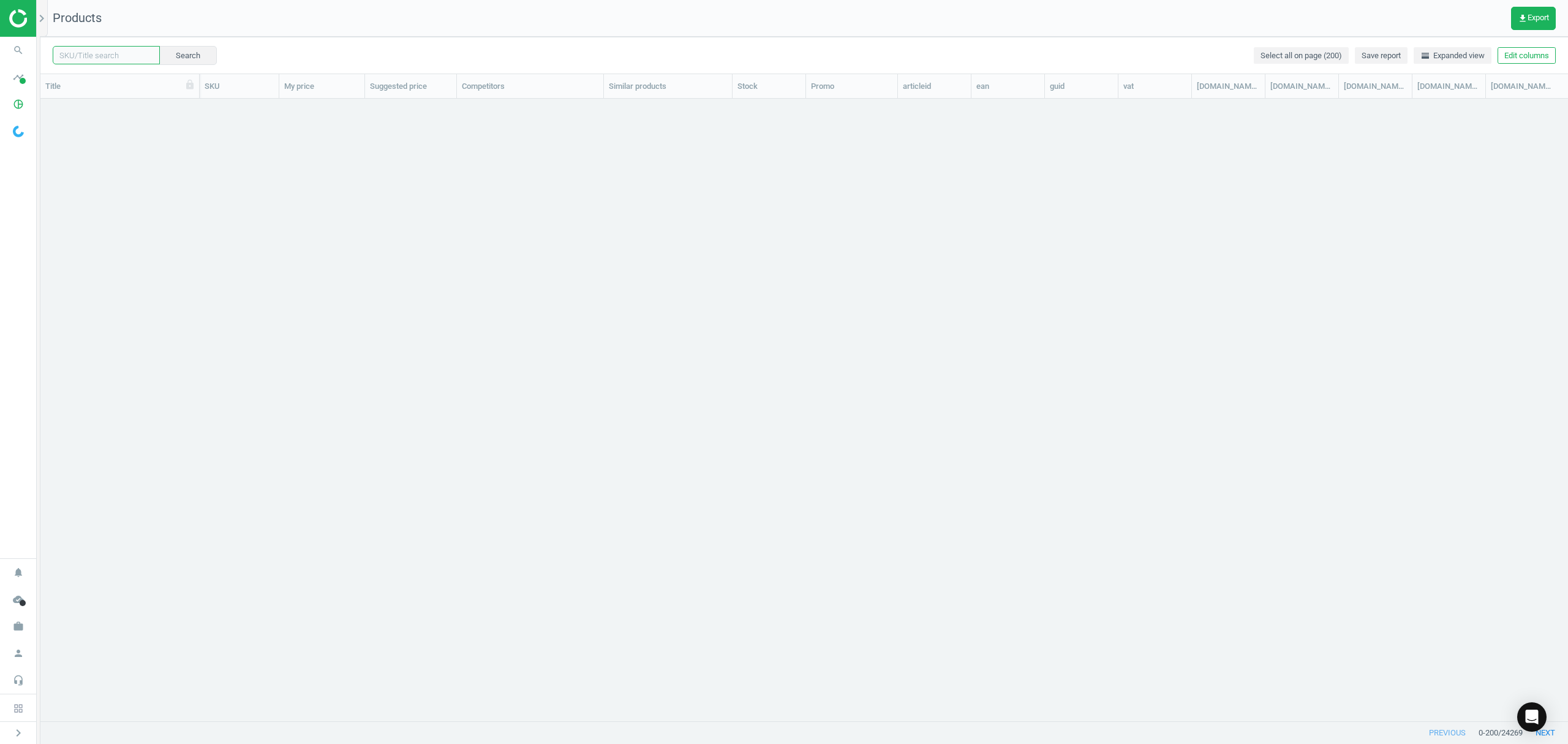
click at [124, 57] on input "text" at bounding box center [106, 55] width 107 height 18
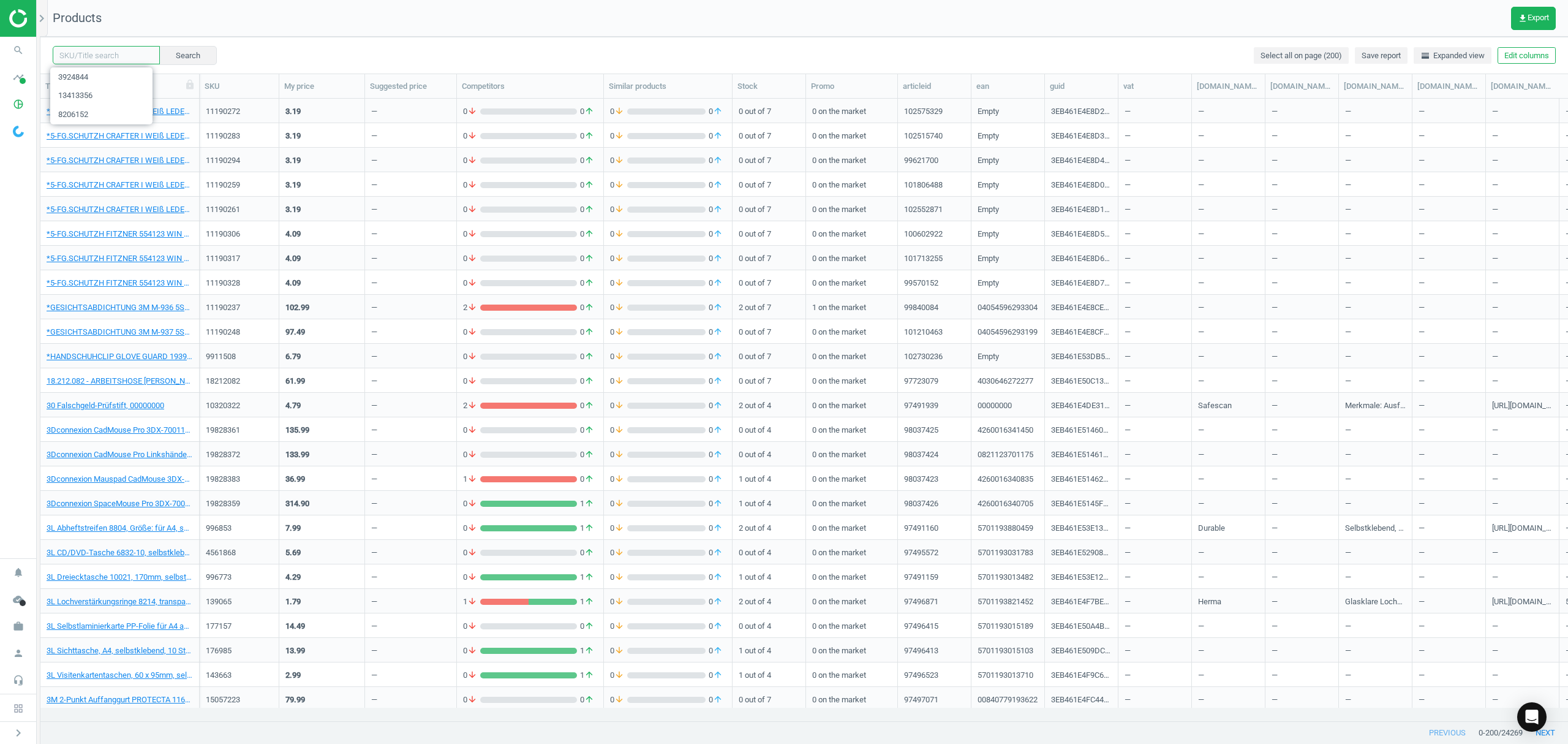
paste input "19379676"
type input "19379676"
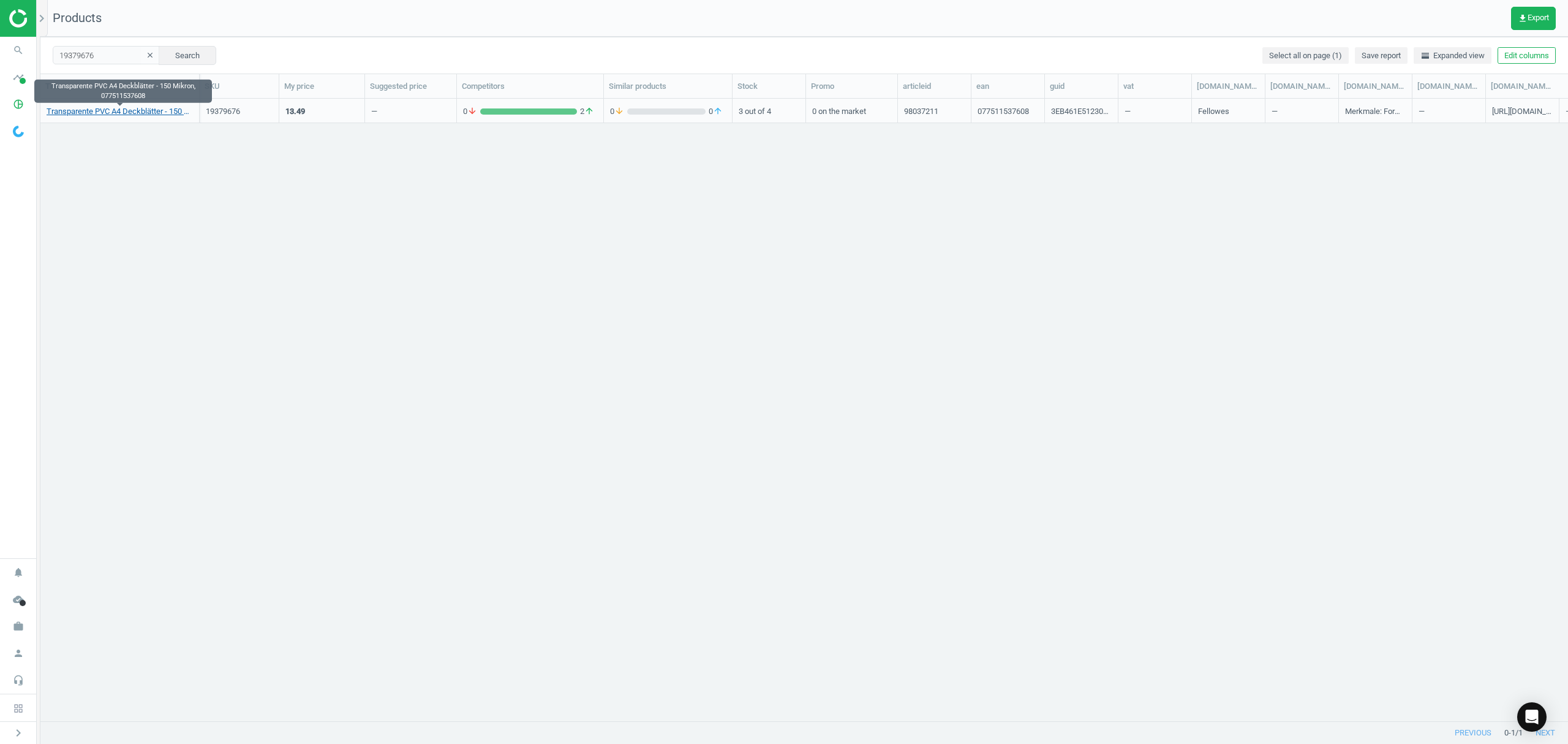
click at [109, 110] on link "Transparente PVC A4 Deckblätter - 150 Mikron, 077511537608" at bounding box center [119, 111] width 146 height 11
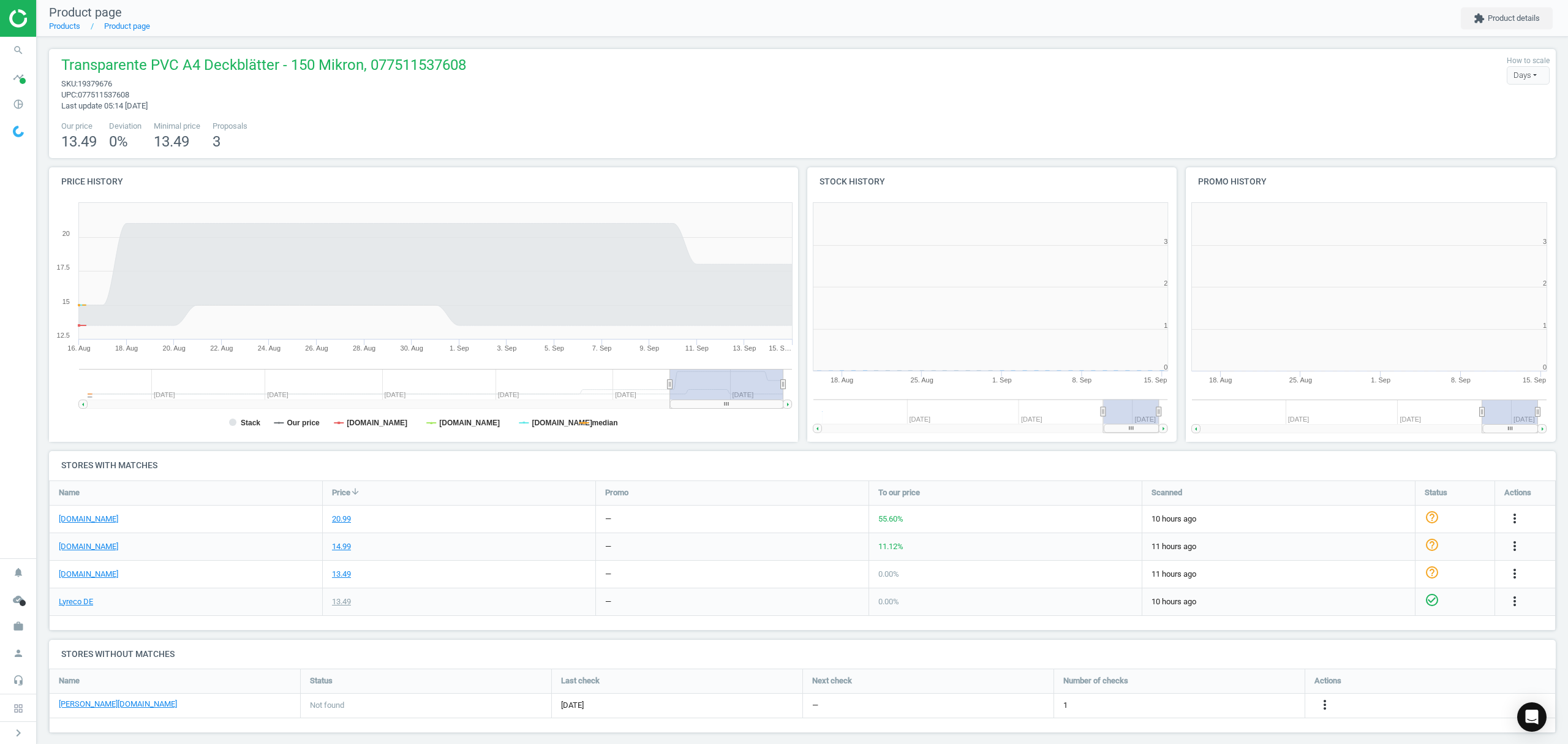
scroll to position [270, 392]
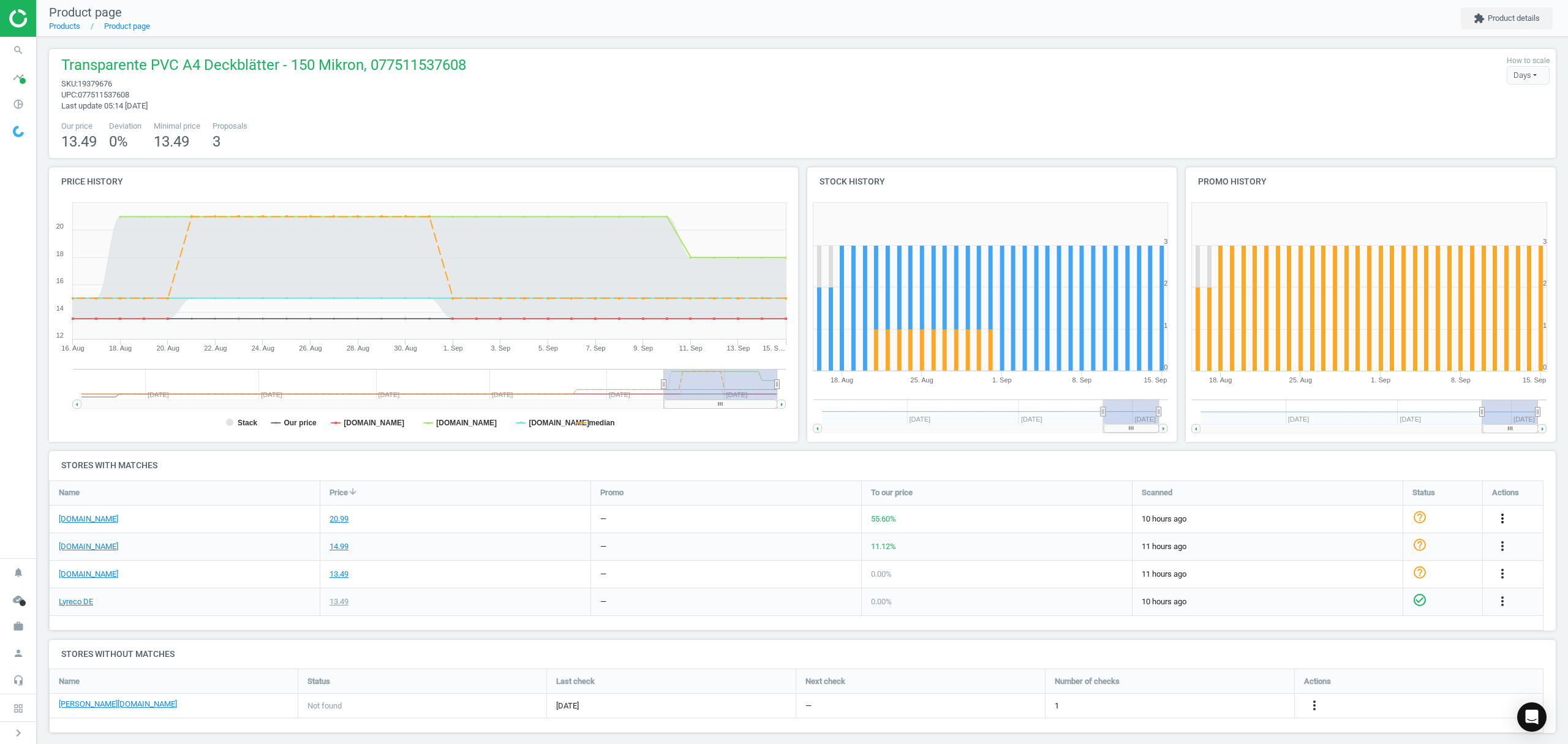
click at [1505, 517] on icon "more_vert" at bounding box center [1503, 519] width 15 height 15
click at [1373, 547] on link "Edit URL/product option" at bounding box center [1407, 548] width 168 height 19
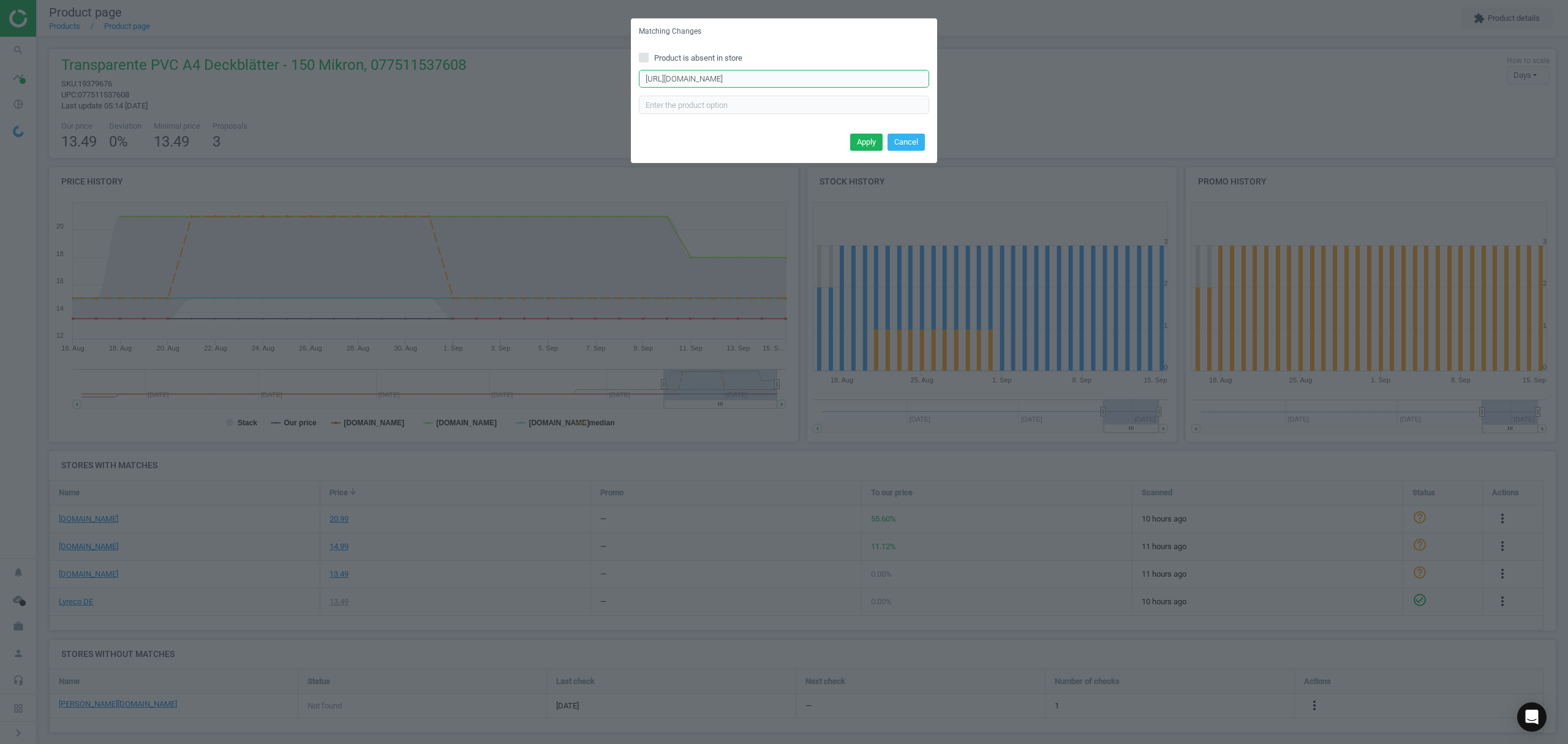
click at [772, 79] on input "[URL][DOMAIN_NAME]" at bounding box center [783, 79] width 290 height 18
click at [773, 79] on input "[URL][DOMAIN_NAME]" at bounding box center [783, 79] width 290 height 18
paste input "38"
type input "[URL][DOMAIN_NAME]"
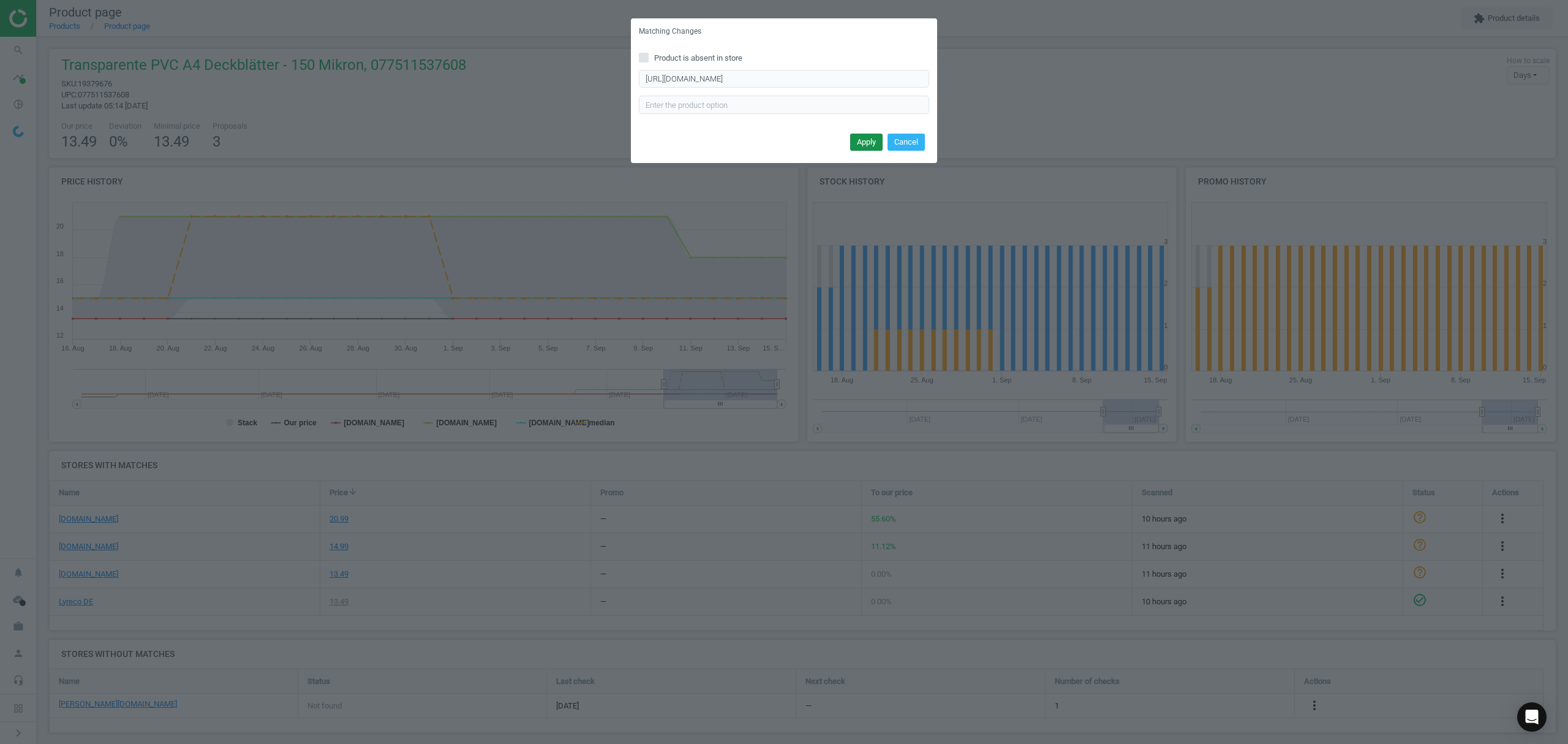
click at [867, 137] on button "Apply" at bounding box center [866, 142] width 32 height 17
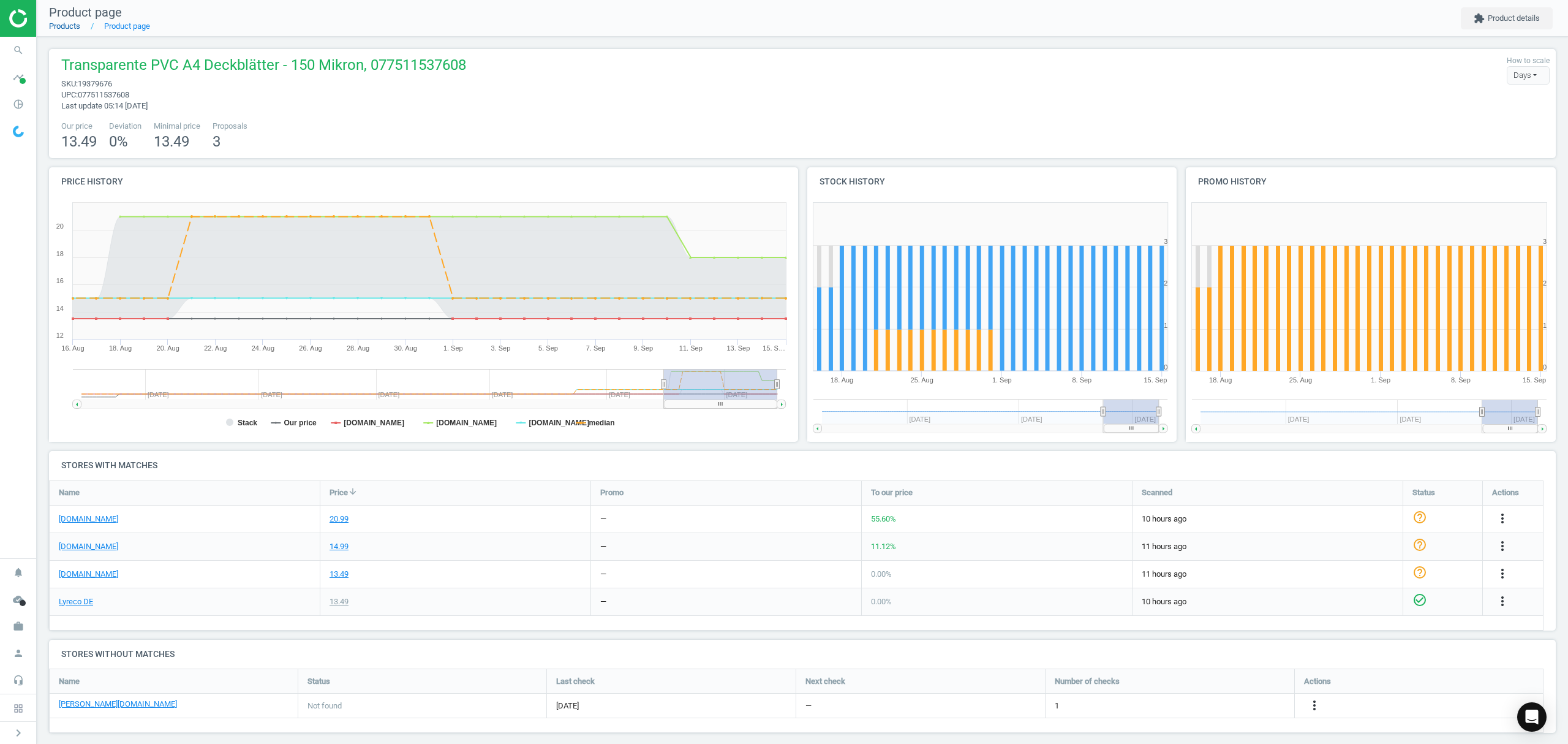
click at [66, 25] on link "Products" at bounding box center [65, 26] width 32 height 10
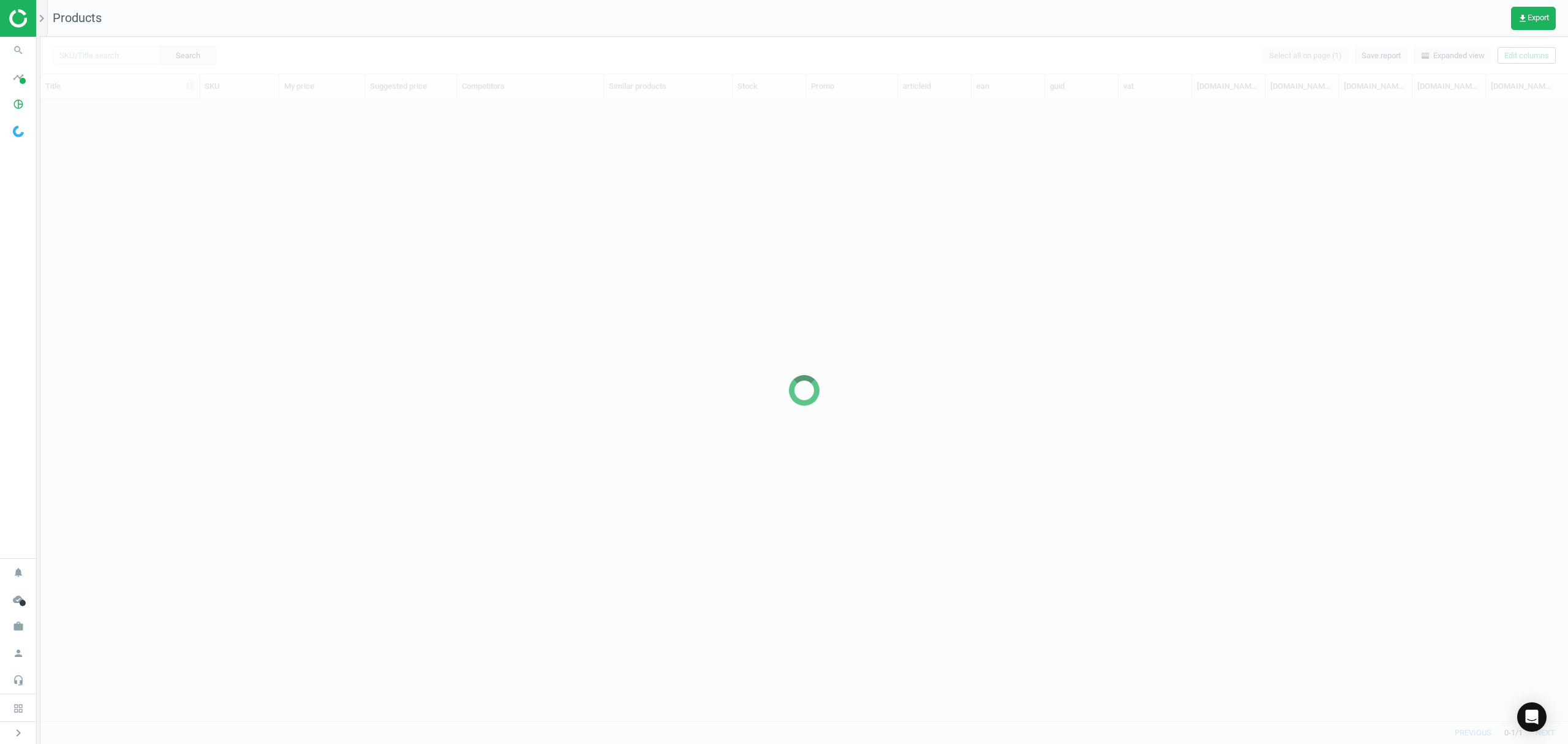
scroll to position [597, 1514]
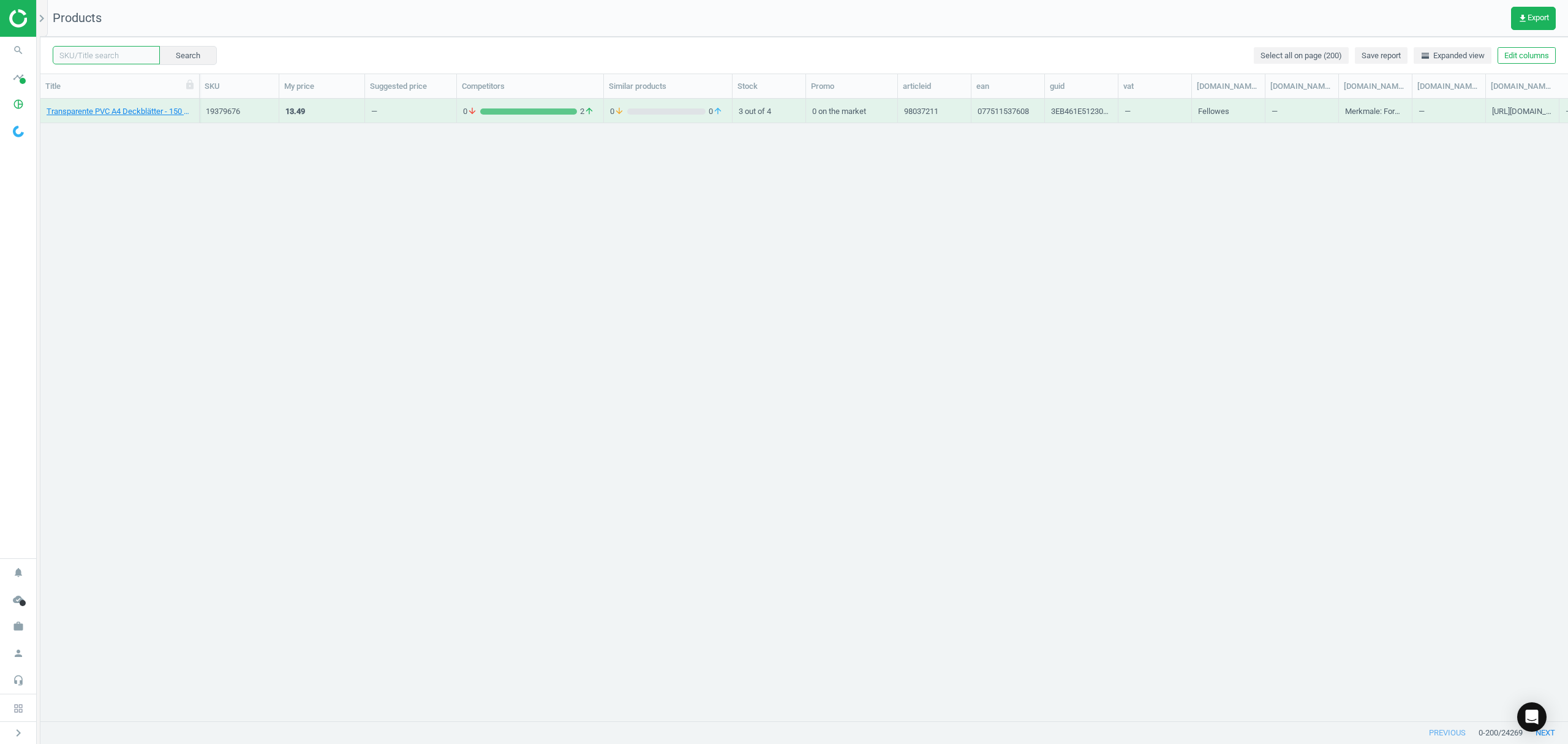
click at [113, 59] on input "text" at bounding box center [106, 55] width 107 height 18
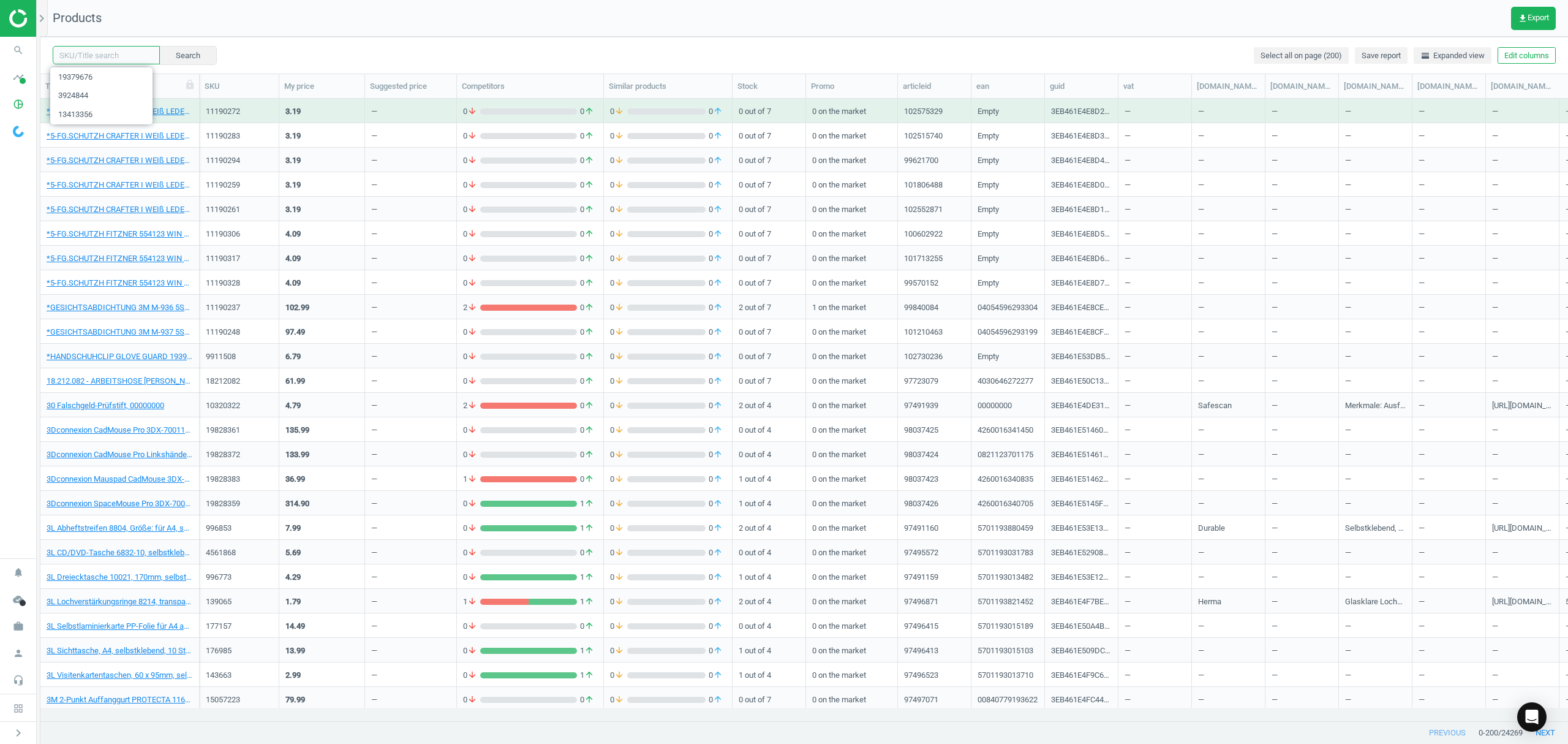
paste input "1110861"
type input "1110861"
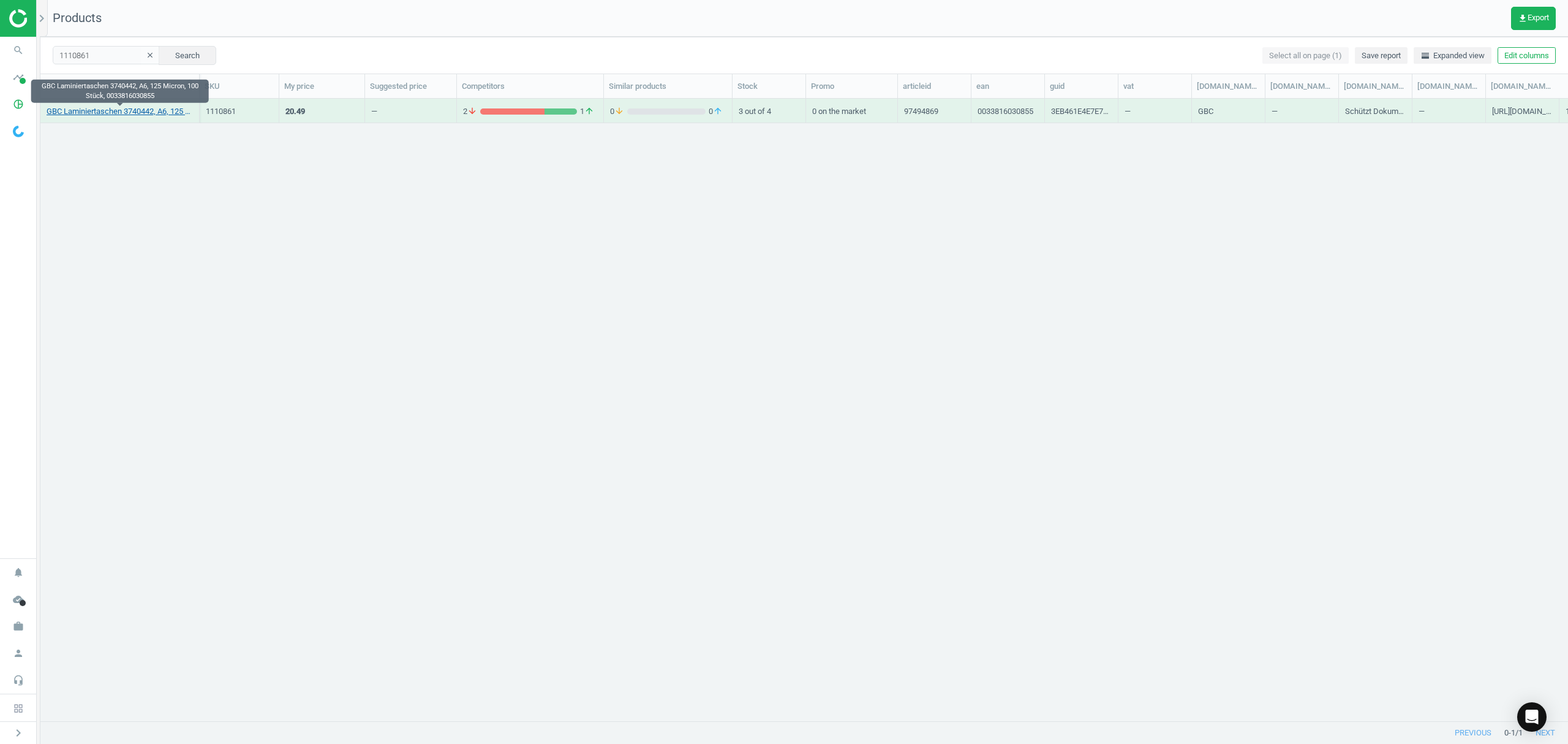
click at [94, 113] on link "GBC Laminiertaschen 3740442, A6, 125 Micron, 100 Stück, 0033816030855" at bounding box center [119, 111] width 146 height 11
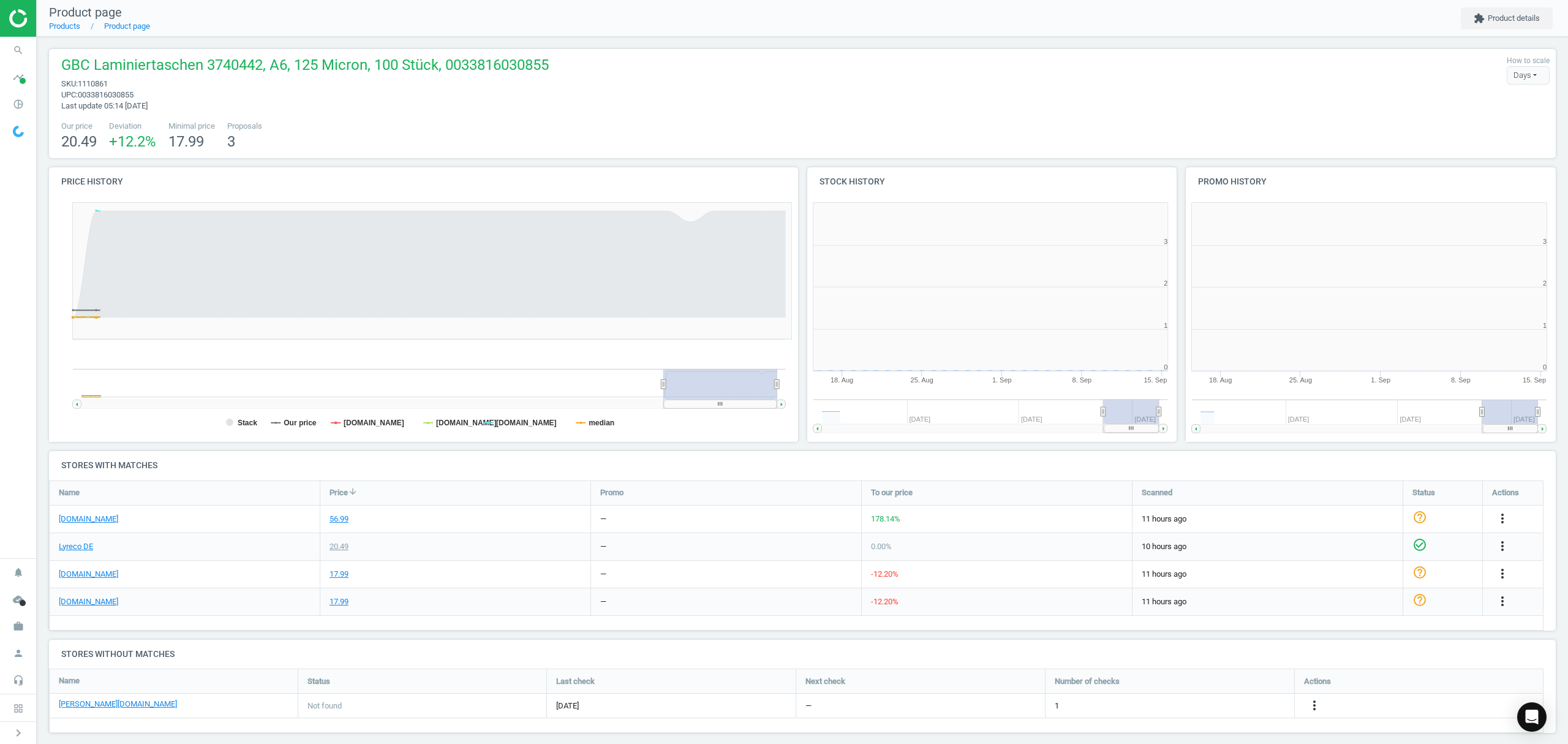
scroll to position [270, 392]
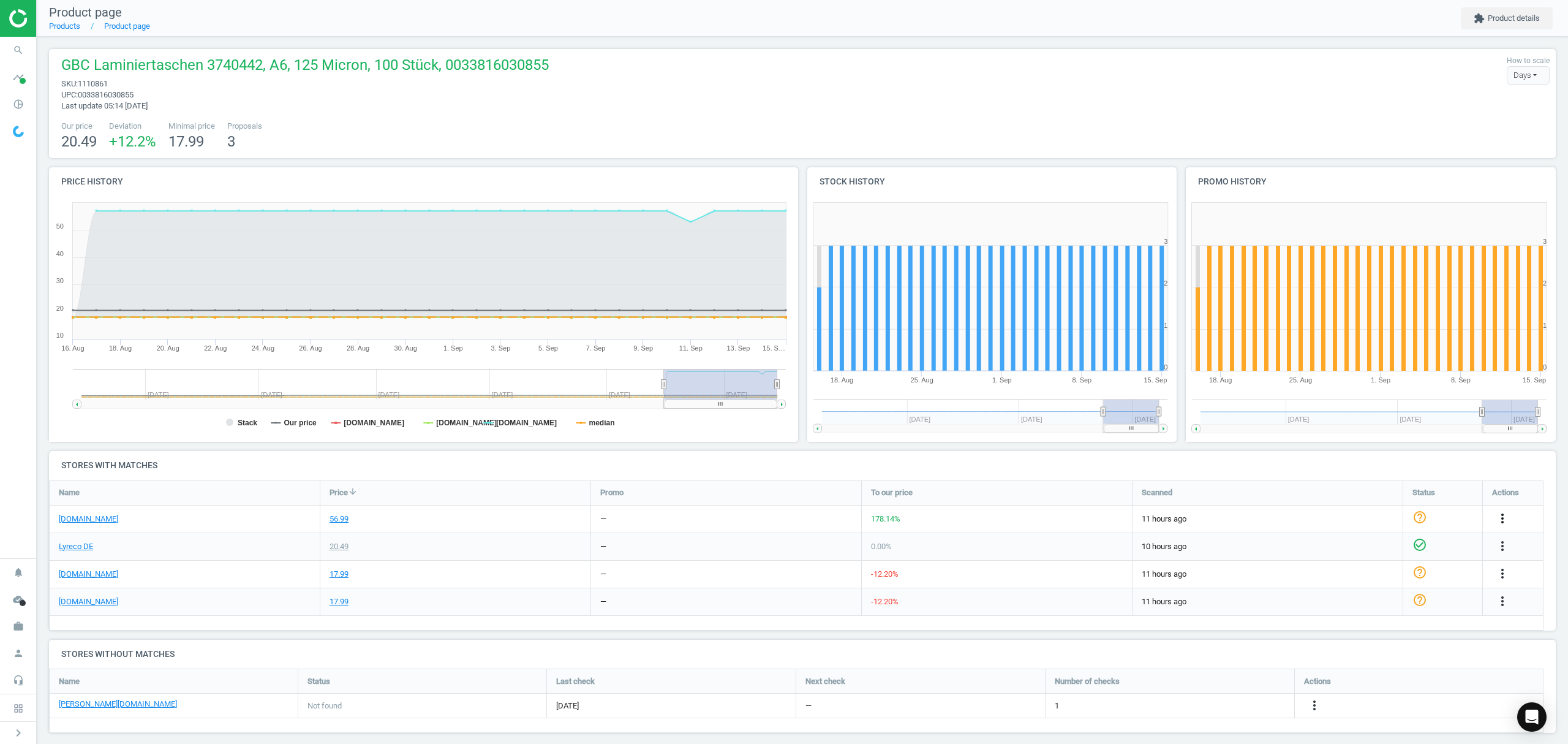
click at [1498, 516] on icon "more_vert" at bounding box center [1503, 519] width 15 height 15
click at [1378, 549] on link "Edit URL/product option" at bounding box center [1407, 548] width 168 height 19
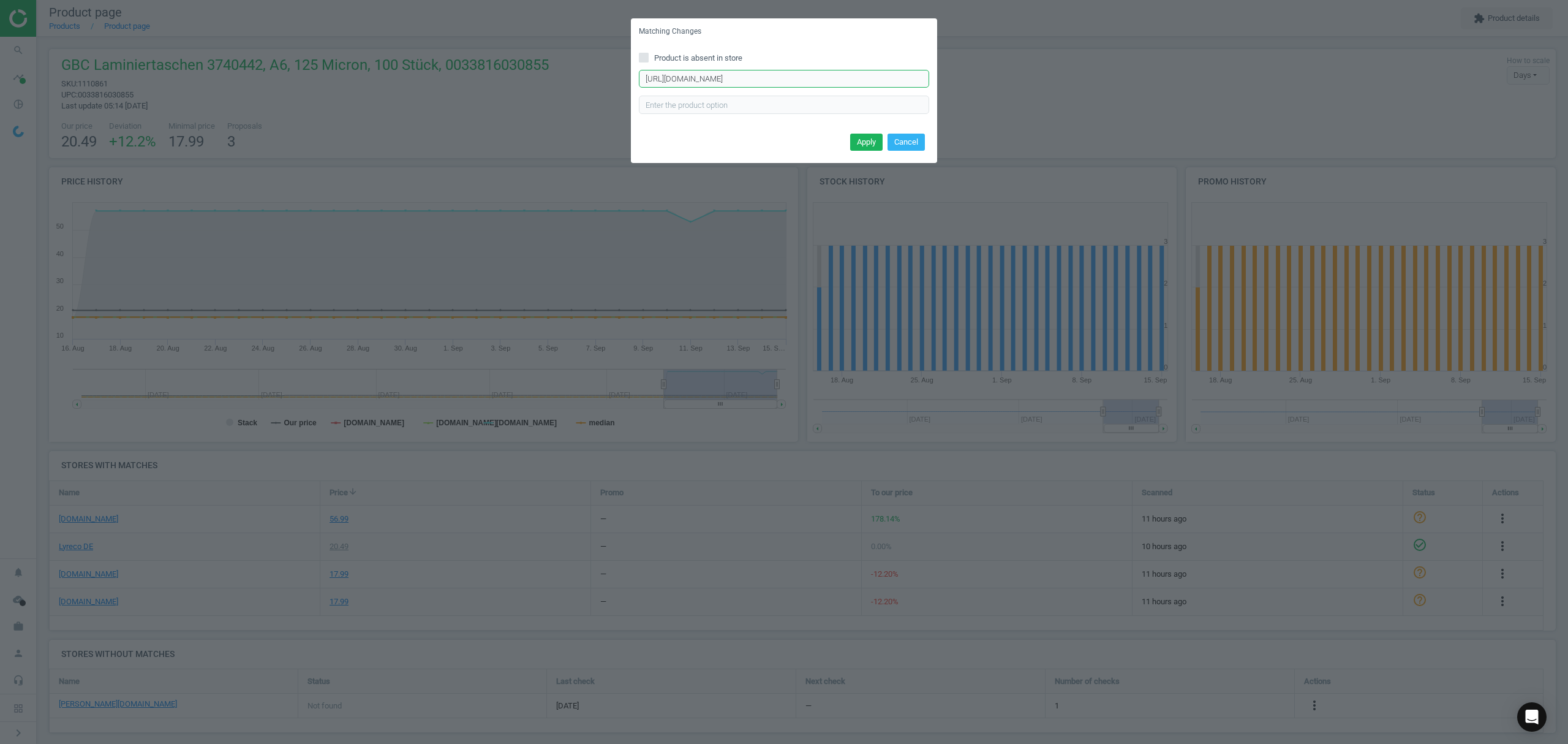
click at [746, 84] on input "[URL][DOMAIN_NAME]" at bounding box center [783, 79] width 290 height 18
paste input "476"
type input "[URL][DOMAIN_NAME]"
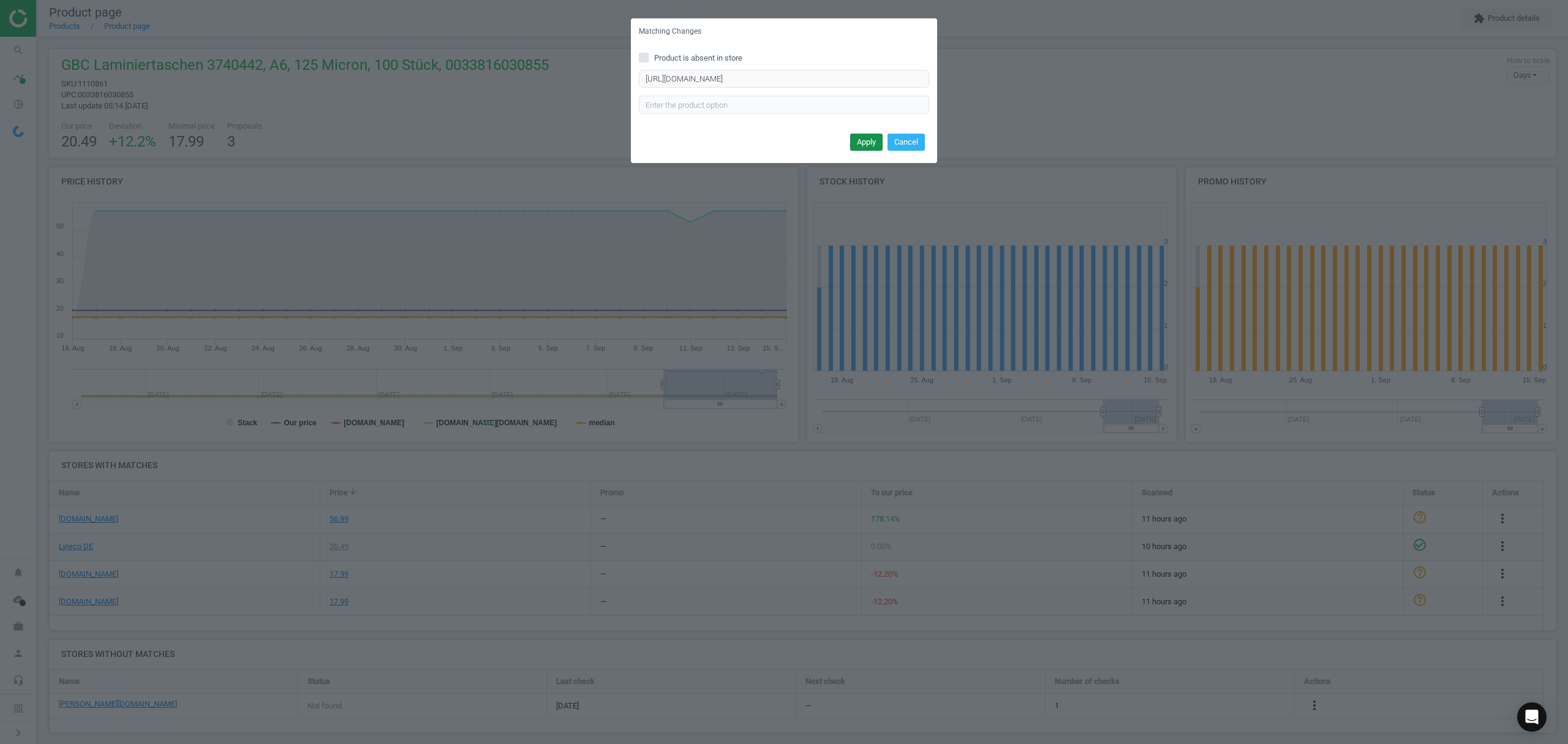
click at [867, 142] on button "Apply" at bounding box center [866, 142] width 32 height 17
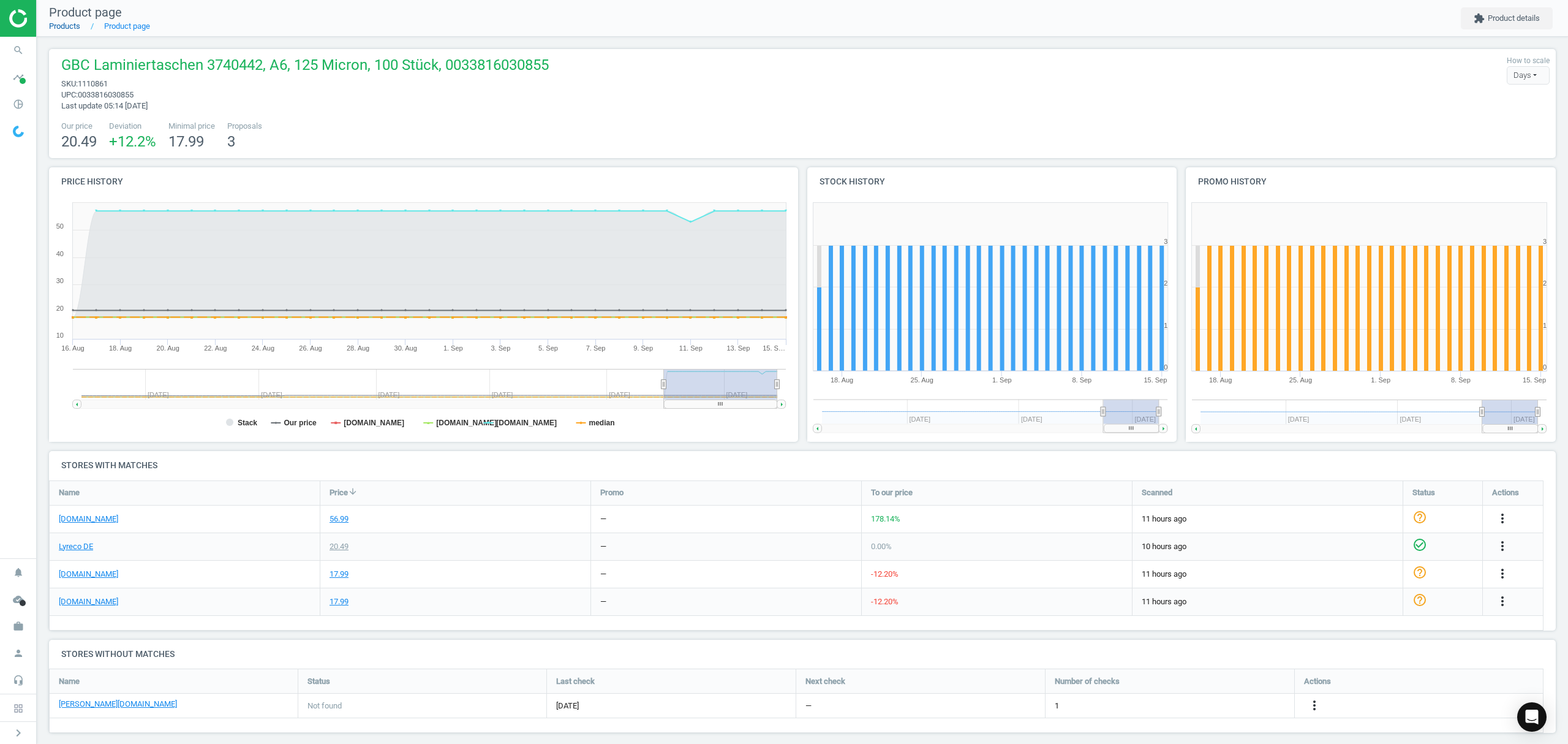
click at [65, 24] on link "Products" at bounding box center [65, 26] width 32 height 10
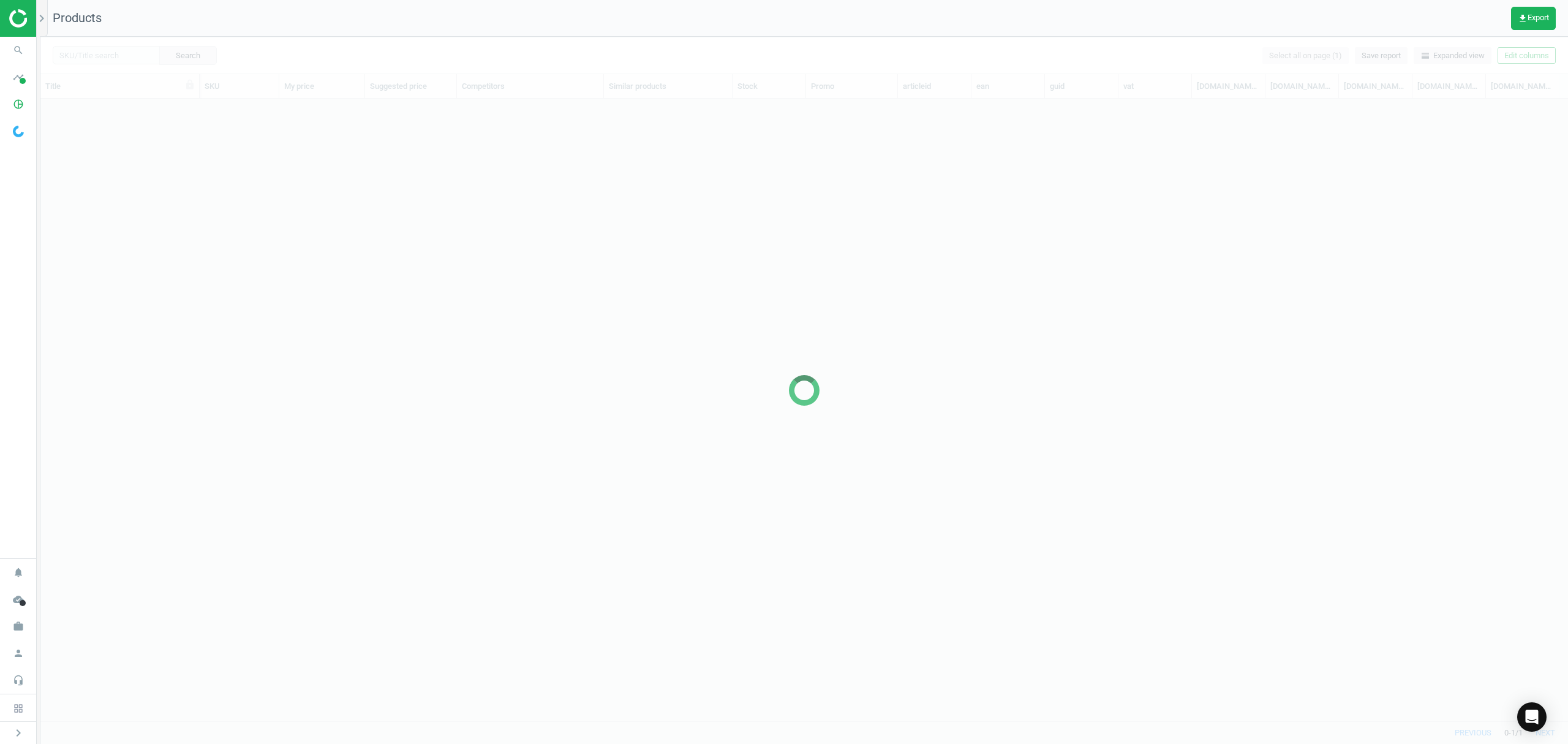
scroll to position [597, 1514]
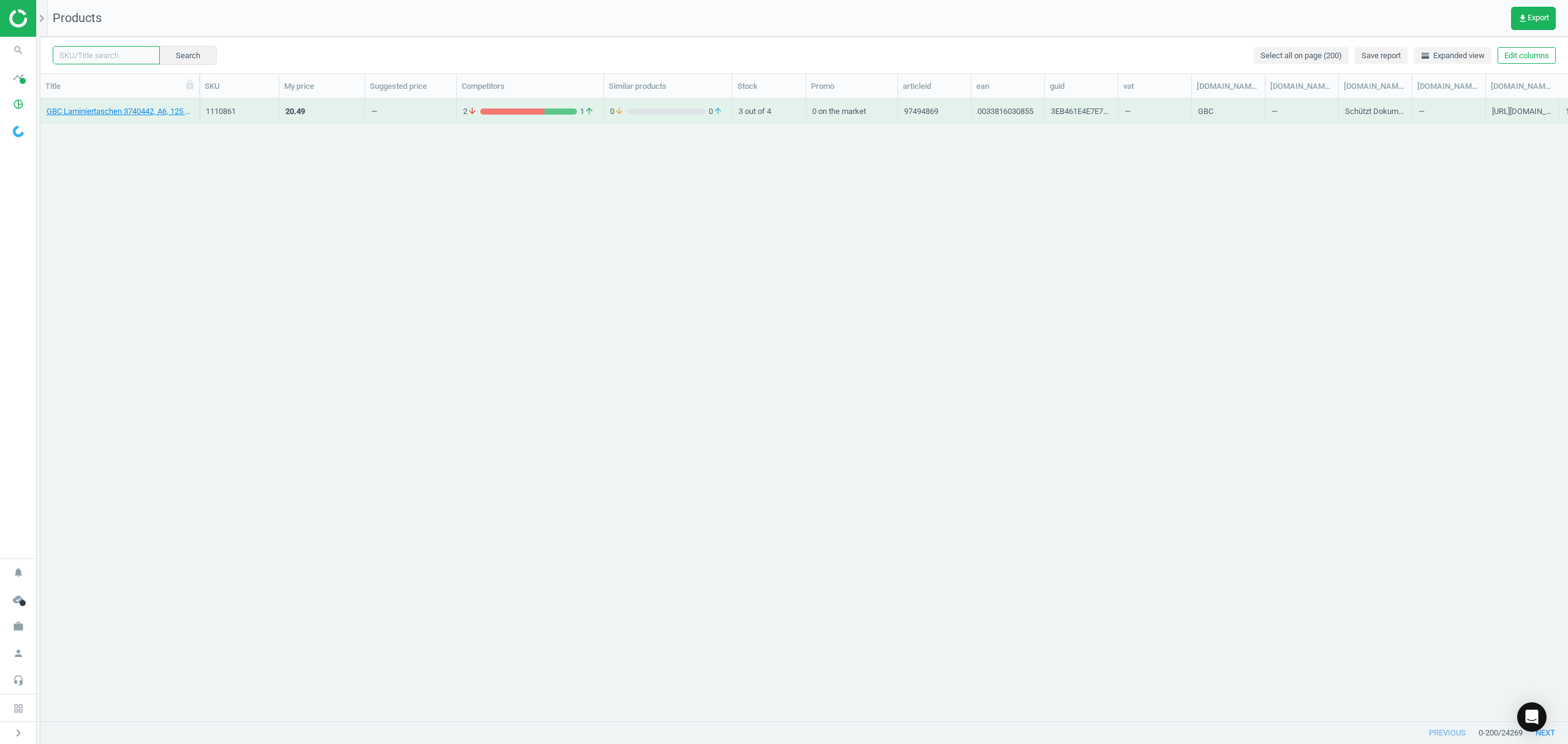
click at [106, 55] on input "text" at bounding box center [106, 55] width 107 height 18
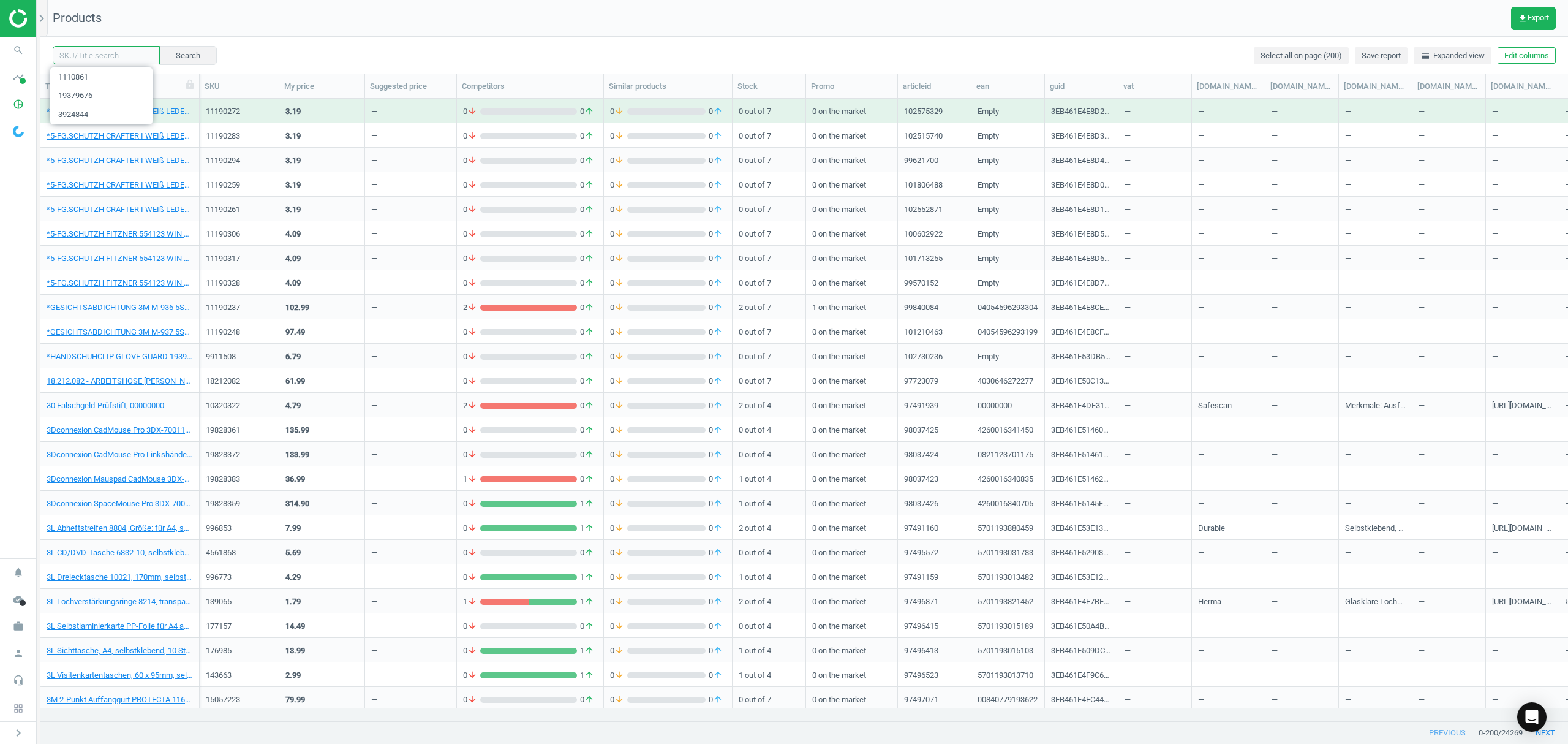
paste input "5384225"
type input "5384225"
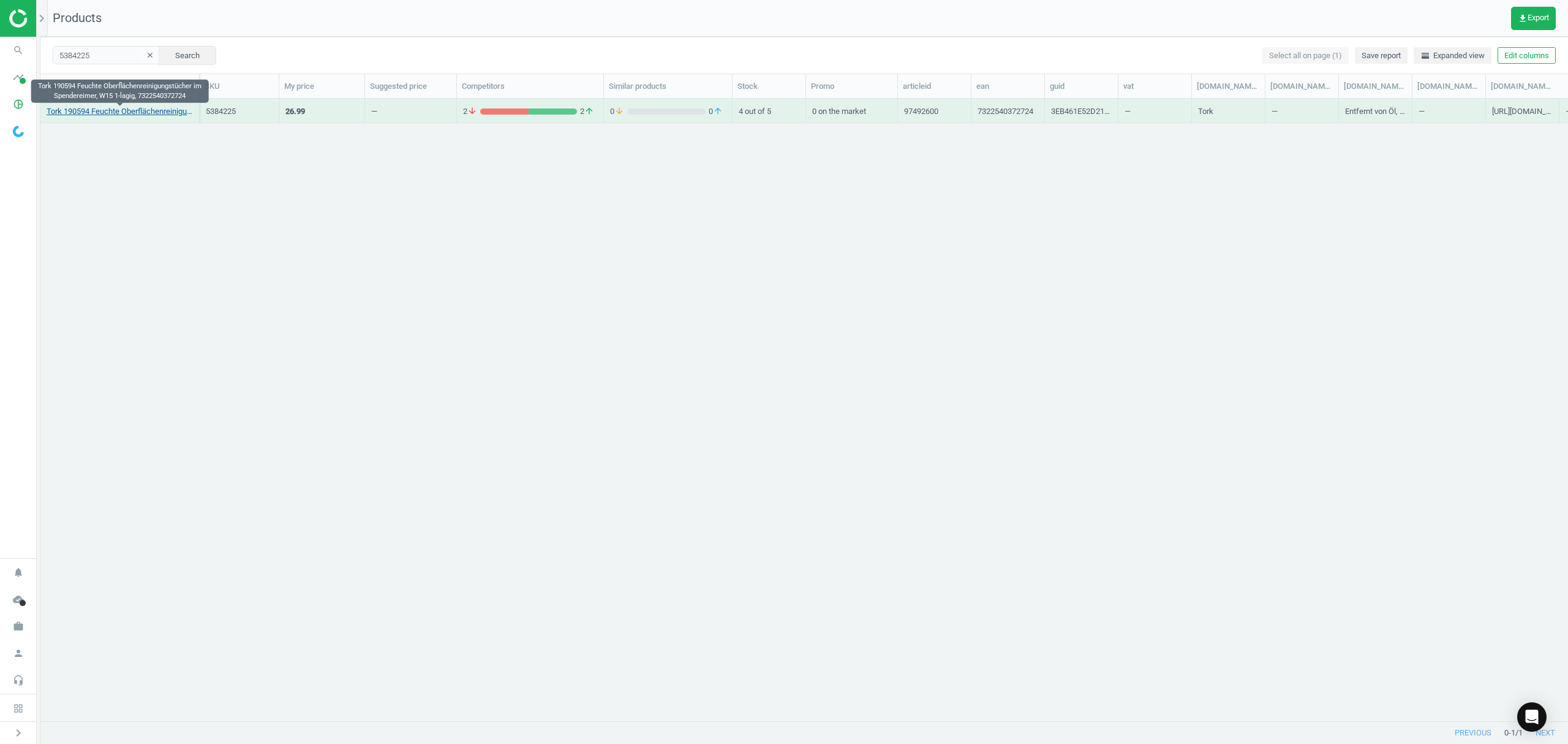
click at [109, 109] on link "Tork 190594 Feuchte Oberflächenreinigungstücher im Spendereimer, W15 1-lagig, 7…" at bounding box center [119, 111] width 146 height 11
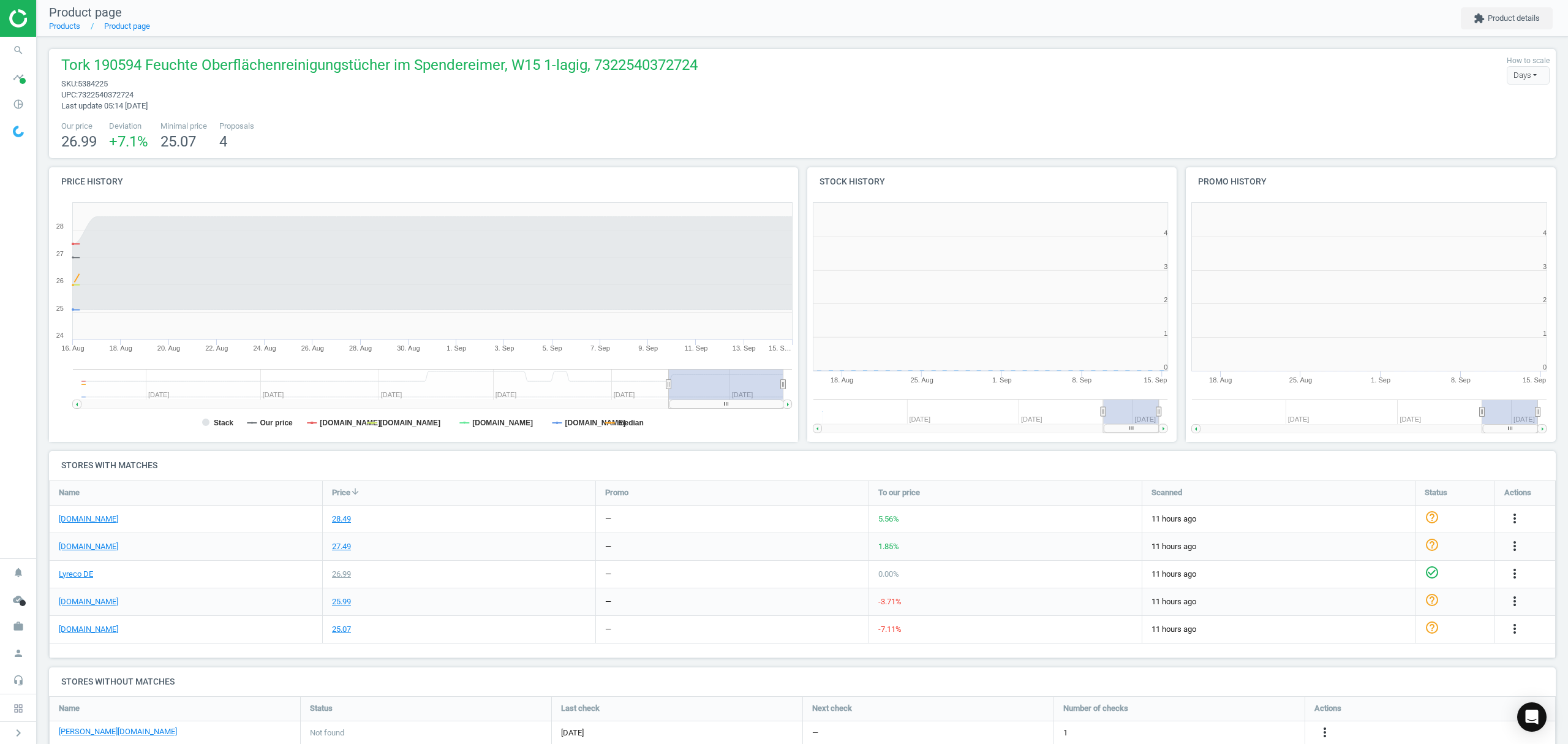
scroll to position [6, 6]
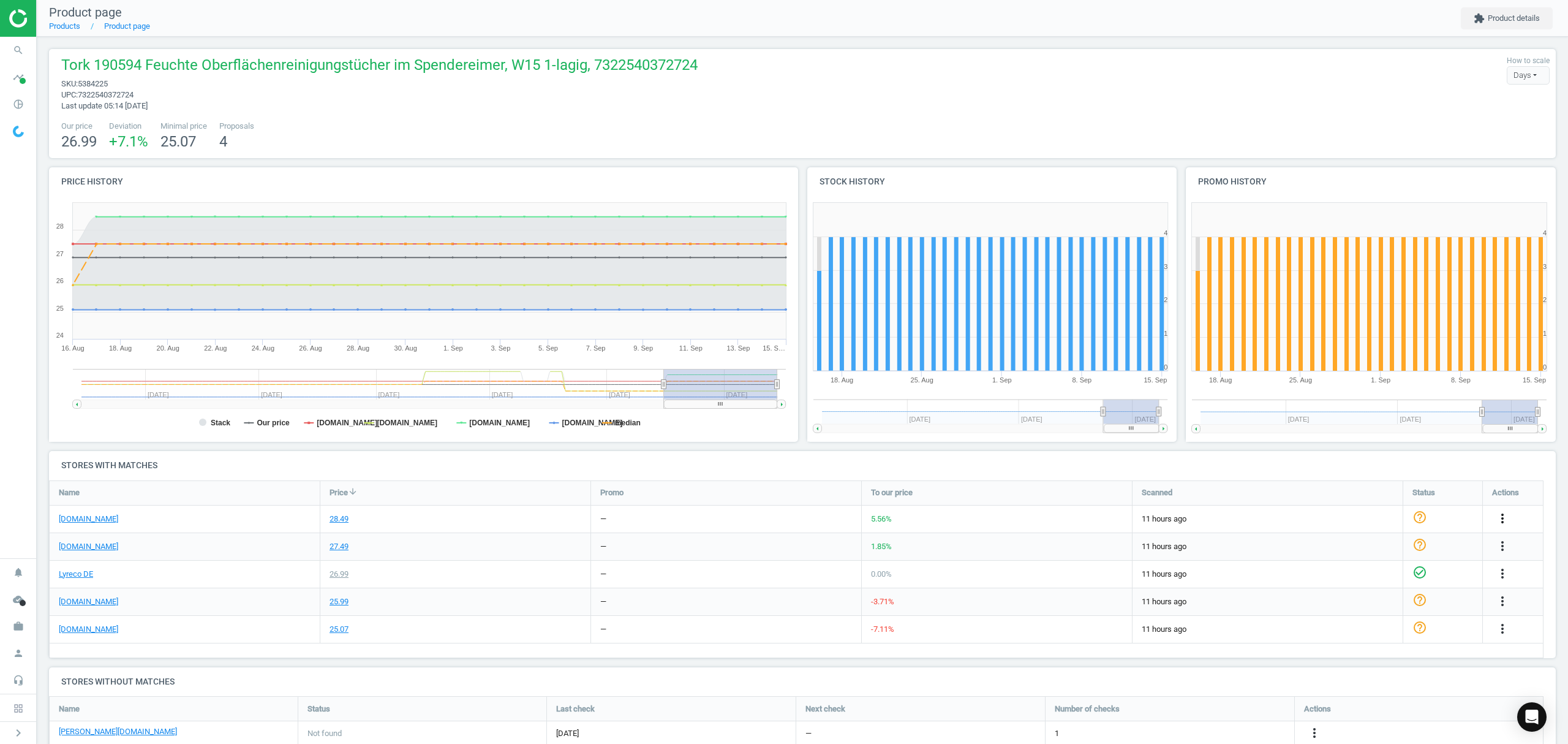
click at [1500, 518] on icon "more_vert" at bounding box center [1503, 519] width 15 height 15
click at [1339, 548] on link "Edit URL/product option" at bounding box center [1407, 548] width 168 height 19
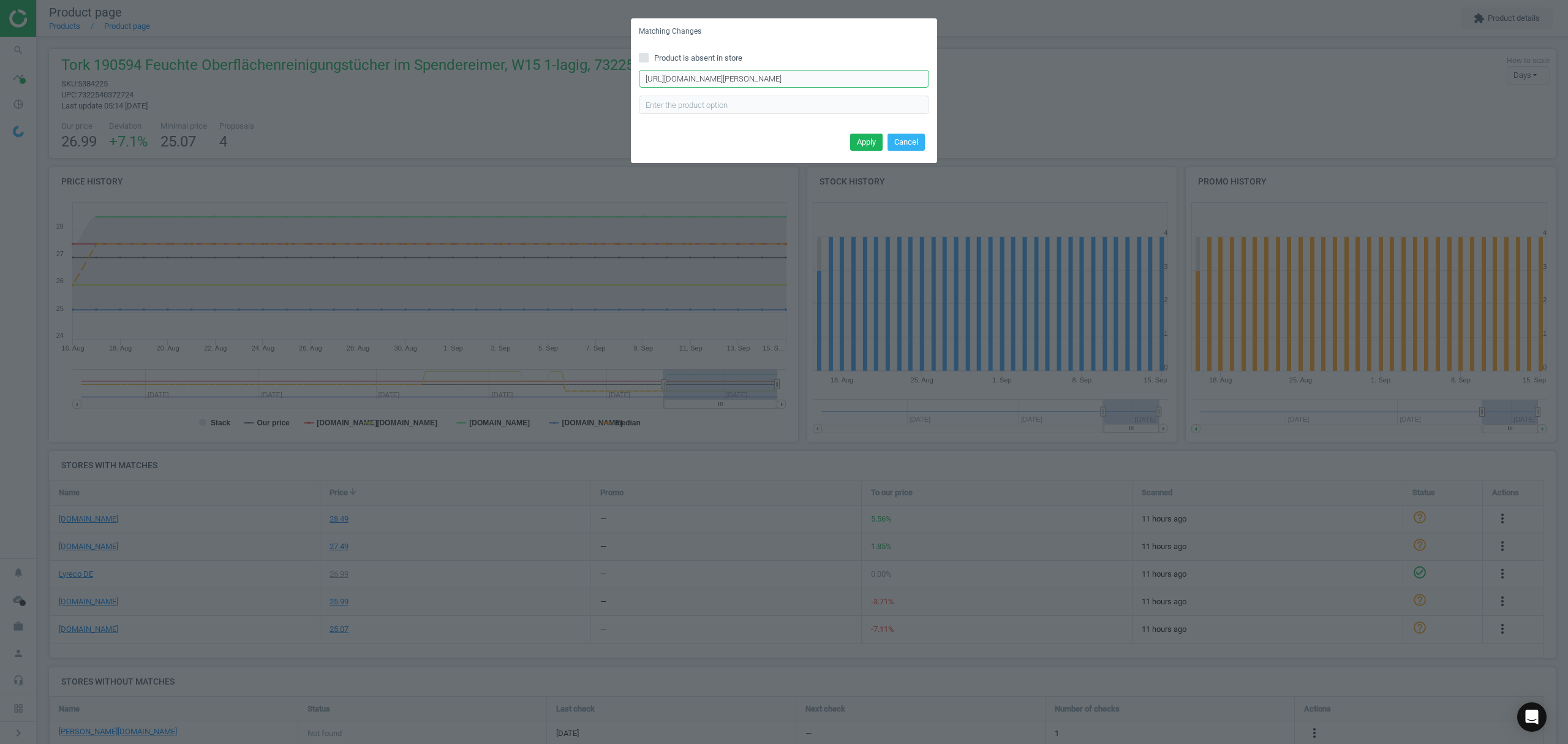
click at [813, 73] on input "https://www.office-discount.de/herma-namensetiketten-558092" at bounding box center [783, 79] width 290 height 18
click at [647, 59] on input "Product is absent in store" at bounding box center [644, 57] width 8 height 8
checkbox input "true"
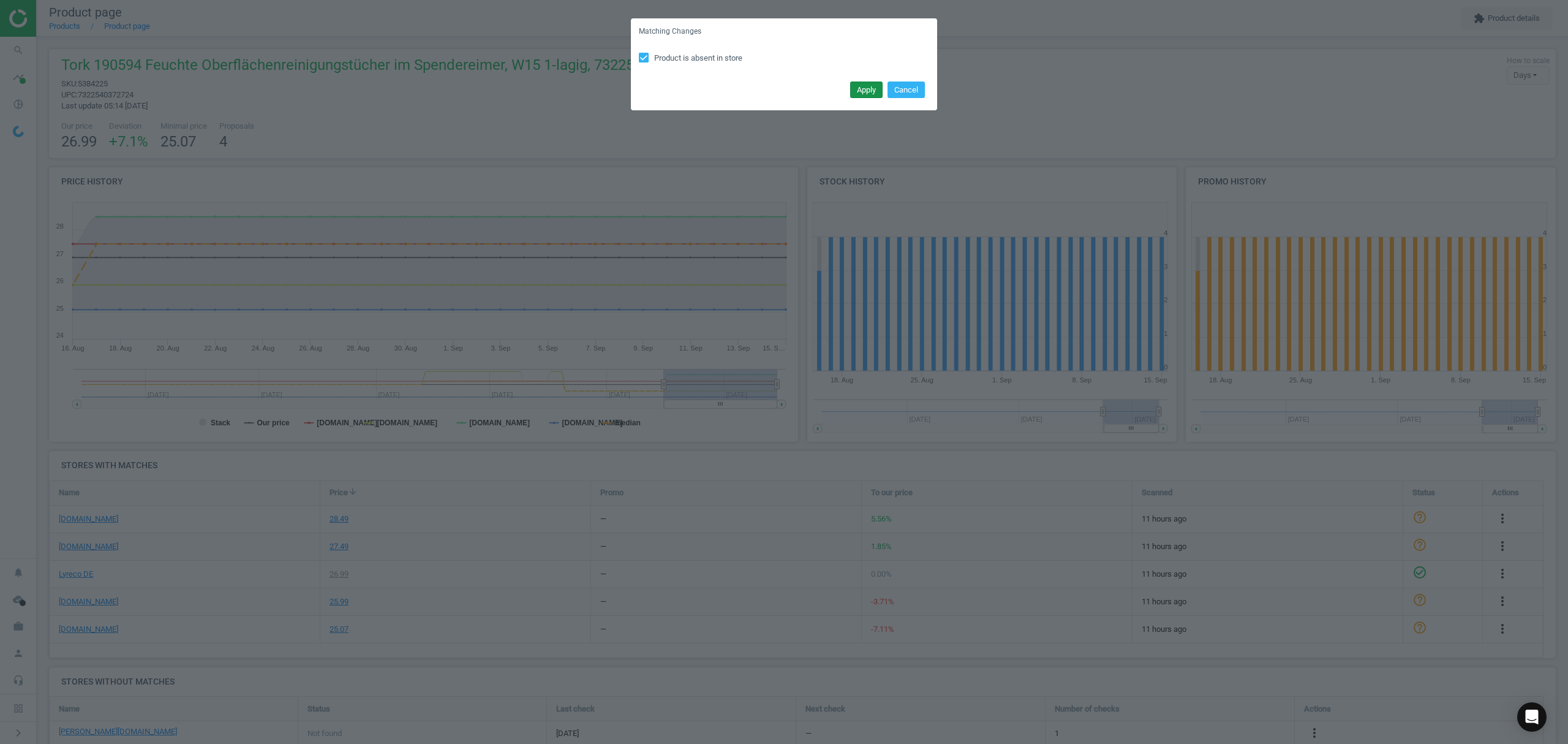
click at [860, 90] on button "Apply" at bounding box center [866, 90] width 32 height 17
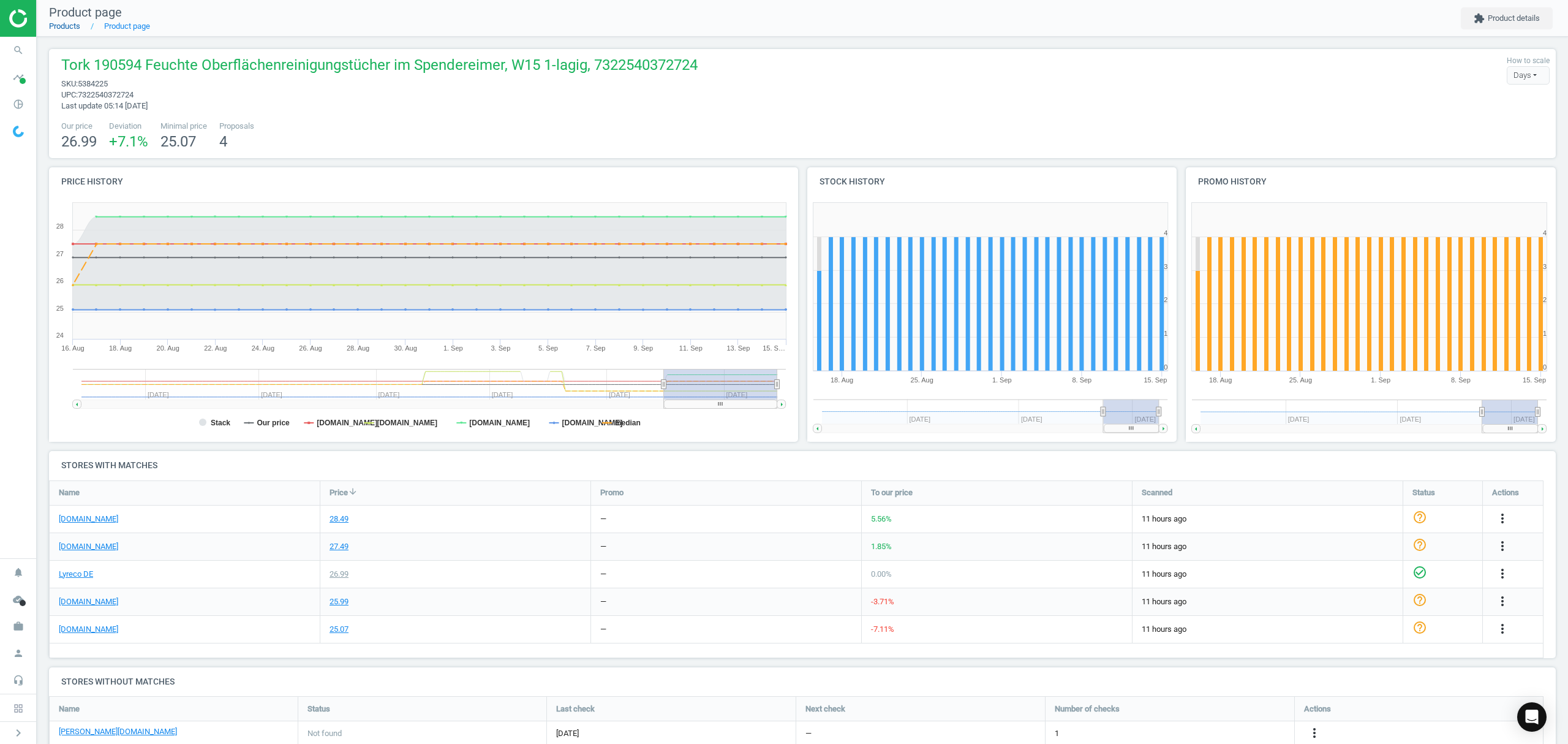
click at [64, 24] on link "Products" at bounding box center [65, 26] width 32 height 10
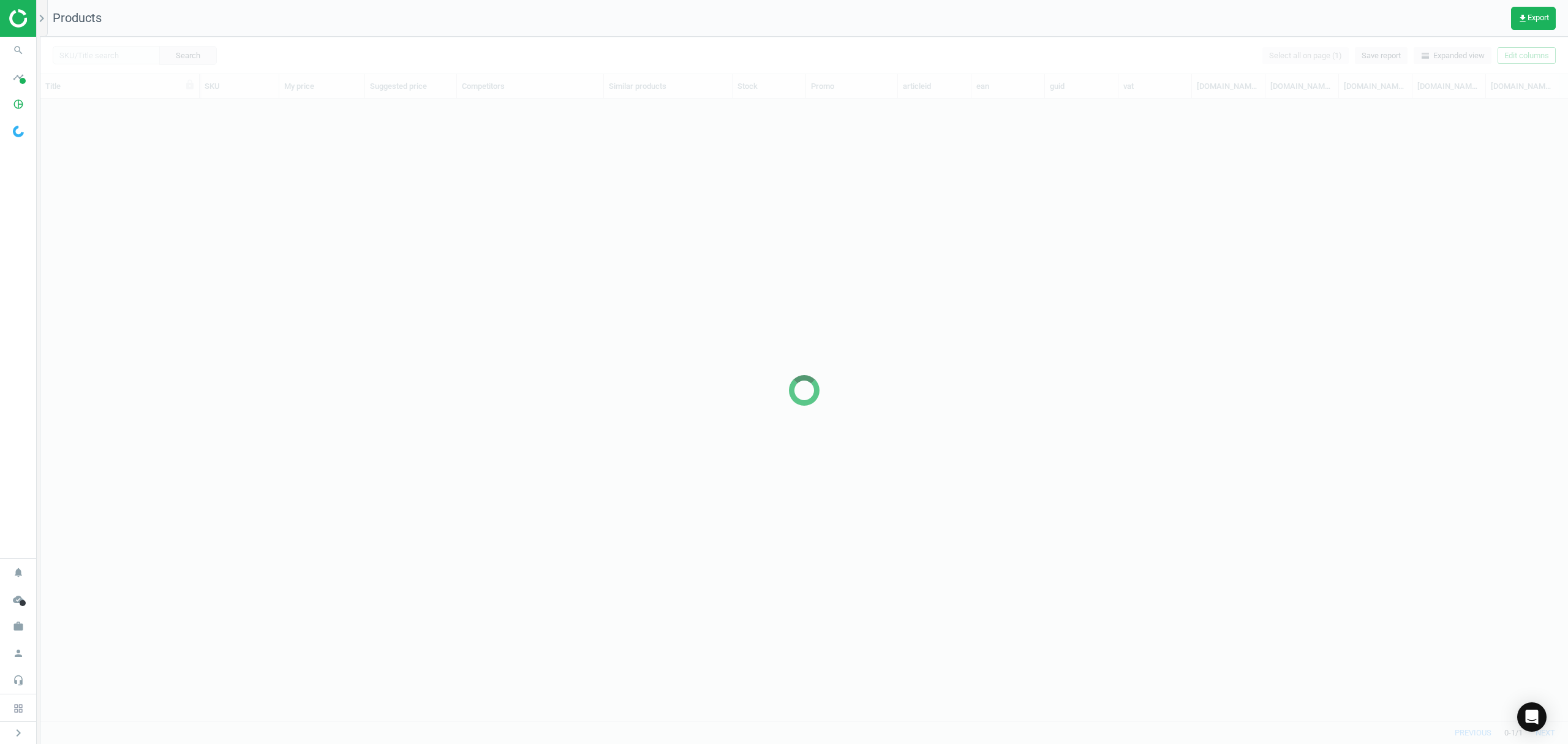
scroll to position [597, 1514]
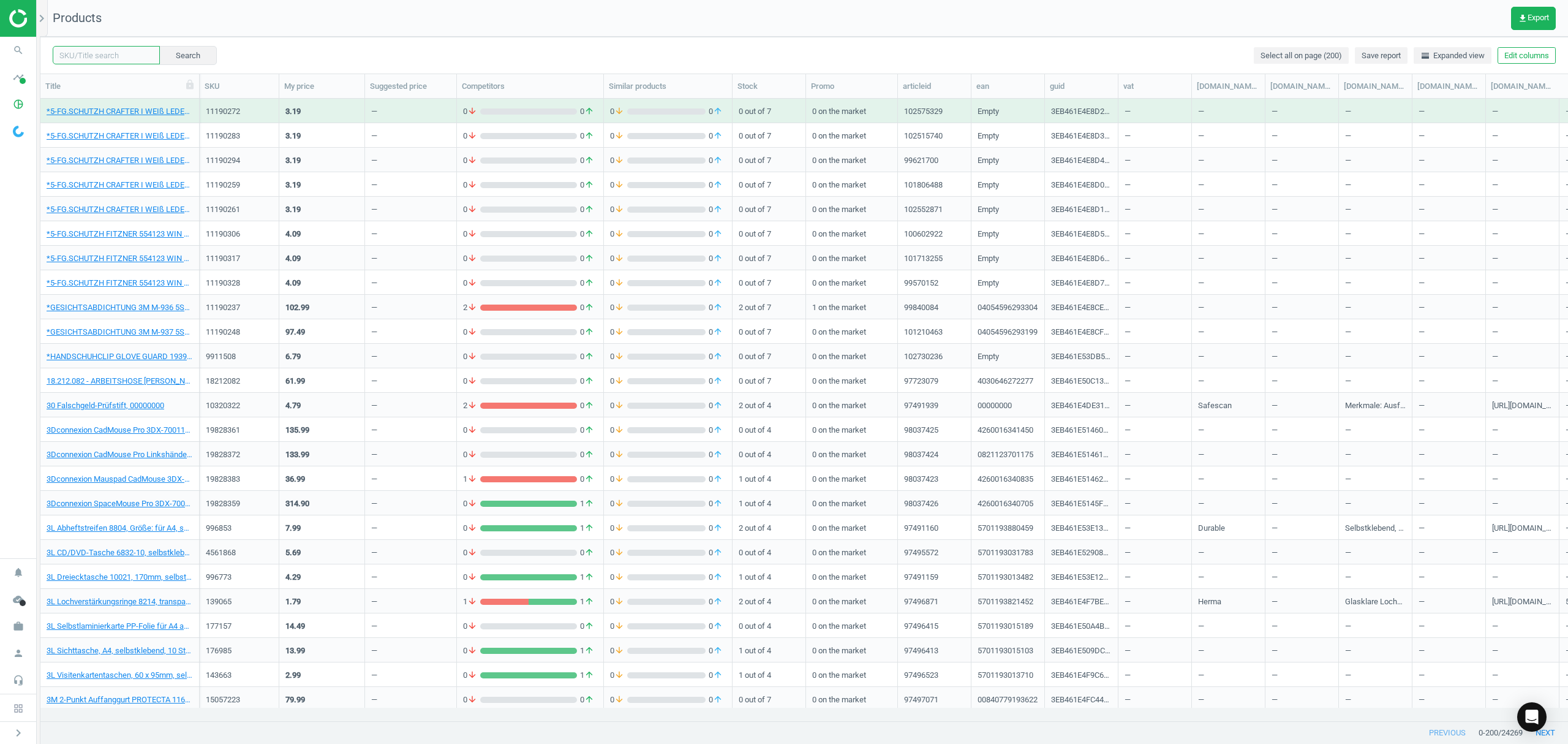
click at [114, 54] on input "text" at bounding box center [106, 55] width 107 height 18
paste input "11903722"
type input "11903722"
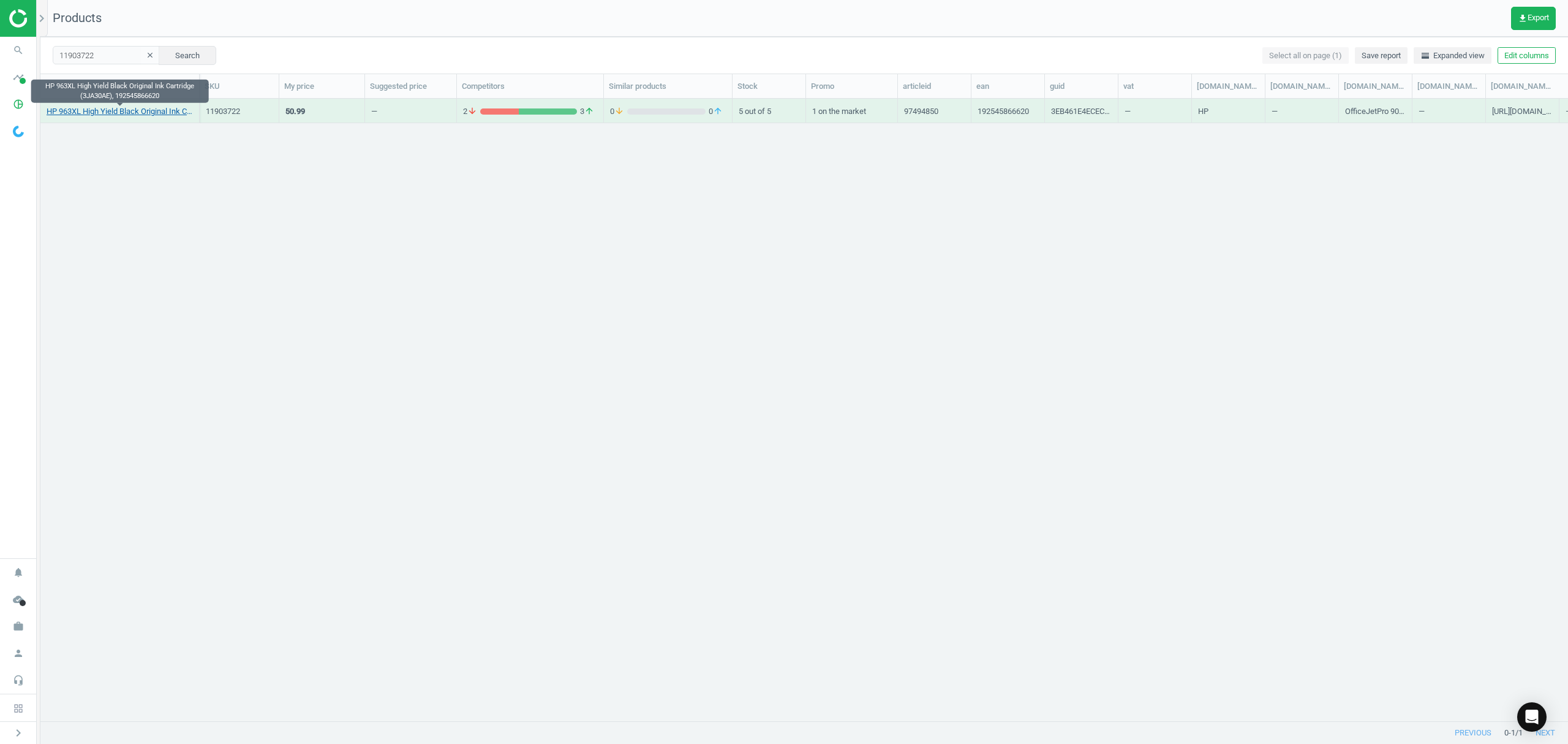
click at [150, 110] on link "HP 963XL High Yield Black Original Ink Cartridge (3JA30AE), 192545866620" at bounding box center [119, 111] width 146 height 11
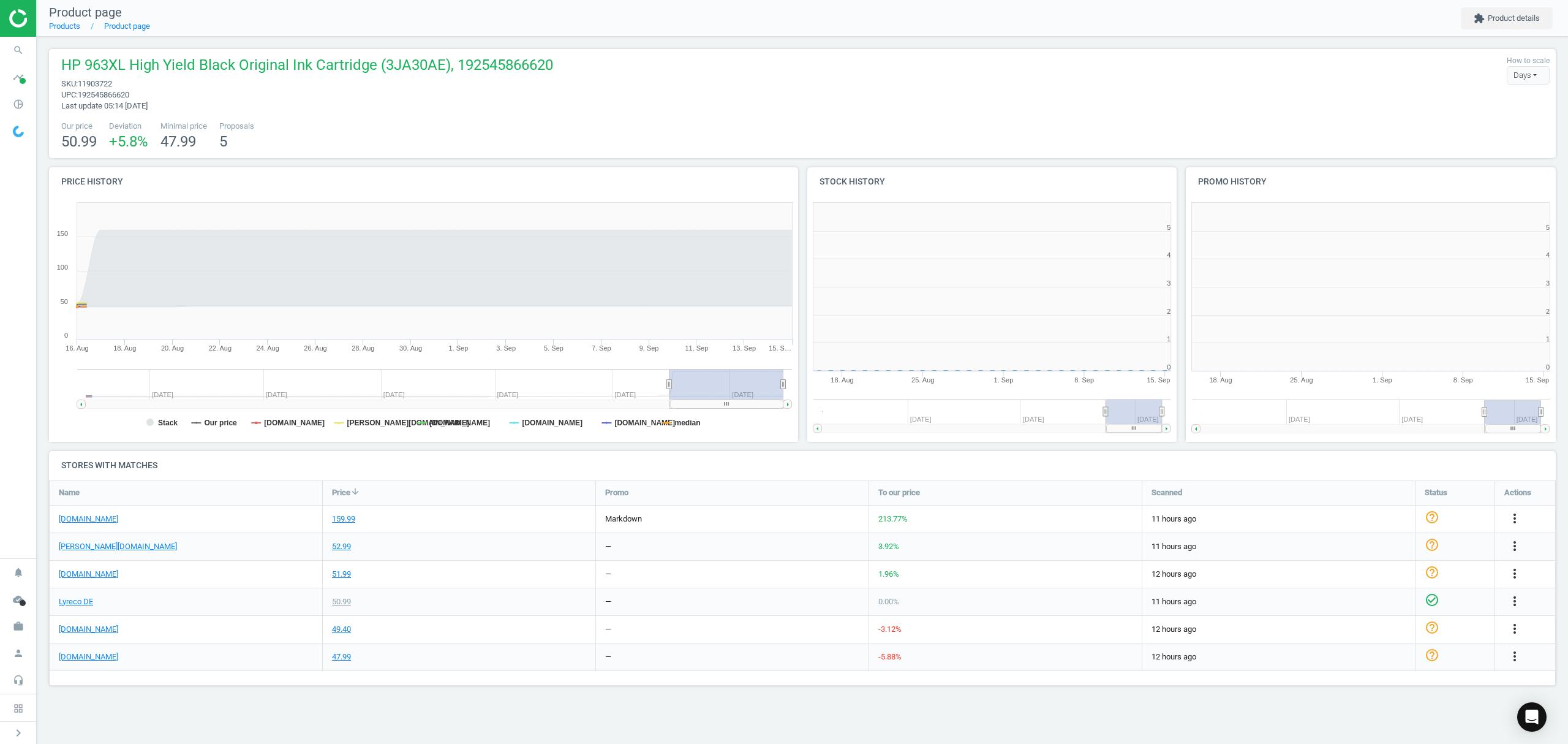
scroll to position [270, 394]
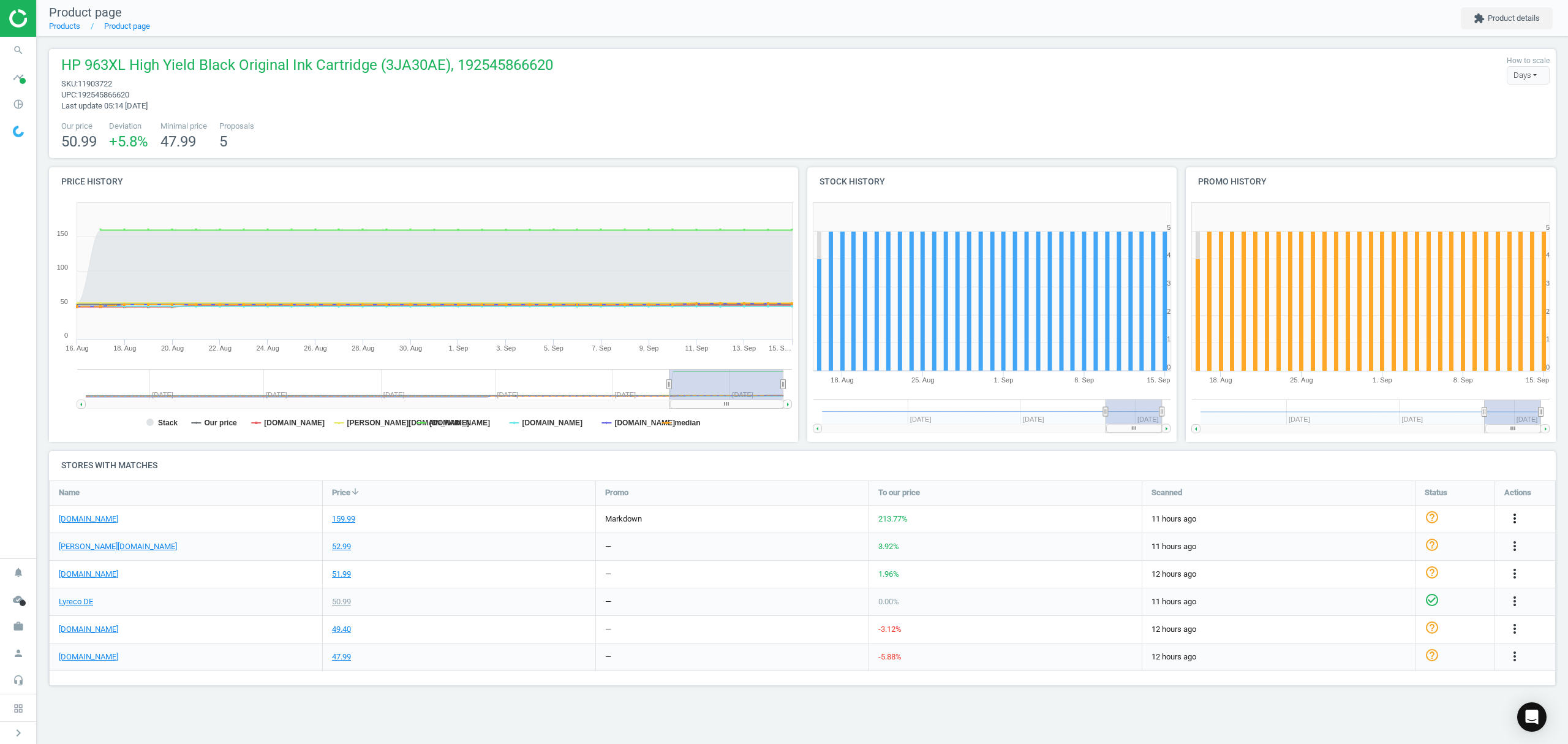
click at [1511, 519] on icon "more_vert" at bounding box center [1514, 519] width 15 height 15
click at [1376, 546] on link "Edit URL/product option" at bounding box center [1419, 548] width 168 height 19
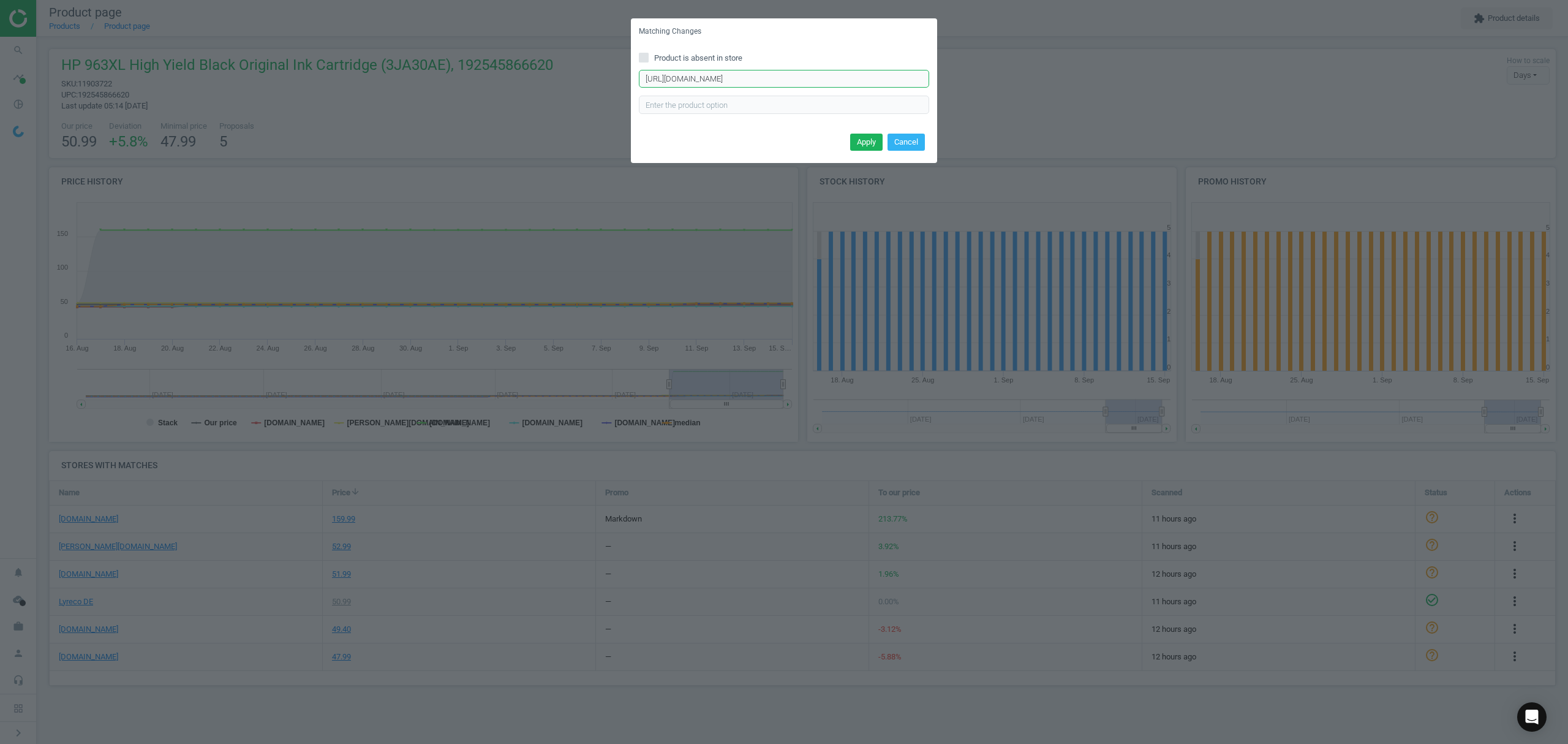
click at [819, 72] on input "https://www.office-discount.de/hp-963xl-druckerpatronen-186363" at bounding box center [783, 79] width 290 height 18
paste input "-840456"
type input "https://www.office-discount.de/hp-963xl-druckerpatrone-840456"
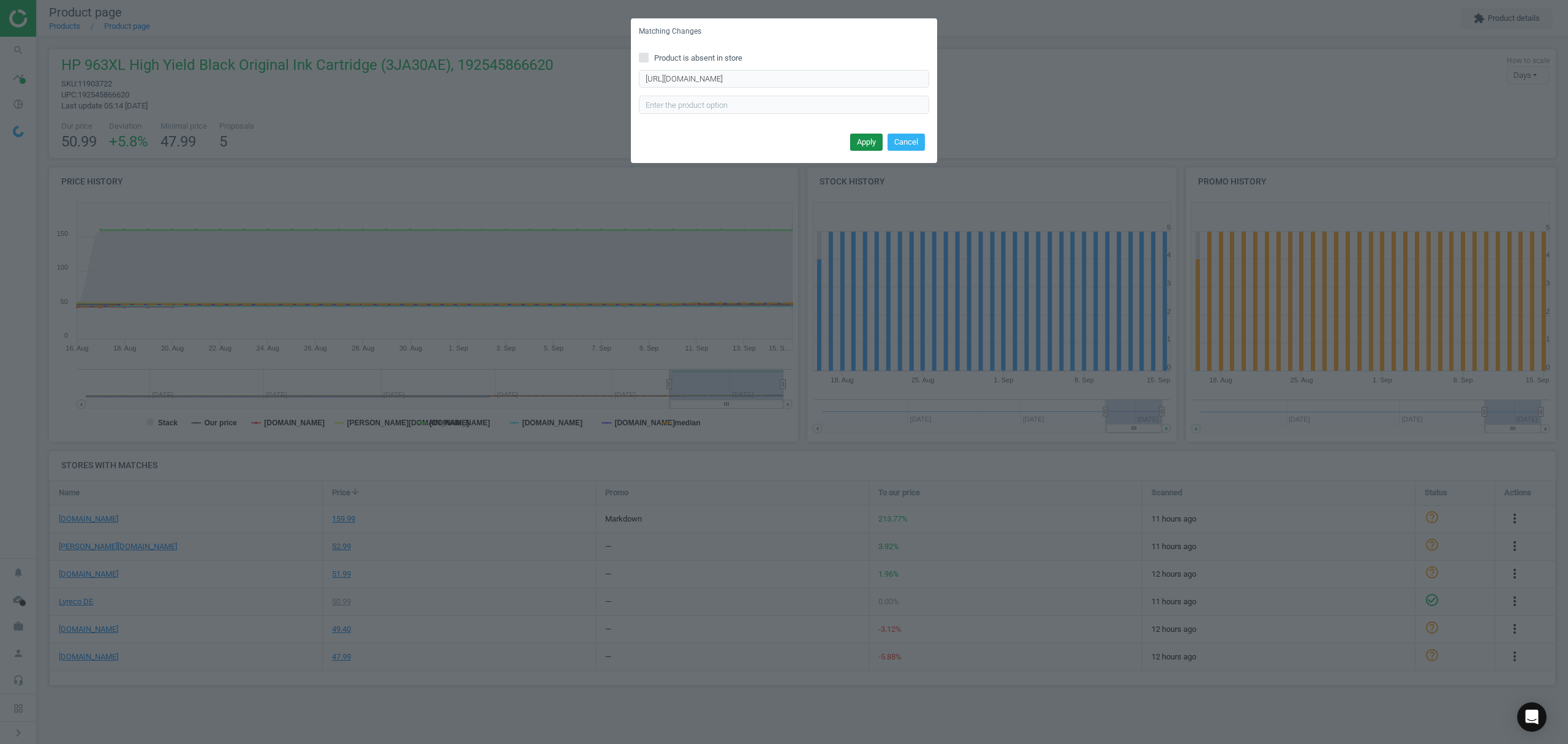
click at [860, 140] on button "Apply" at bounding box center [866, 142] width 32 height 17
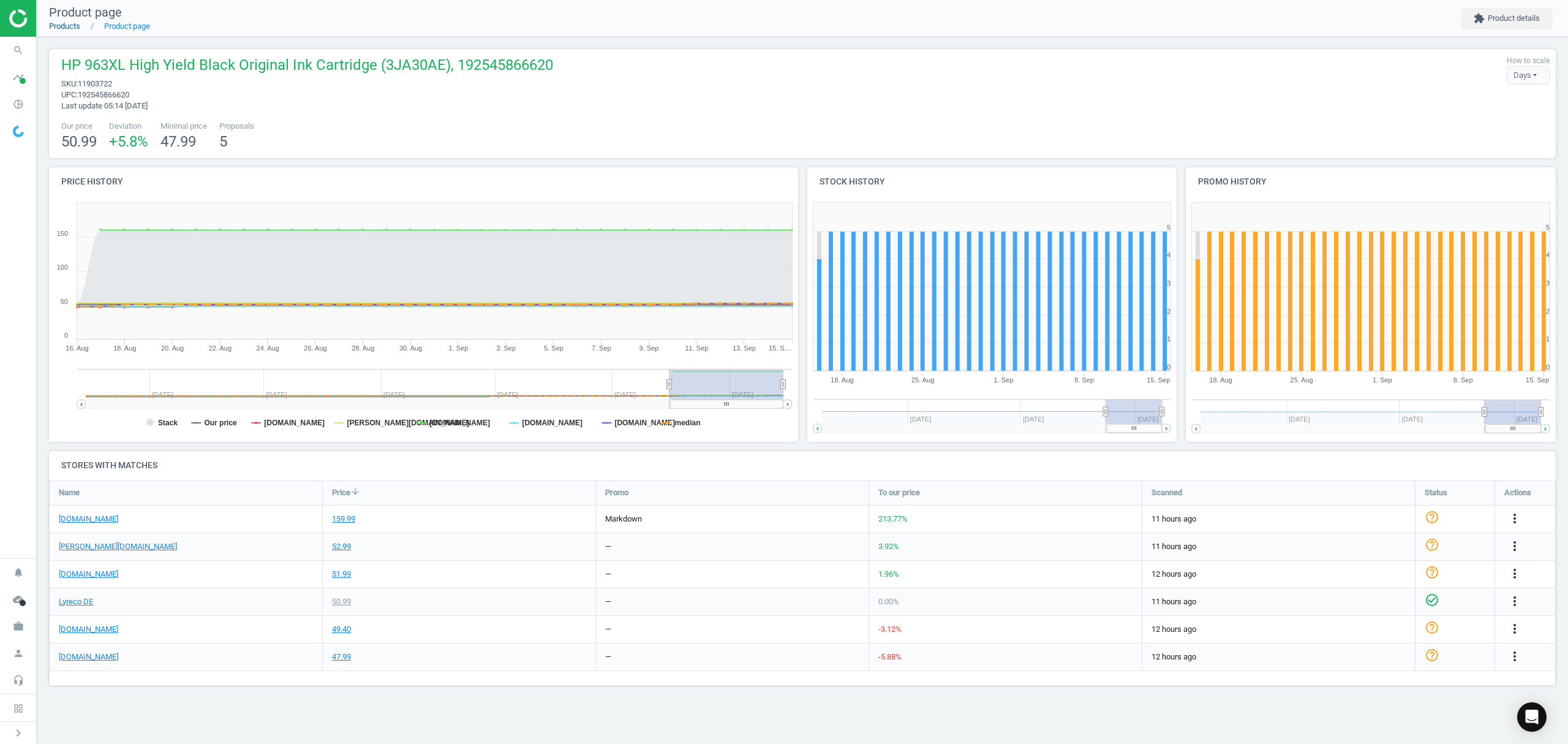
click at [59, 24] on link "Products" at bounding box center [65, 26] width 32 height 10
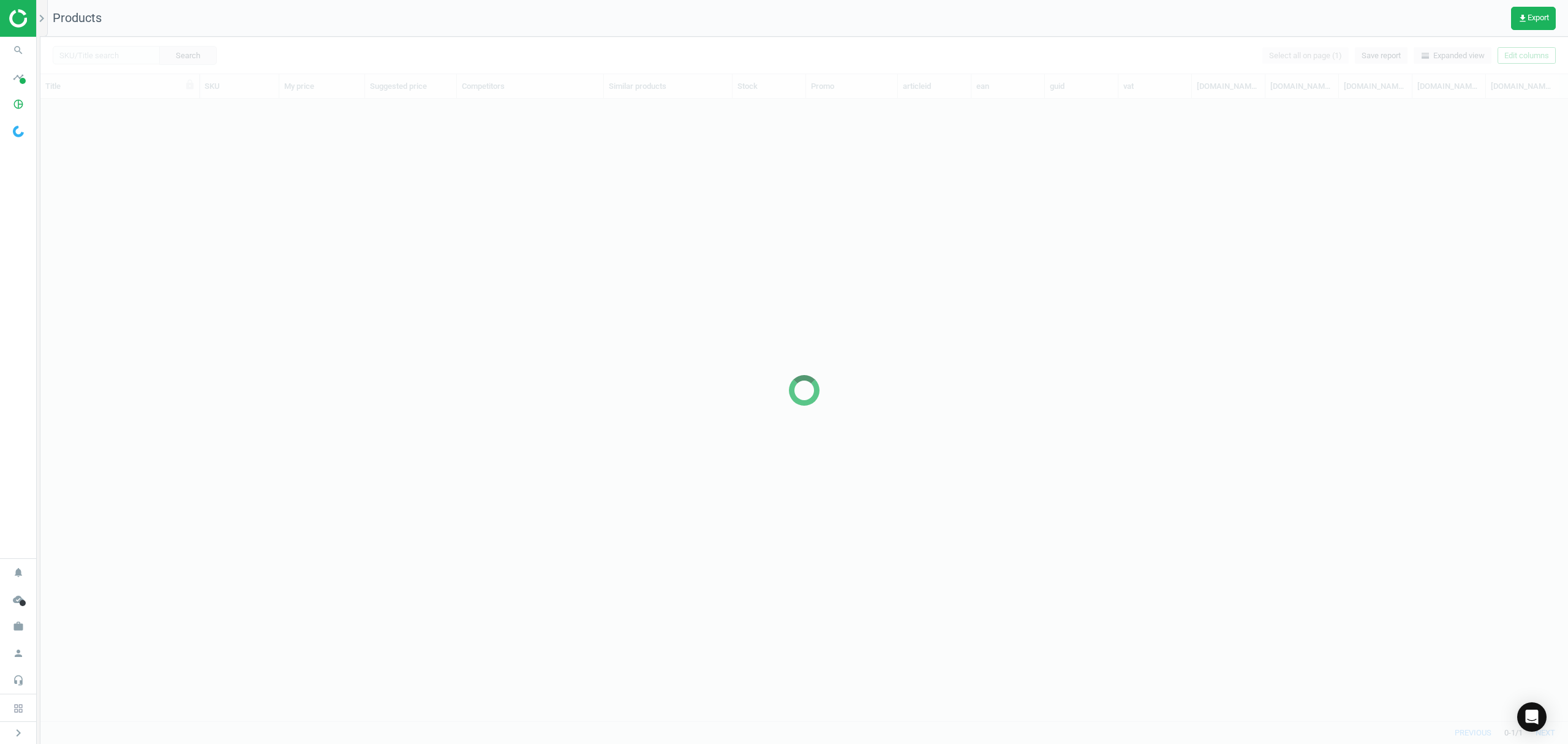
scroll to position [597, 1514]
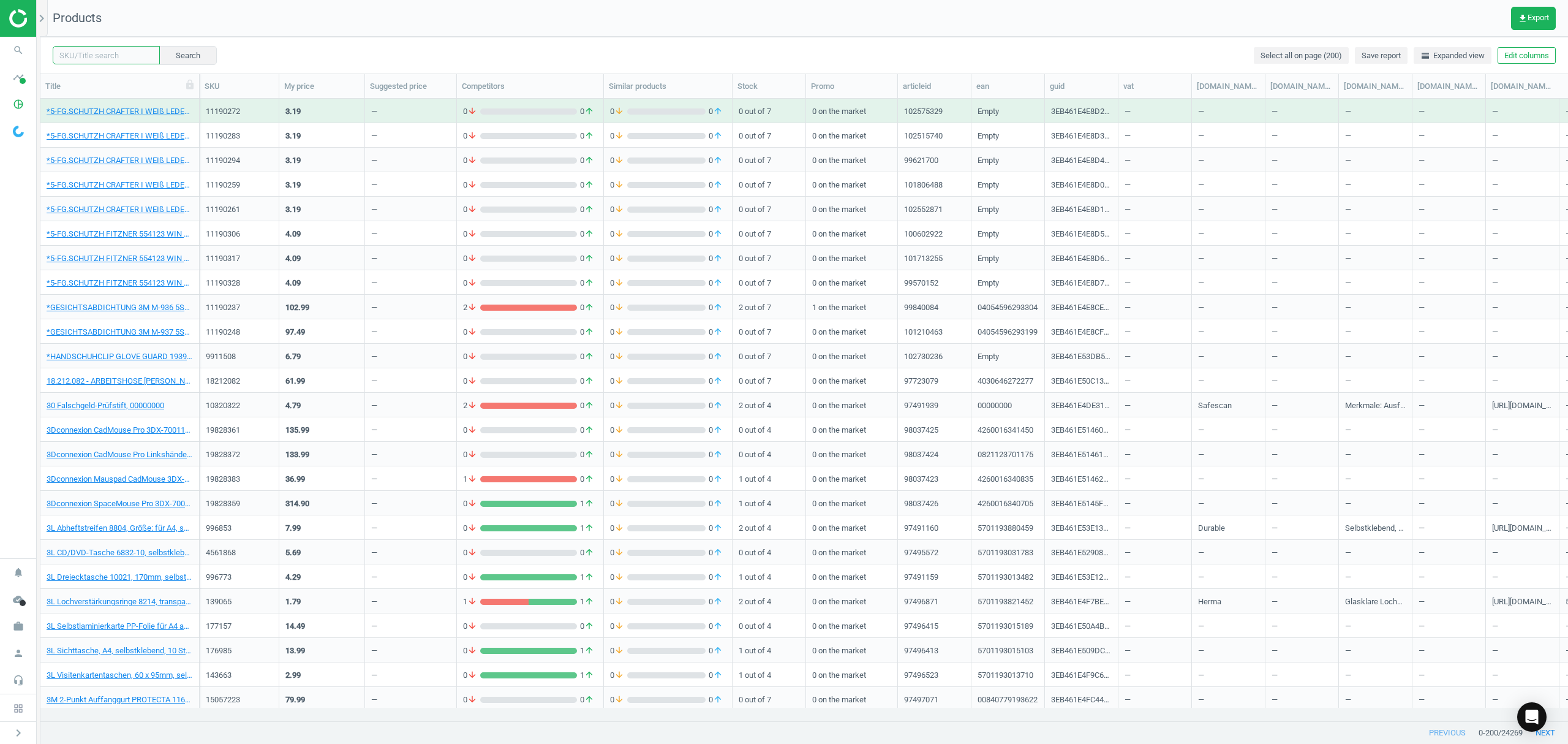
click at [106, 54] on input "text" at bounding box center [106, 55] width 107 height 18
paste input "15565979"
type input "15565979"
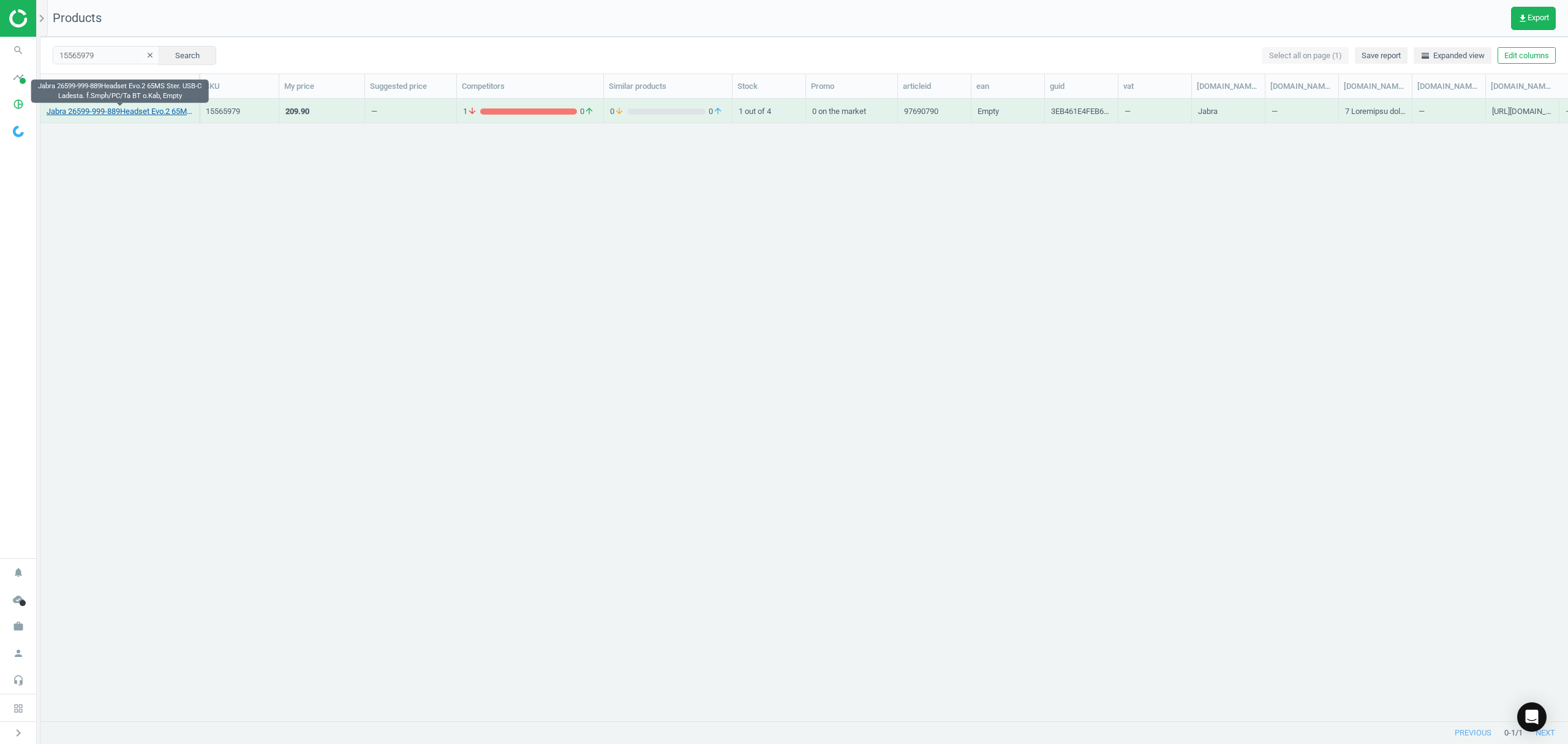
click at [84, 113] on link "Jabra 26599-999-889Headset Evo.2 65MS Ster. USB-C Ladesta. f.Smph/PC/Ta BT o.Ka…" at bounding box center [119, 111] width 146 height 11
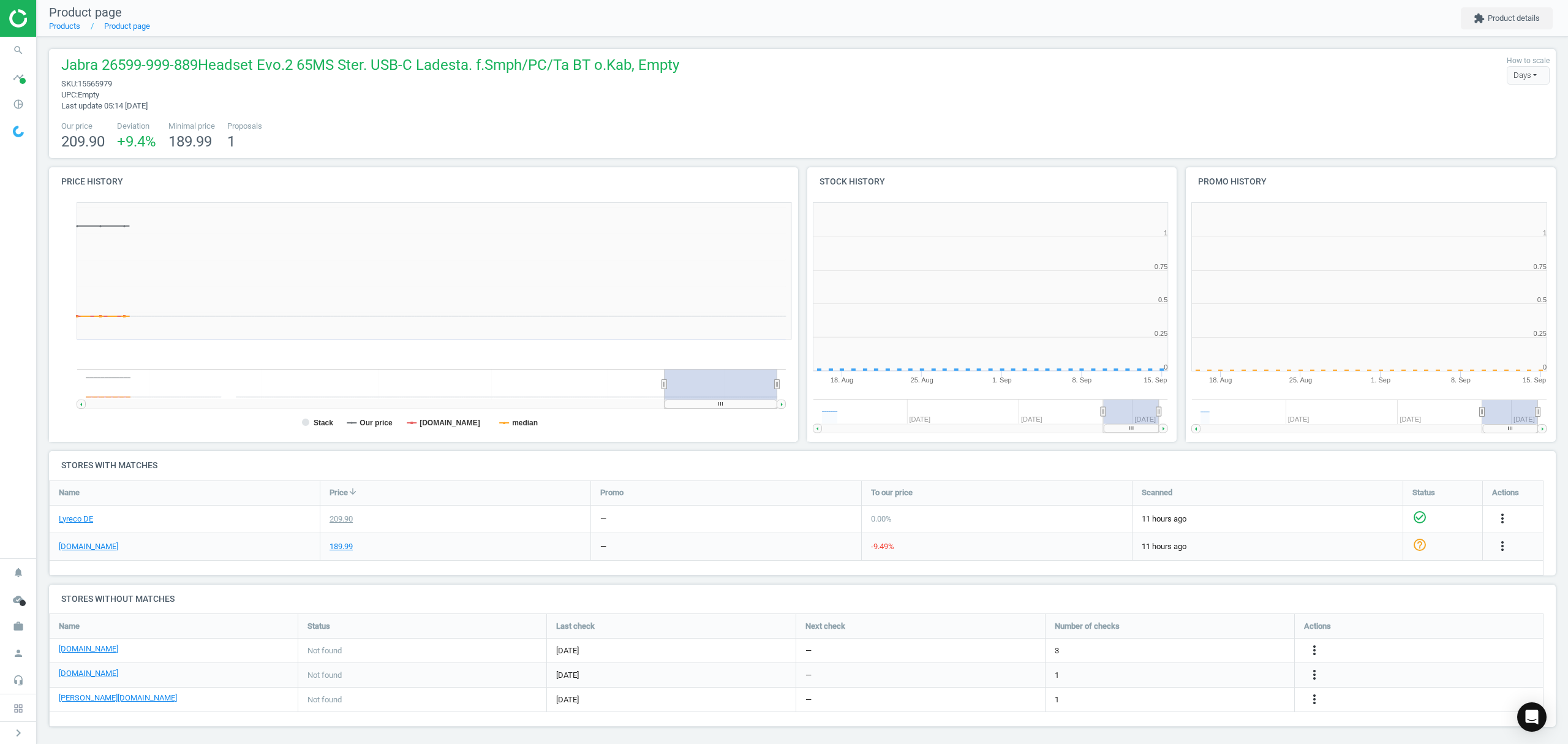
scroll to position [270, 392]
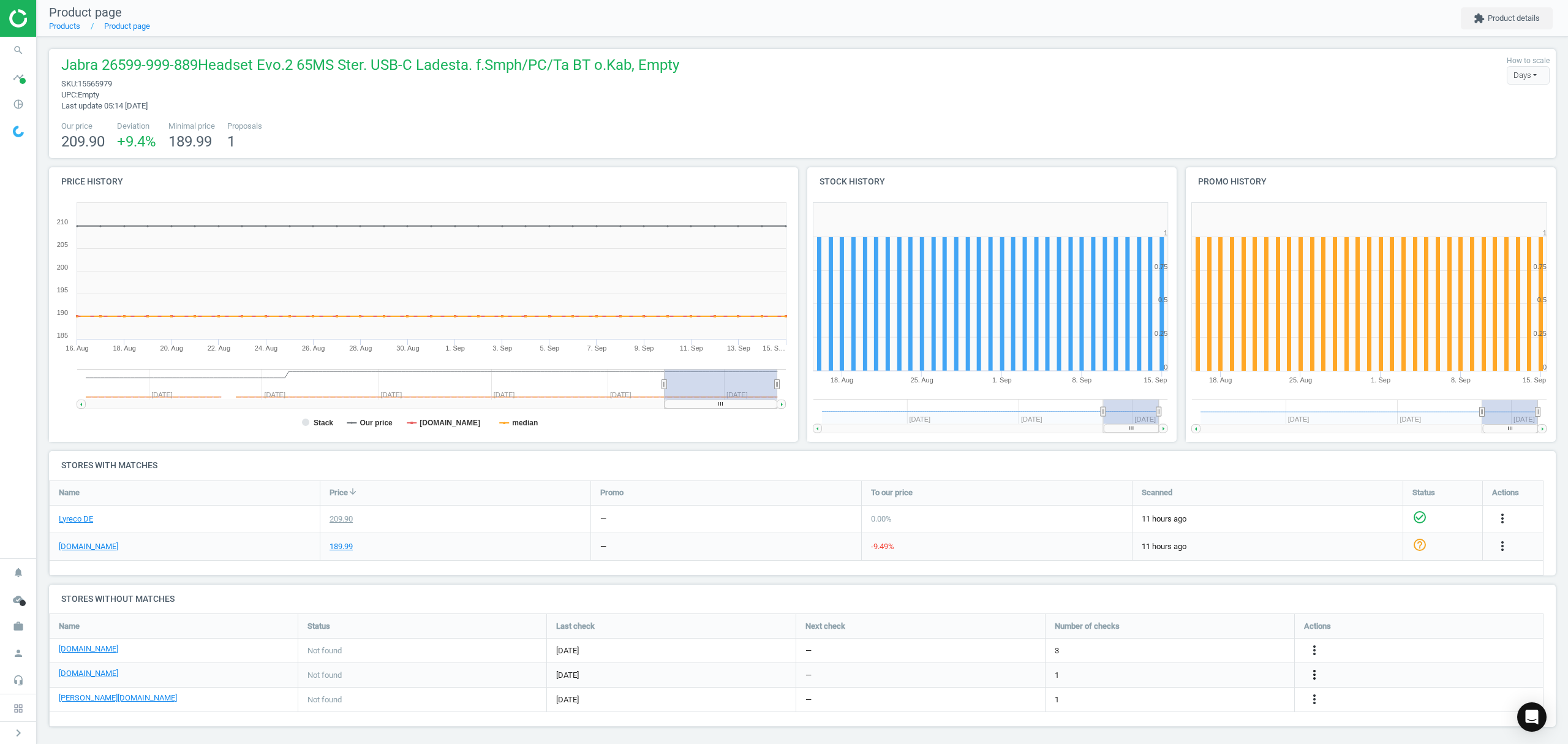
click at [1314, 676] on icon "more_vert" at bounding box center [1315, 675] width 15 height 15
click at [1164, 675] on link "Edit URL/product option" at bounding box center [1219, 676] width 168 height 19
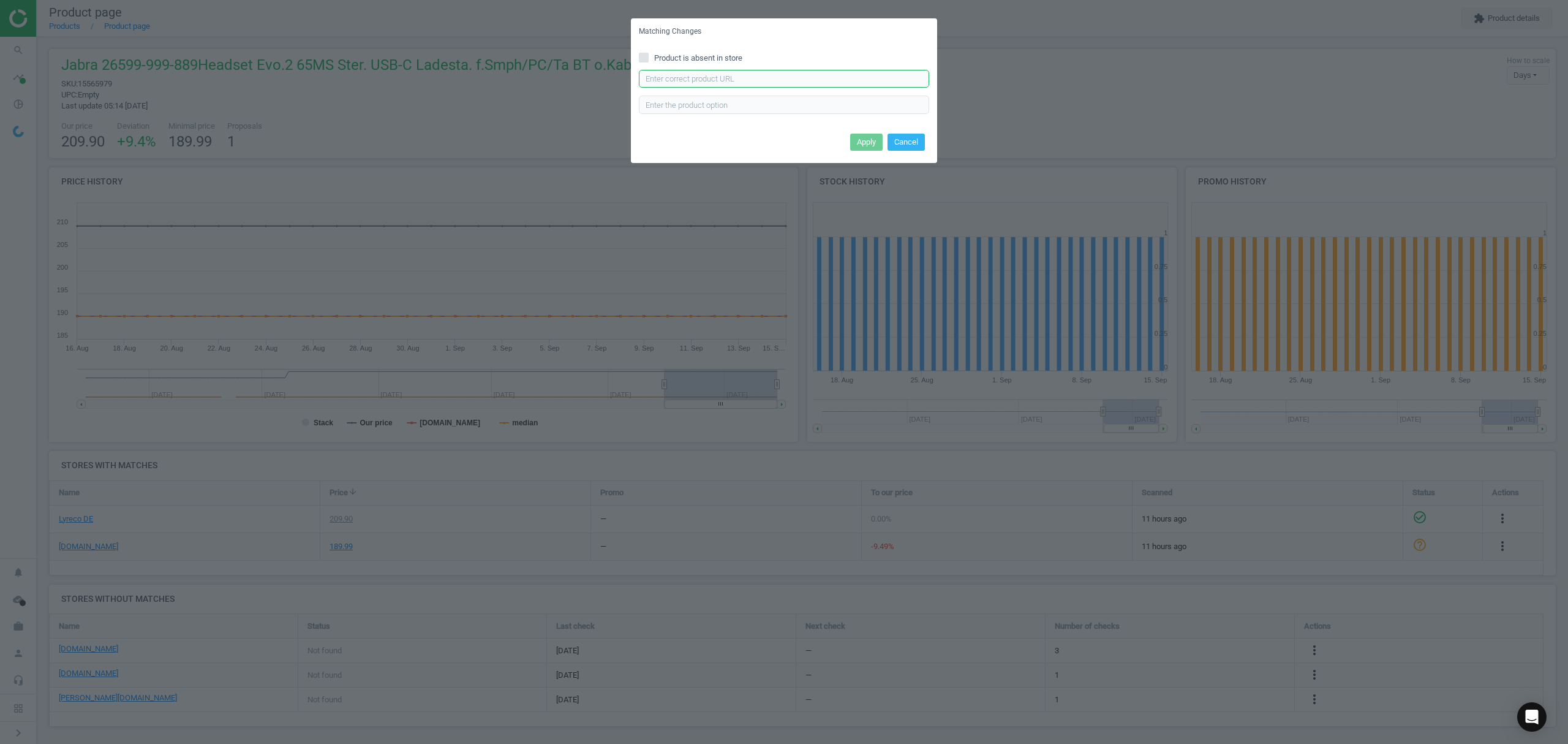
click at [735, 79] on input "text" at bounding box center [783, 79] width 290 height 18
paste input "https://www.office-discount.de/jabra-evolve2-65-ms-bluetooth-headset-662934"
type input "https://www.office-discount.de/jabra-evolve2-65-ms-bluetooth-headset-662934"
click at [863, 148] on button "Apply" at bounding box center [866, 142] width 32 height 17
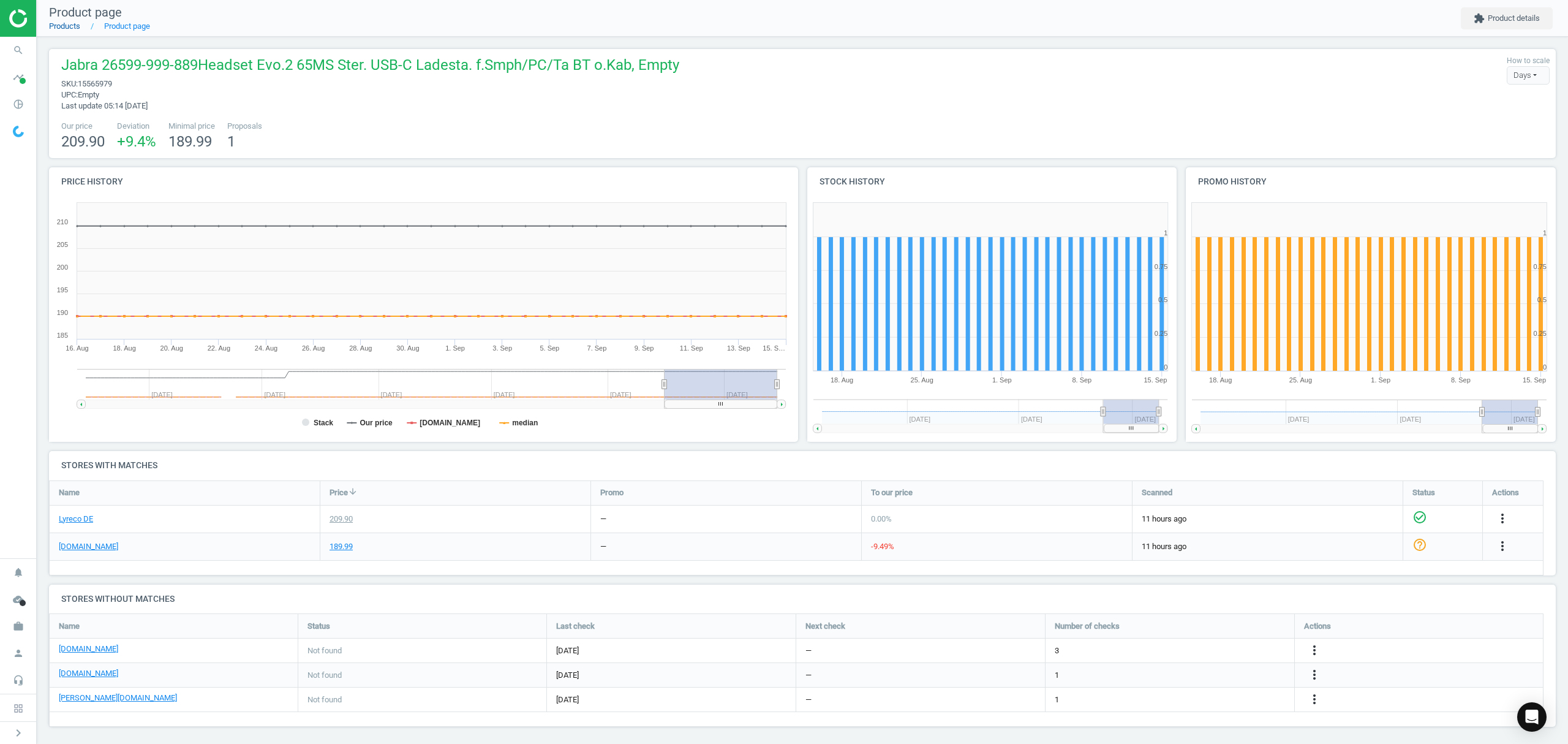
click at [73, 22] on link "Products" at bounding box center [65, 26] width 32 height 10
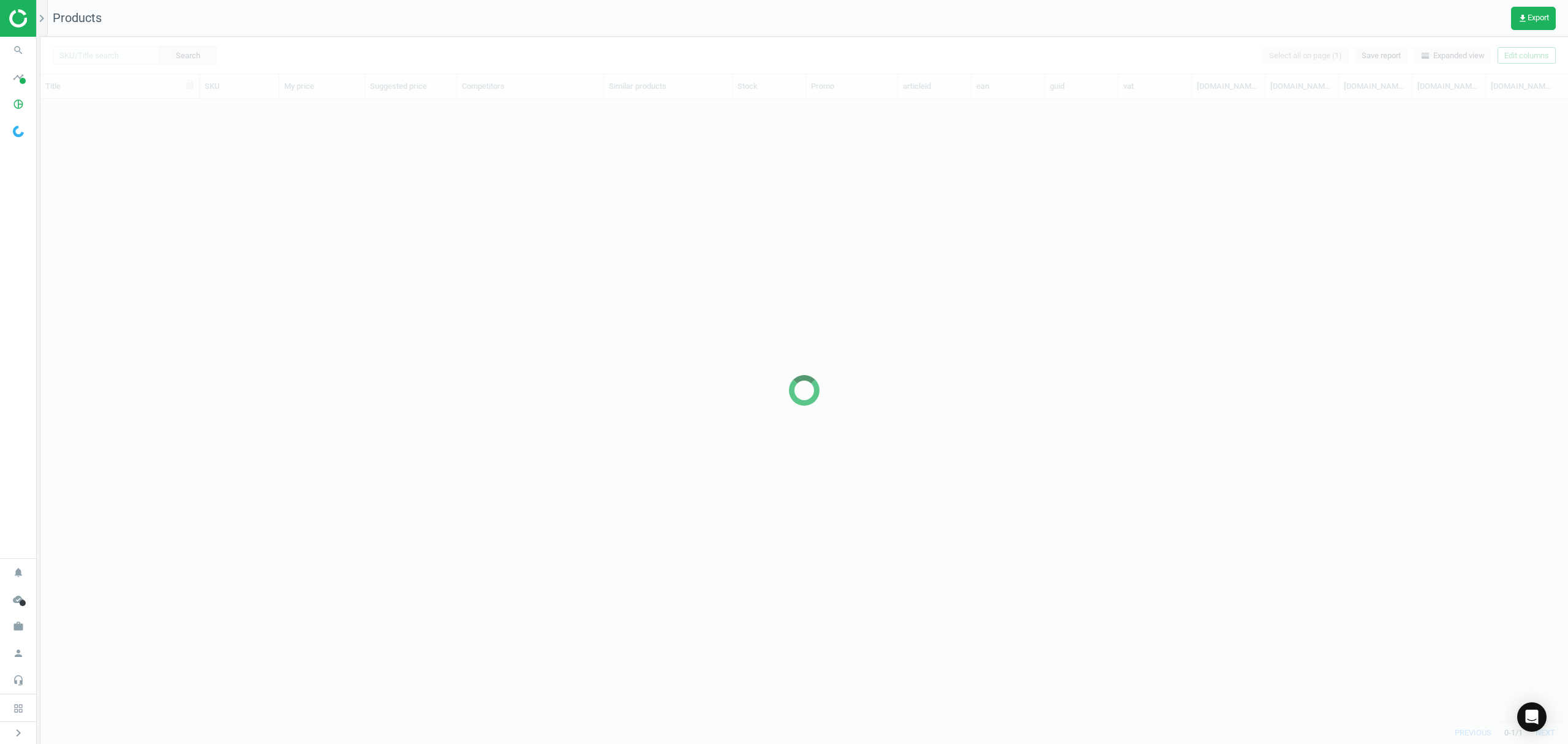
scroll to position [597, 1514]
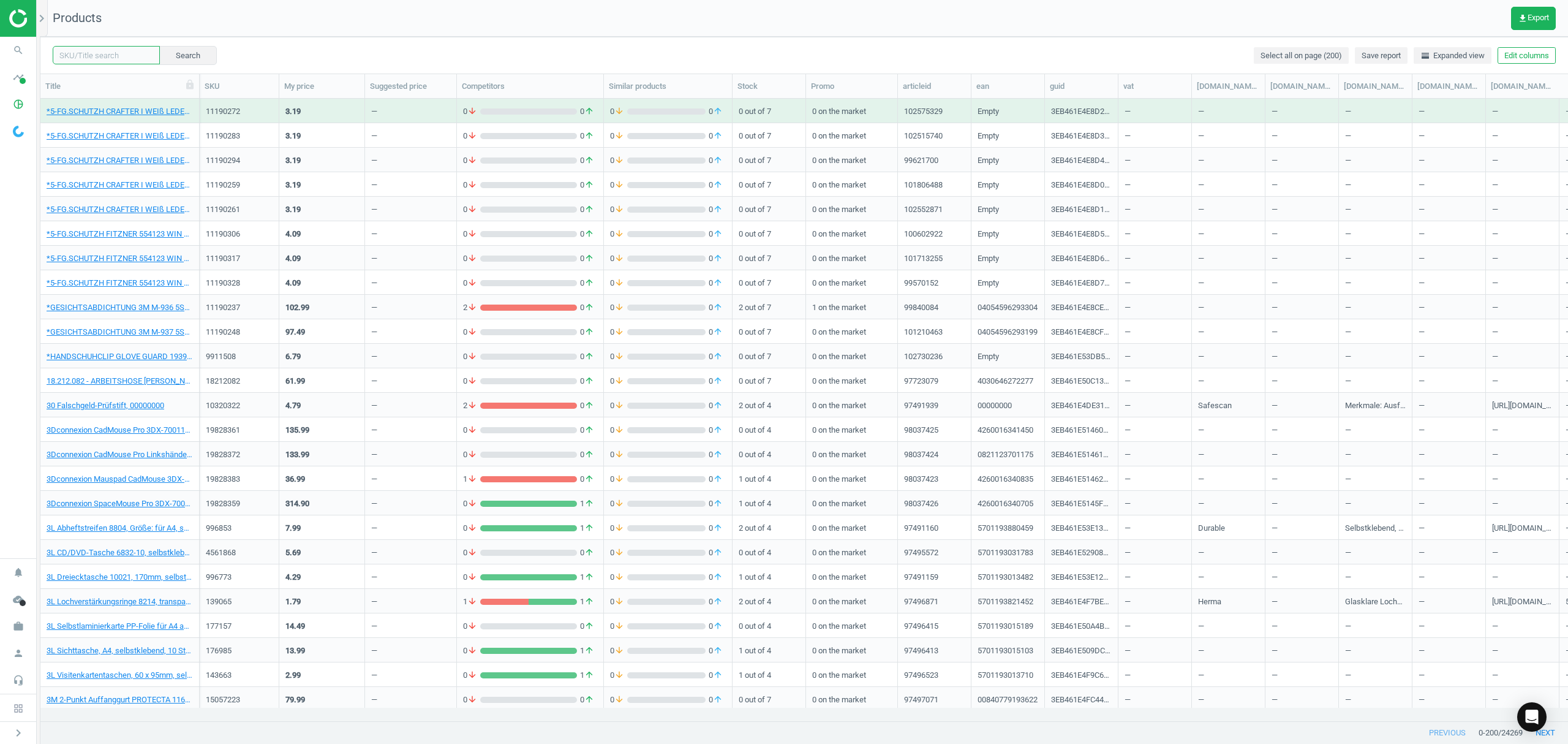
click at [95, 53] on input "text" at bounding box center [106, 55] width 107 height 18
paste input "12882086"
type input "12882086"
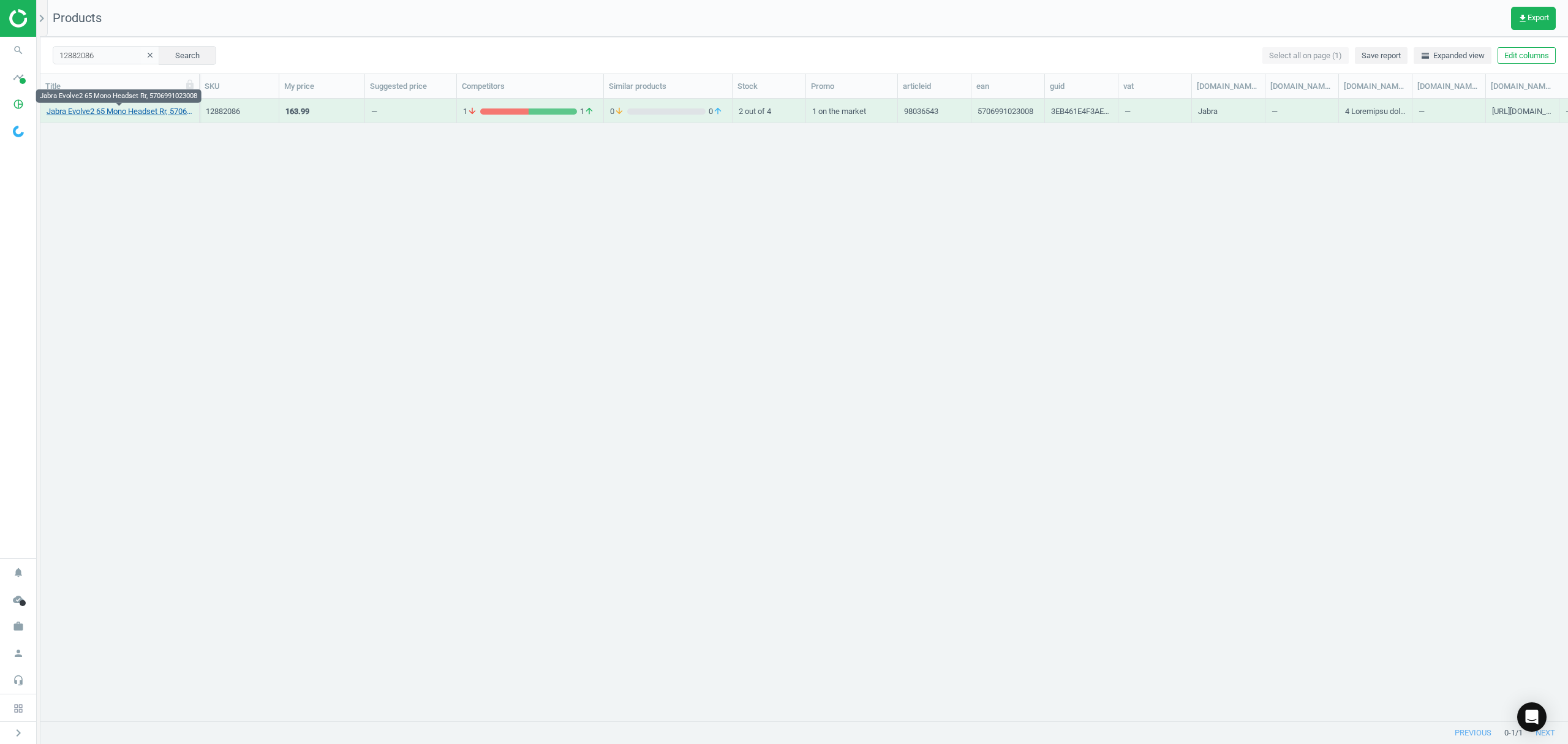
click at [115, 113] on link "Jabra Evolve2 65 Mono Headset Rr, 5706991023008" at bounding box center [119, 111] width 146 height 11
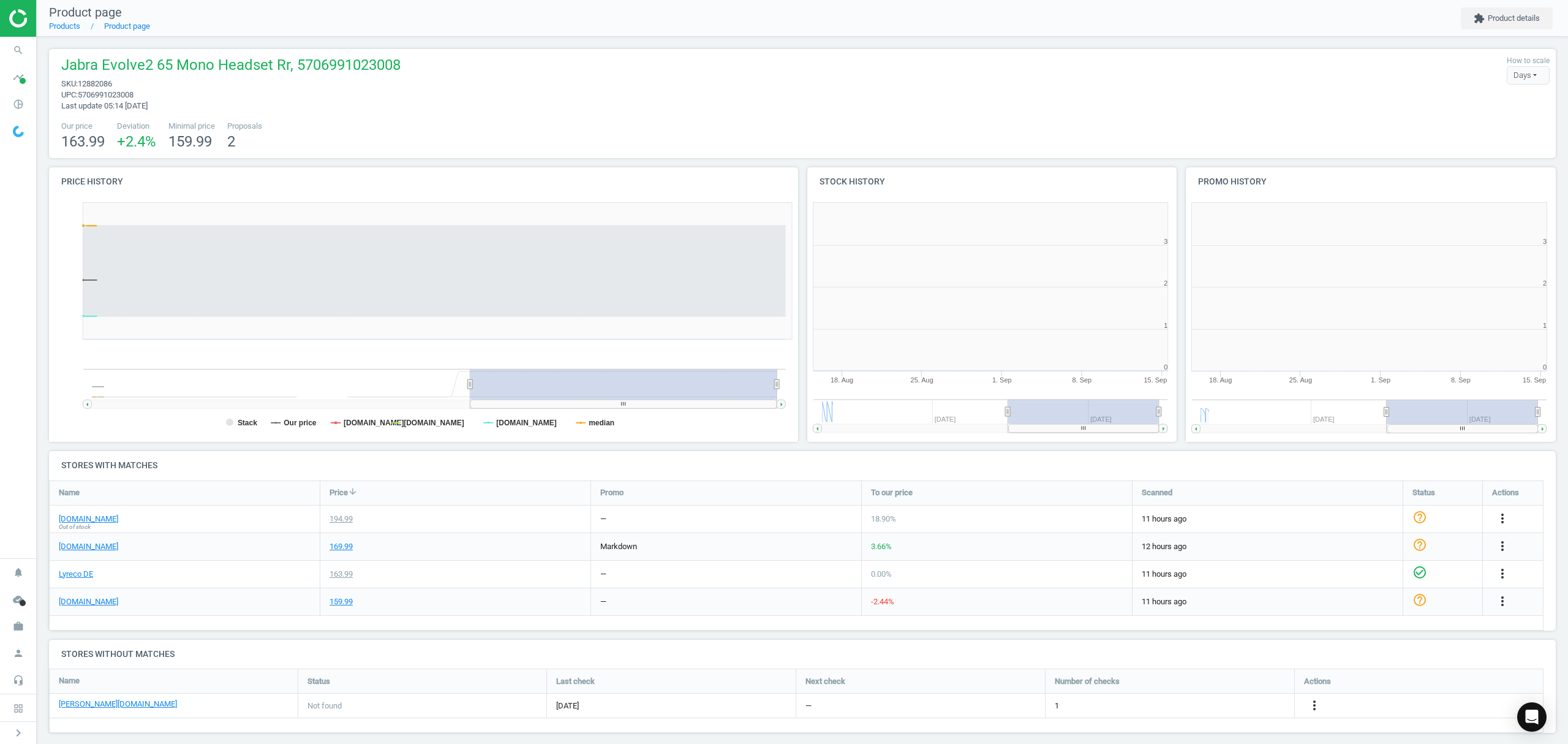
scroll to position [6, 6]
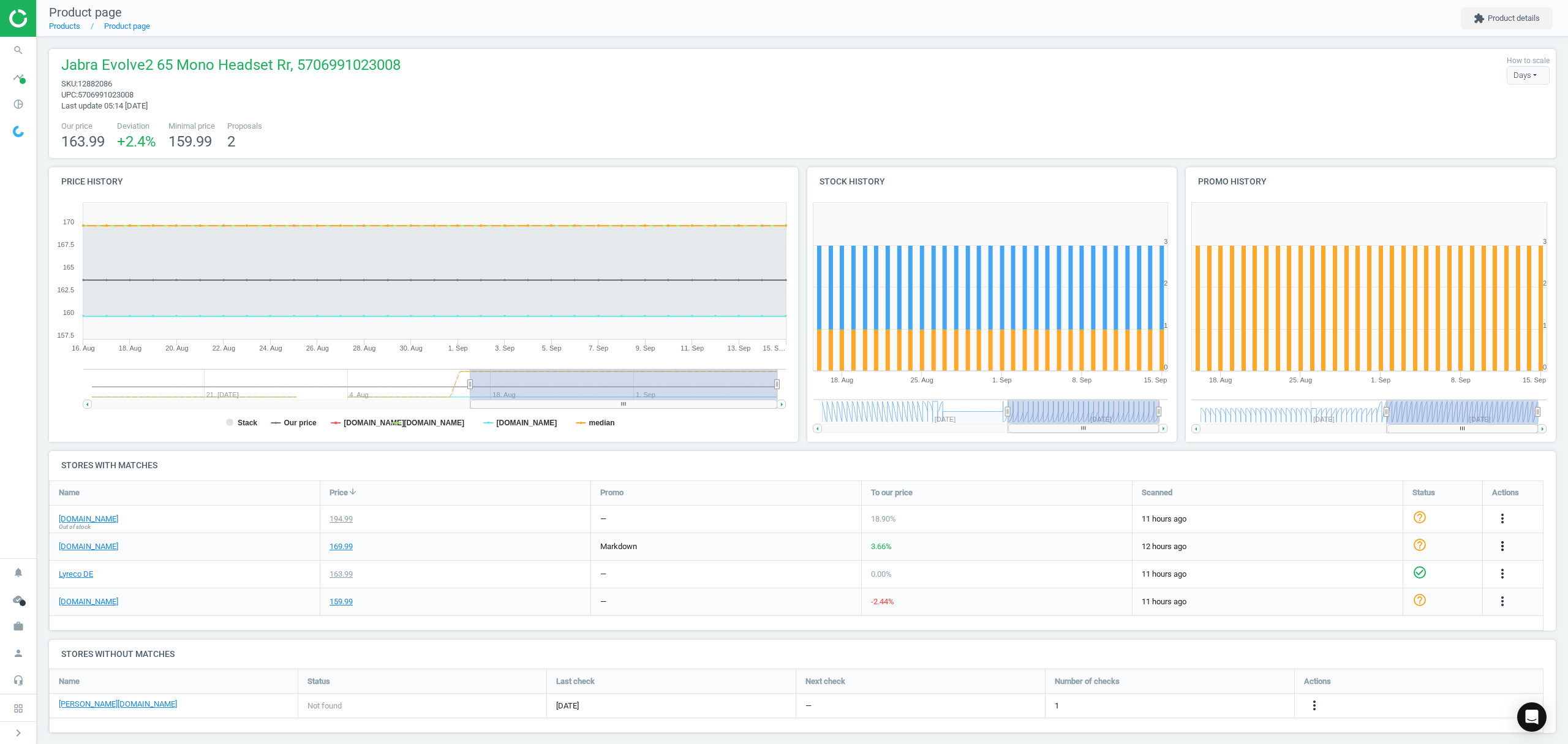
click at [1500, 542] on icon "more_vert" at bounding box center [1503, 546] width 15 height 15
click at [1365, 575] on link "Edit URL/product option" at bounding box center [1407, 575] width 168 height 19
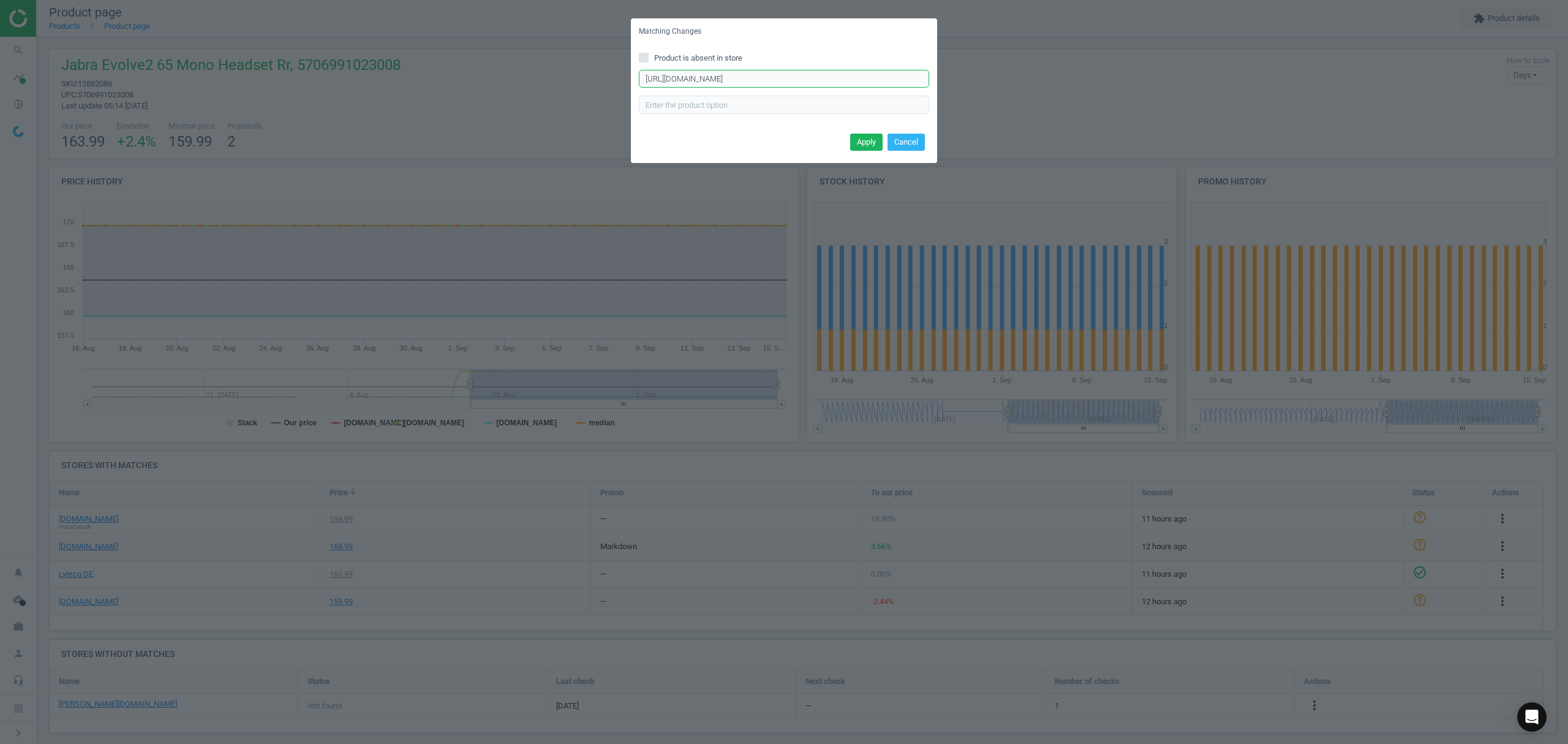
click at [760, 83] on input "https://www.office-discount.de/jabra-evolve2-65-ms-bluetooth-headset-503884" at bounding box center [783, 79] width 290 height 18
click at [760, 82] on input "https://www.office-discount.de/jabra-evolve2-65-ms-bluetooth-headset-503884" at bounding box center [783, 79] width 290 height 18
paste input "-65-ms-mono-bluetooth-headset-226017"
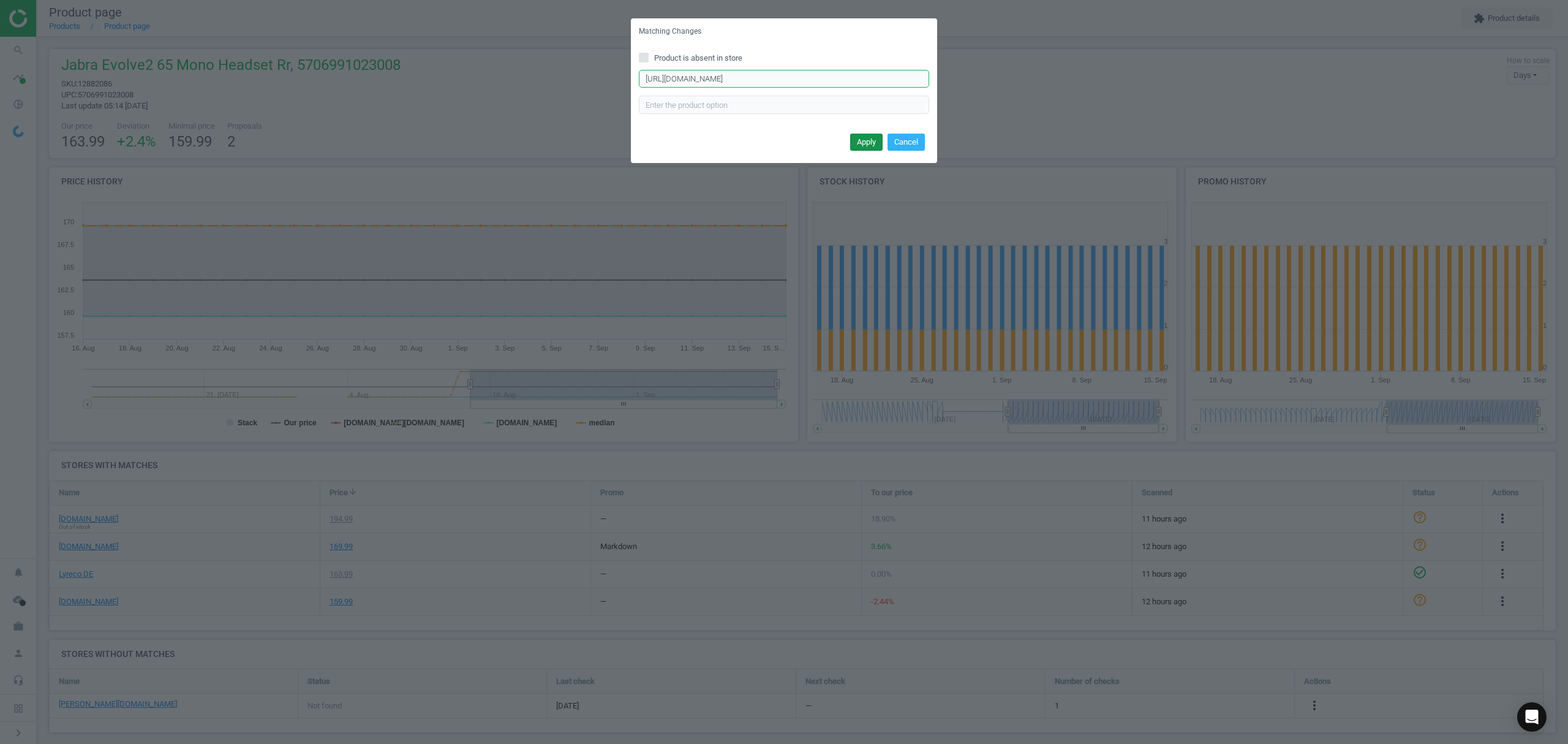
type input "https://www.office-discount.de/jabra-evolve-65-ms-mono-bluetooth-headset-226017"
click at [872, 142] on button "Apply" at bounding box center [866, 142] width 32 height 17
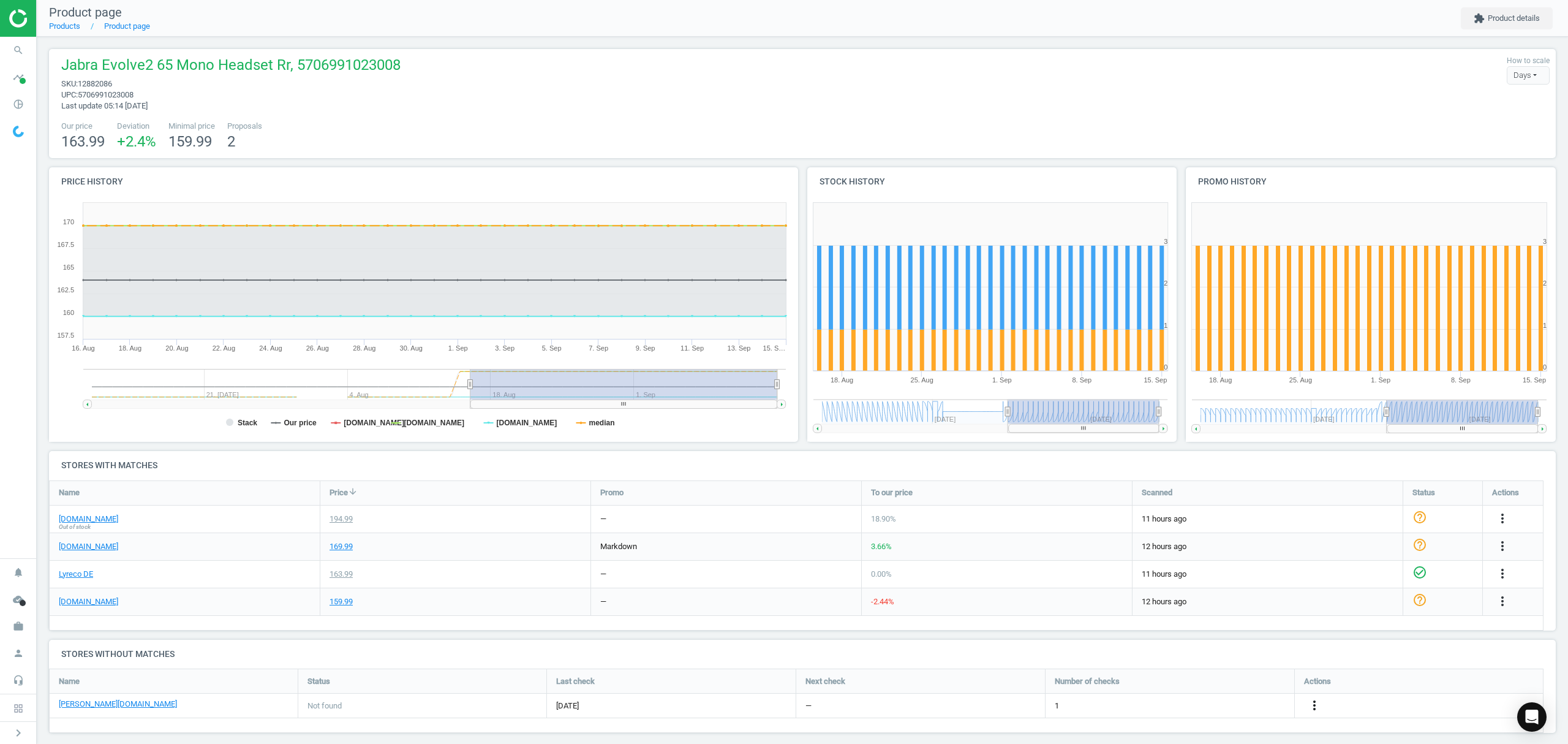
click at [1316, 709] on icon "more_vert" at bounding box center [1315, 705] width 15 height 15
click at [1211, 704] on link "Edit URL/product option" at bounding box center [1219, 707] width 168 height 19
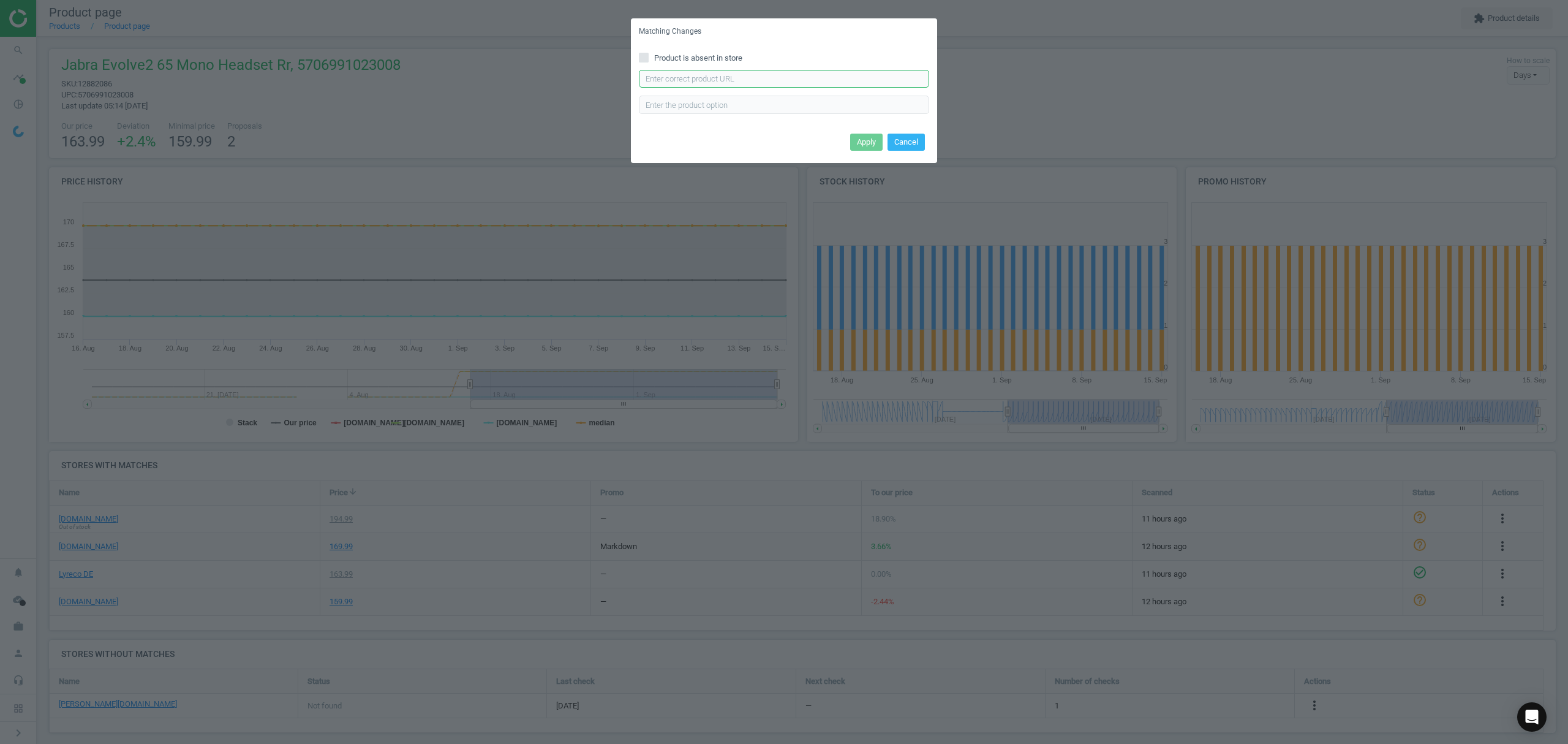
click at [756, 84] on input "text" at bounding box center [783, 79] width 290 height 18
paste input "https://www.otto-office.com/de/Jabra-Mono-Headset-Evolve2-65-MS-USB-C/381662/p"
type input "https://www.otto-office.com/de/Jabra-Mono-Headset-Evolve2-65-MS-USB-C/381662/p"
drag, startPoint x: 870, startPoint y: 128, endPoint x: 865, endPoint y: 142, distance: 14.9
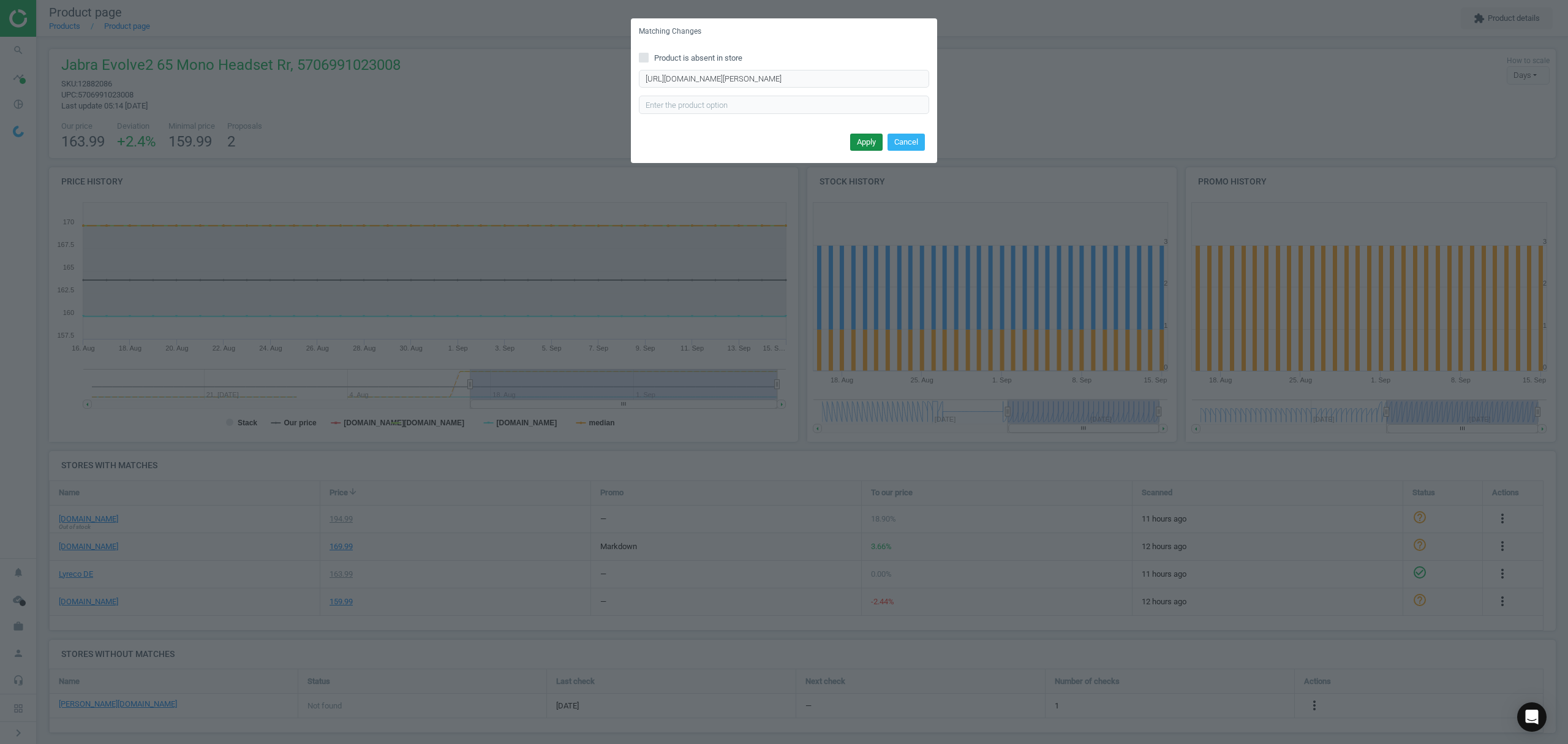
click at [868, 128] on div "Product is absent in store https://www.otto-office.com/de/Jabra-Mono-Headset-Ev…" at bounding box center [783, 87] width 306 height 85
click at [863, 143] on button "Apply" at bounding box center [866, 142] width 32 height 17
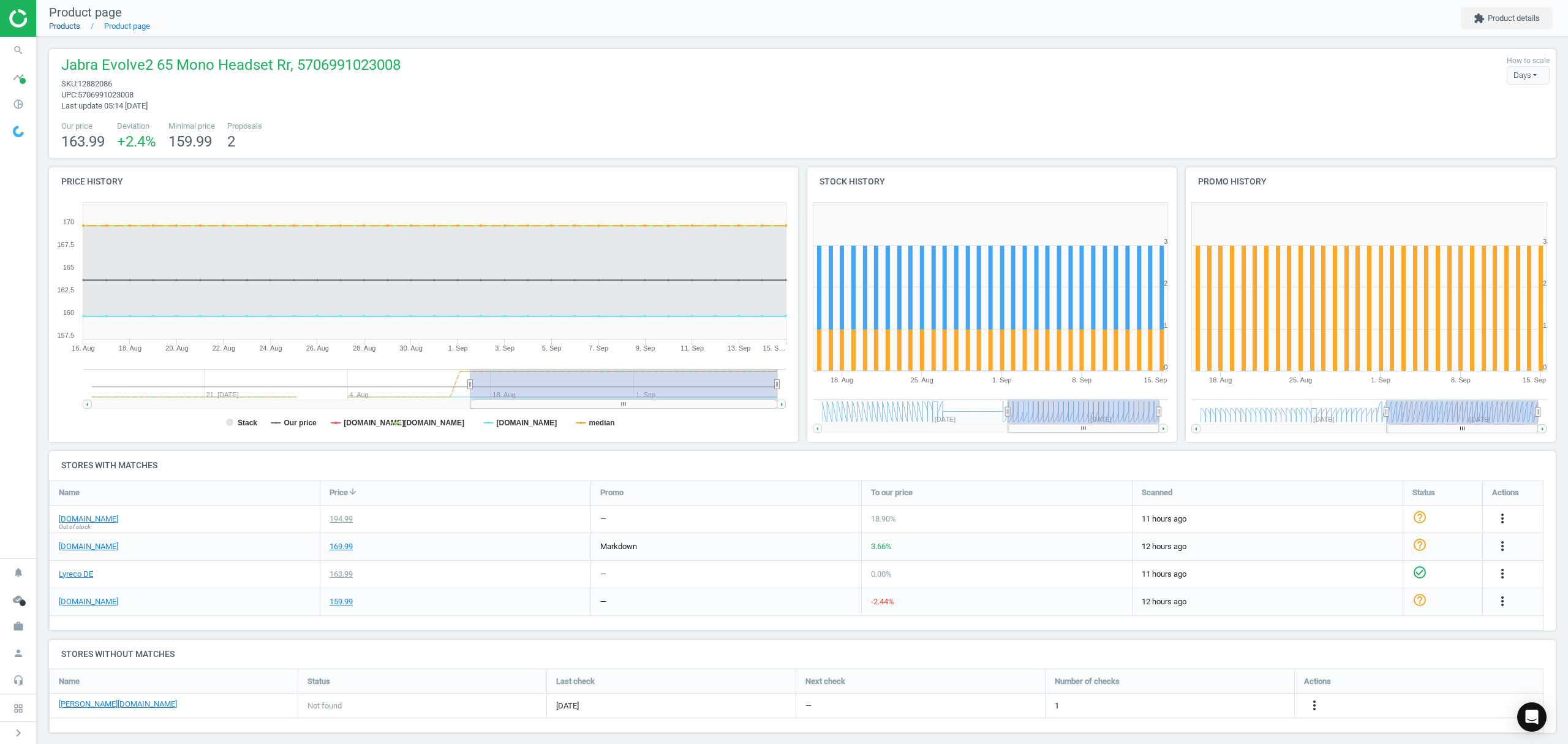
click at [57, 24] on link "Products" at bounding box center [65, 26] width 32 height 10
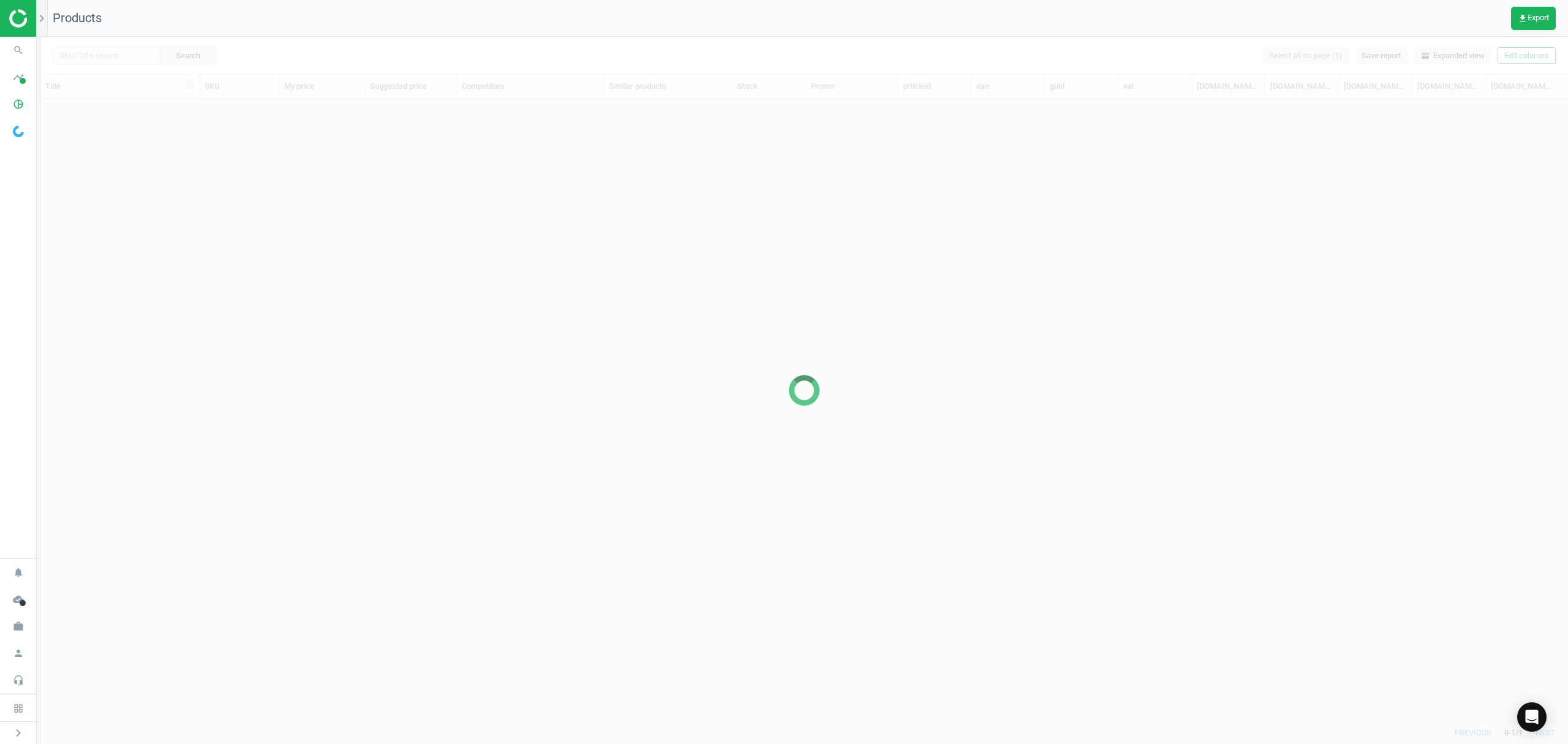
scroll to position [597, 1514]
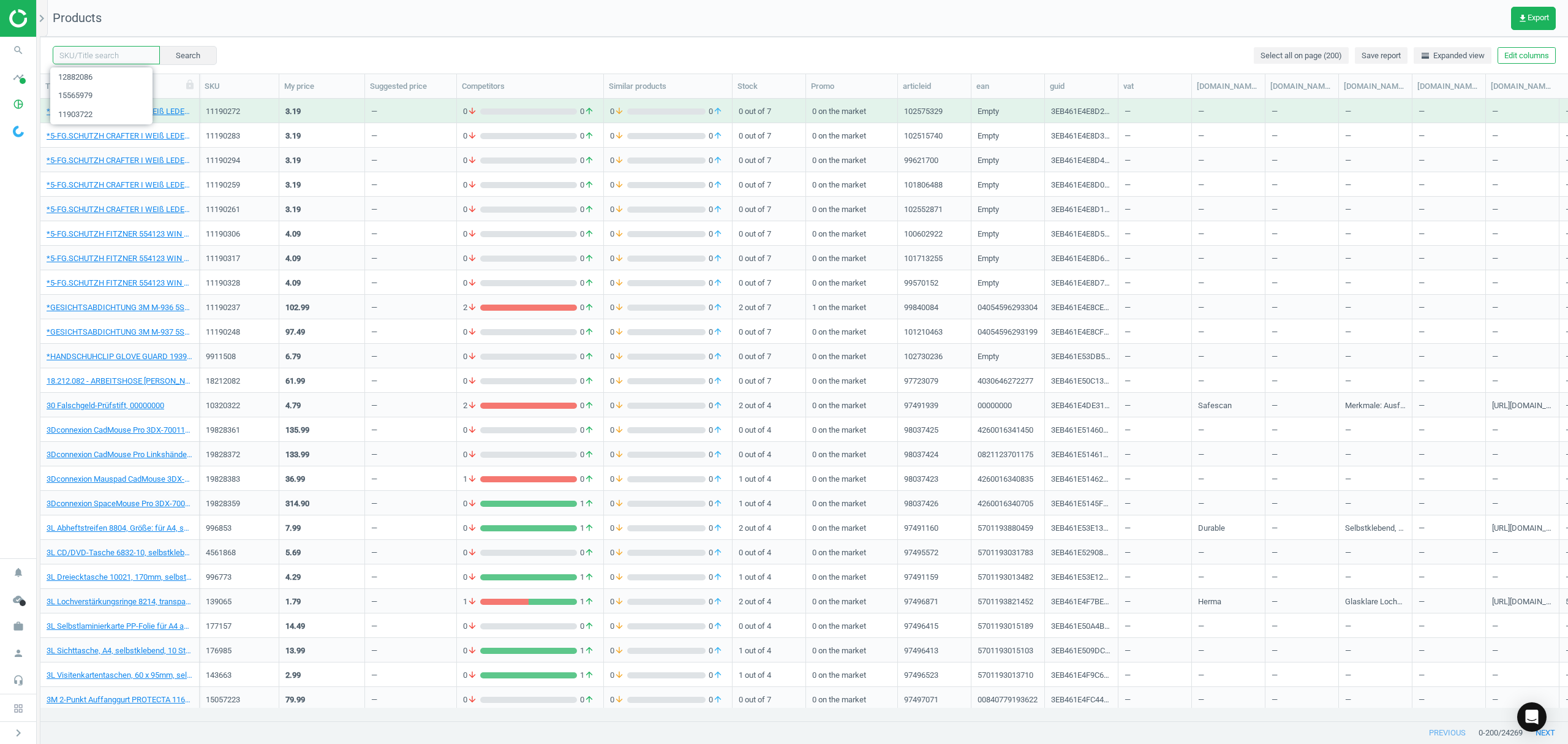
click at [89, 57] on input "text" at bounding box center [106, 55] width 107 height 18
paste input "7433068"
type input "7433068"
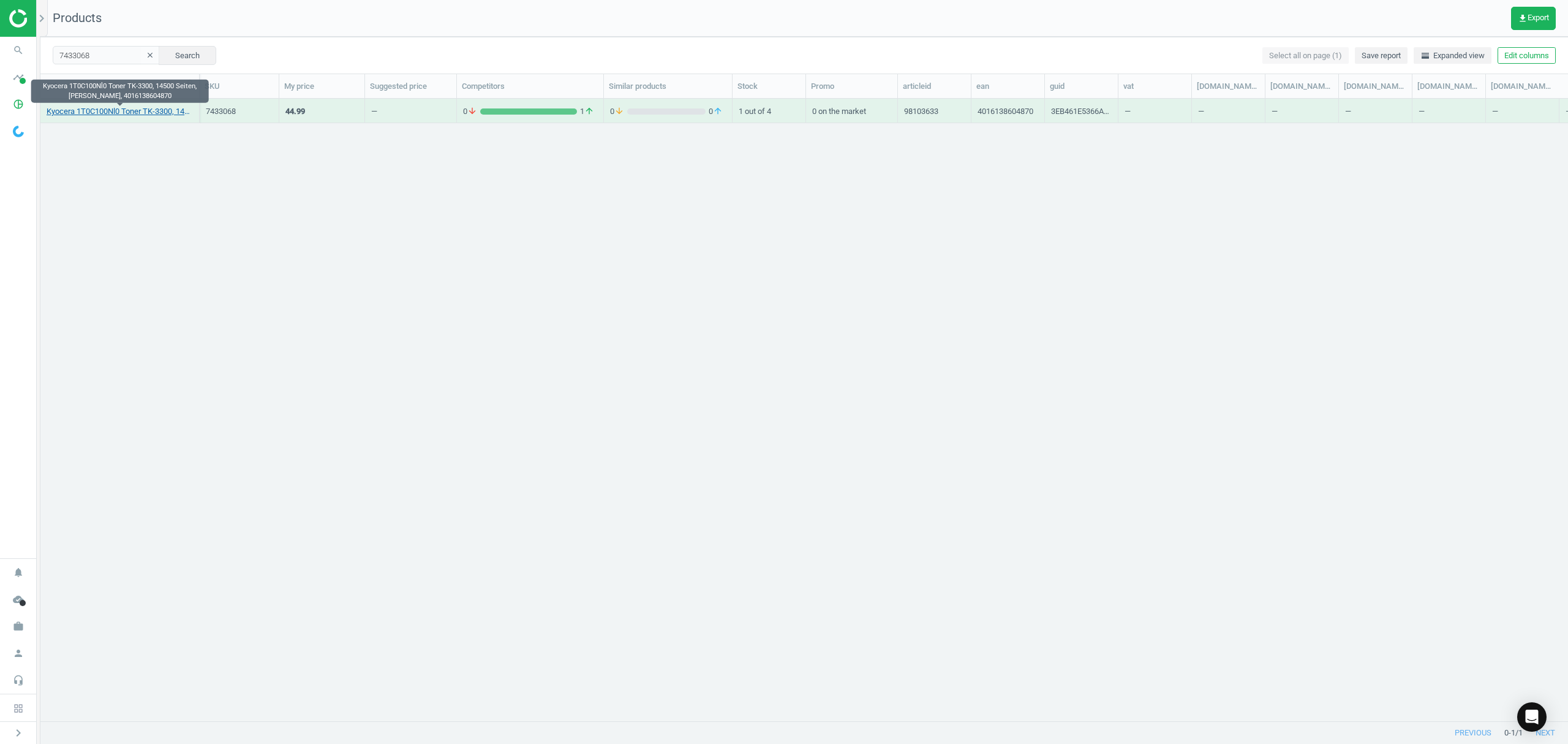
click at [143, 114] on link "Kyocera 1T0C100Nl0 Toner TK-3300, 14500 Seiten, schwarz, 4016138604870" at bounding box center [119, 111] width 146 height 11
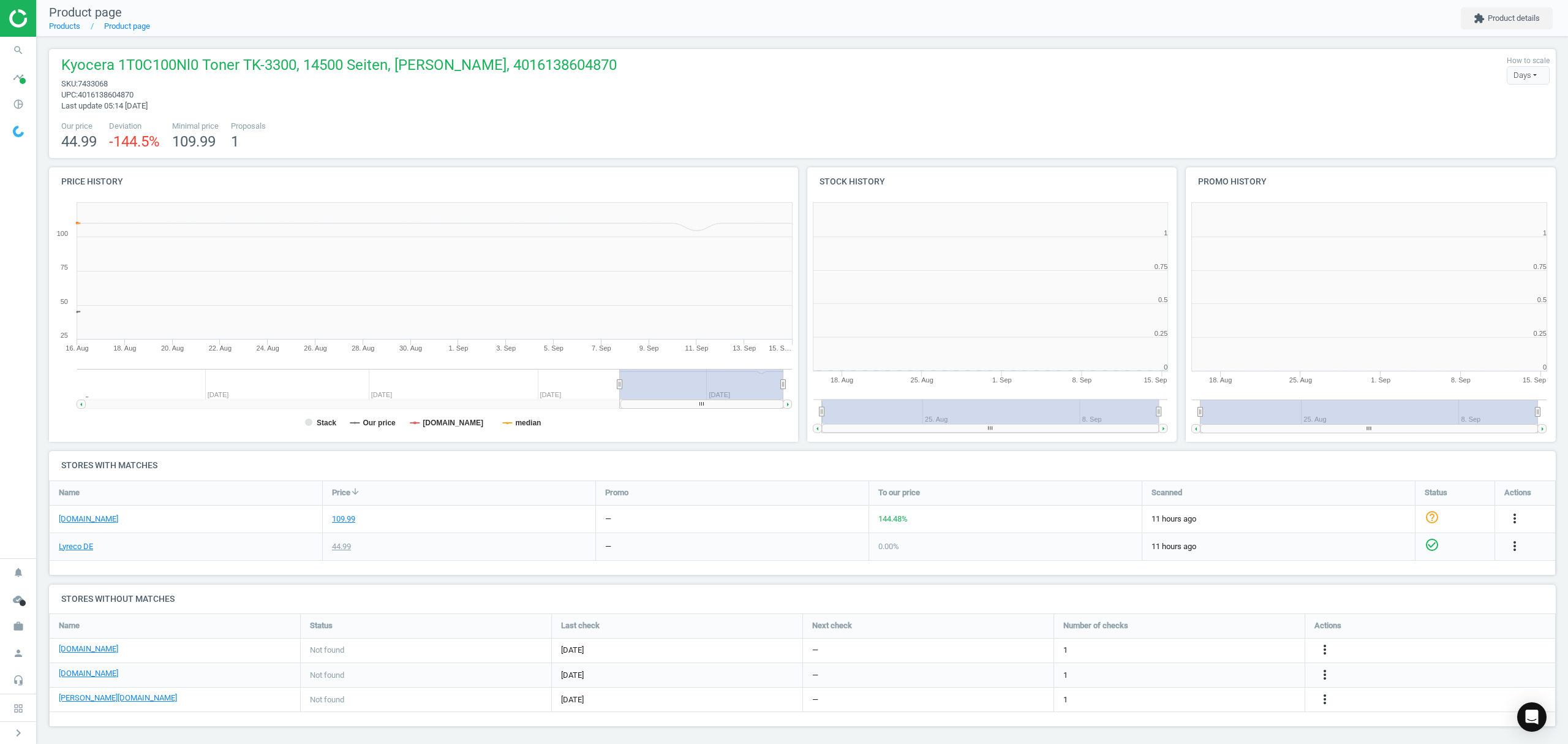
scroll to position [270, 767]
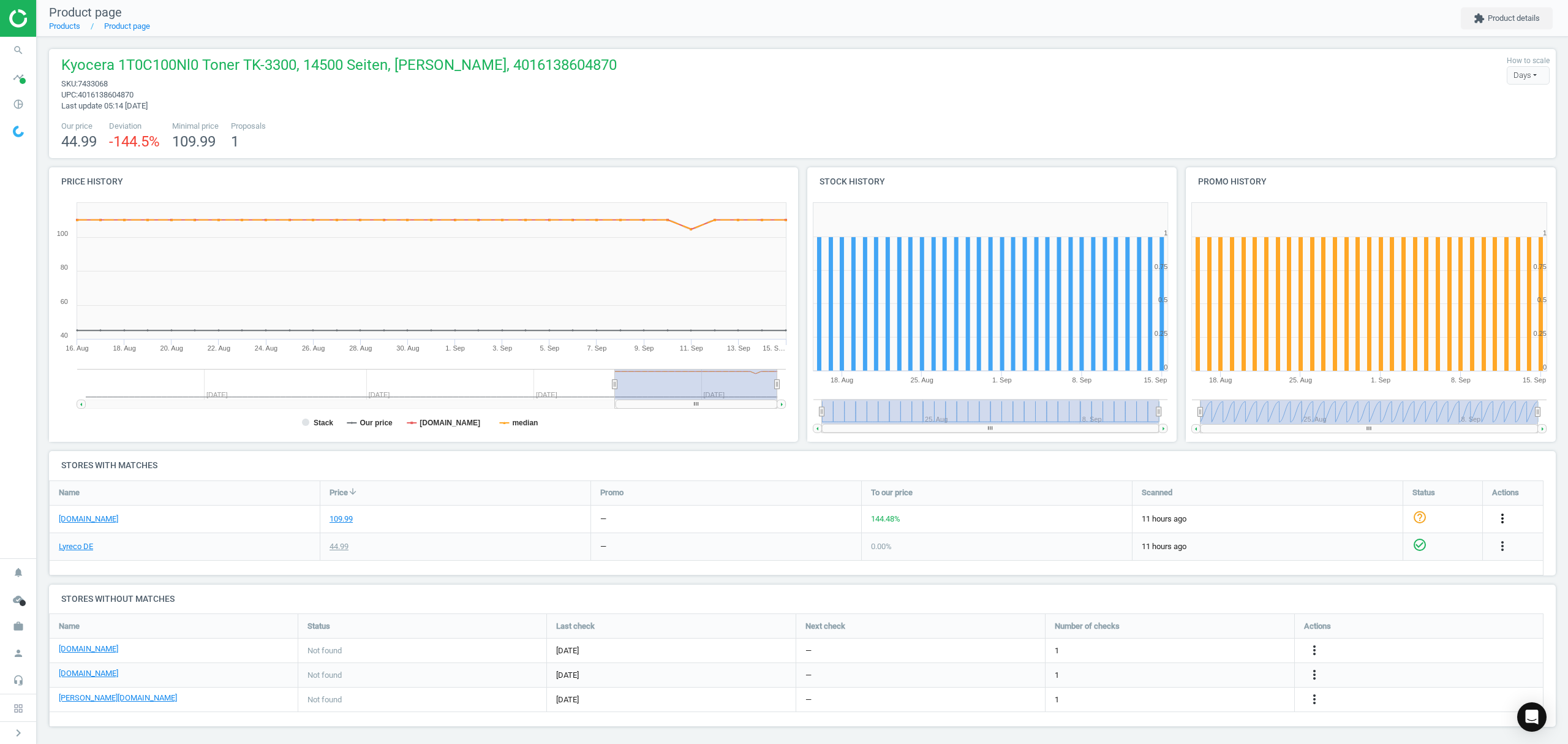
click at [1503, 516] on icon "more_vert" at bounding box center [1503, 519] width 15 height 15
click at [1366, 547] on link "Edit URL/product option" at bounding box center [1407, 548] width 168 height 19
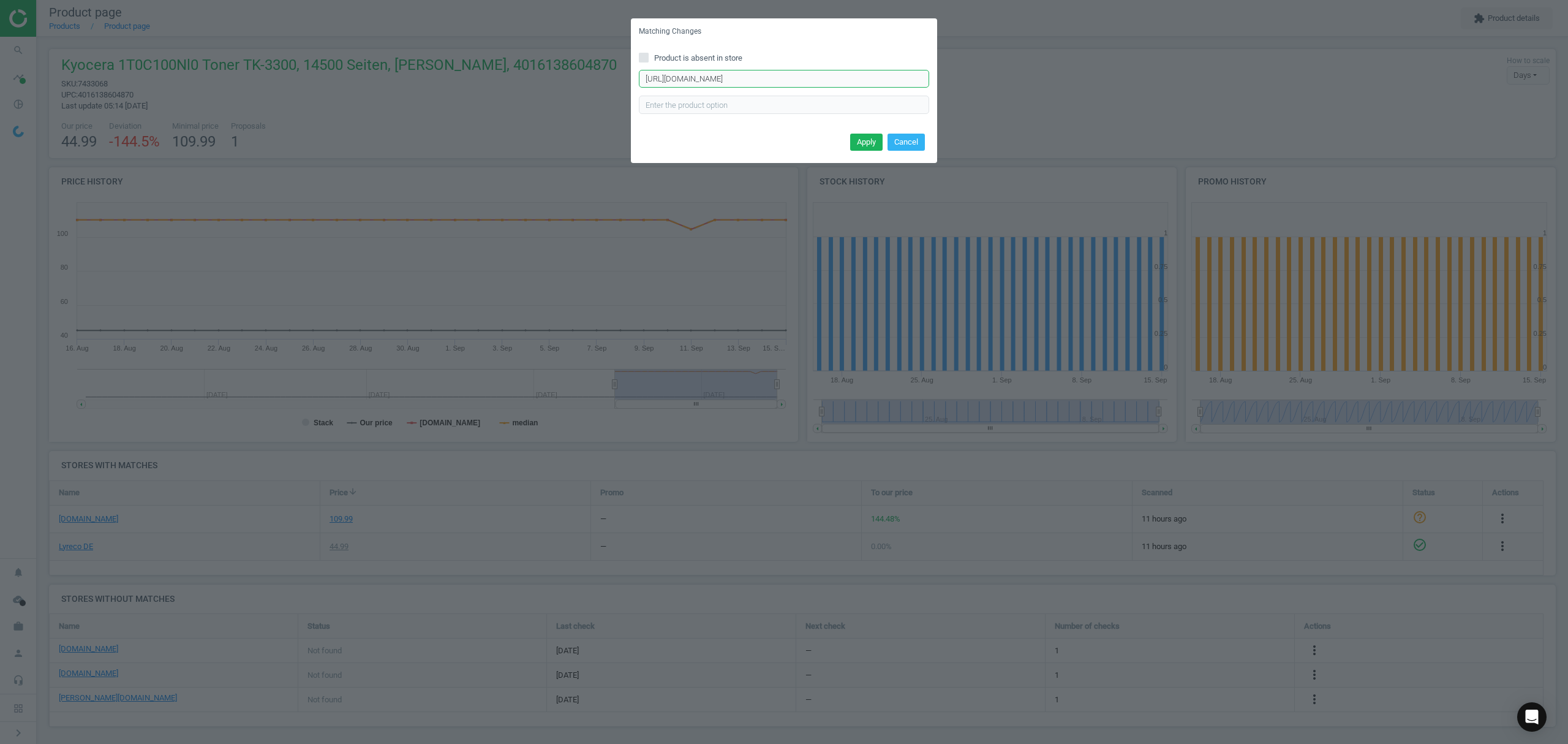
click at [748, 84] on input "https://www.office-discount.de/kyocera-tk-3300-toner-928244" at bounding box center [783, 79] width 290 height 18
click at [748, 83] on input "https://www.office-discount.de/kyocera-tk-3300-toner-928244" at bounding box center [783, 79] width 290 height 18
paste input "zebra-2300-thermo-druckfolien-621298"
type input "https://www.office-discount.de/zebra-2300-thermo-druckfolien-621298"
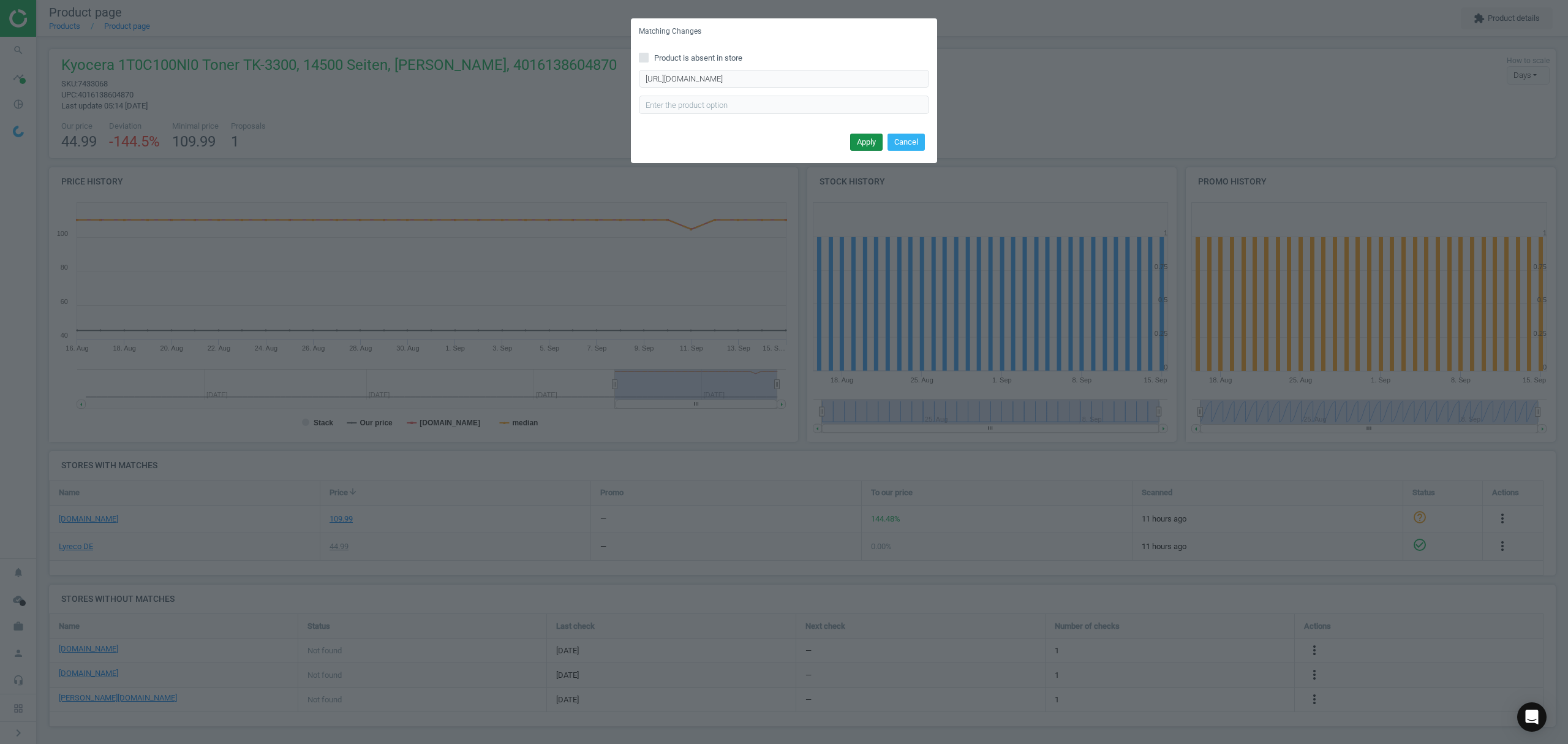
click at [860, 138] on button "Apply" at bounding box center [866, 142] width 32 height 17
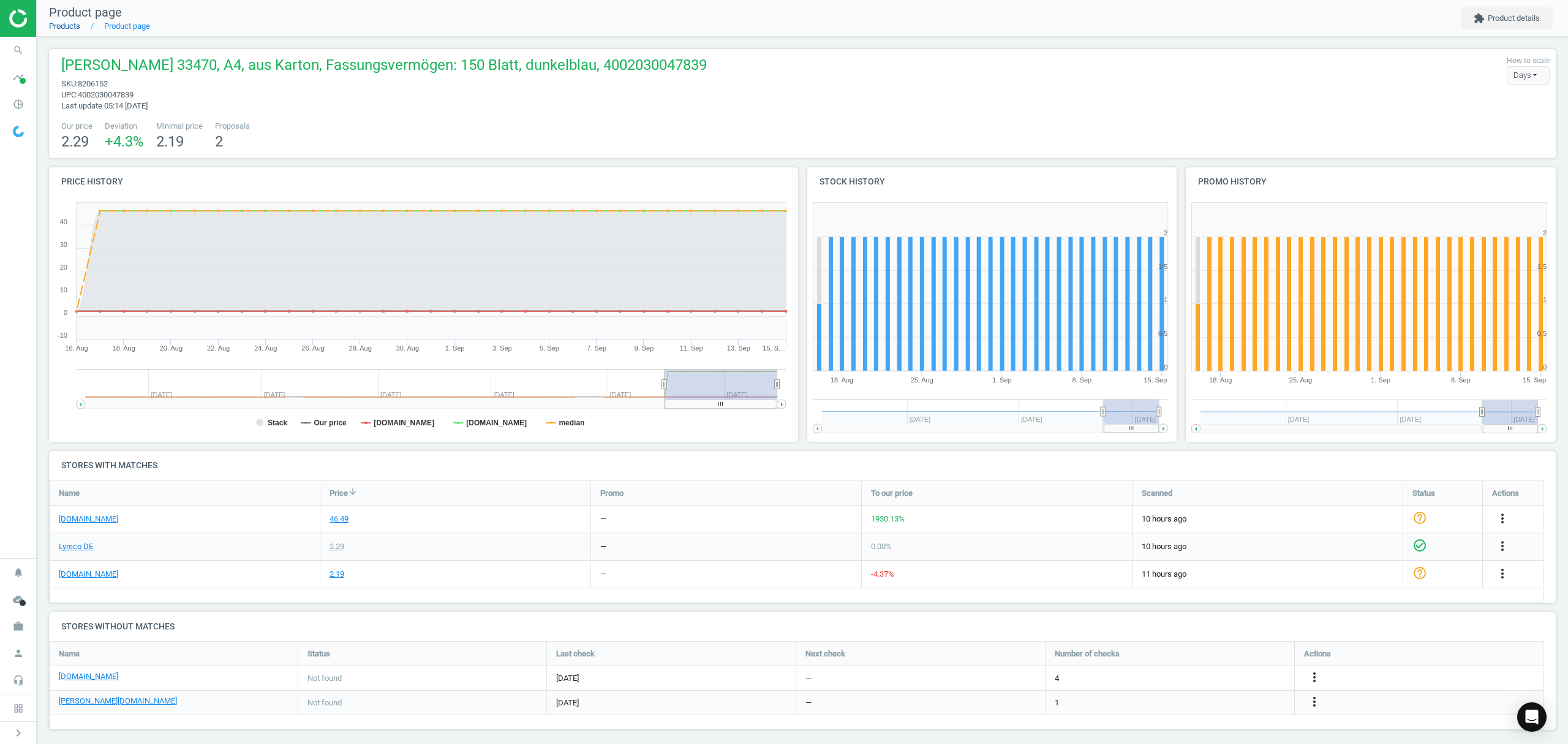
drag, startPoint x: 0, startPoint y: 0, endPoint x: 67, endPoint y: 29, distance: 73.0
click at [67, 29] on link "Products" at bounding box center [65, 26] width 32 height 10
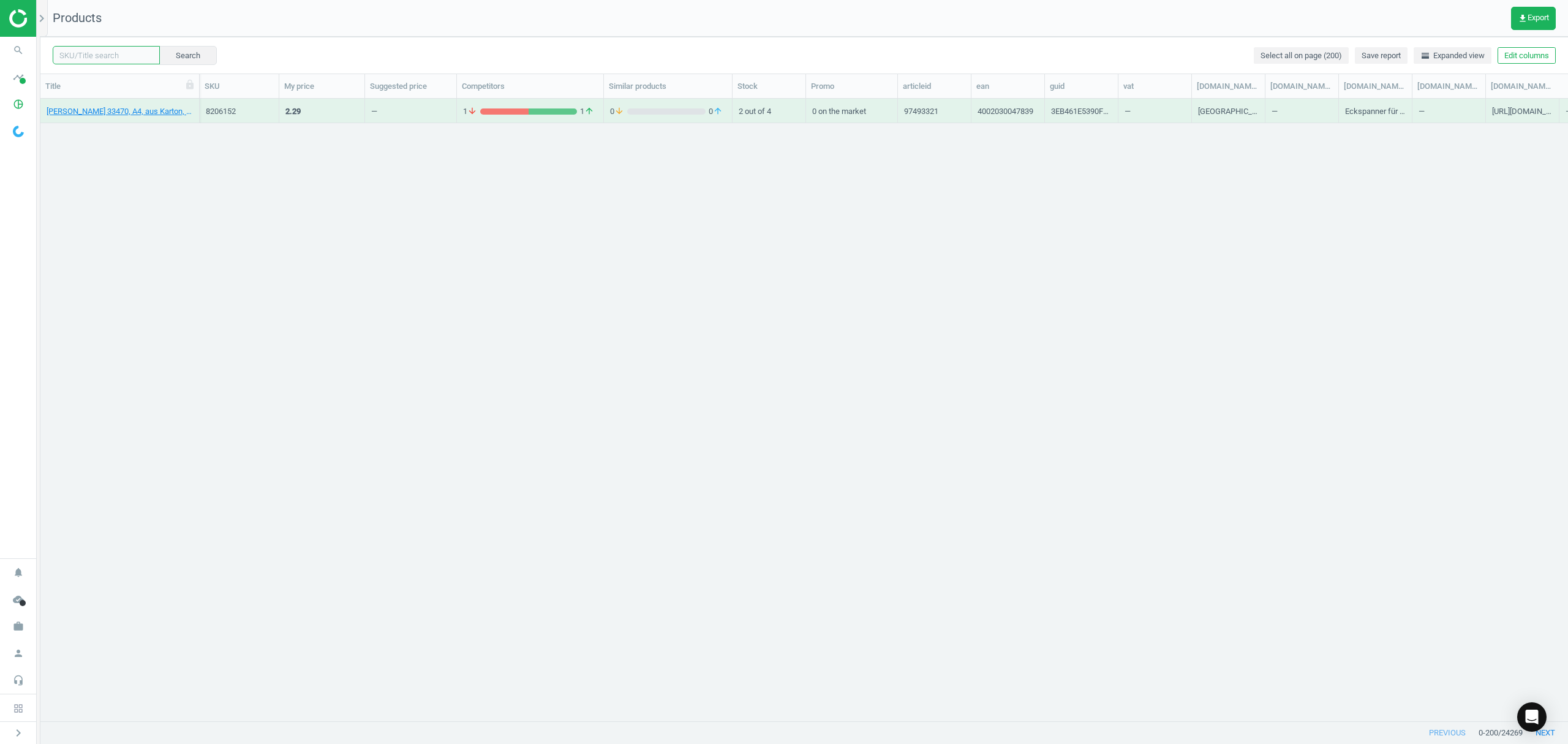
click at [113, 54] on input "text" at bounding box center [106, 55] width 107 height 18
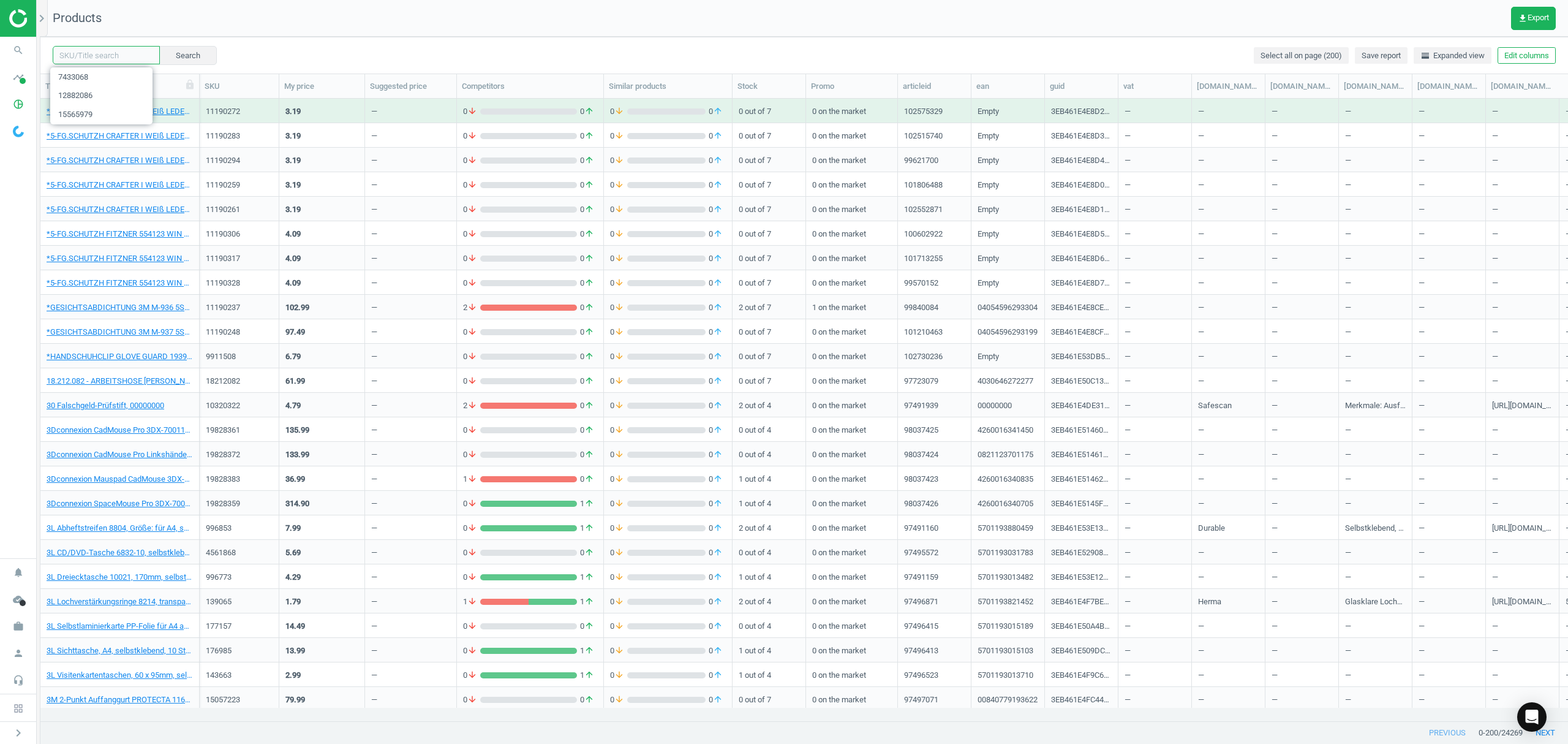
paste input "13056773"
type input "13056773"
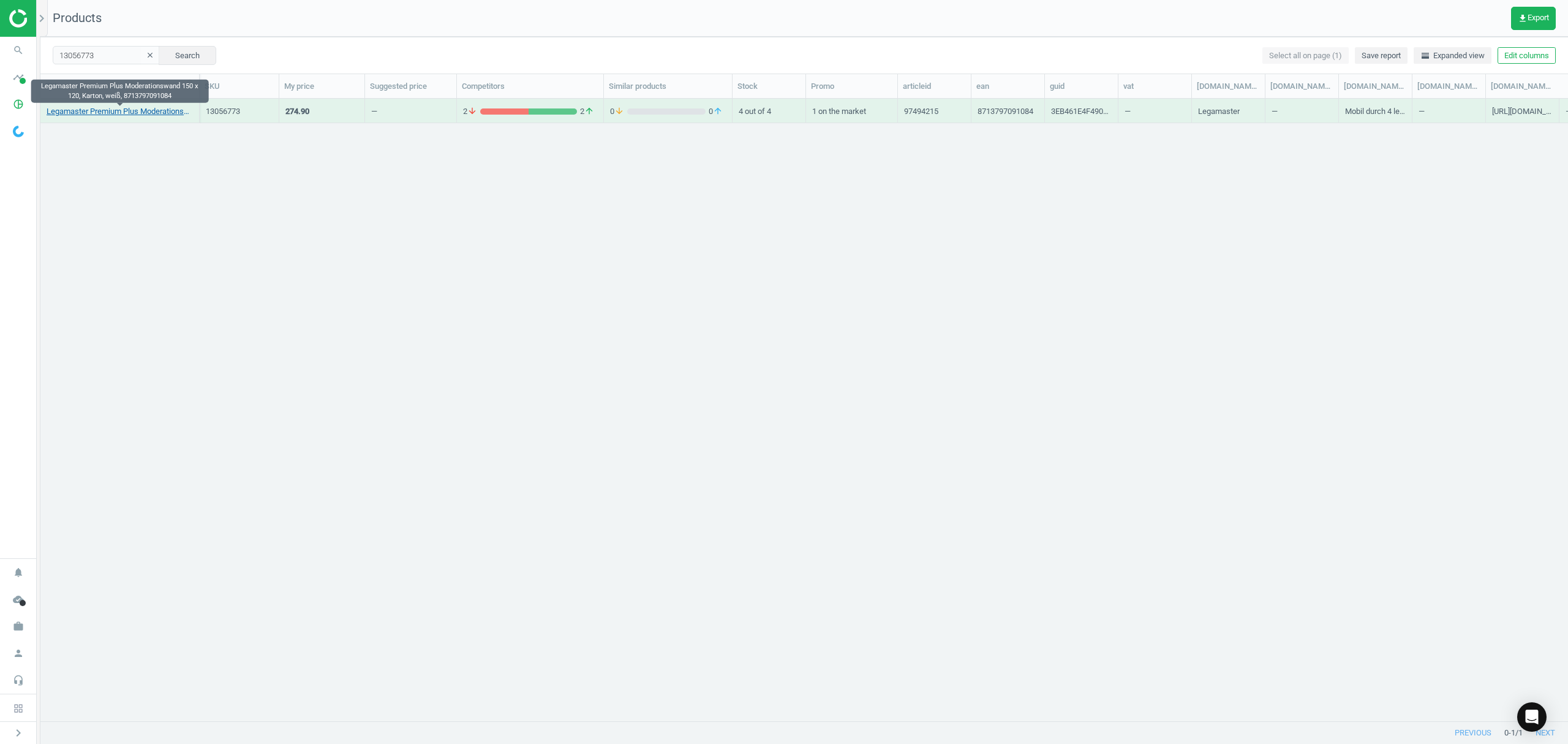
click at [104, 117] on link "Legamaster Premium Plus Moderationswand 150 x 120, Karton, weiß, 8713797091084" at bounding box center [119, 111] width 146 height 11
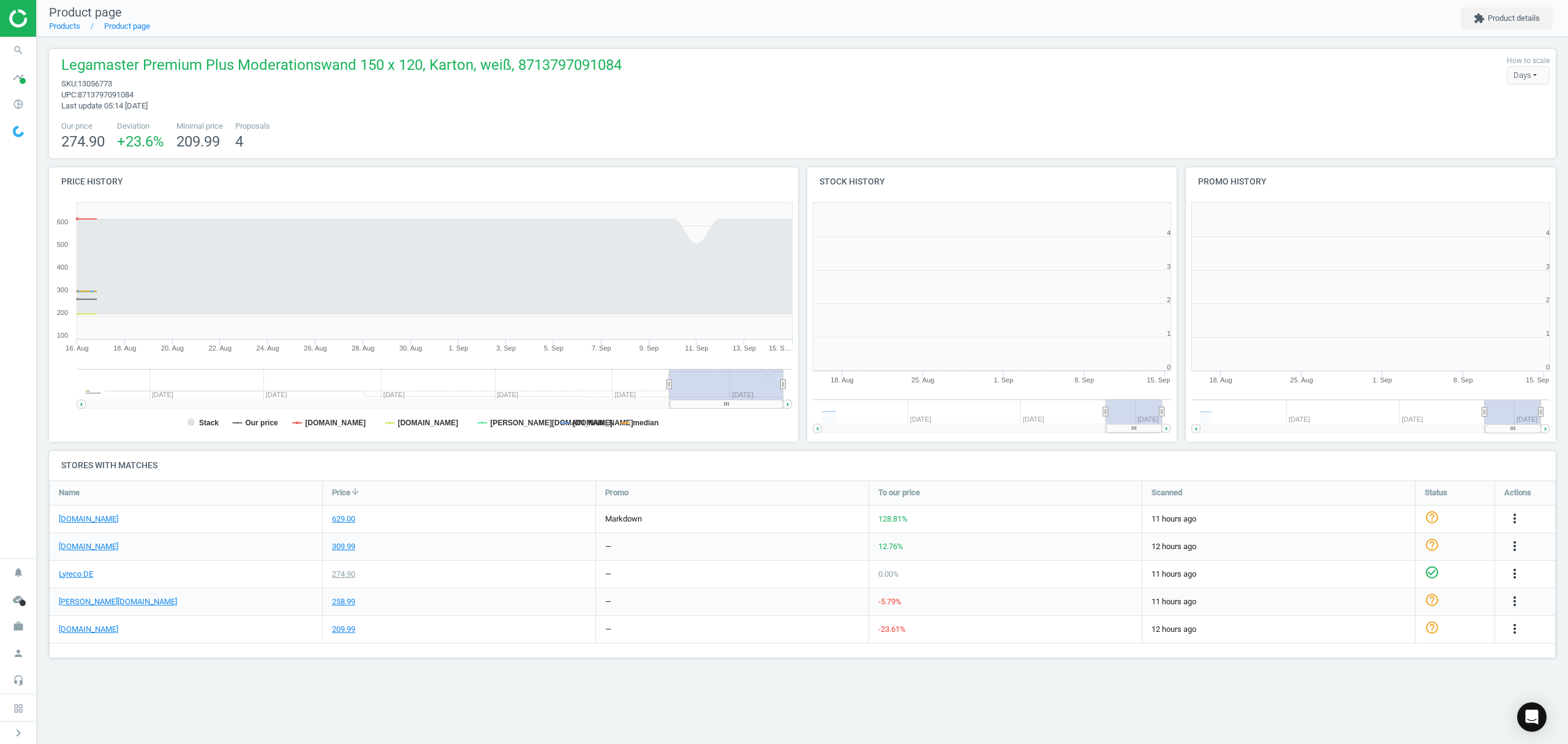
scroll to position [270, 394]
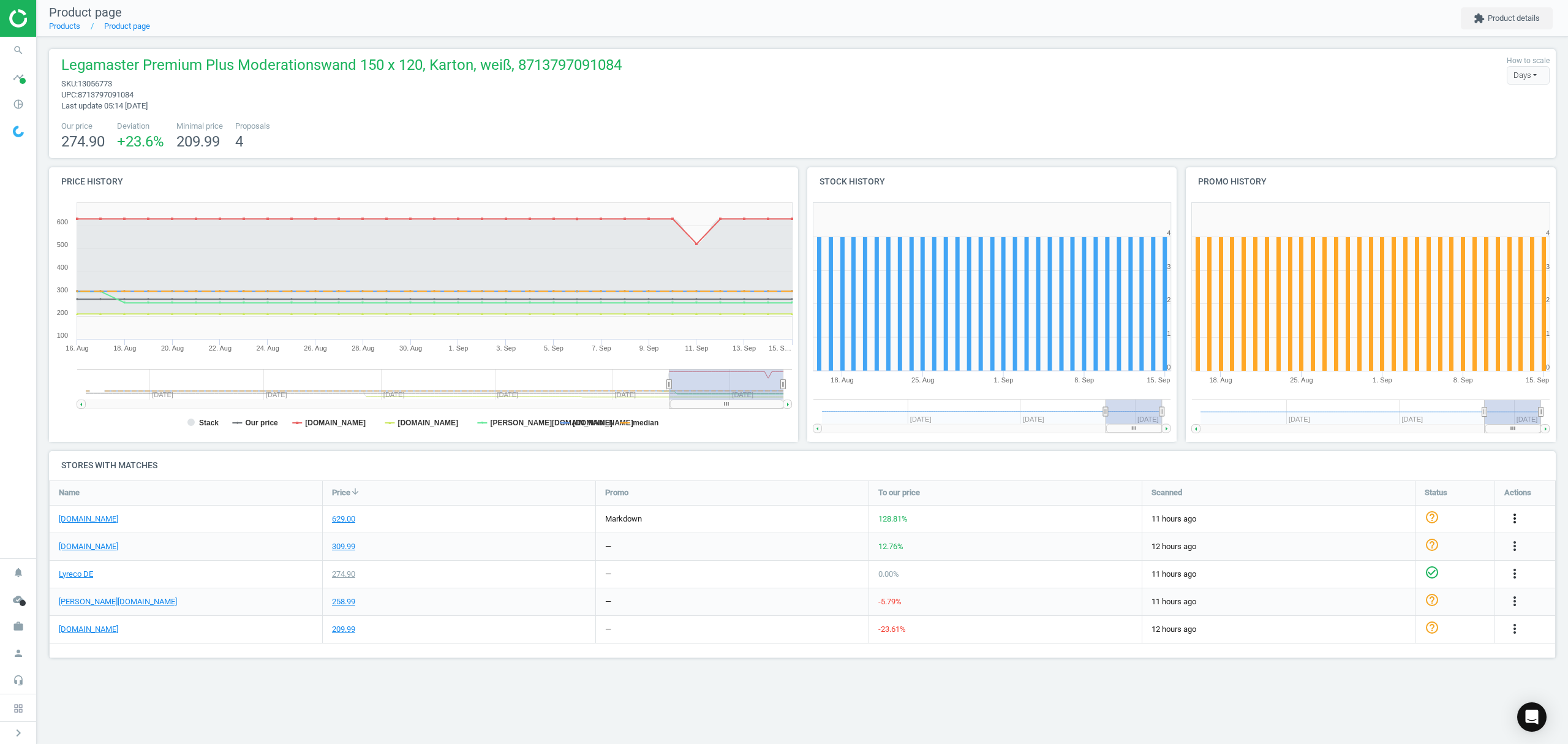
click at [1512, 516] on icon "more_vert" at bounding box center [1514, 519] width 15 height 15
click at [1378, 548] on link "Edit URL/product option" at bounding box center [1419, 548] width 168 height 19
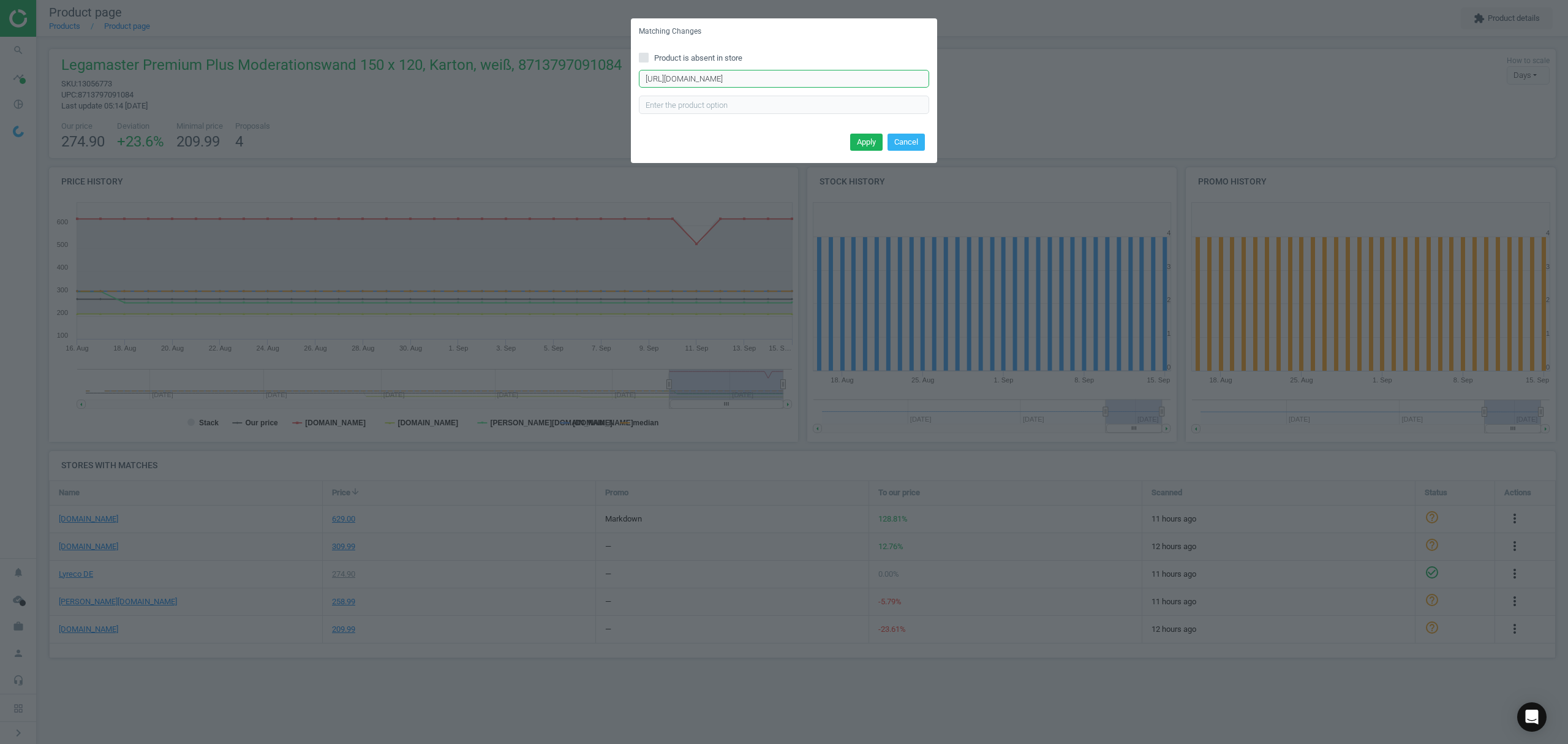
click at [757, 76] on input "[URL][DOMAIN_NAME]" at bounding box center [783, 79] width 290 height 18
paste input "04943"
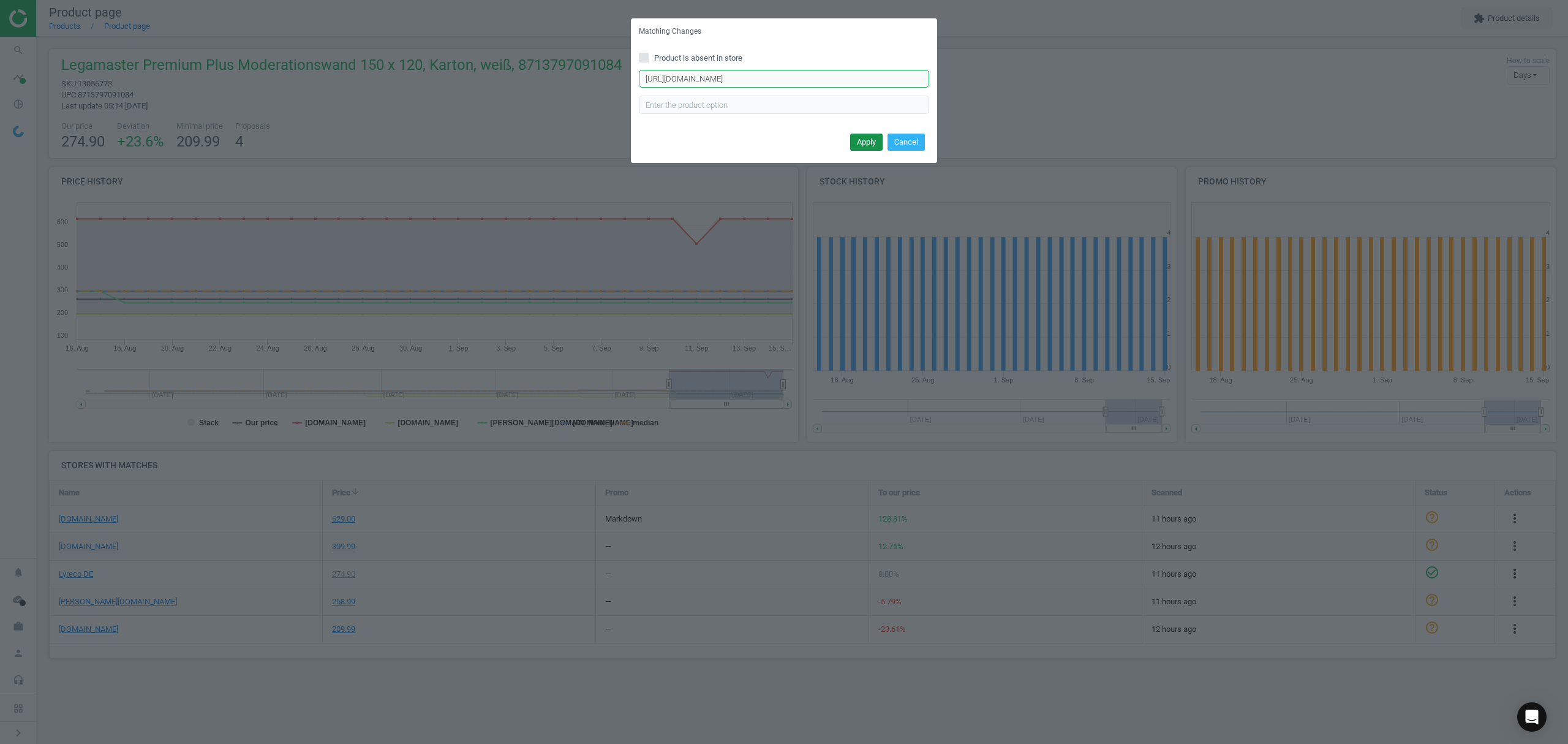
type input "[URL][DOMAIN_NAME]"
click at [863, 134] on button "Apply" at bounding box center [866, 142] width 32 height 17
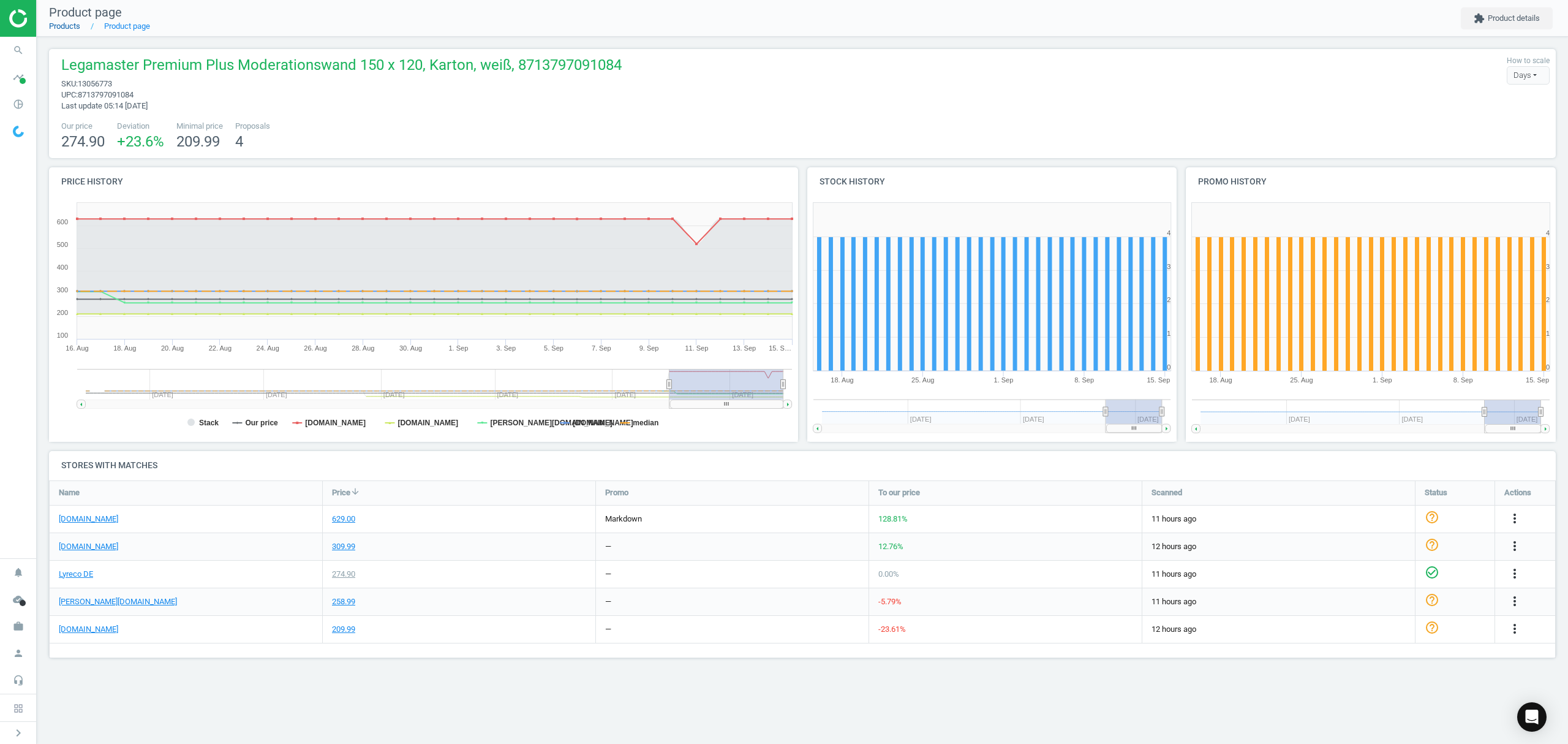
click at [64, 28] on link "Products" at bounding box center [65, 26] width 32 height 10
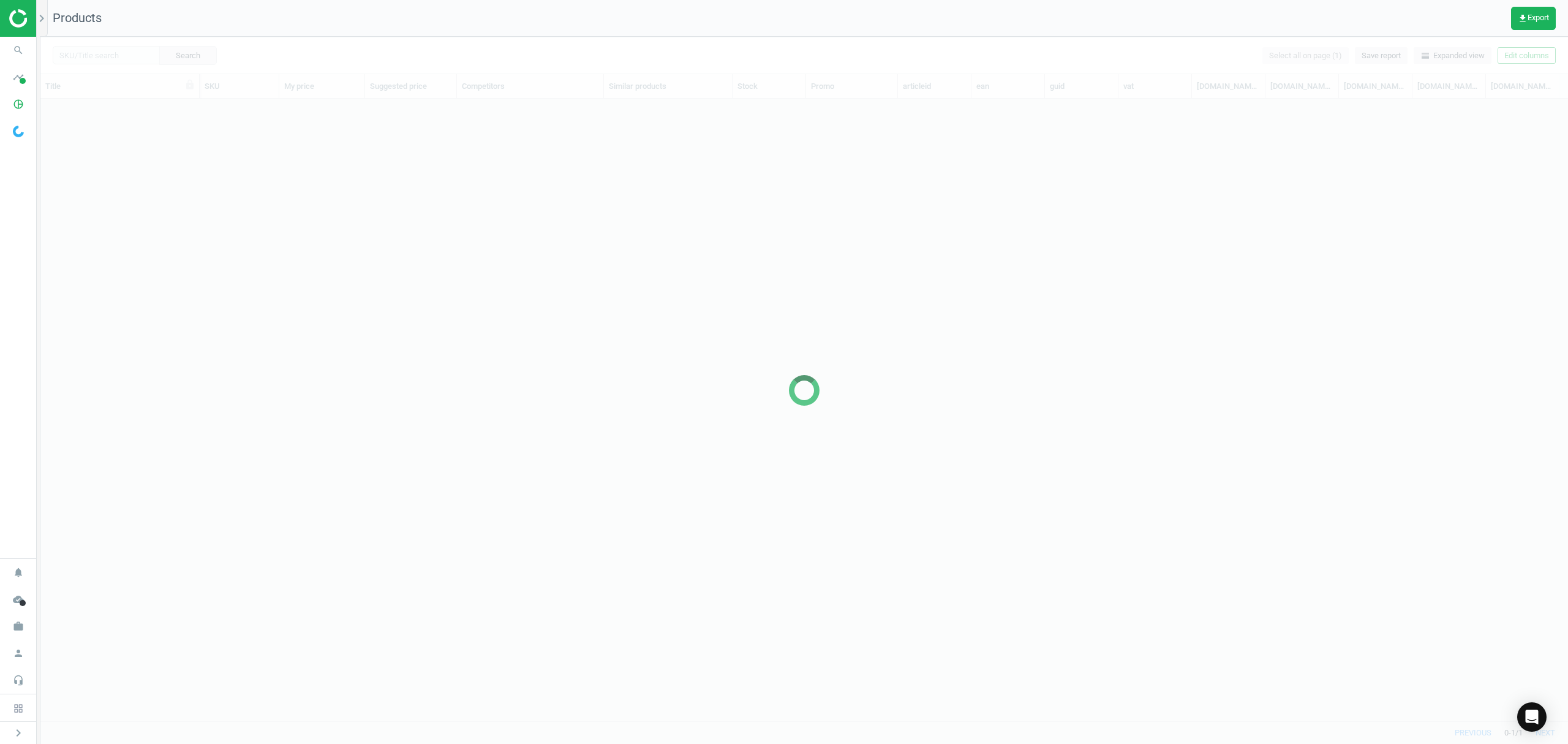
scroll to position [597, 1514]
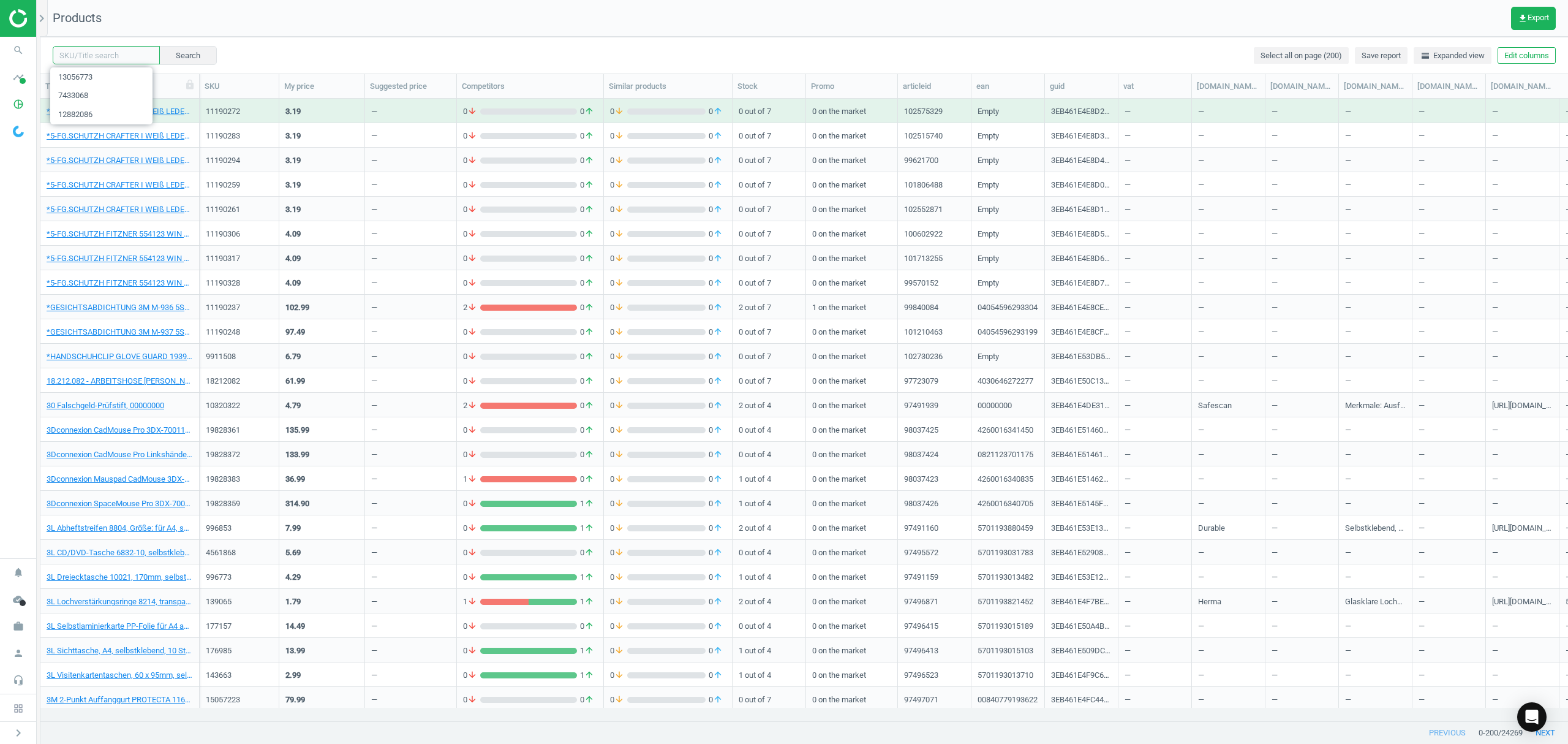
click at [99, 57] on input "text" at bounding box center [106, 55] width 107 height 18
paste input "13056922"
type input "13056922"
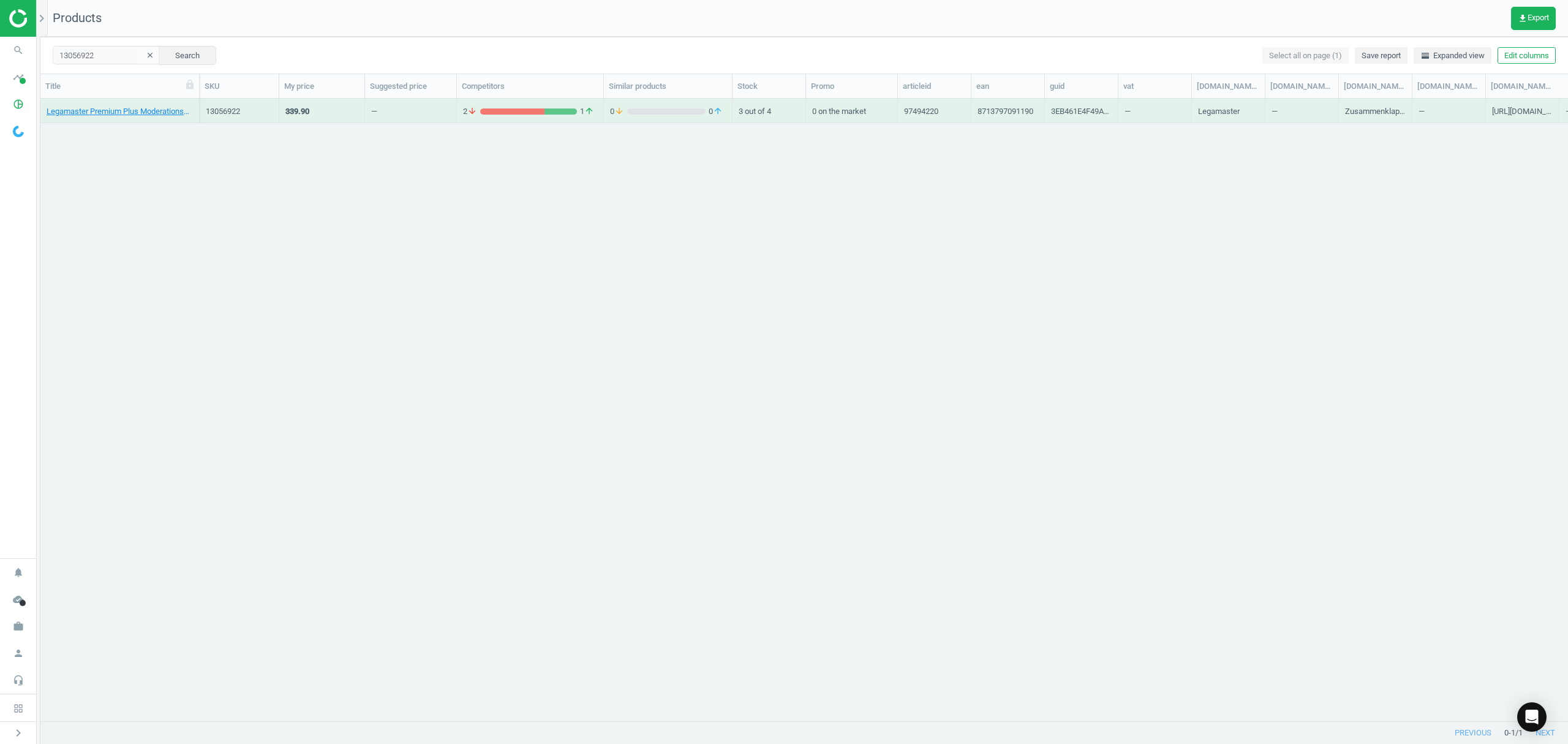
click at [134, 118] on div "Legamaster Premium Plus Moderationswand 150 x 120cm, Filz, Anthrazit, 871379709…" at bounding box center [119, 113] width 146 height 15
click at [136, 115] on link "Legamaster Premium Plus Moderationswand 150 x 120cm, Filz, Anthrazit, 871379709…" at bounding box center [119, 111] width 146 height 11
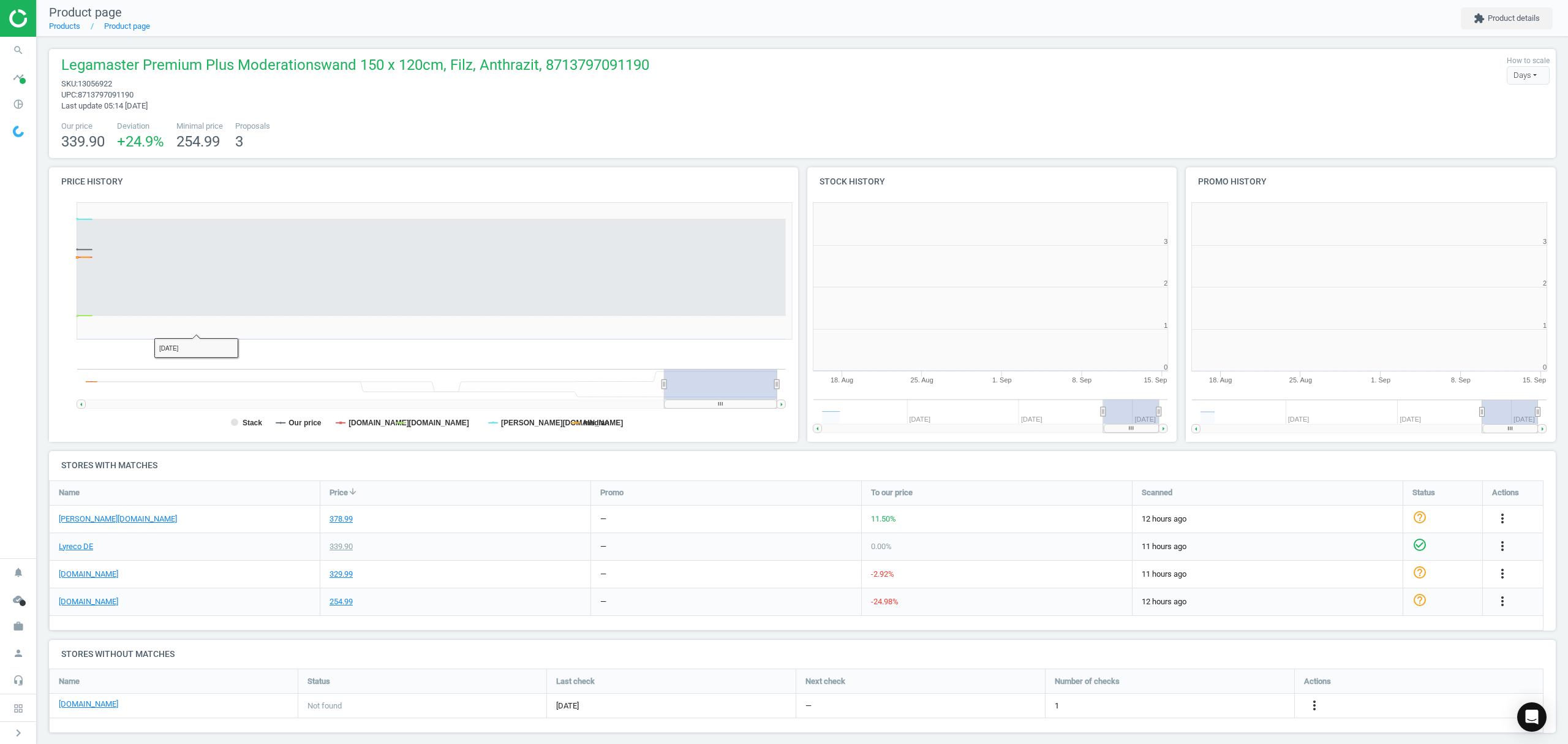
scroll to position [270, 392]
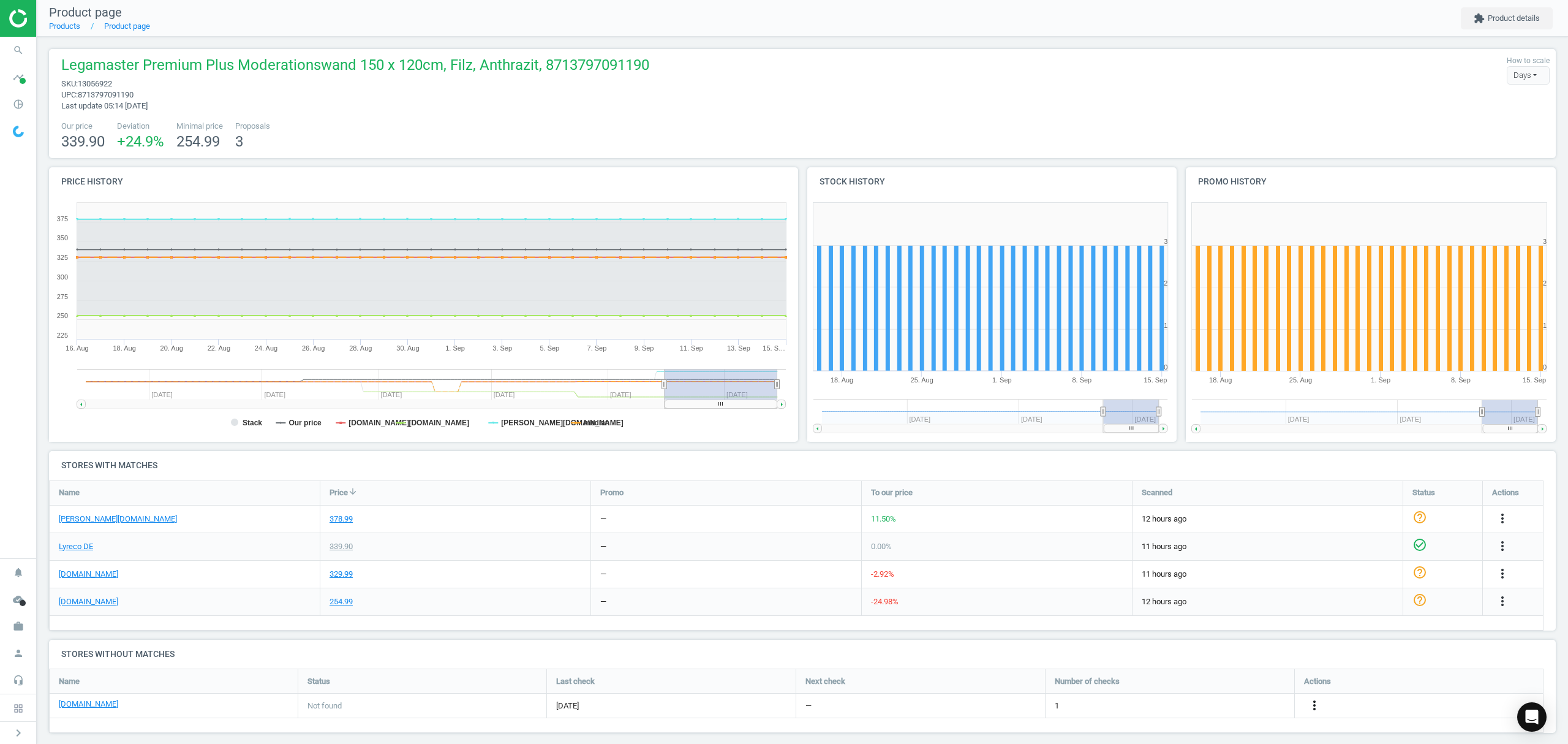
click at [1314, 707] on icon "more_vert" at bounding box center [1315, 705] width 15 height 15
click at [1194, 715] on ul "Report error in other Edit URL/product option Best Practice Guide" at bounding box center [1219, 707] width 168 height 57
click at [1318, 705] on icon "more_vert" at bounding box center [1315, 705] width 15 height 15
click at [1196, 704] on link "Edit URL/product option" at bounding box center [1219, 707] width 168 height 19
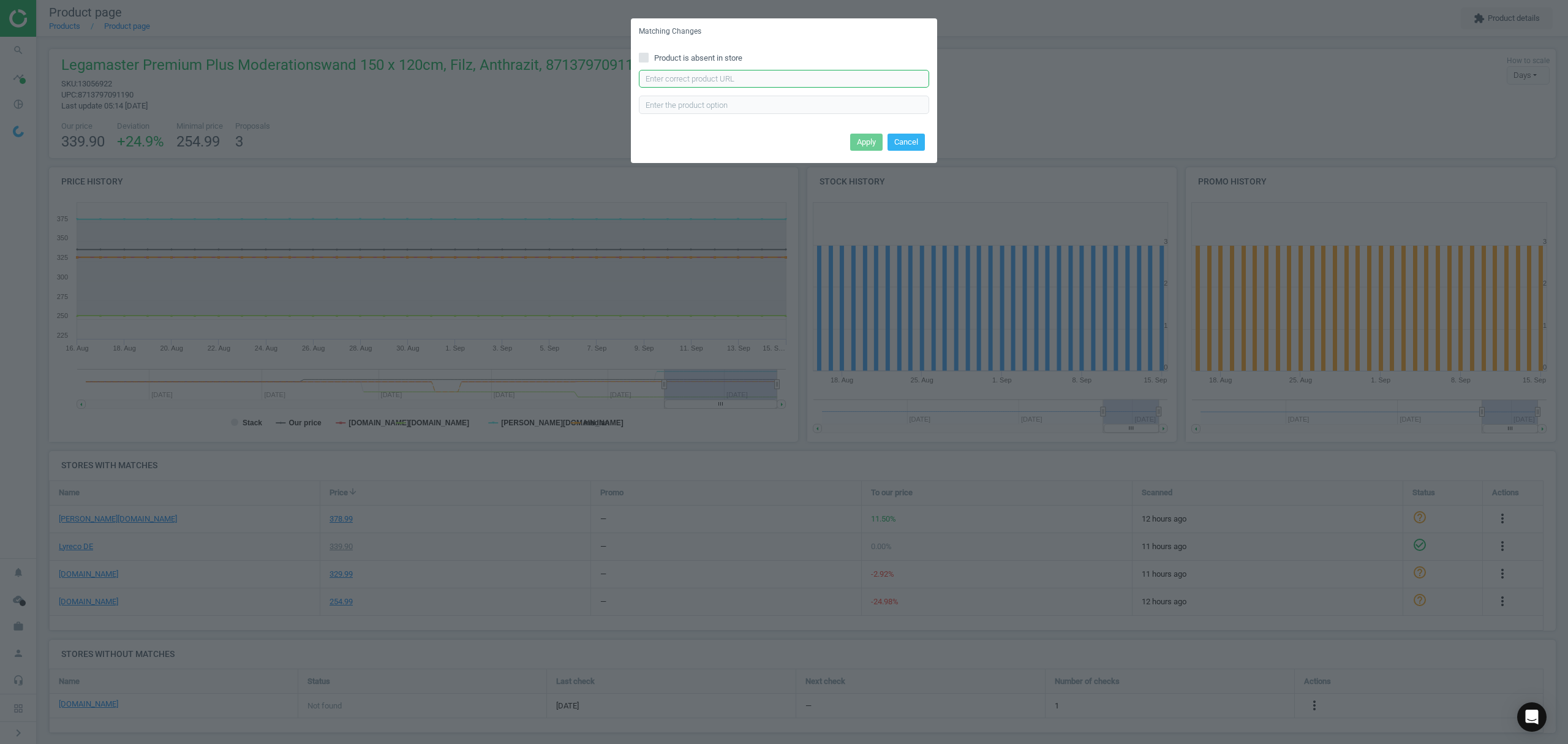
click at [735, 76] on input "text" at bounding box center [783, 79] width 290 height 18
paste input "[URL][DOMAIN_NAME]"
type input "[URL][DOMAIN_NAME]"
click at [861, 140] on button "Apply" at bounding box center [866, 142] width 32 height 17
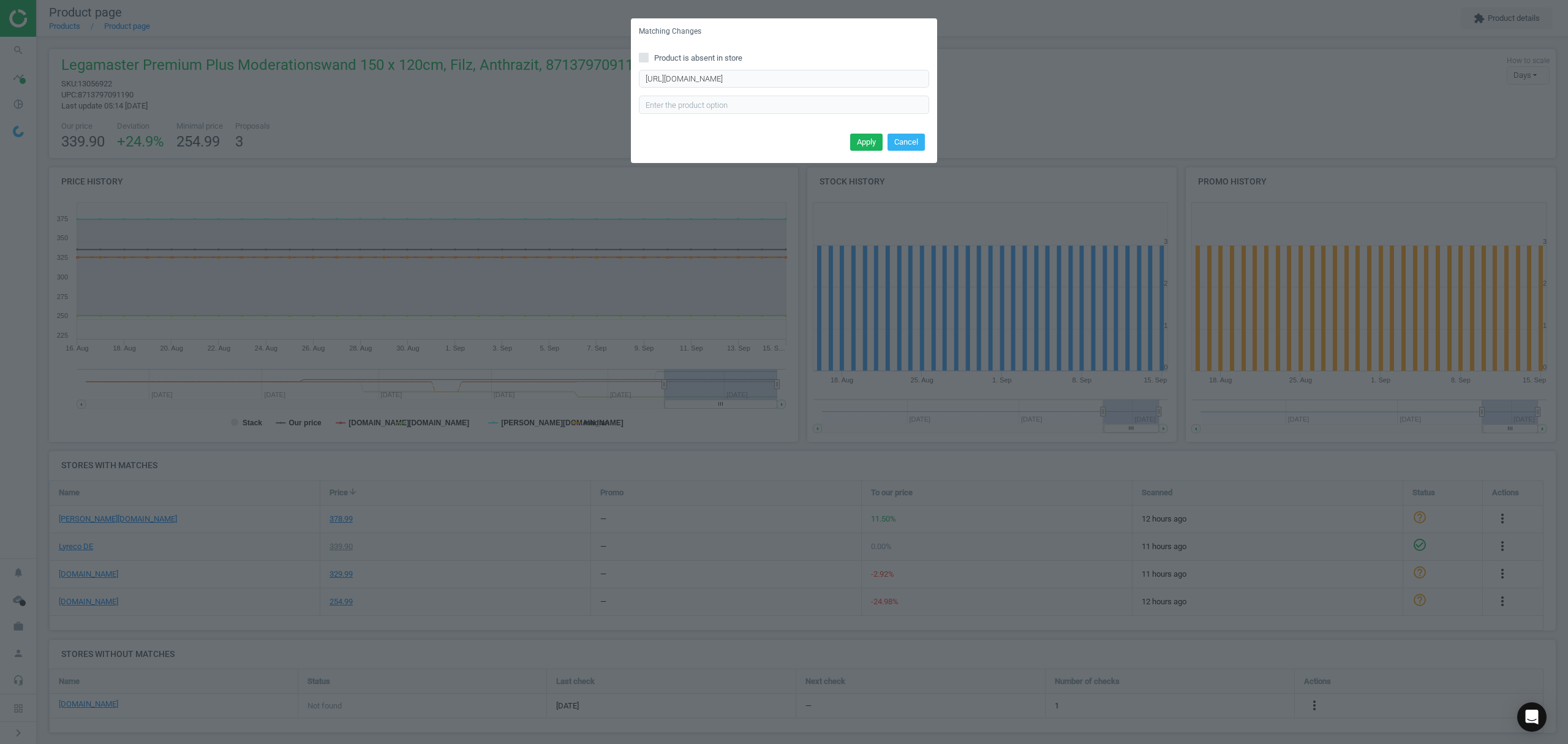
scroll to position [0, 0]
